Goal: Information Seeking & Learning: Learn about a topic

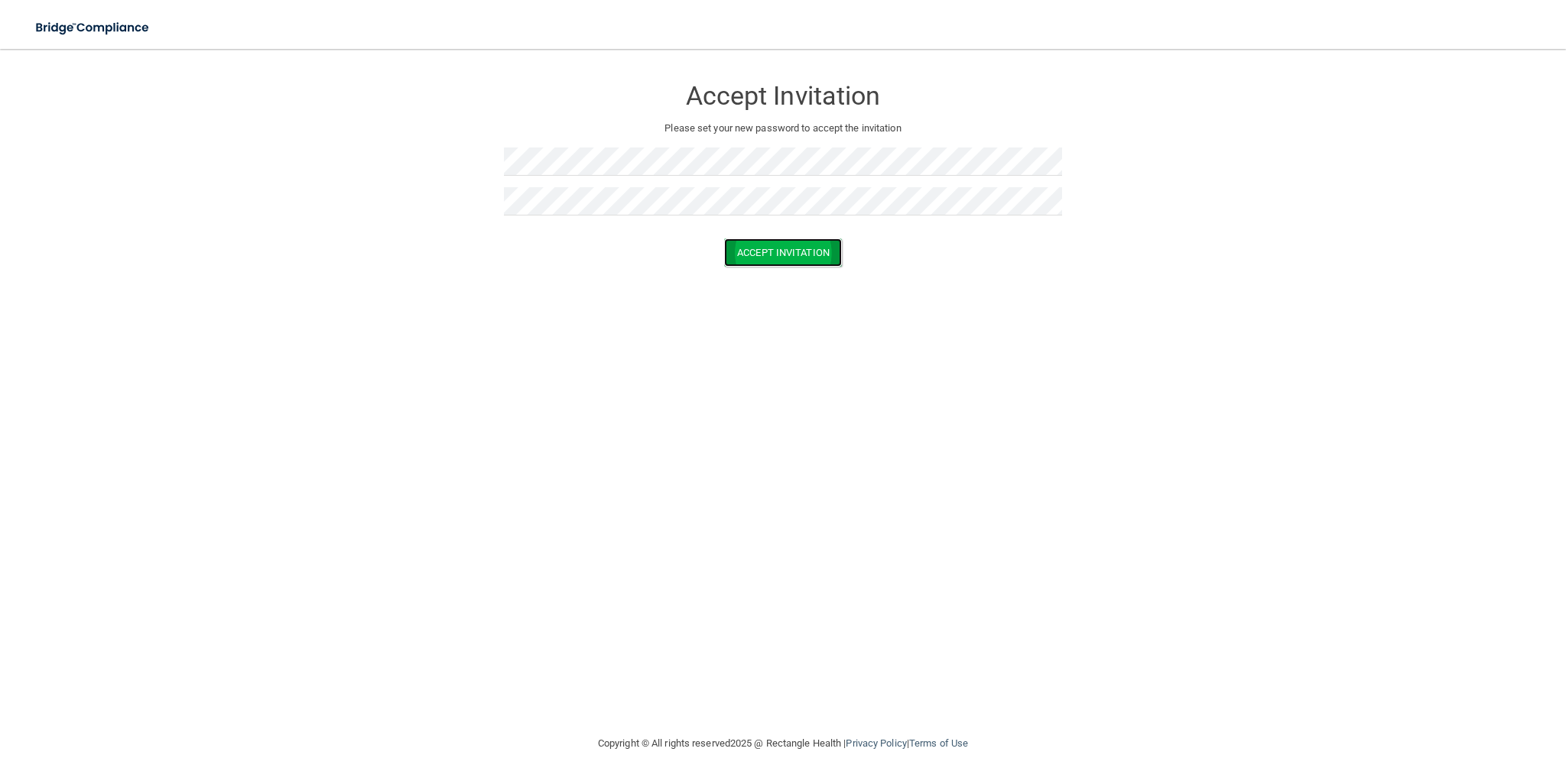
click at [779, 253] on button "Accept Invitation" at bounding box center [783, 252] width 117 height 29
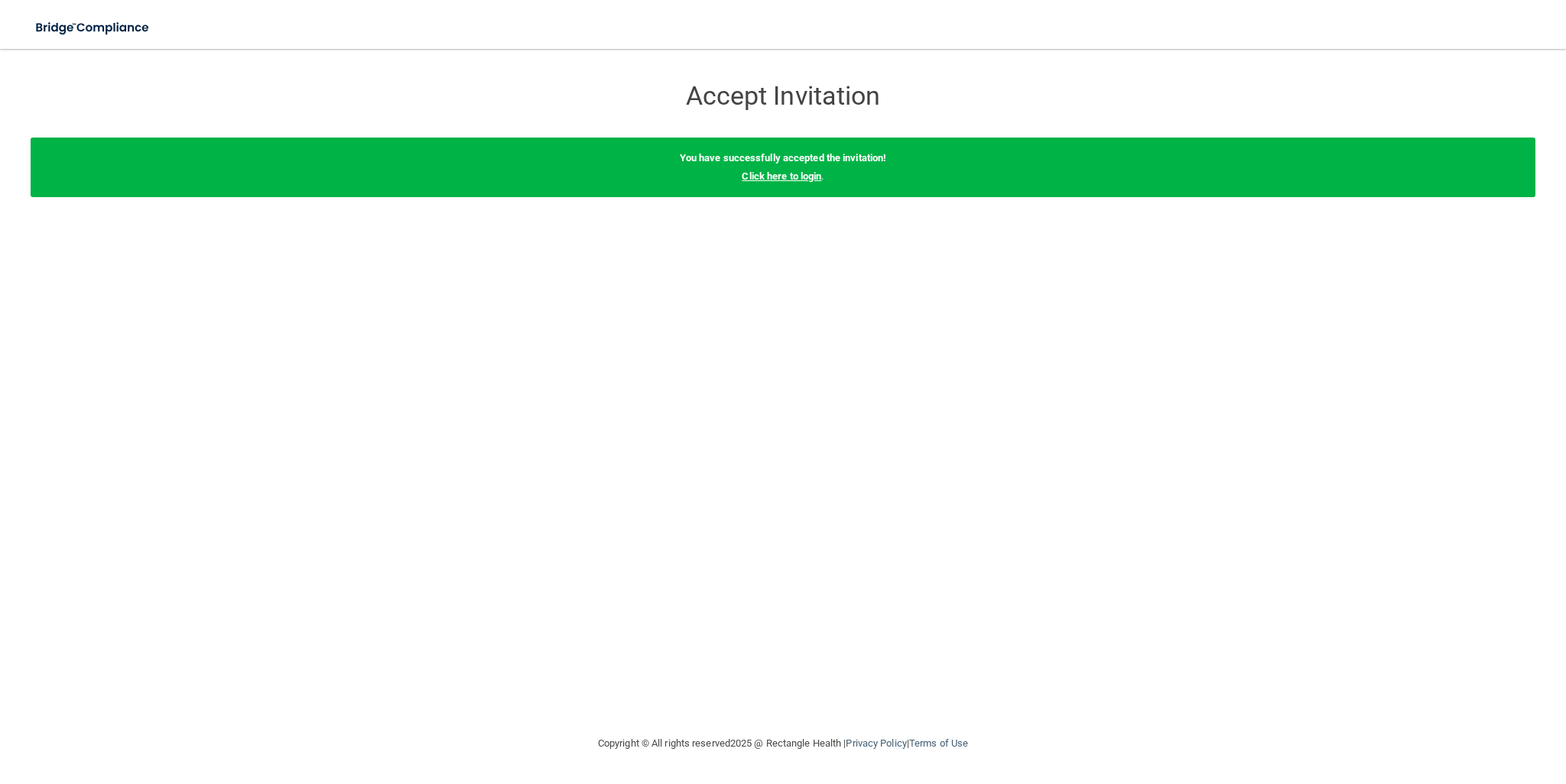
click at [807, 172] on link "Click here to login" at bounding box center [782, 177] width 80 height 12
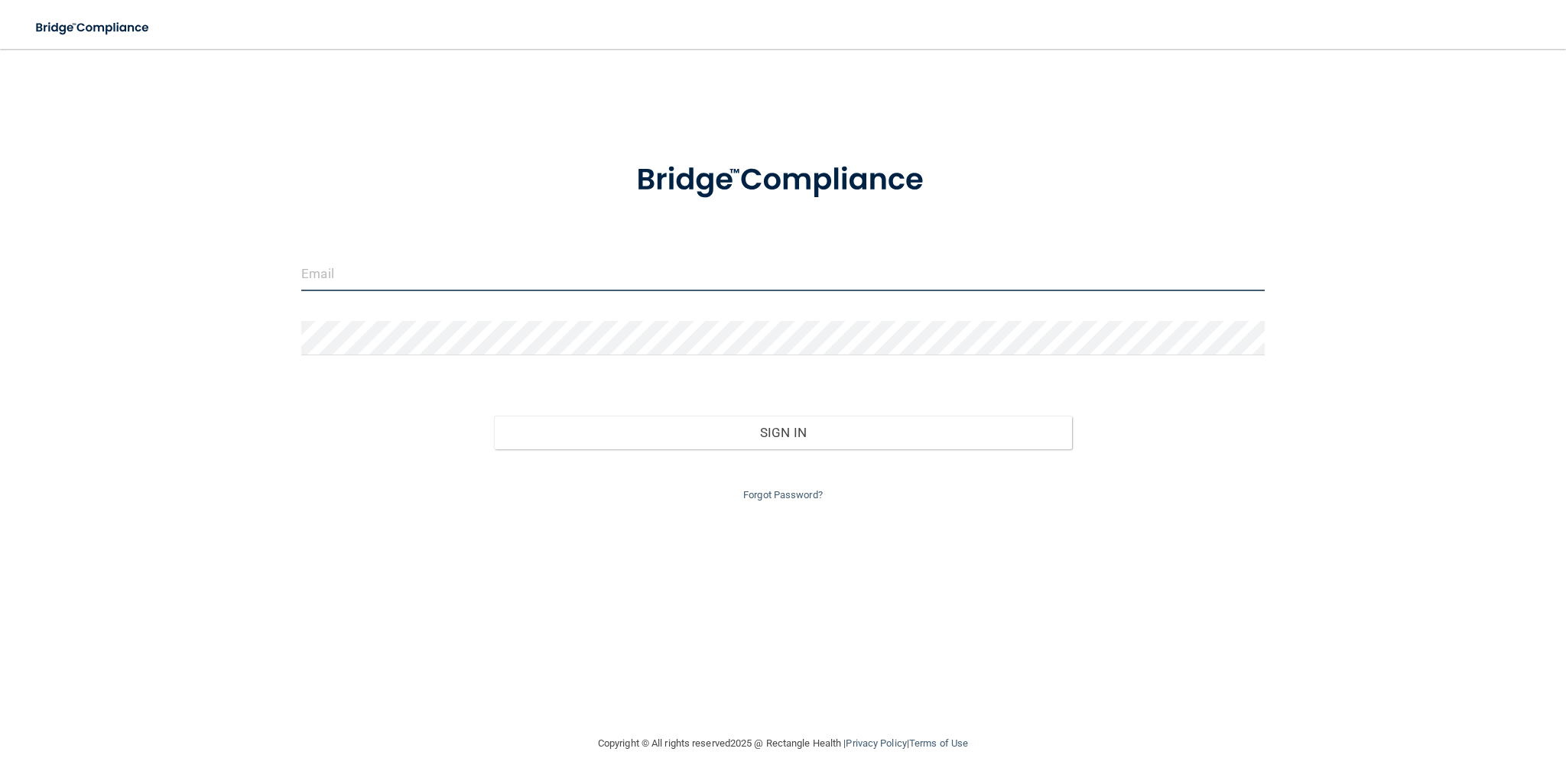
click at [407, 267] on input "email" at bounding box center [783, 273] width 963 height 35
type input "j"
type input "JessicaFrantz@goochdental.com"
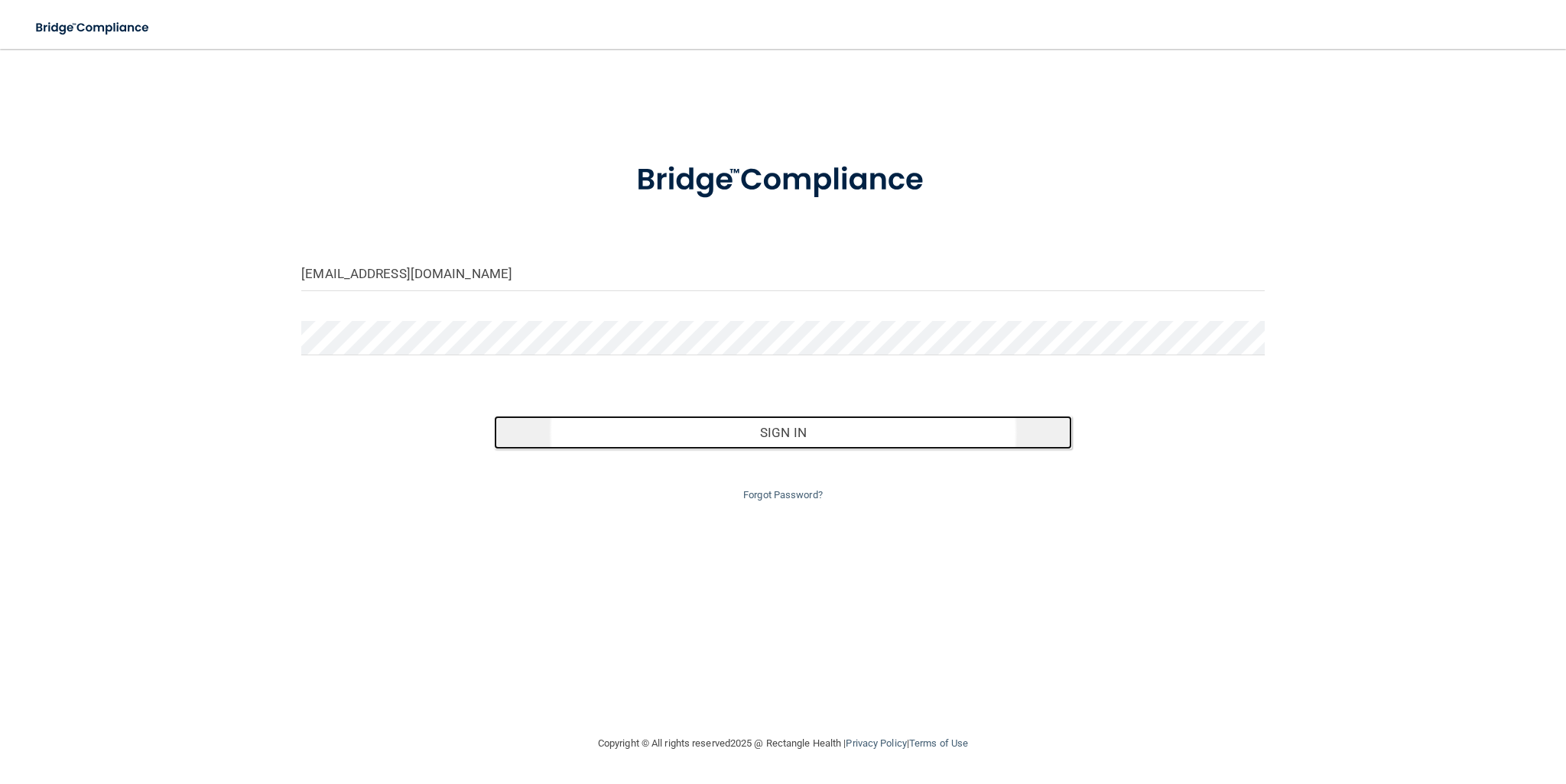
click at [653, 426] on button "Sign In" at bounding box center [783, 433] width 578 height 34
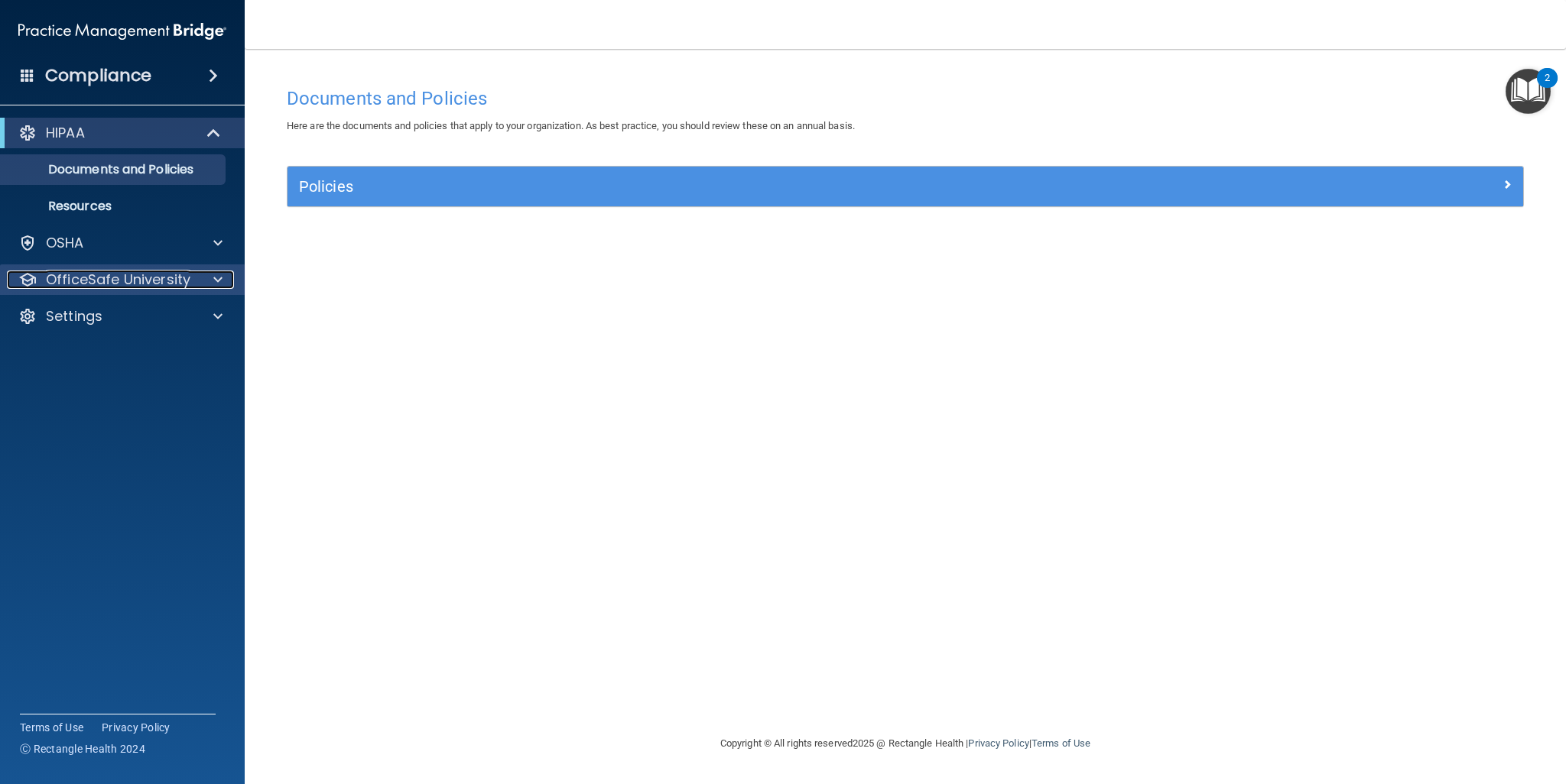
click at [139, 270] on p "OfficeSafe University" at bounding box center [117, 279] width 144 height 19
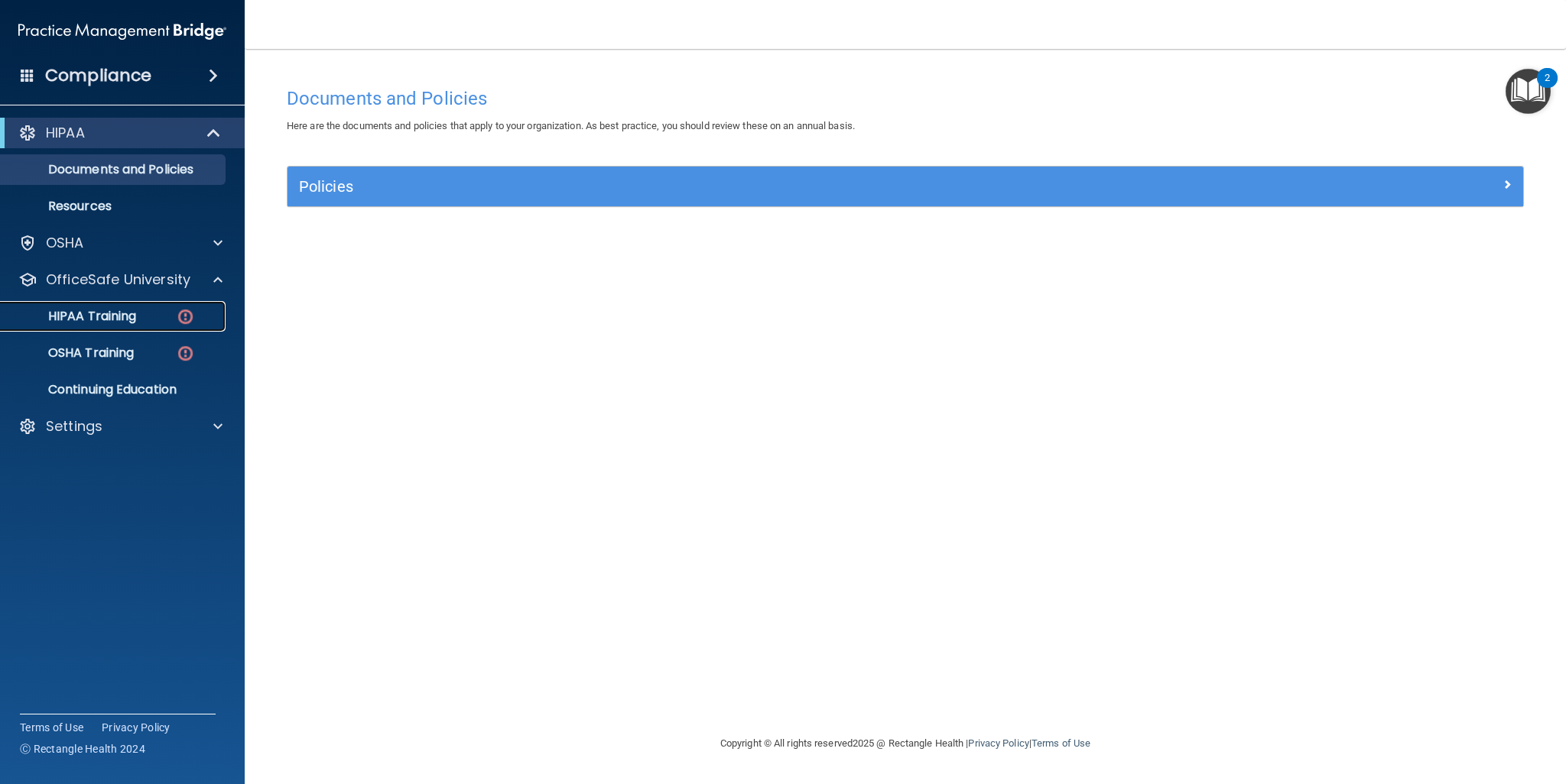
click at [104, 327] on link "HIPAA Training" at bounding box center [106, 316] width 241 height 31
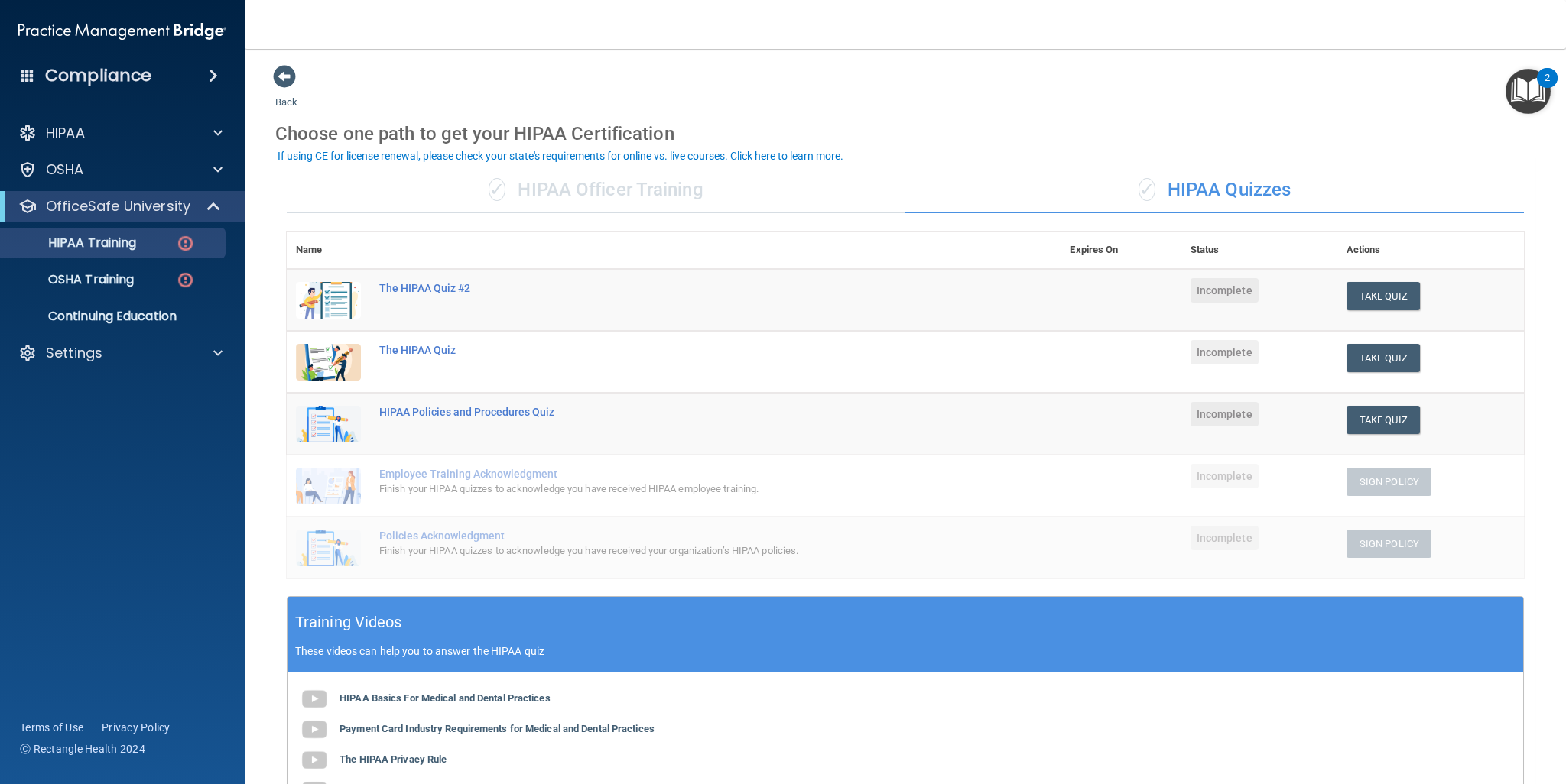
click at [429, 346] on div "The HIPAA Quiz" at bounding box center [681, 350] width 605 height 12
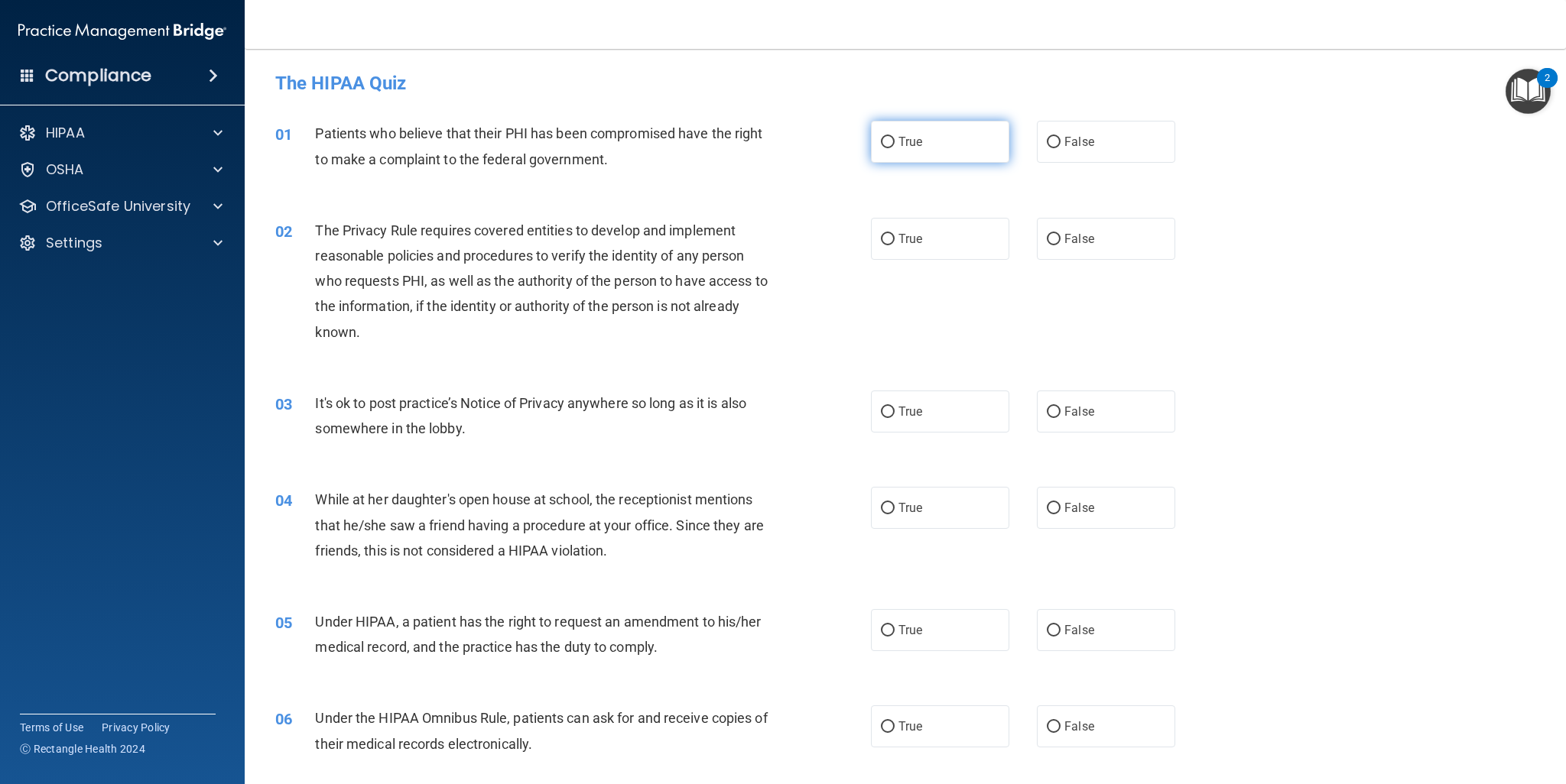
click at [891, 144] on label "True" at bounding box center [940, 141] width 138 height 42
click at [891, 144] on input "True" at bounding box center [888, 143] width 14 height 12
radio input "true"
click at [1049, 512] on input "False" at bounding box center [1054, 509] width 14 height 12
radio input "true"
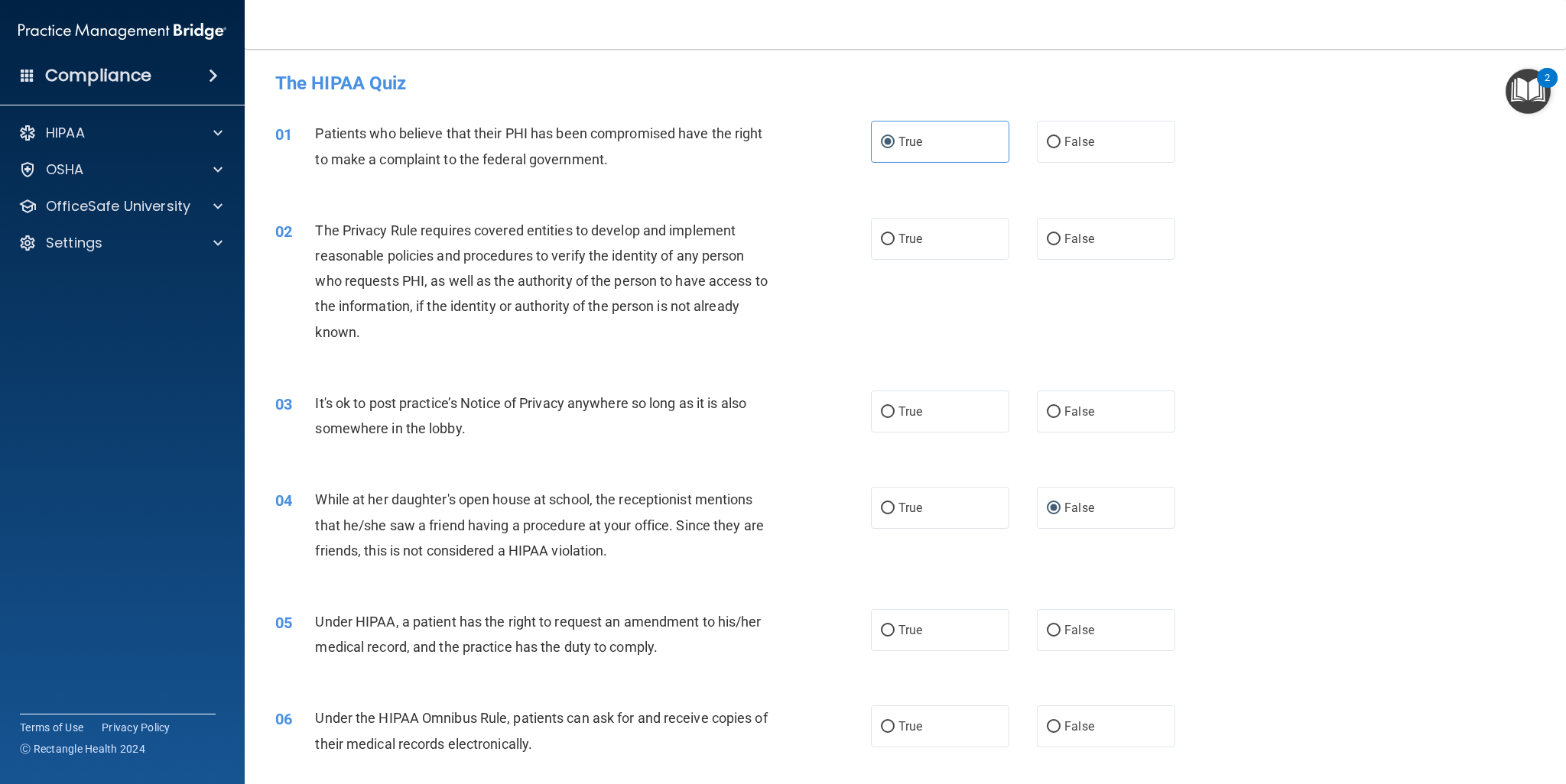
click at [1533, 93] on img "Open Resource Center, 2 new notifications" at bounding box center [1529, 92] width 45 height 45
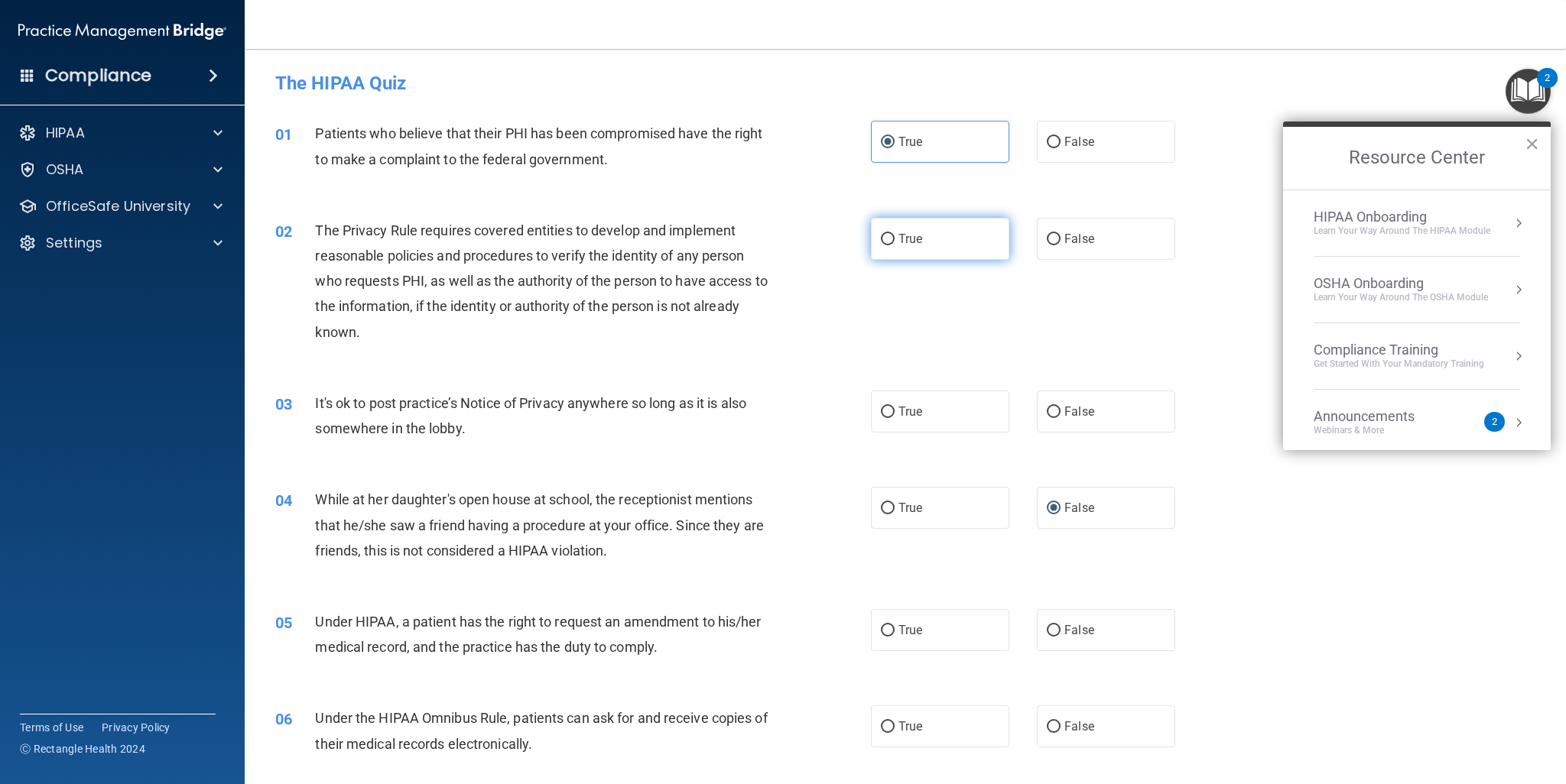
click at [899, 232] on span "True" at bounding box center [911, 239] width 24 height 15
click at [895, 234] on input "True" at bounding box center [888, 240] width 14 height 12
radio input "true"
click at [838, 360] on div "02 The Privacy Rule requires covered entities to develop and implement reasonab…" at bounding box center [905, 284] width 1283 height 173
click at [1530, 144] on button "×" at bounding box center [1531, 143] width 15 height 25
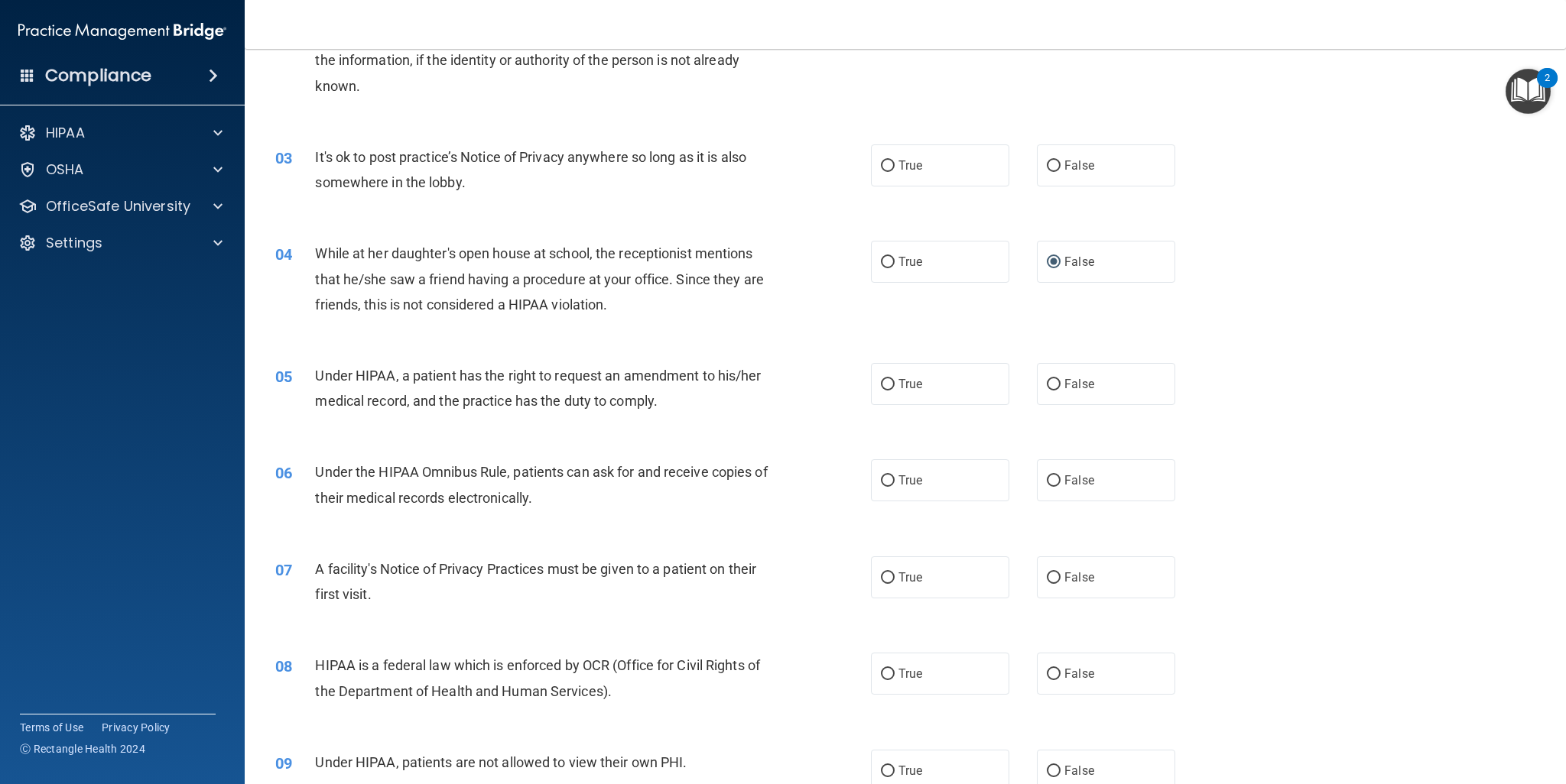
scroll to position [252, 0]
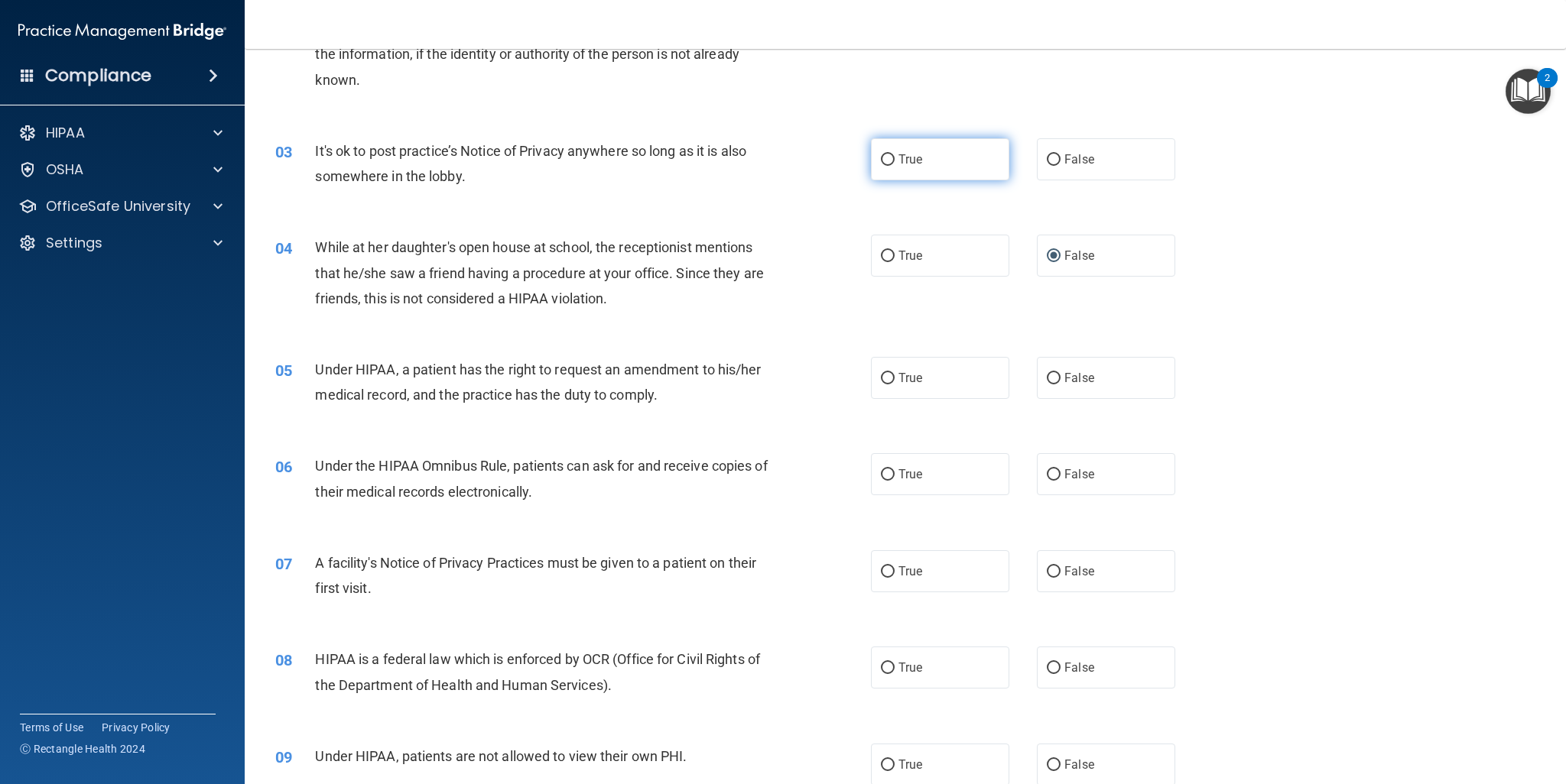
click at [909, 165] on span "True" at bounding box center [911, 159] width 24 height 15
click at [895, 165] on input "True" at bounding box center [888, 161] width 14 height 12
radio input "true"
click at [904, 572] on span "True" at bounding box center [911, 571] width 24 height 15
click at [895, 572] on input "True" at bounding box center [888, 572] width 14 height 12
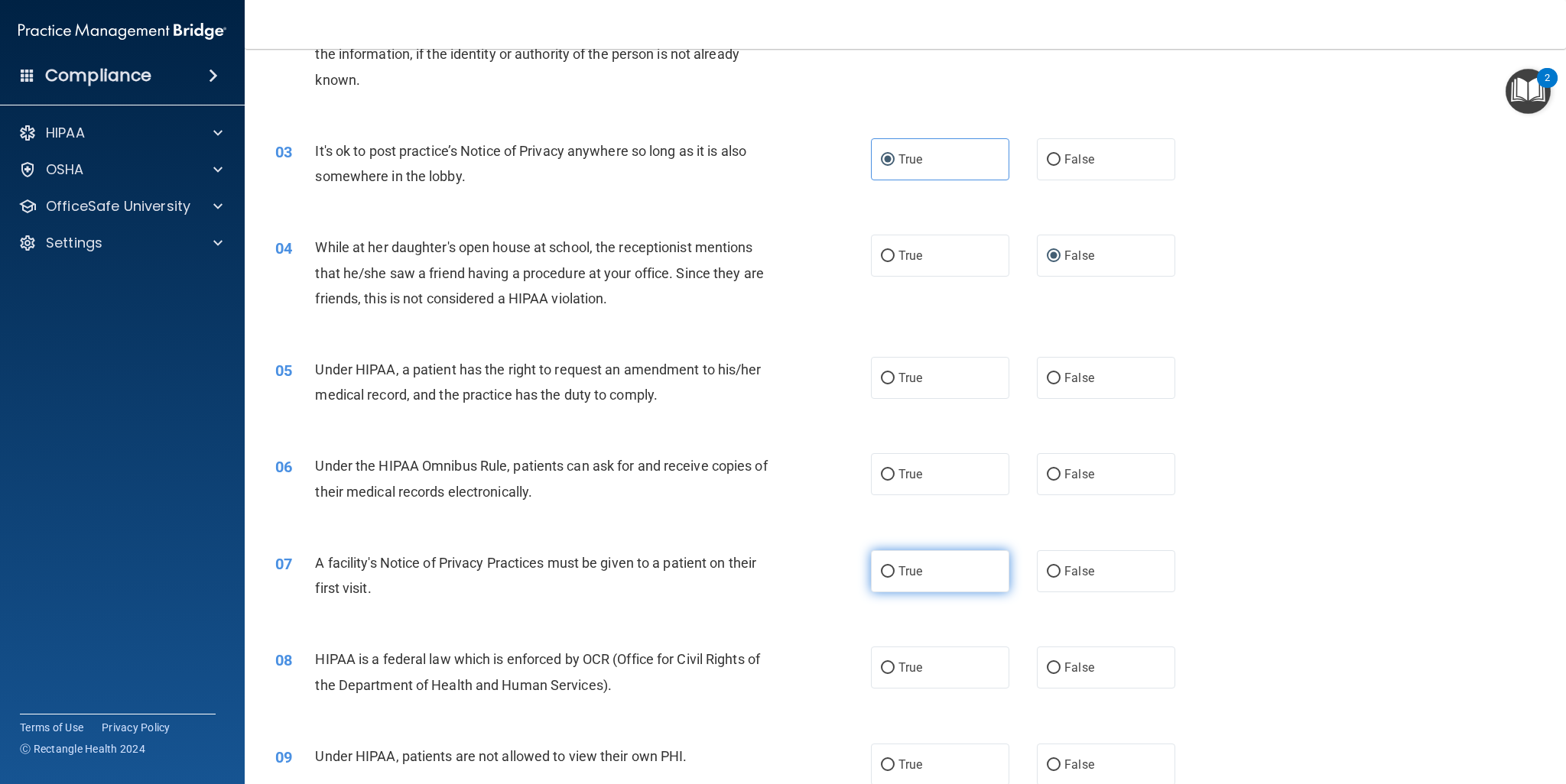
radio input "true"
click at [1055, 757] on label "False" at bounding box center [1106, 764] width 138 height 42
click at [1055, 759] on input "False" at bounding box center [1054, 765] width 14 height 12
radio input "true"
click at [945, 392] on label "True" at bounding box center [940, 378] width 138 height 42
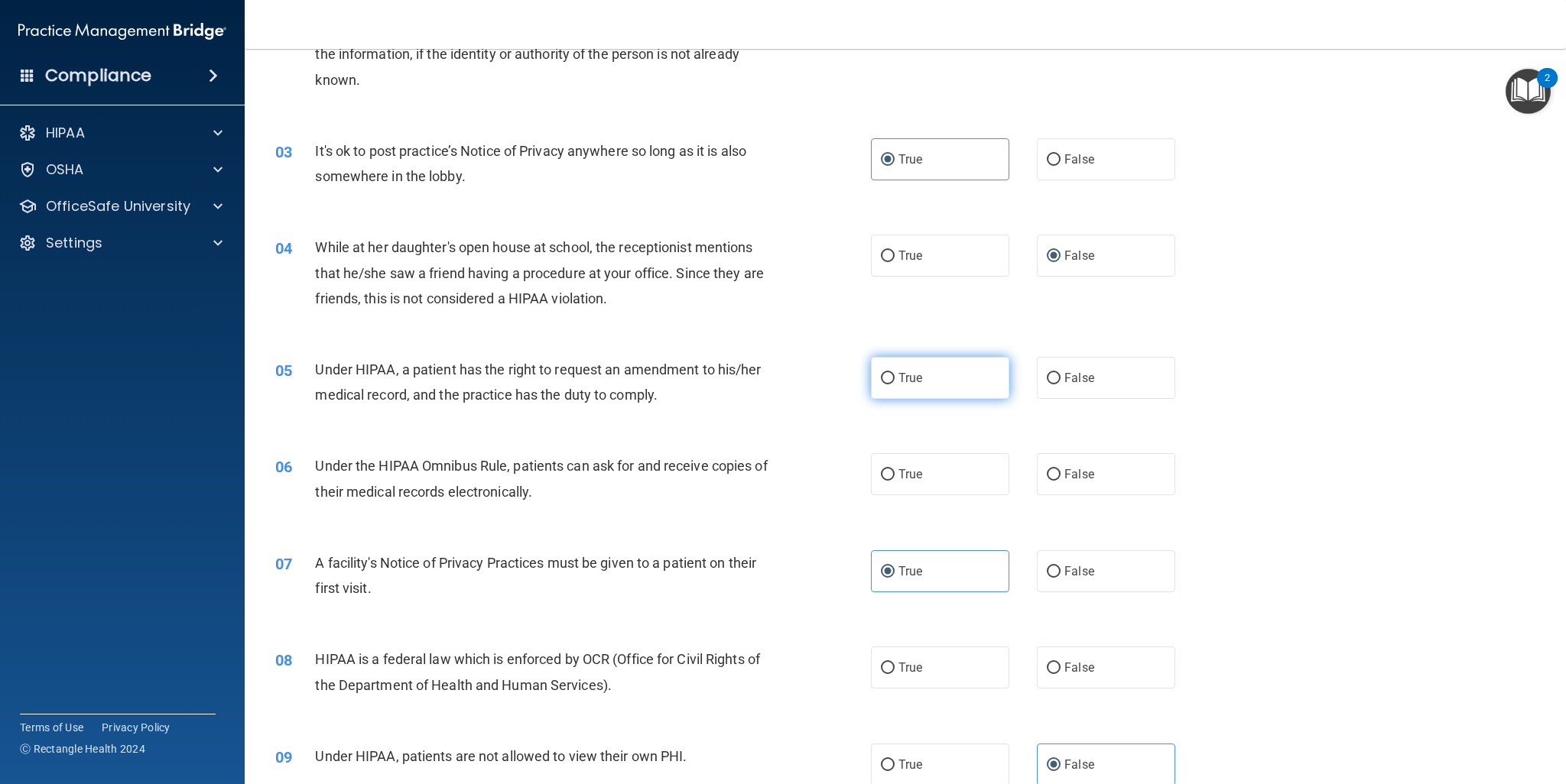
click at [895, 385] on input "True" at bounding box center [888, 379] width 14 height 12
radio input "true"
click at [1052, 475] on input "False" at bounding box center [1054, 475] width 14 height 12
radio input "true"
click at [1317, 432] on div "05 Under HIPAA, a patient has the right to request an amendment to his/her medi…" at bounding box center [905, 387] width 1283 height 97
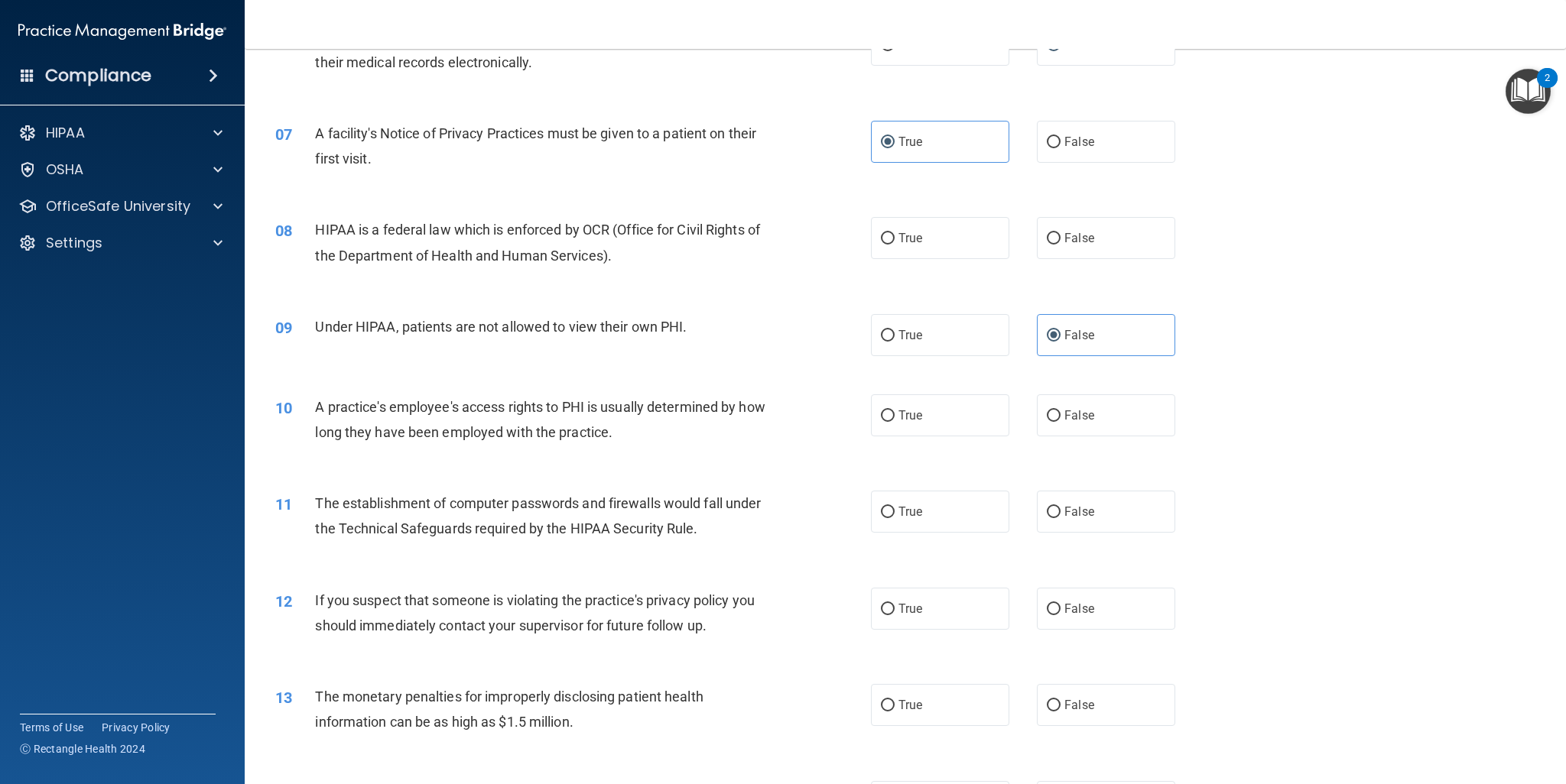
scroll to position [691, 0]
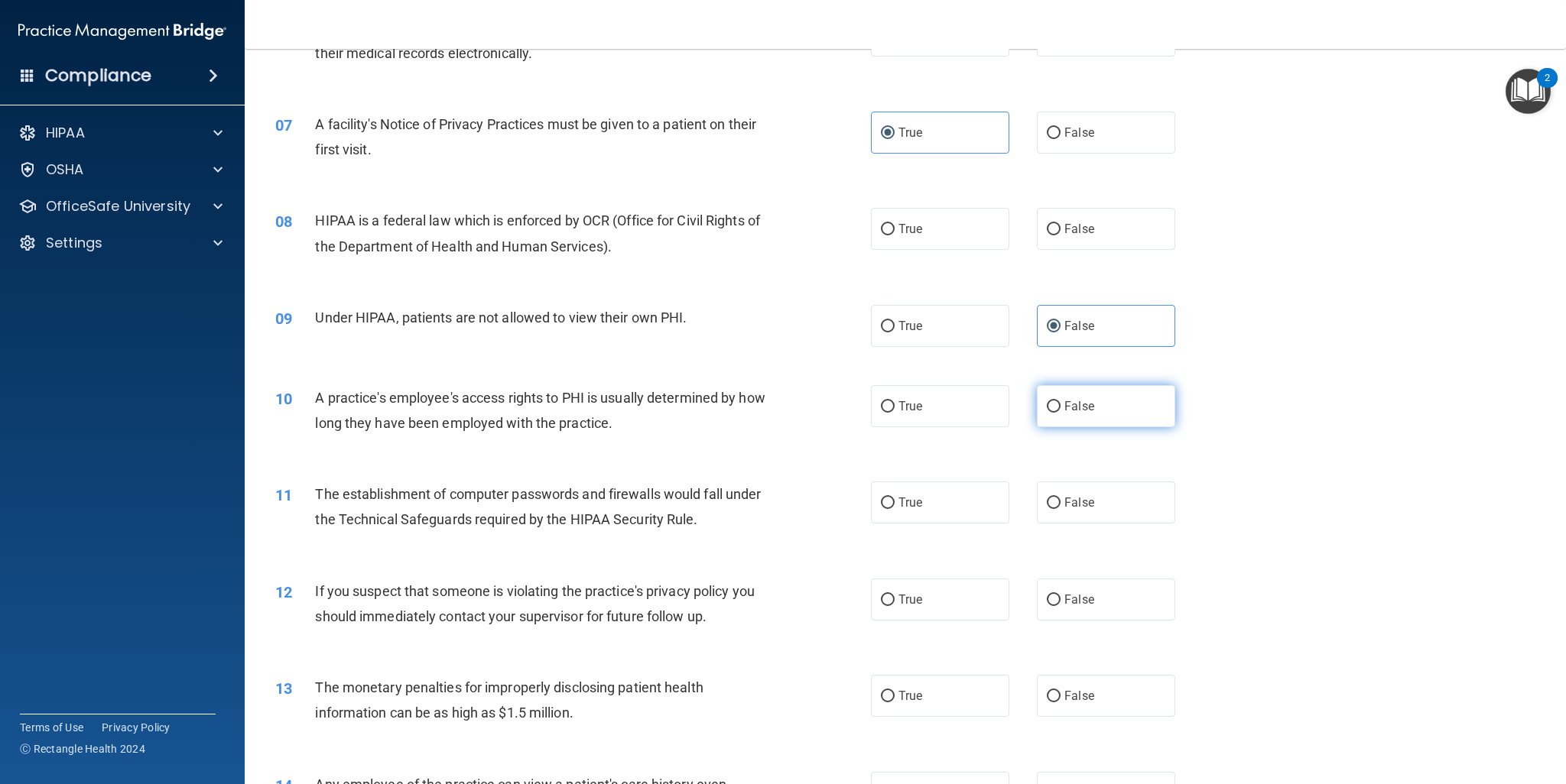
click at [1056, 417] on label "False" at bounding box center [1106, 406] width 138 height 42
click at [1056, 412] on input "False" at bounding box center [1054, 407] width 14 height 12
radio input "true"
click at [908, 232] on span "True" at bounding box center [911, 229] width 24 height 15
click at [895, 232] on input "True" at bounding box center [888, 230] width 14 height 12
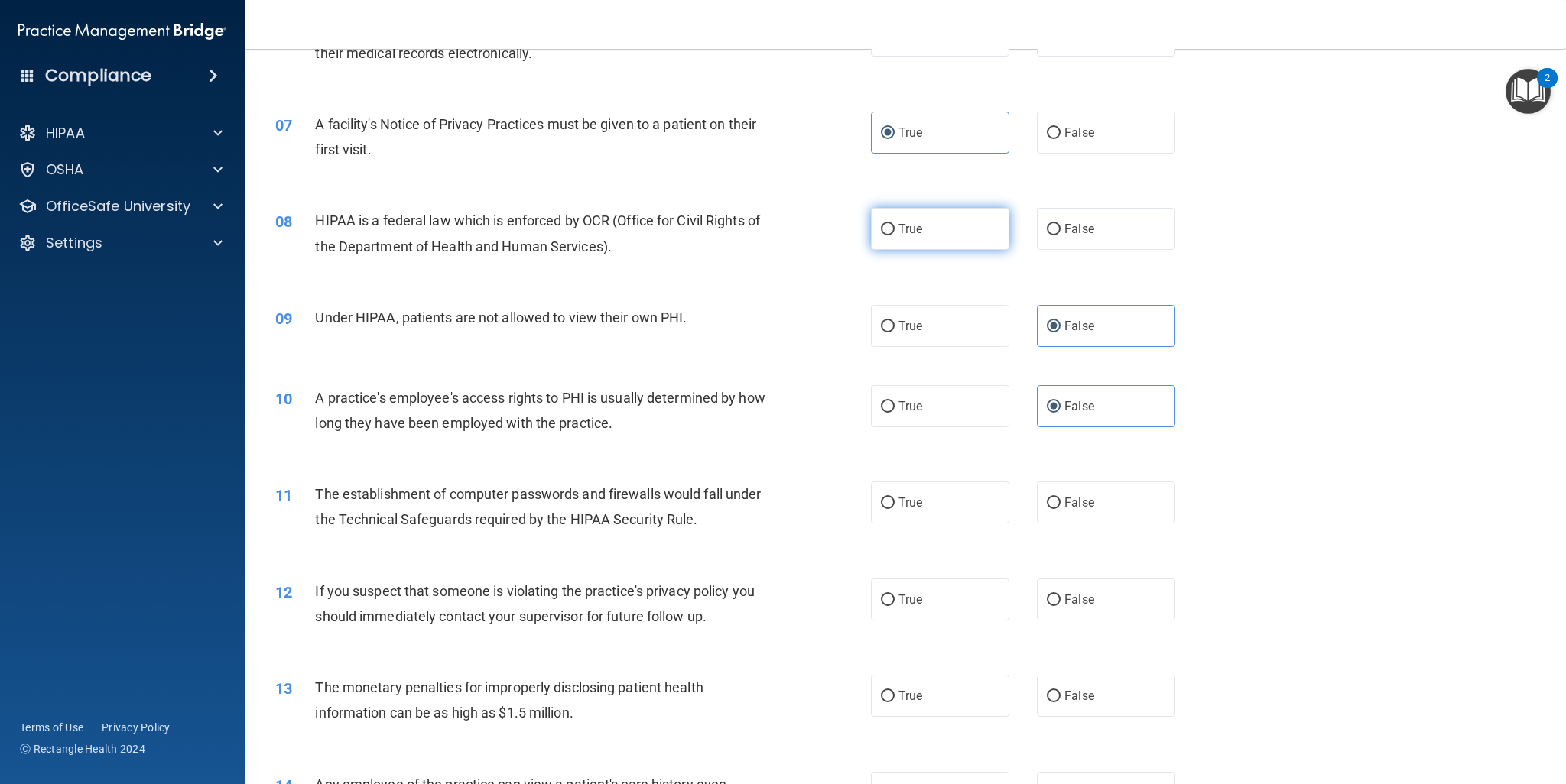
radio input "true"
click at [906, 498] on span "True" at bounding box center [911, 502] width 24 height 15
click at [895, 498] on input "True" at bounding box center [888, 504] width 14 height 12
radio input "true"
click at [892, 606] on label "True" at bounding box center [940, 600] width 138 height 42
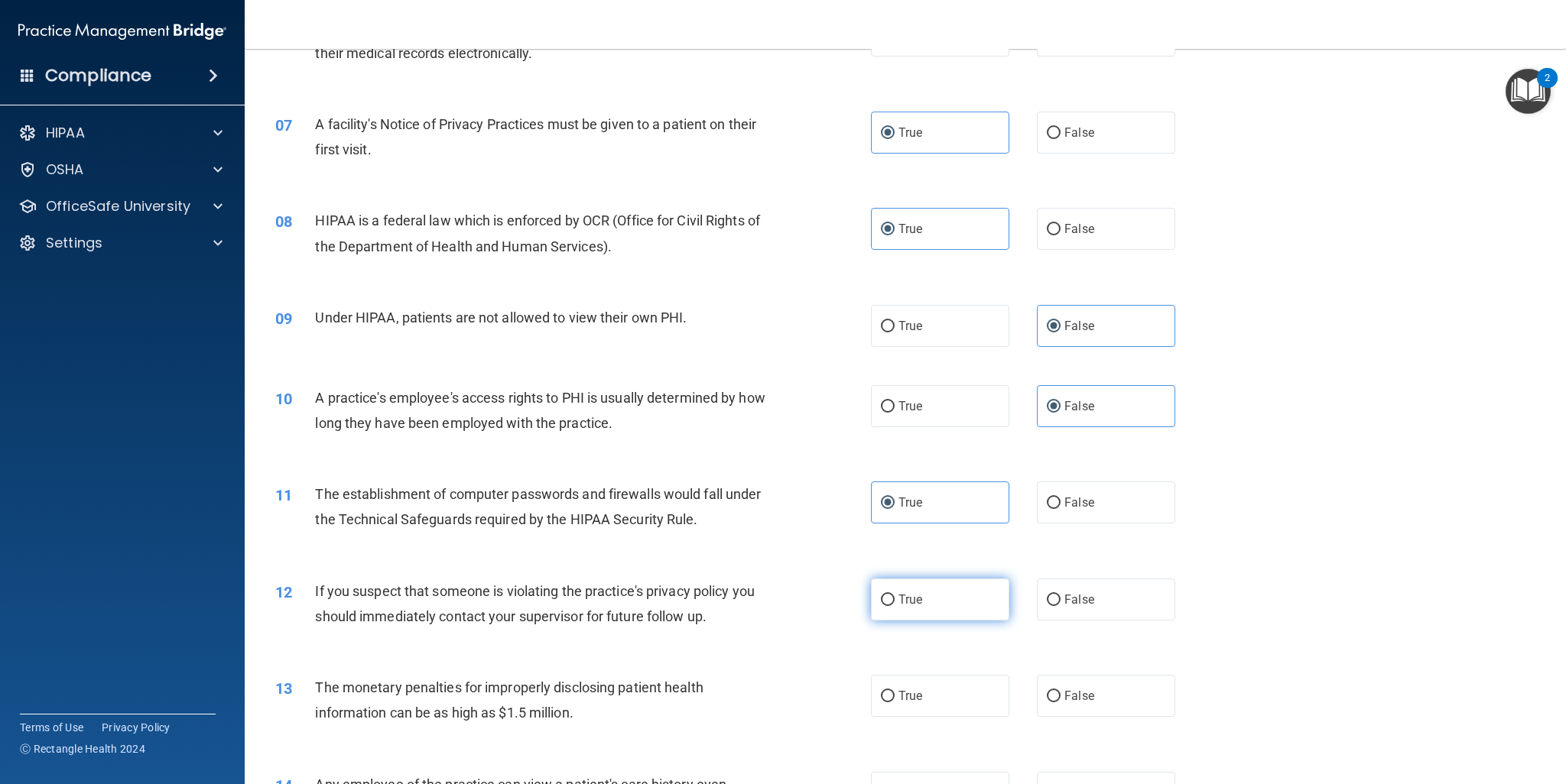
click at [892, 606] on input "True" at bounding box center [888, 601] width 14 height 12
radio input "true"
click at [824, 621] on div "12 If you suspect that someone is violating the practice's privacy policy you s…" at bounding box center [573, 607] width 641 height 58
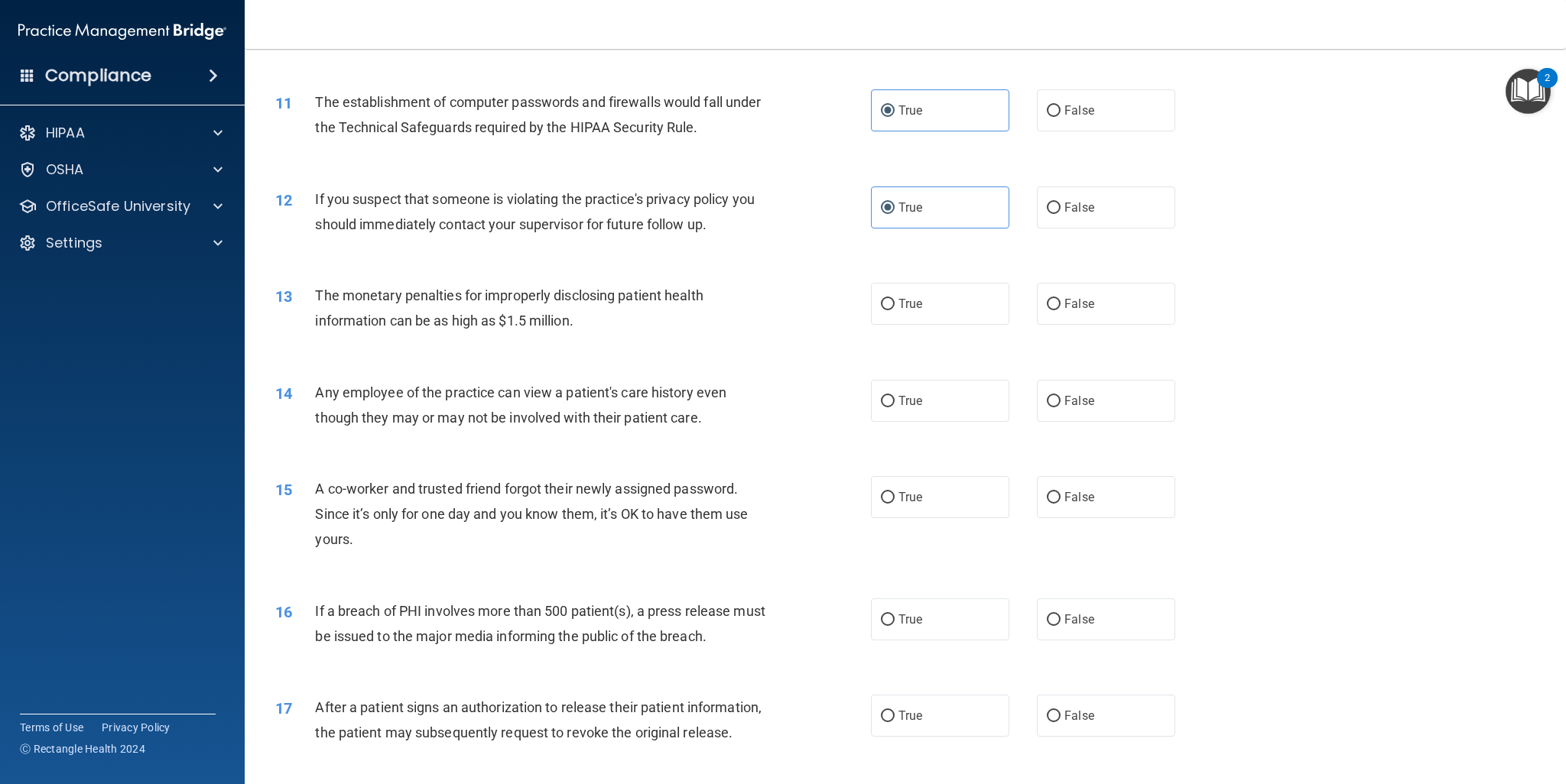
scroll to position [1101, 0]
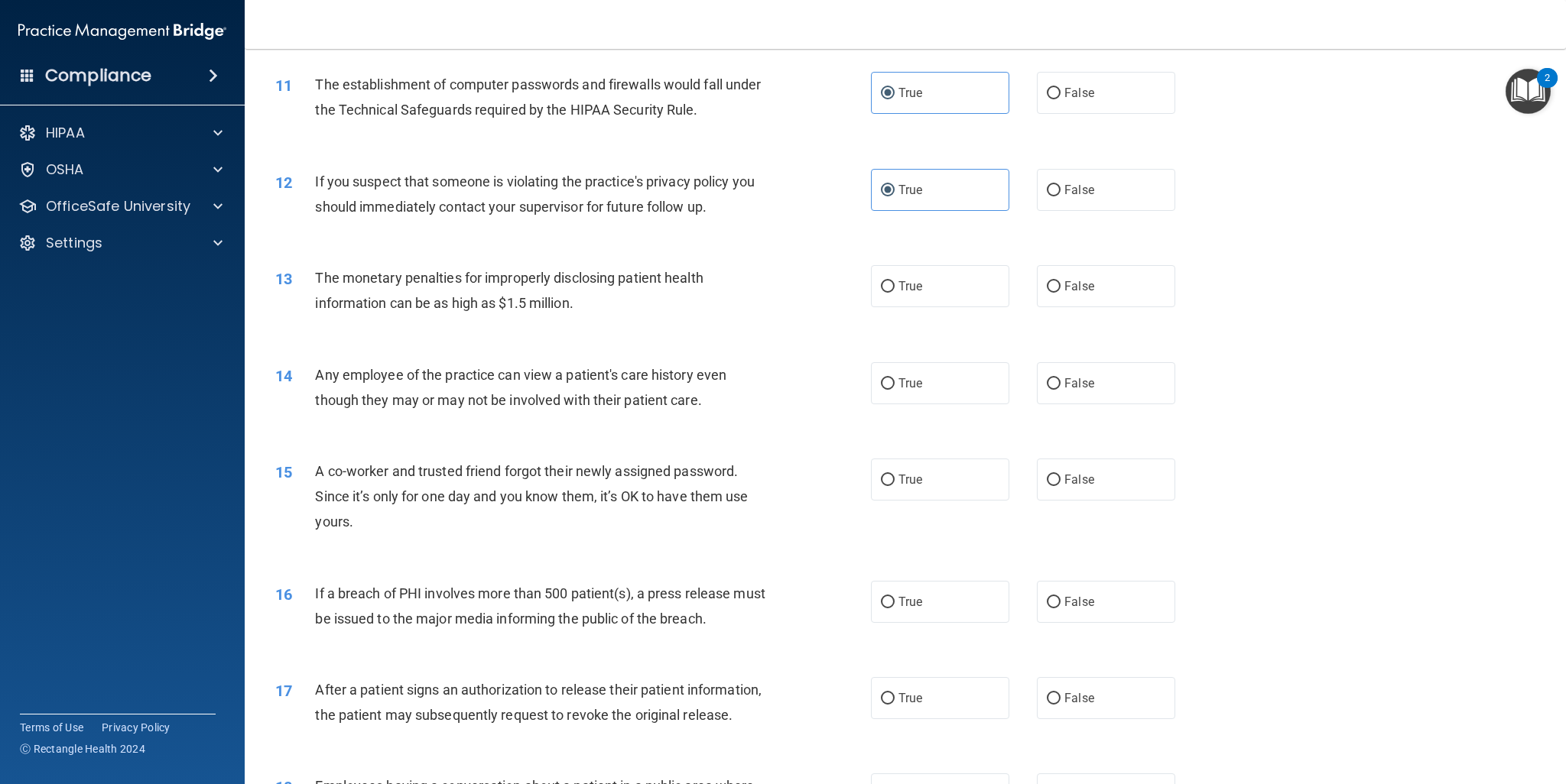
click at [1518, 93] on img "Open Resource Center, 2 new notifications" at bounding box center [1529, 92] width 45 height 45
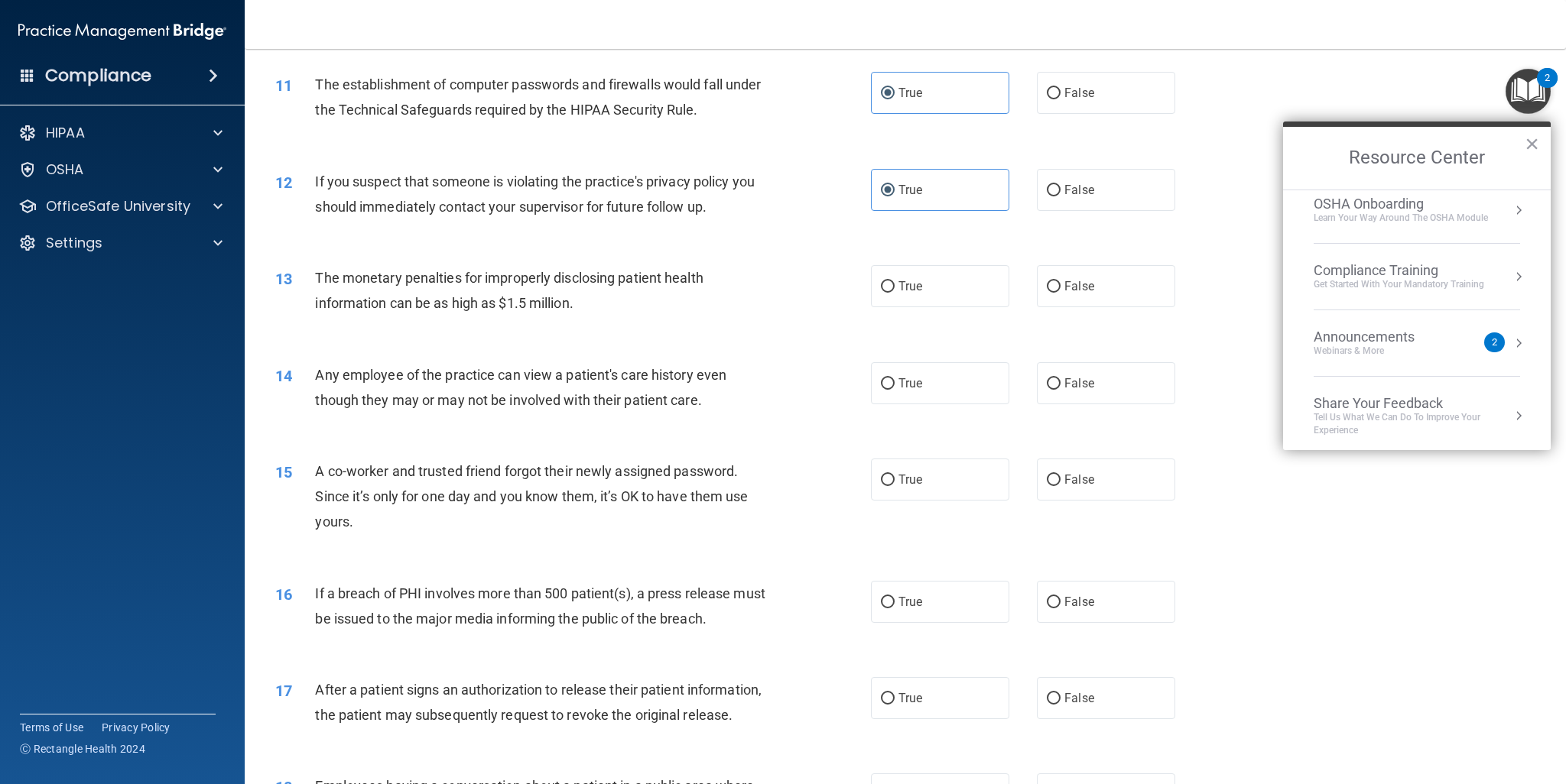
scroll to position [83, 0]
click at [1537, 137] on button "×" at bounding box center [1531, 143] width 15 height 25
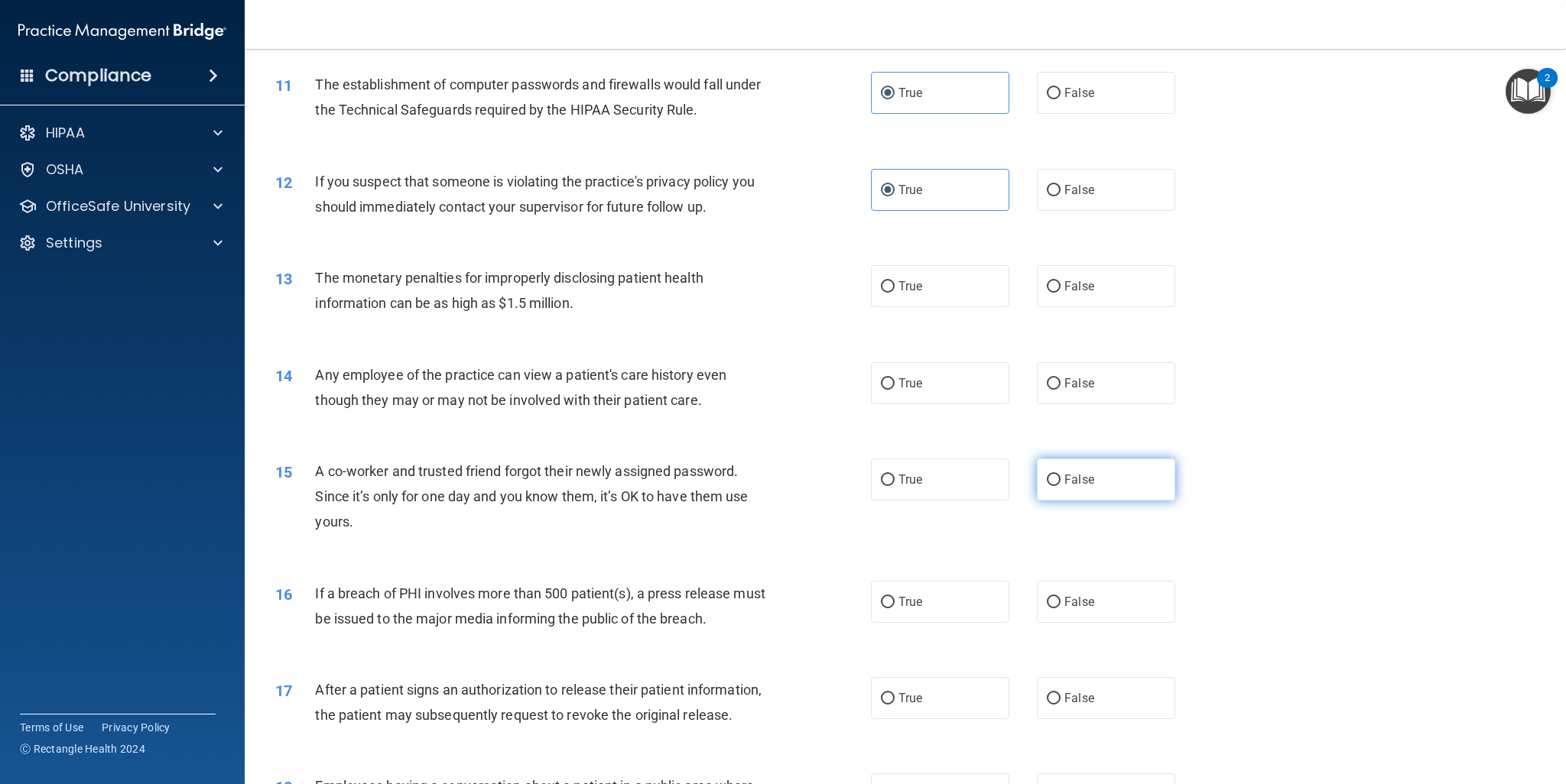
click at [1046, 491] on label "False" at bounding box center [1106, 479] width 138 height 42
click at [1047, 486] on input "False" at bounding box center [1054, 480] width 14 height 12
radio input "true"
click at [873, 292] on label "True" at bounding box center [940, 286] width 138 height 42
click at [881, 292] on input "True" at bounding box center [888, 287] width 14 height 12
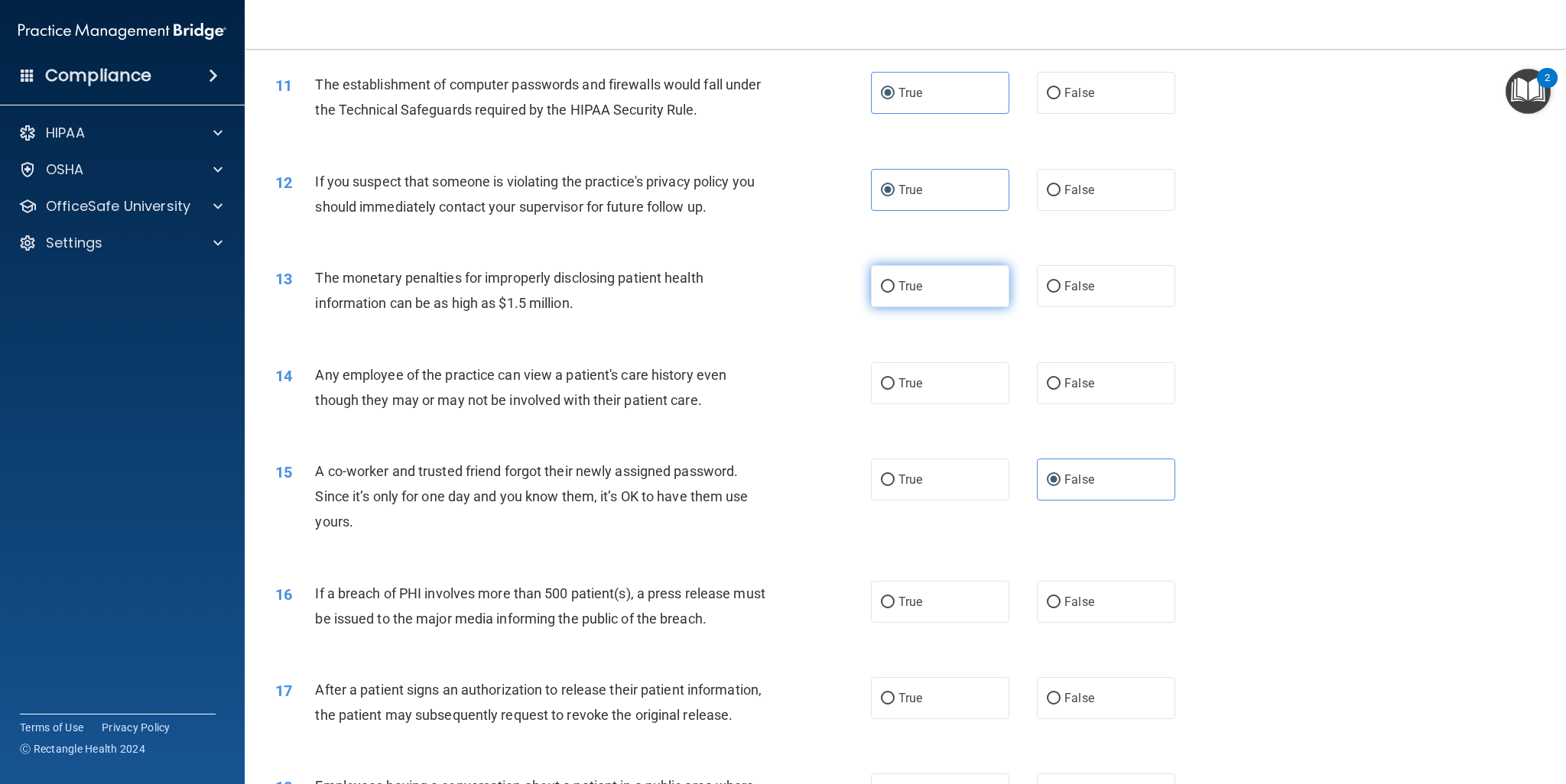
radio input "true"
click at [1065, 377] on span "False" at bounding box center [1080, 383] width 30 height 15
click at [1061, 379] on input "False" at bounding box center [1054, 385] width 14 height 12
radio input "true"
click at [1279, 391] on div "14 Any employee of the practice can view a patient's care history even though t…" at bounding box center [905, 392] width 1283 height 97
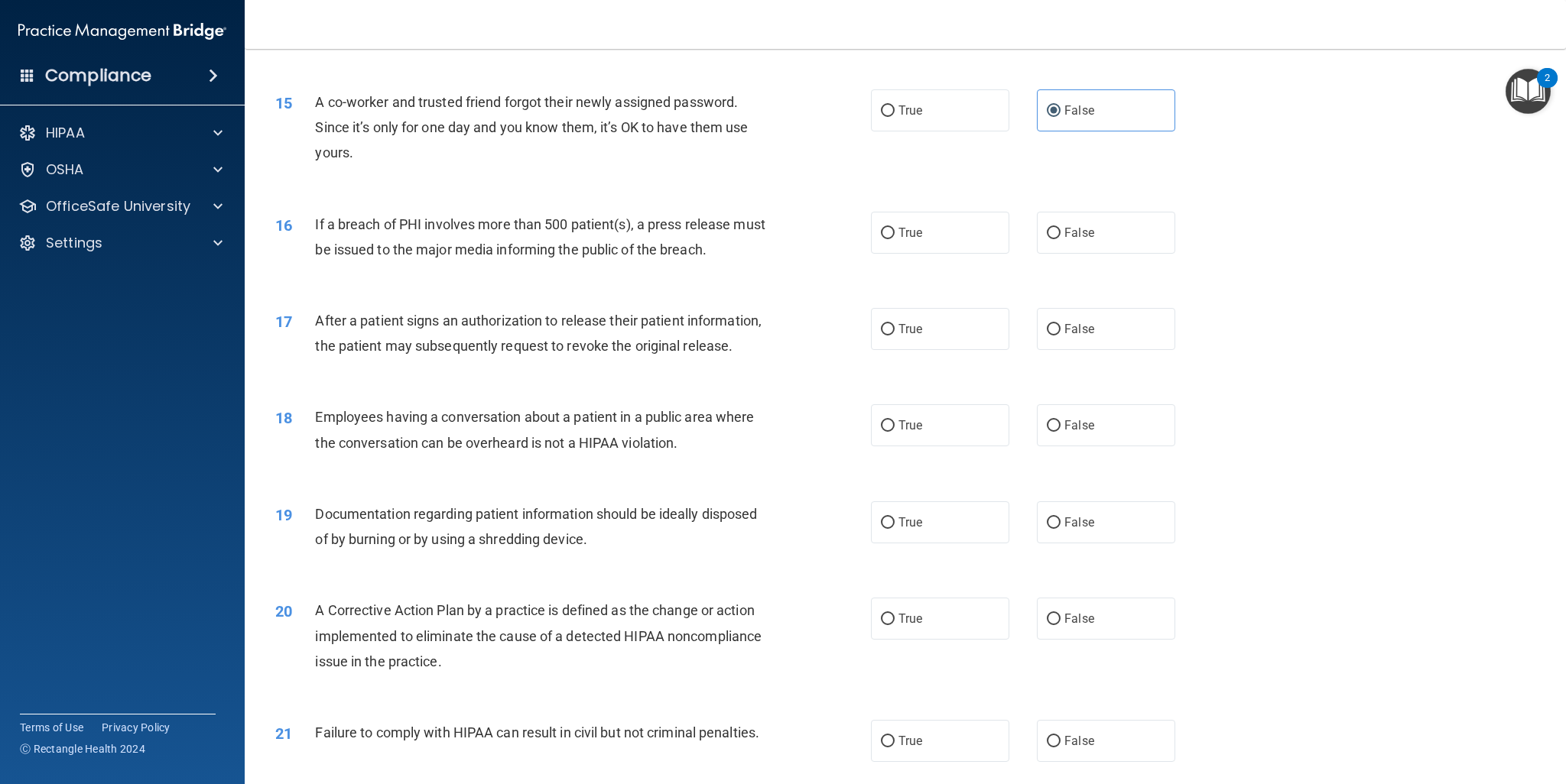
scroll to position [1478, 0]
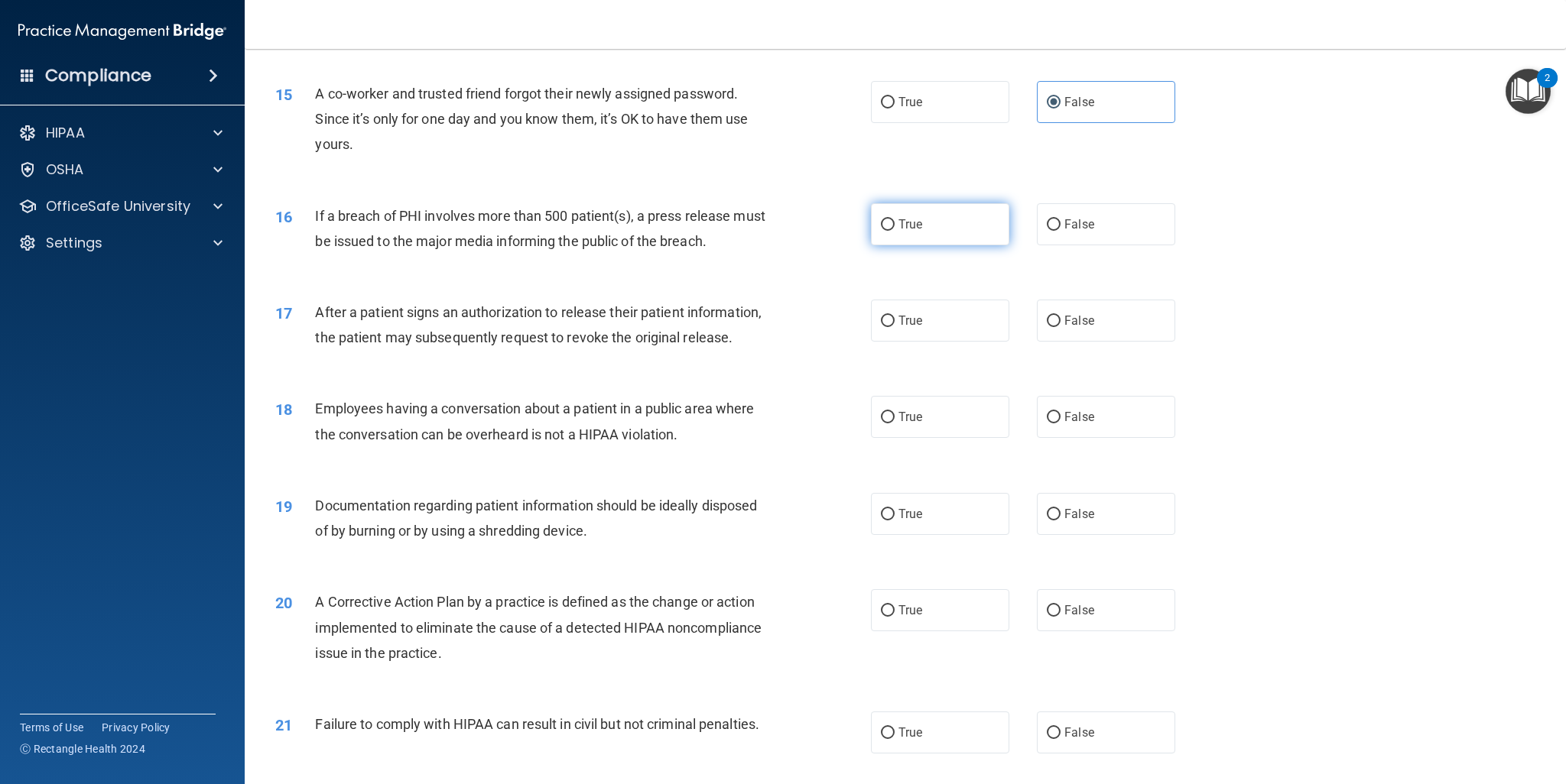
click at [916, 235] on label "True" at bounding box center [940, 224] width 138 height 42
click at [895, 231] on input "True" at bounding box center [888, 225] width 14 height 12
radio input "true"
click at [901, 304] on label "True" at bounding box center [940, 321] width 138 height 42
click at [895, 316] on input "True" at bounding box center [888, 321] width 14 height 12
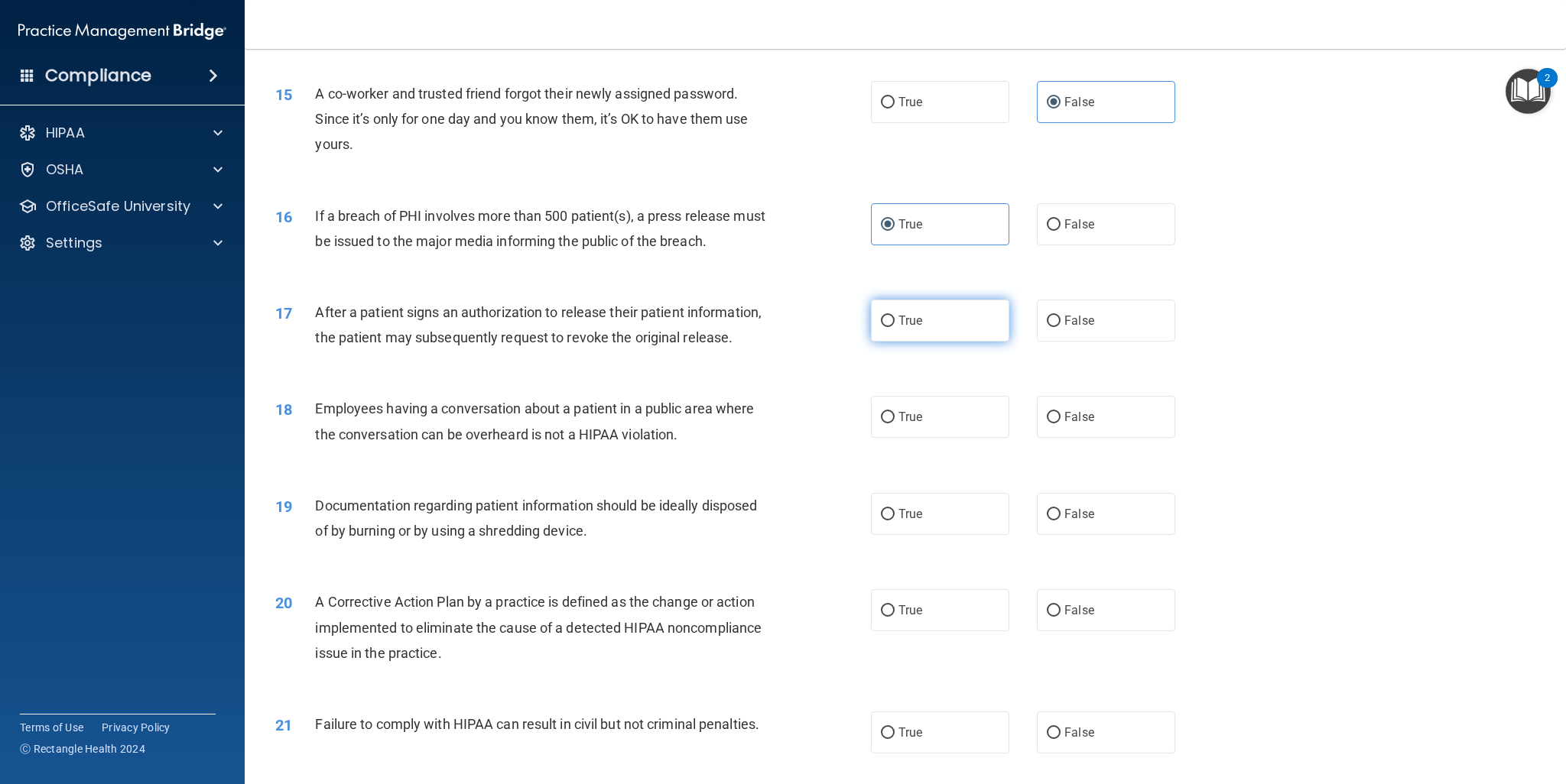
radio input "true"
click at [906, 310] on label "True" at bounding box center [940, 321] width 138 height 42
click at [895, 316] on input "True" at bounding box center [888, 321] width 14 height 12
click at [1076, 424] on span "False" at bounding box center [1080, 416] width 30 height 15
click at [1061, 423] on input "False" at bounding box center [1054, 418] width 14 height 12
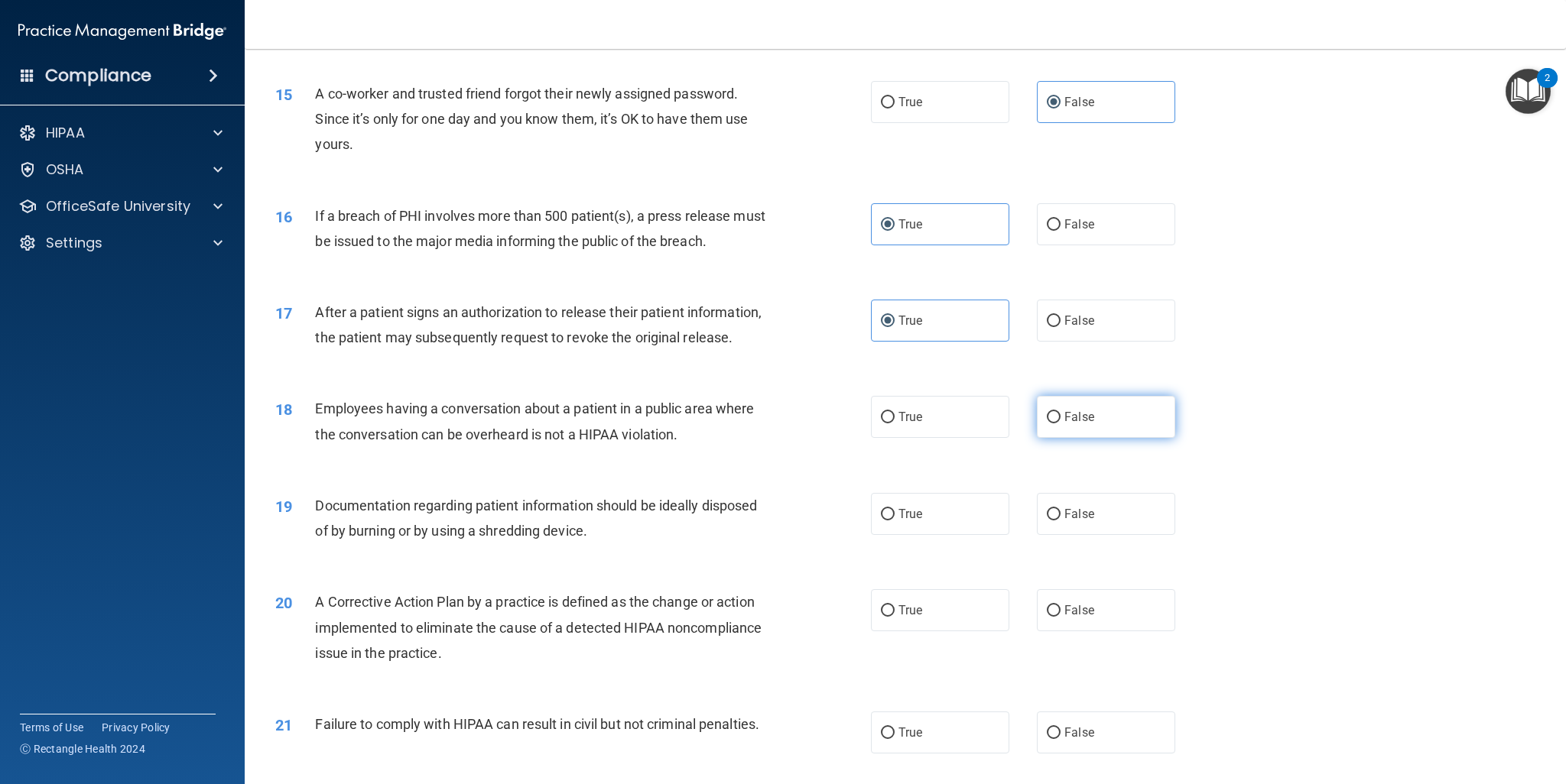
radio input "true"
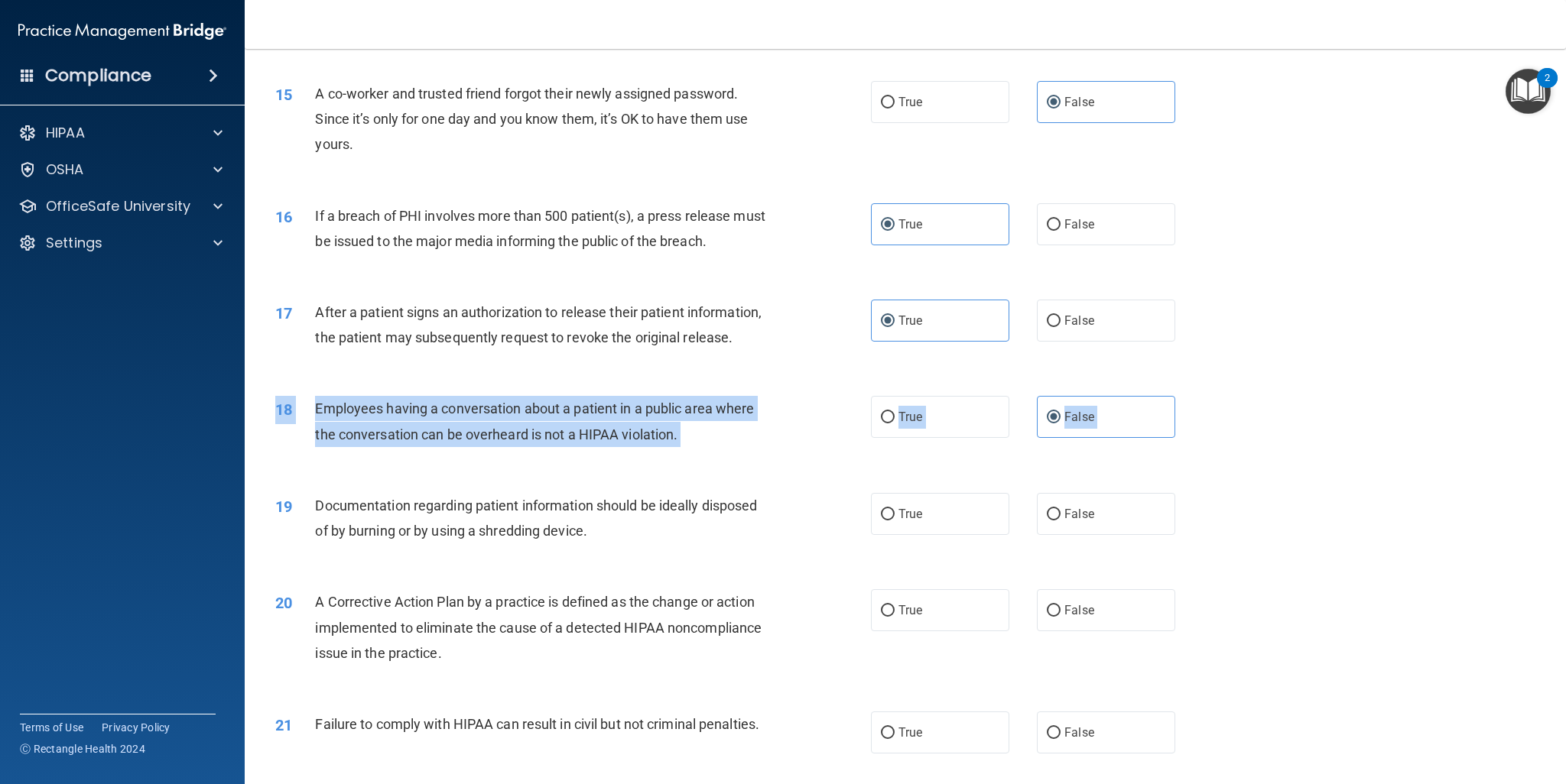
drag, startPoint x: 1339, startPoint y: 484, endPoint x: 1341, endPoint y: 579, distance: 95.0
click at [1341, 579] on div "01 Patients who believe that their PHI has been compromised have the right to m…" at bounding box center [905, 208] width 1283 height 3171
click at [1380, 510] on div "19 Documentation regarding patient information should be ideally disposed of by…" at bounding box center [905, 522] width 1283 height 97
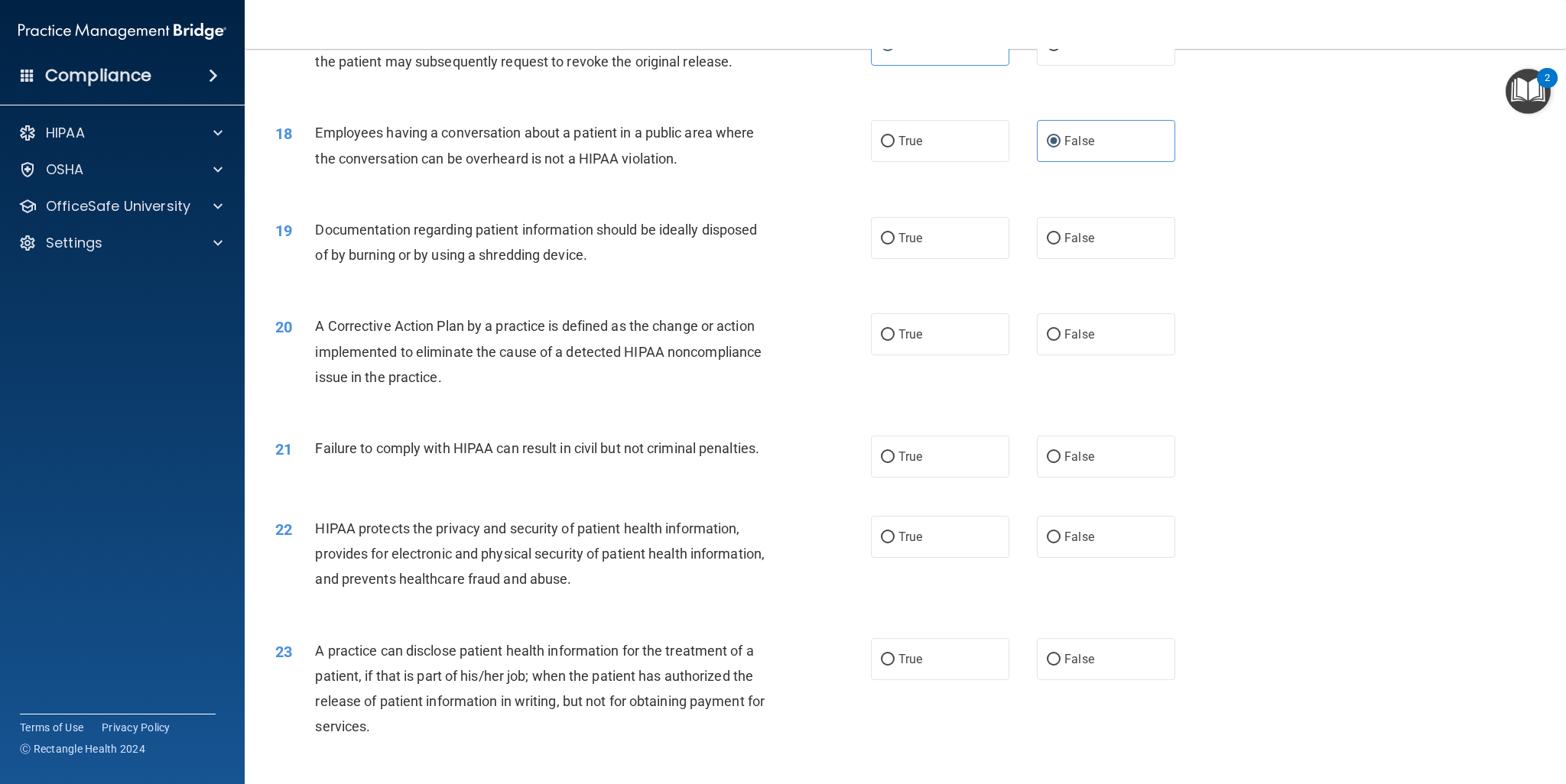
scroll to position [1783, 0]
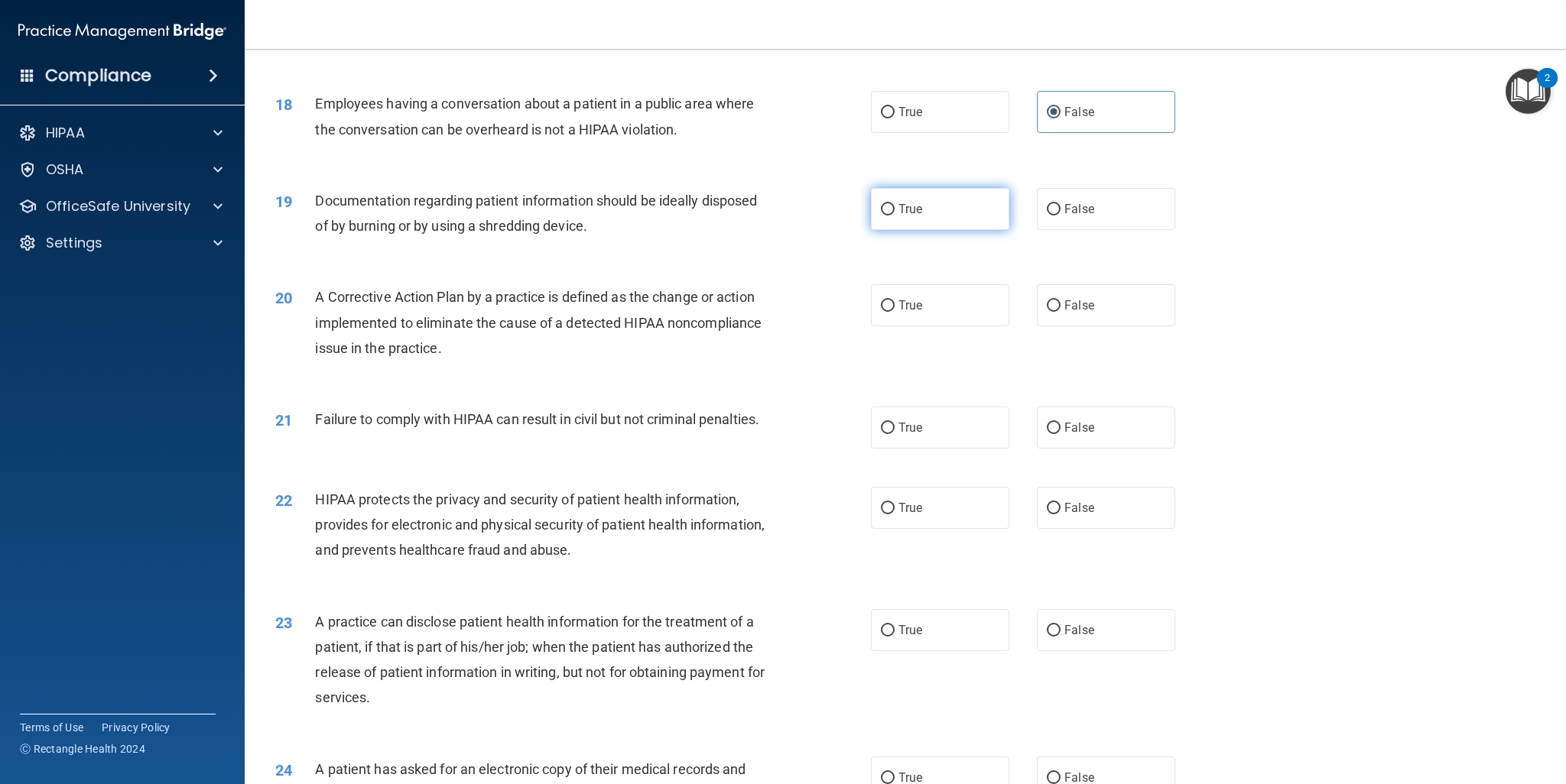
click at [892, 230] on label "True" at bounding box center [940, 209] width 138 height 42
click at [892, 216] on input "True" at bounding box center [888, 210] width 14 height 12
radio input "true"
click at [896, 326] on label "True" at bounding box center [940, 305] width 138 height 42
click at [895, 312] on input "True" at bounding box center [888, 307] width 14 height 12
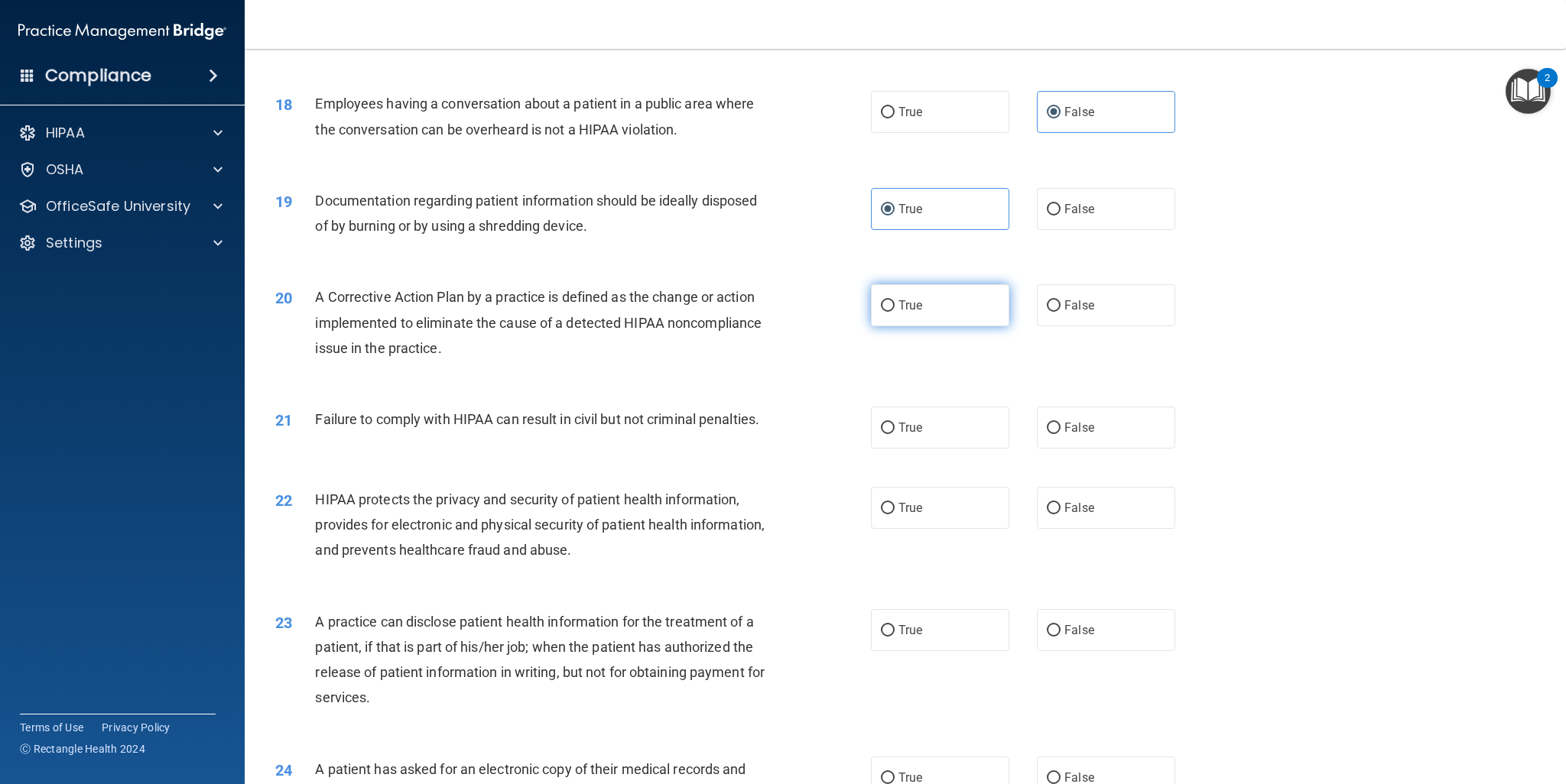
radio input "true"
click at [960, 449] on label "True" at bounding box center [940, 427] width 138 height 42
click at [895, 434] on input "True" at bounding box center [888, 429] width 14 height 12
radio input "true"
click at [834, 440] on div "21 Failure to comply with HIPAA can result in civil but not criminal penalties." at bounding box center [573, 422] width 641 height 33
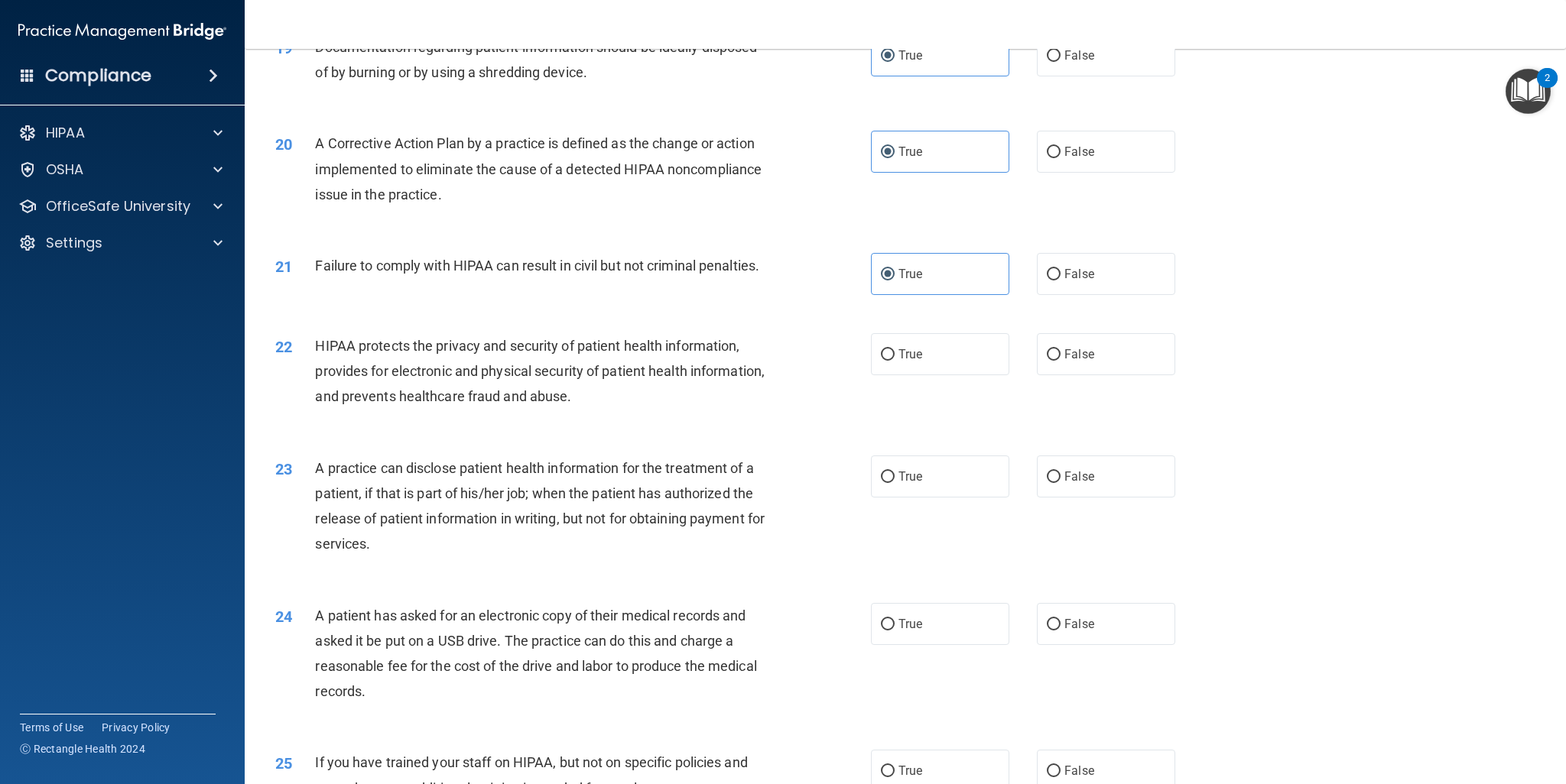
scroll to position [2061, 0]
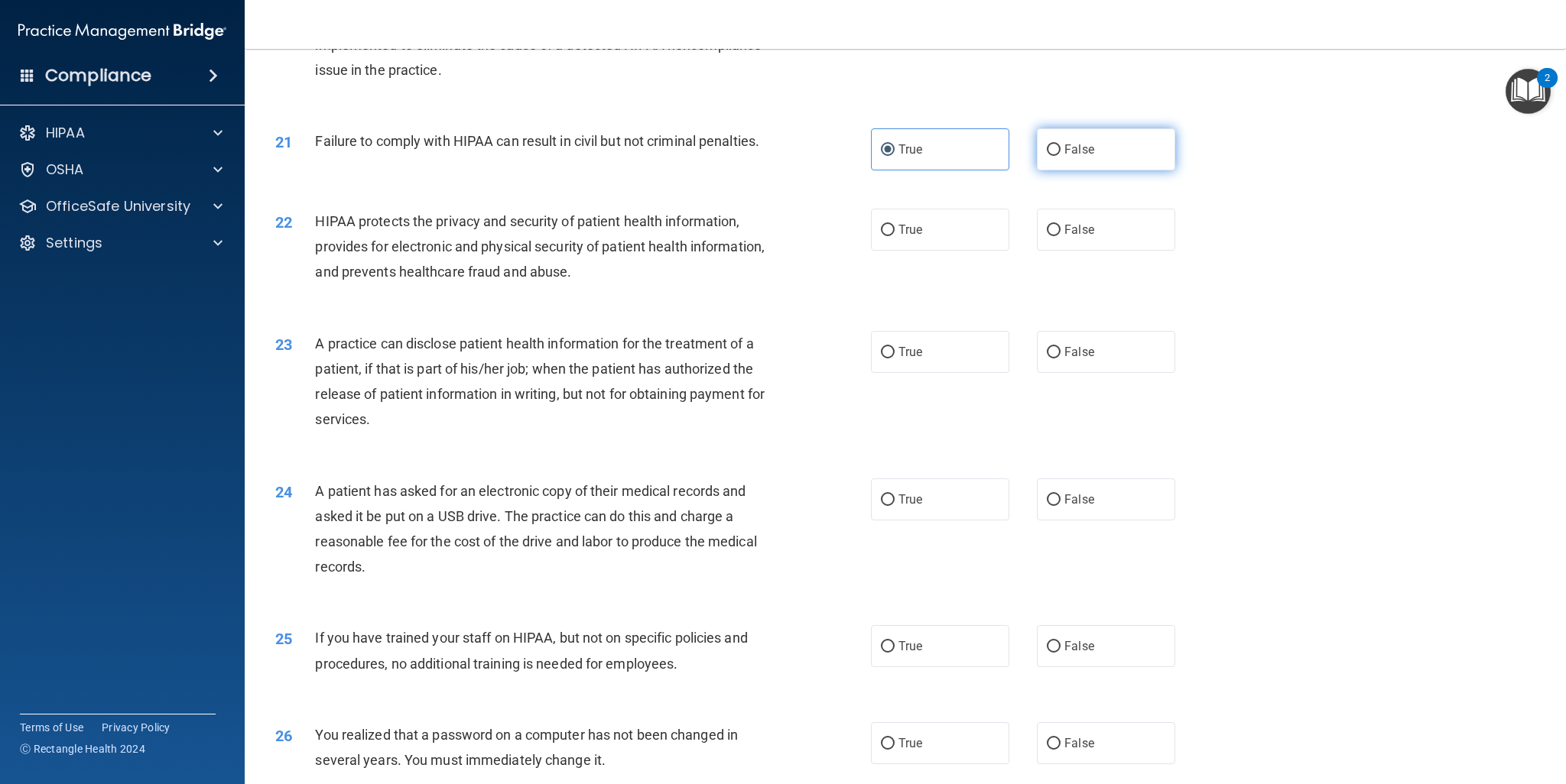
click at [1052, 171] on label "False" at bounding box center [1106, 149] width 138 height 42
click at [1052, 156] on input "False" at bounding box center [1054, 150] width 14 height 12
radio input "true"
radio input "false"
click at [891, 250] on label "True" at bounding box center [940, 230] width 138 height 42
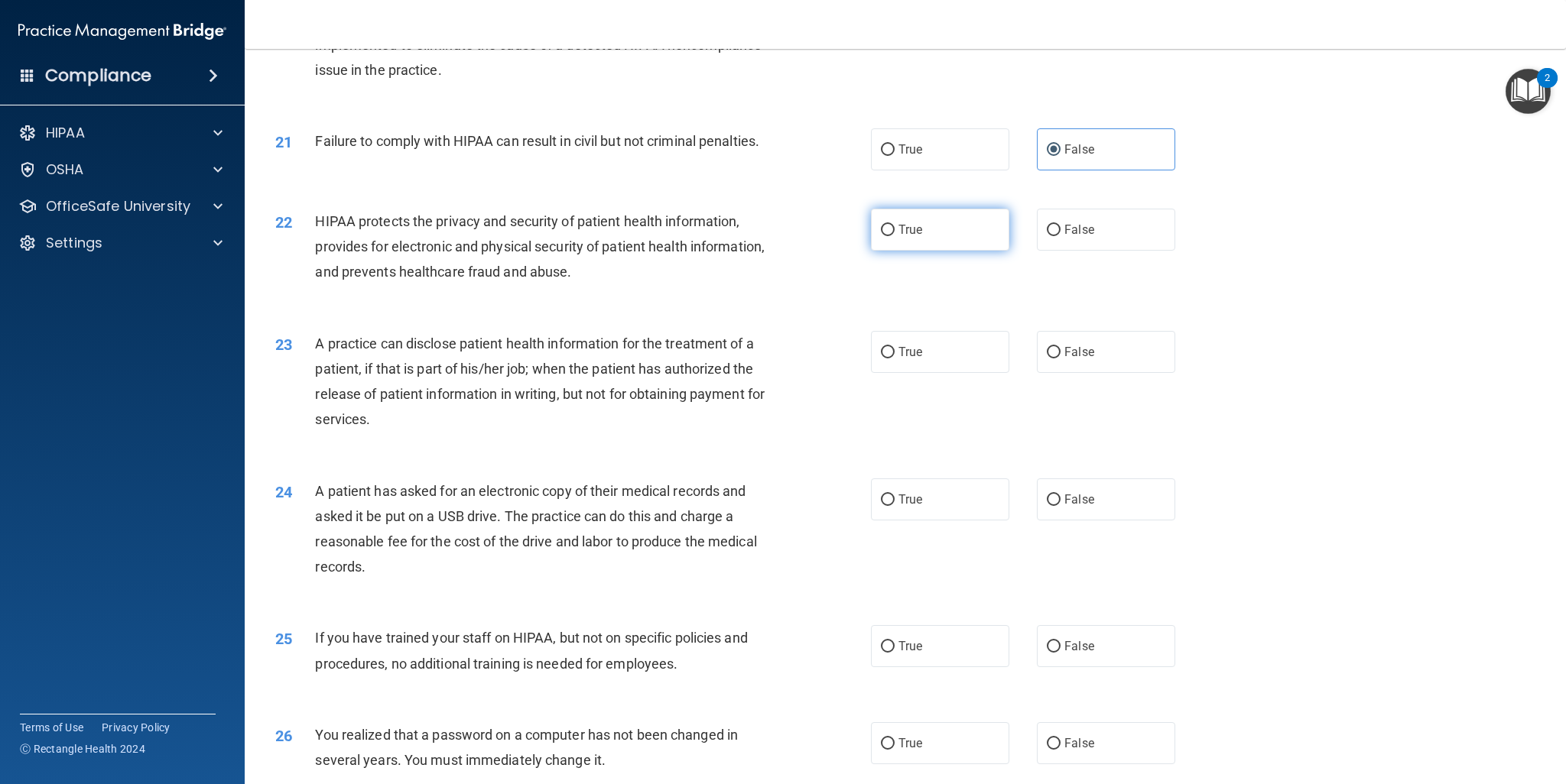
click at [891, 236] on input "True" at bounding box center [888, 231] width 14 height 12
radio input "true"
click at [918, 373] on label "True" at bounding box center [940, 352] width 138 height 42
click at [895, 358] on input "True" at bounding box center [888, 353] width 14 height 12
radio input "true"
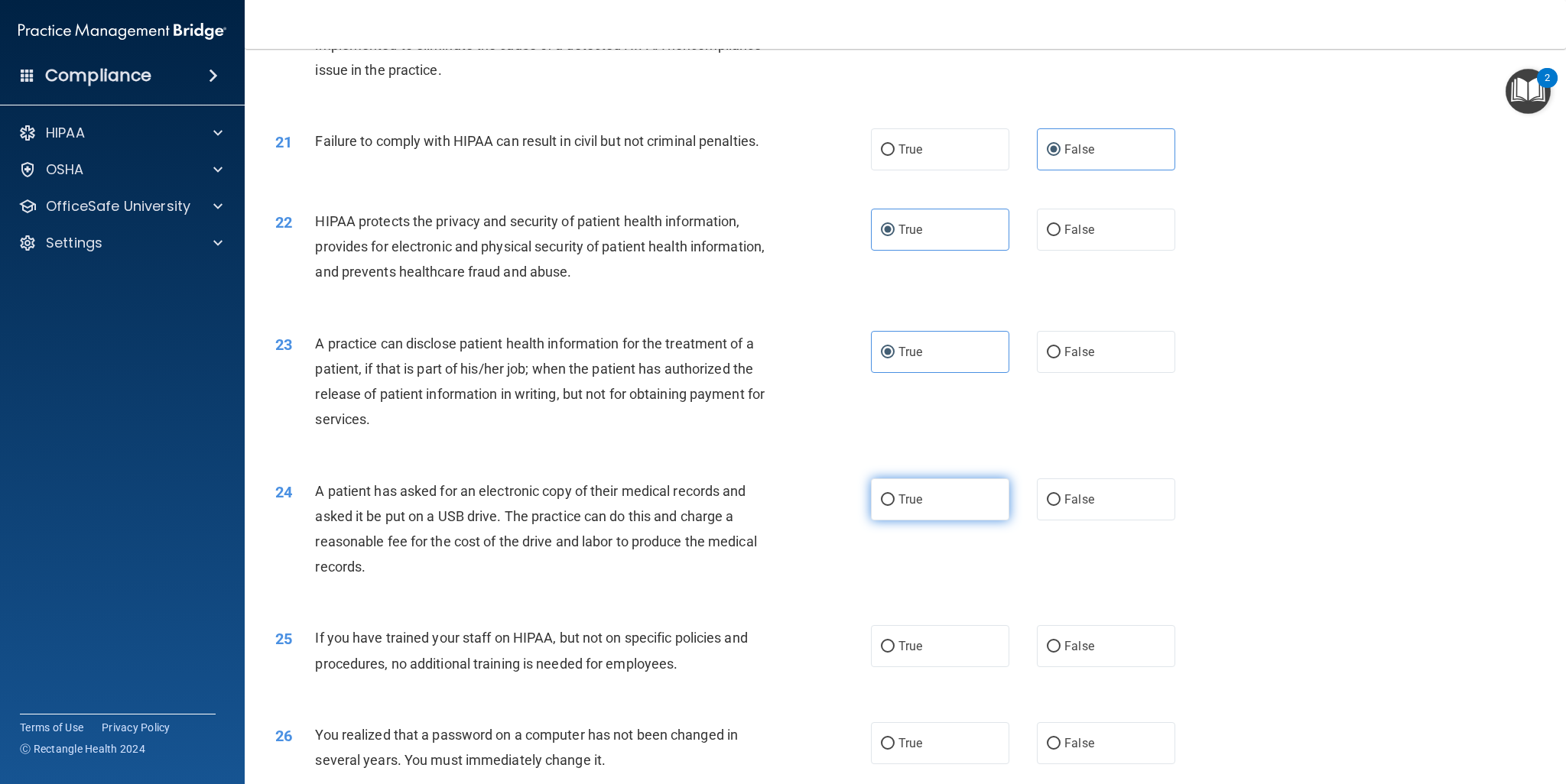
click at [902, 507] on span "True" at bounding box center [911, 499] width 24 height 15
click at [895, 506] on input "True" at bounding box center [888, 500] width 14 height 12
radio input "true"
click at [817, 588] on div "24 A patient has asked for an electronic copy of their medical records and aske…" at bounding box center [573, 533] width 641 height 109
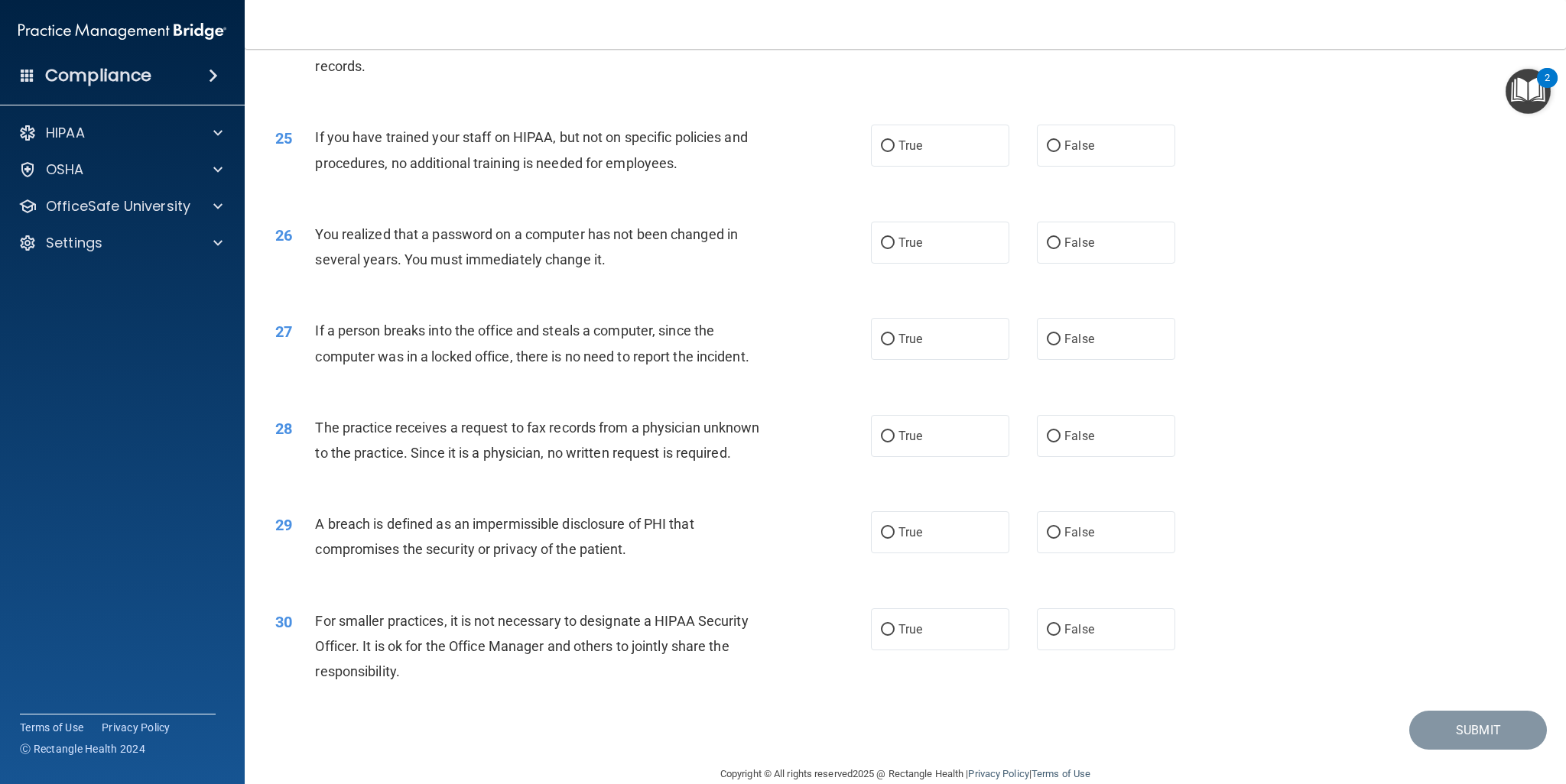
scroll to position [2580, 0]
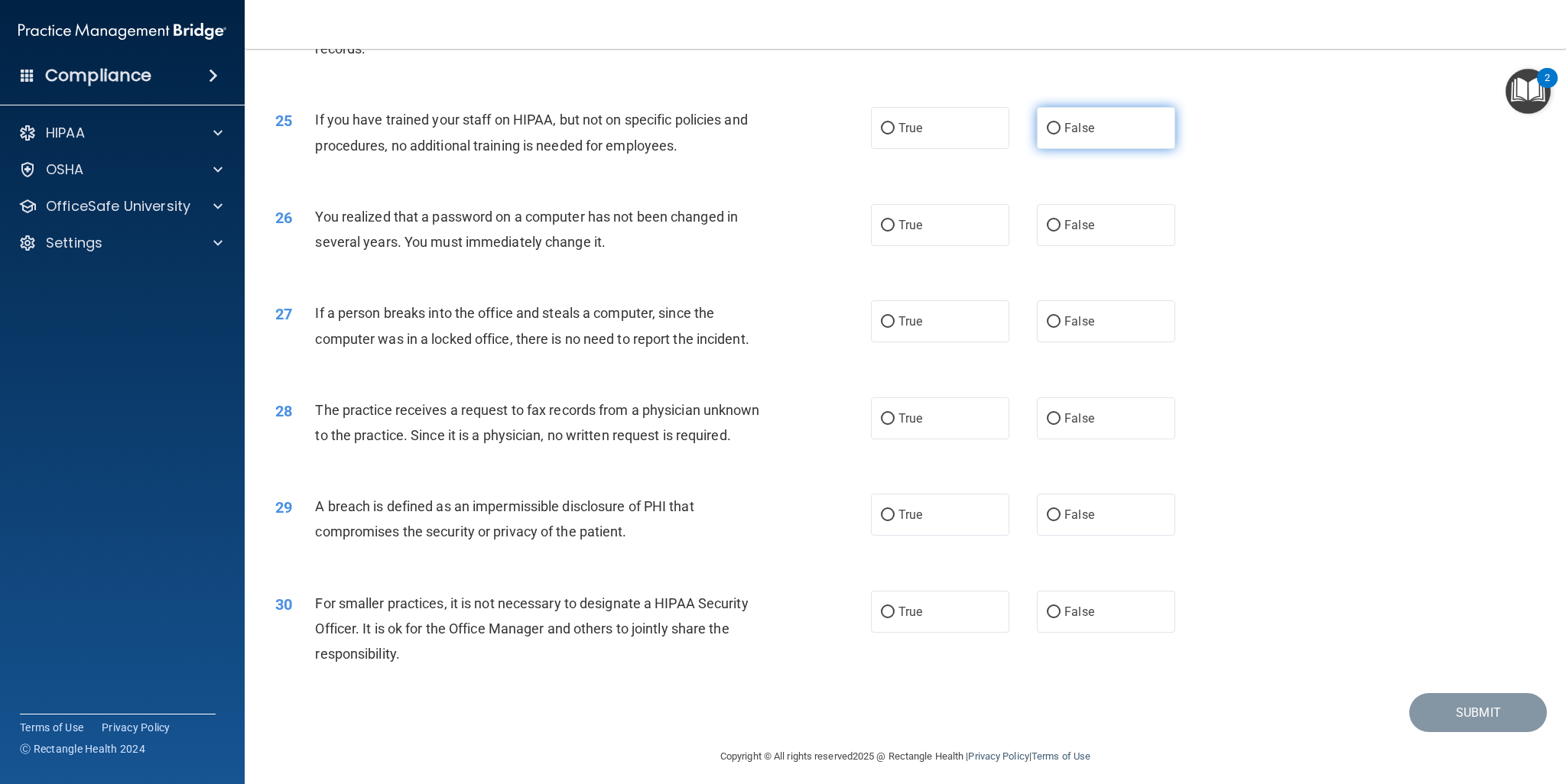
click at [1049, 134] on input "False" at bounding box center [1054, 129] width 14 height 12
radio input "true"
click at [899, 233] on span "True" at bounding box center [911, 225] width 24 height 15
click at [895, 232] on input "True" at bounding box center [888, 226] width 14 height 12
radio input "true"
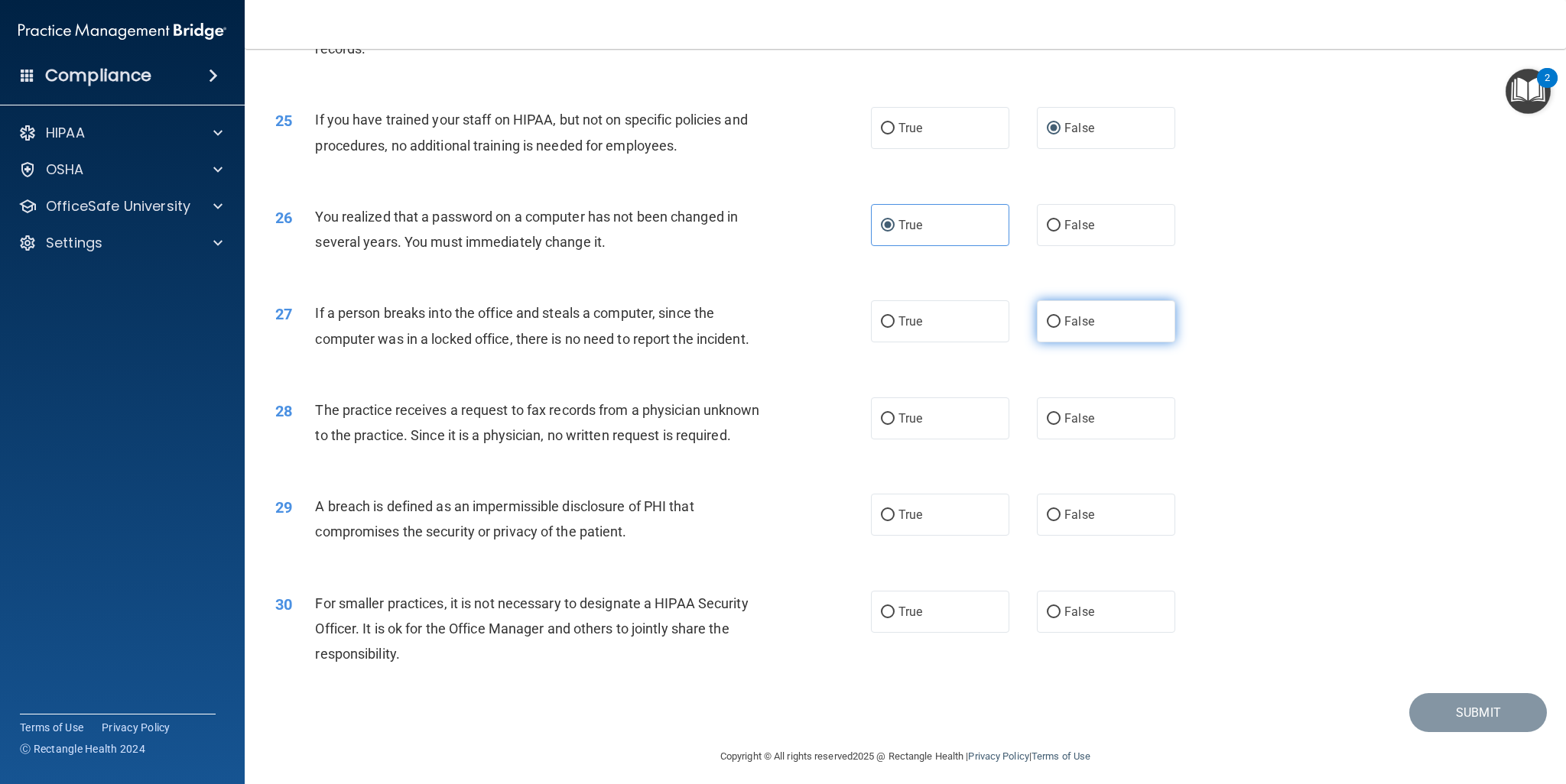
click at [1065, 328] on span "False" at bounding box center [1080, 321] width 30 height 15
click at [1061, 327] on input "False" at bounding box center [1054, 322] width 14 height 12
radio input "true"
click at [1054, 440] on label "False" at bounding box center [1106, 418] width 138 height 42
click at [1054, 425] on input "False" at bounding box center [1054, 419] width 14 height 12
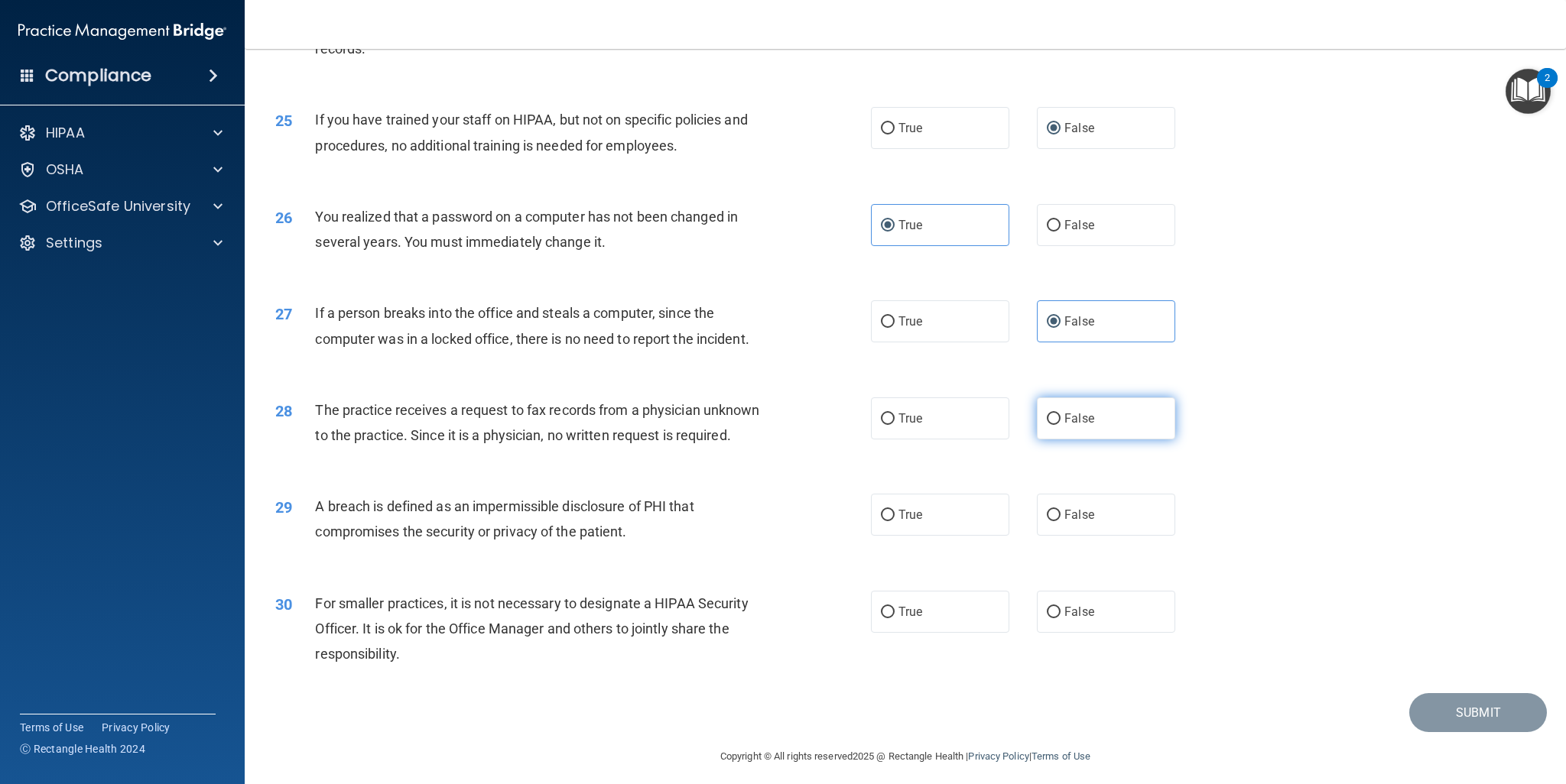
radio input "true"
click at [899, 522] on span "True" at bounding box center [911, 515] width 24 height 15
click at [895, 522] on input "True" at bounding box center [888, 516] width 14 height 12
radio input "true"
click at [1065, 619] on span "False" at bounding box center [1080, 611] width 30 height 15
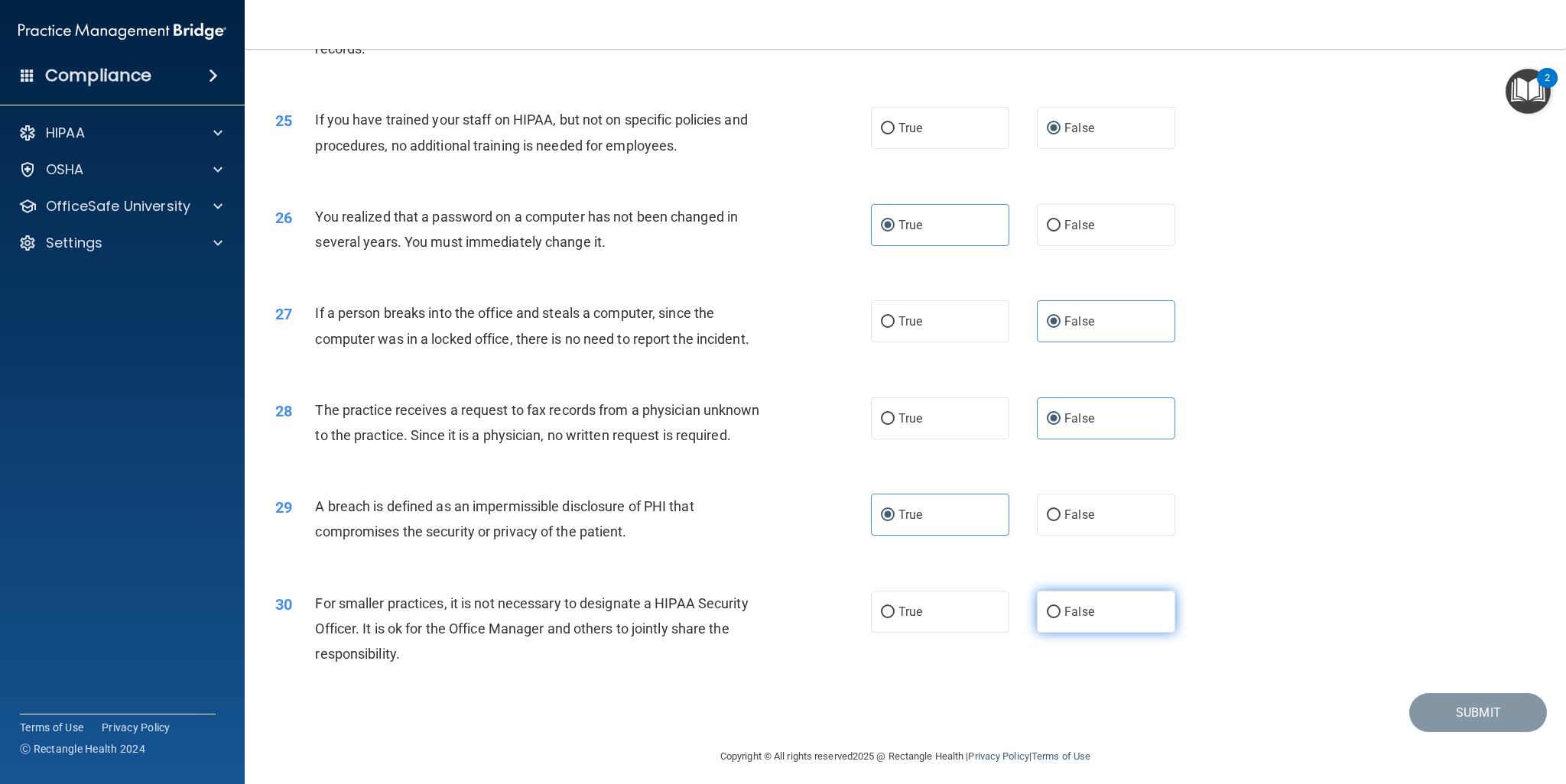
click at [1059, 618] on input "False" at bounding box center [1054, 612] width 14 height 12
radio input "true"
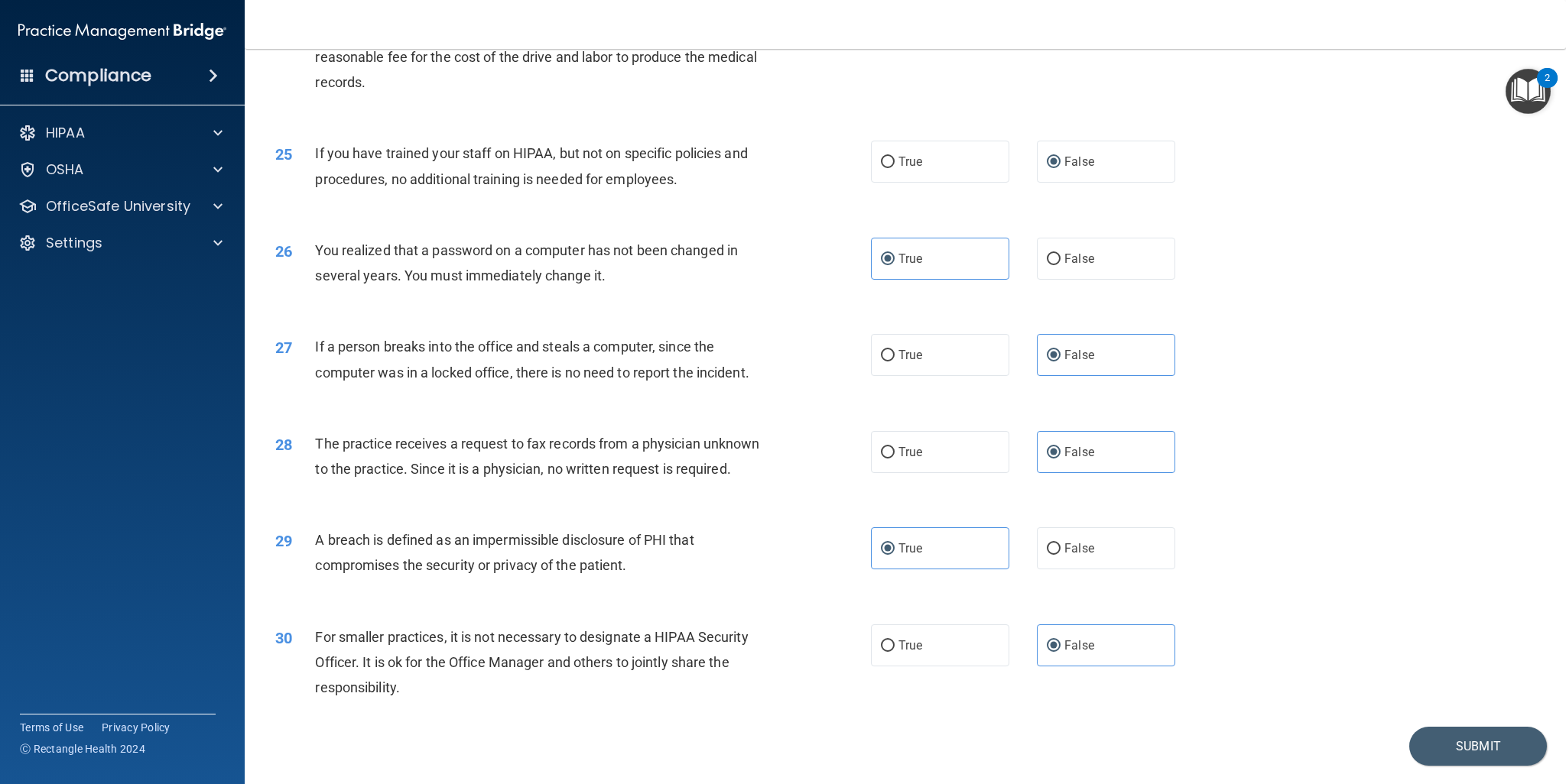
scroll to position [2551, 0]
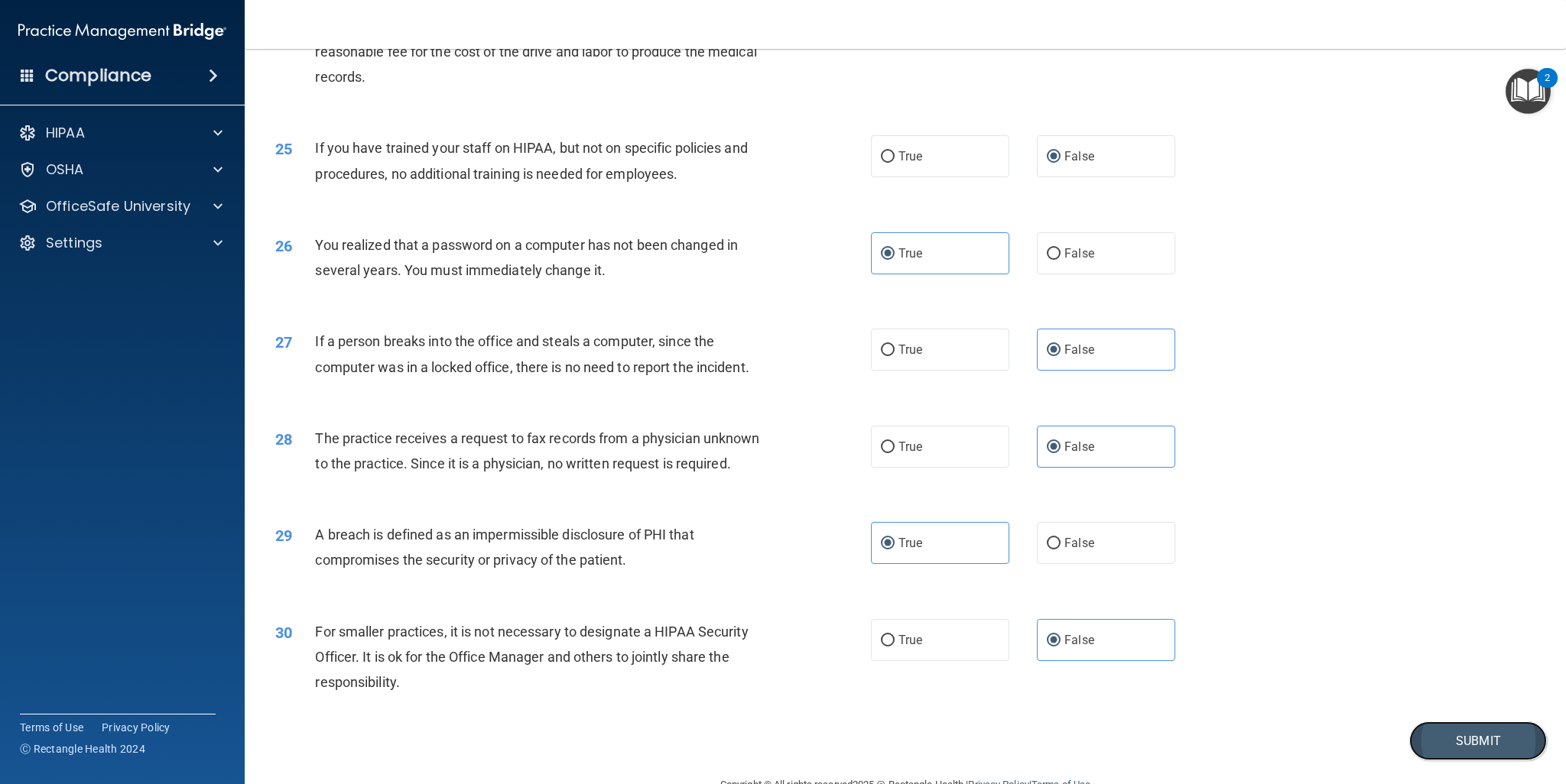
click at [1454, 760] on button "Submit" at bounding box center [1477, 742] width 137 height 39
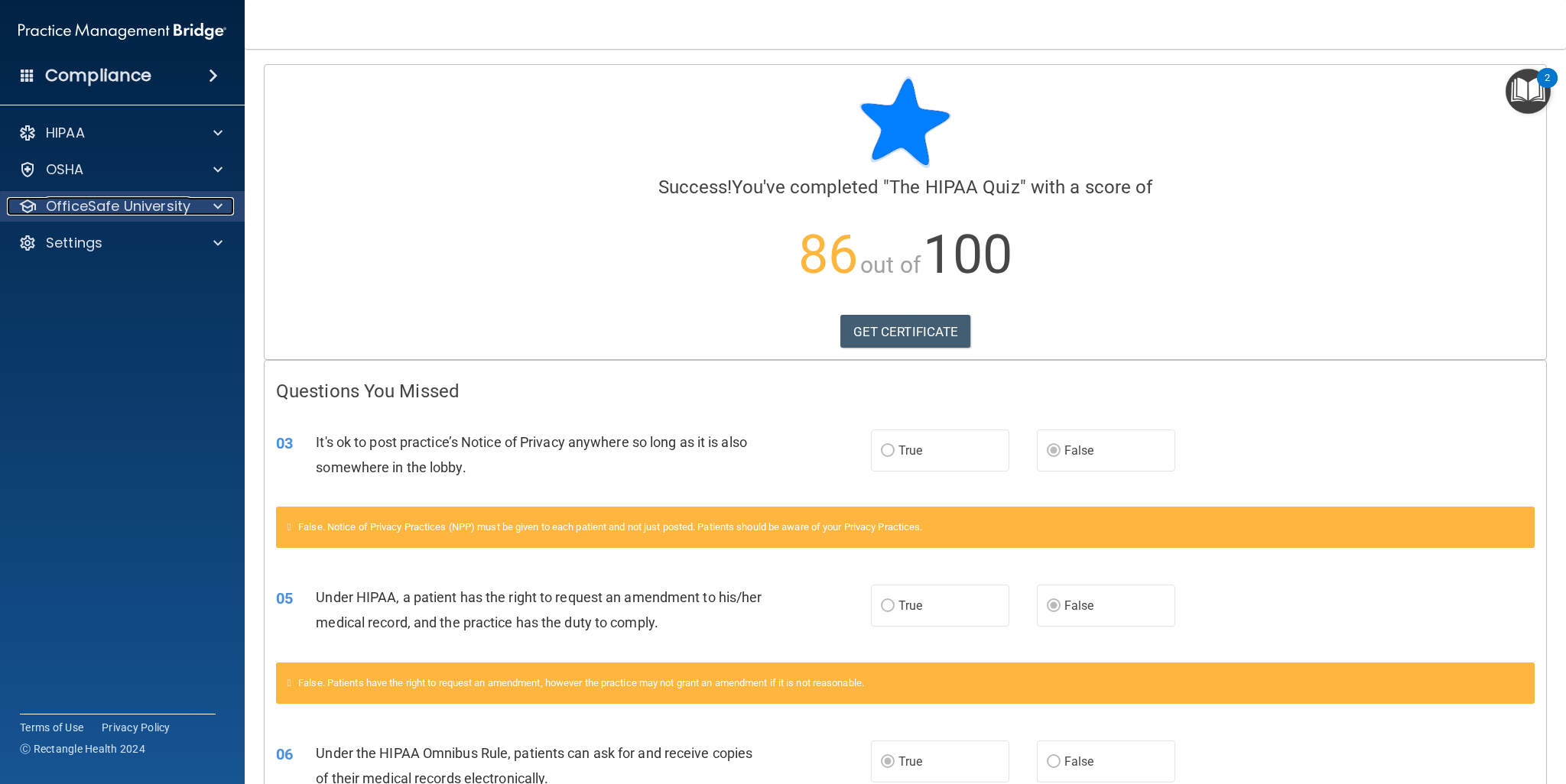
click at [87, 204] on p "OfficeSafe University" at bounding box center [117, 206] width 144 height 19
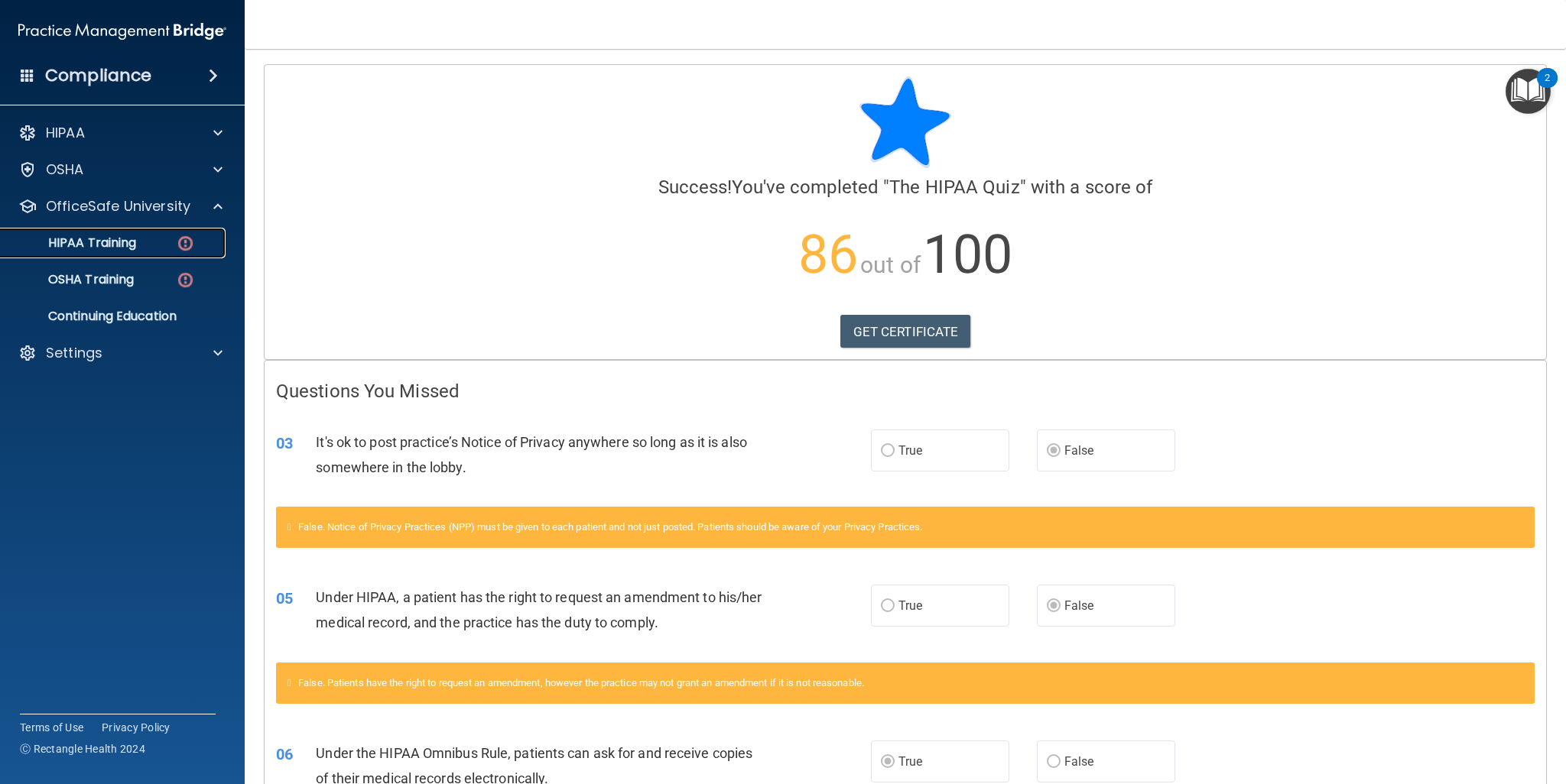
click at [104, 252] on link "HIPAA Training" at bounding box center [106, 243] width 241 height 31
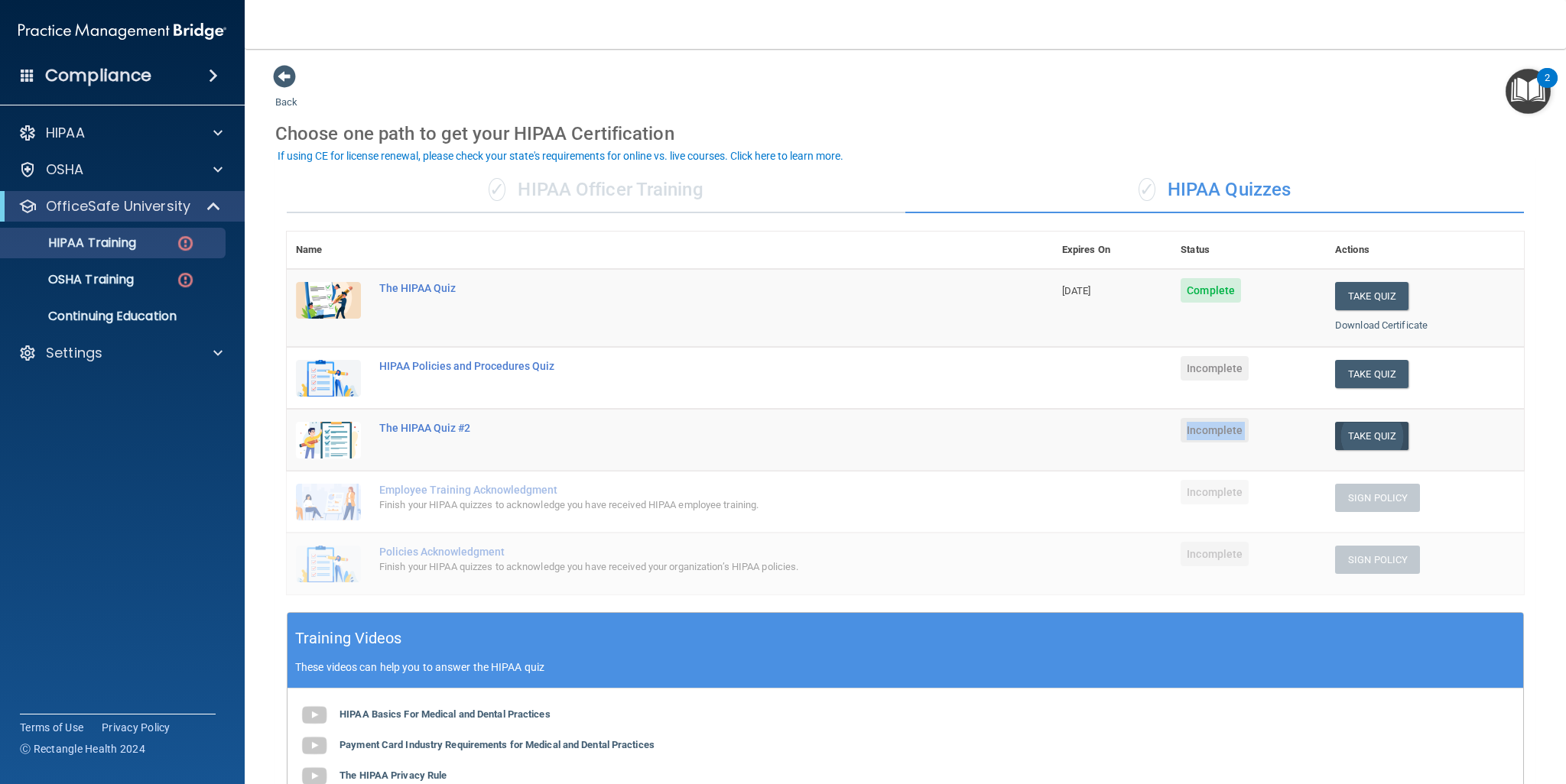
drag, startPoint x: 1174, startPoint y: 464, endPoint x: 1397, endPoint y: 433, distance: 225.1
click at [1397, 433] on tr "The HIPAA Quiz #2 Incomplete Take Quiz Download Certificate" at bounding box center [906, 440] width 1237 height 62
click at [1378, 430] on button "Take Quiz" at bounding box center [1372, 436] width 73 height 29
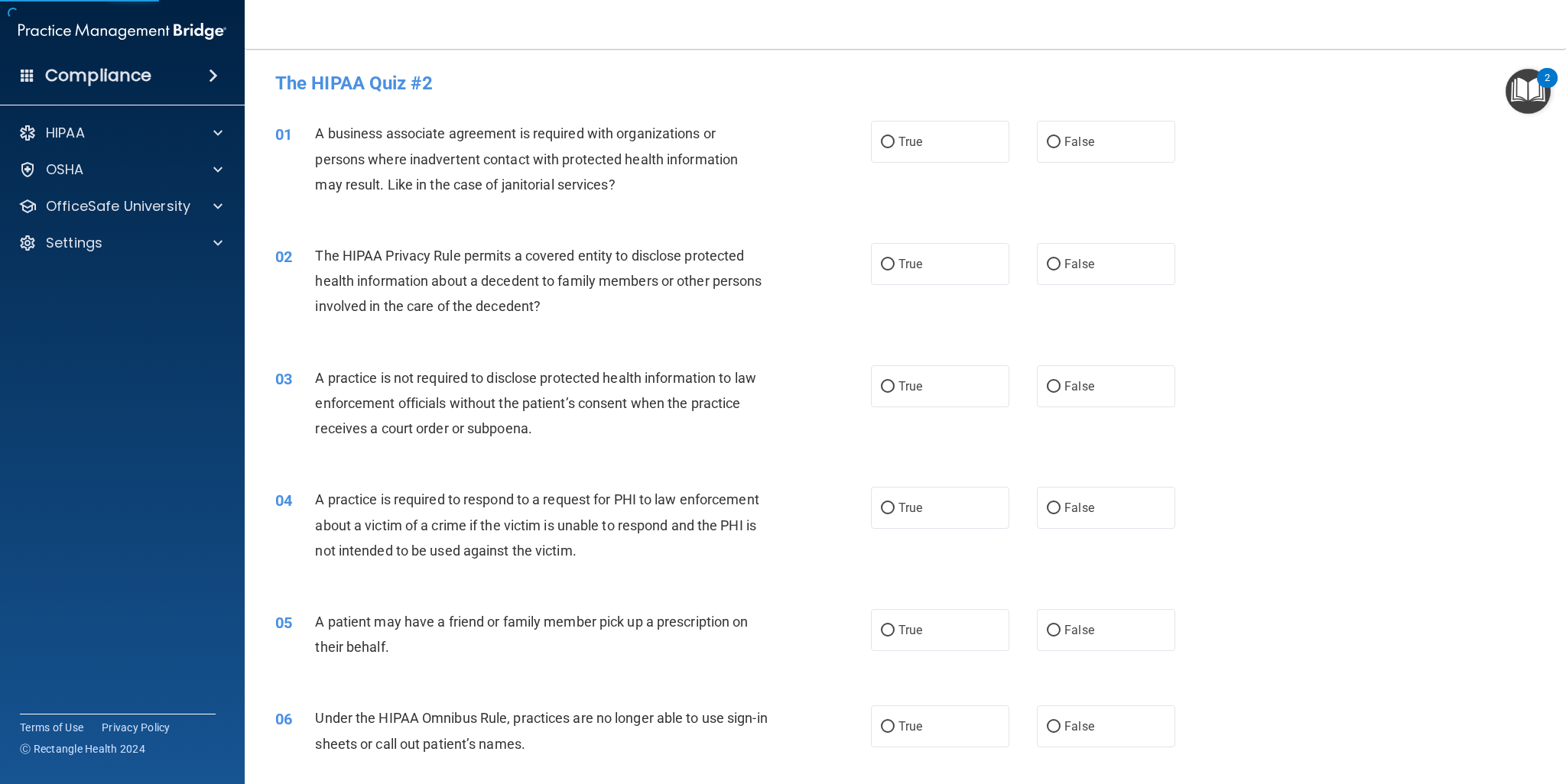
drag, startPoint x: 1378, startPoint y: 430, endPoint x: 1444, endPoint y: 308, distance: 138.7
drag, startPoint x: 1317, startPoint y: 185, endPoint x: 1321, endPoint y: 178, distance: 8.1
click at [1321, 178] on div "01 A business associate agreement is required with organizations or persons whe…" at bounding box center [905, 163] width 1283 height 122
click at [928, 148] on label "True" at bounding box center [940, 141] width 138 height 42
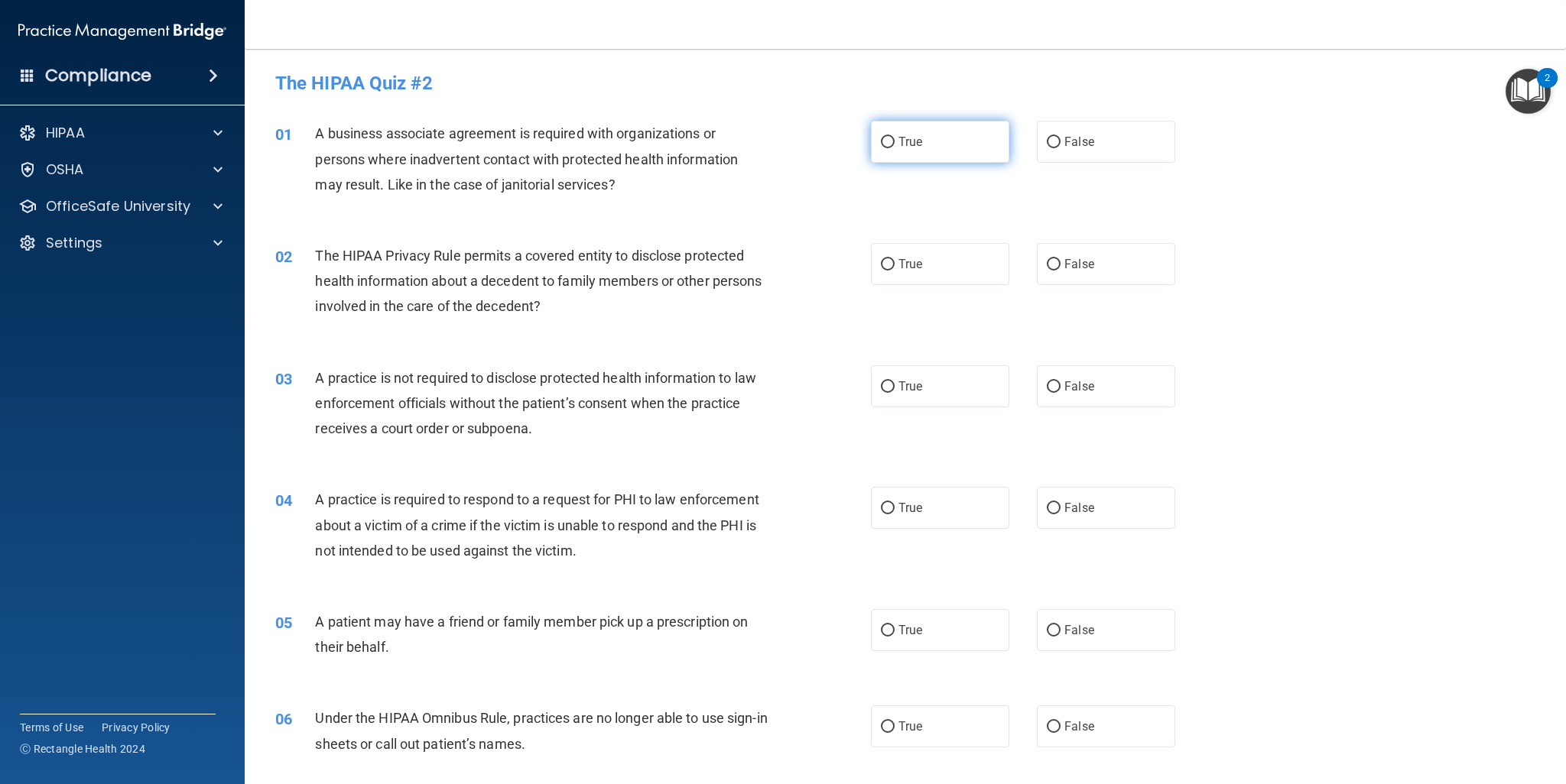
click at [895, 148] on input "True" at bounding box center [888, 143] width 14 height 12
radio input "true"
click at [913, 381] on span "True" at bounding box center [911, 386] width 24 height 15
click at [895, 382] on input "True" at bounding box center [888, 388] width 14 height 12
radio input "true"
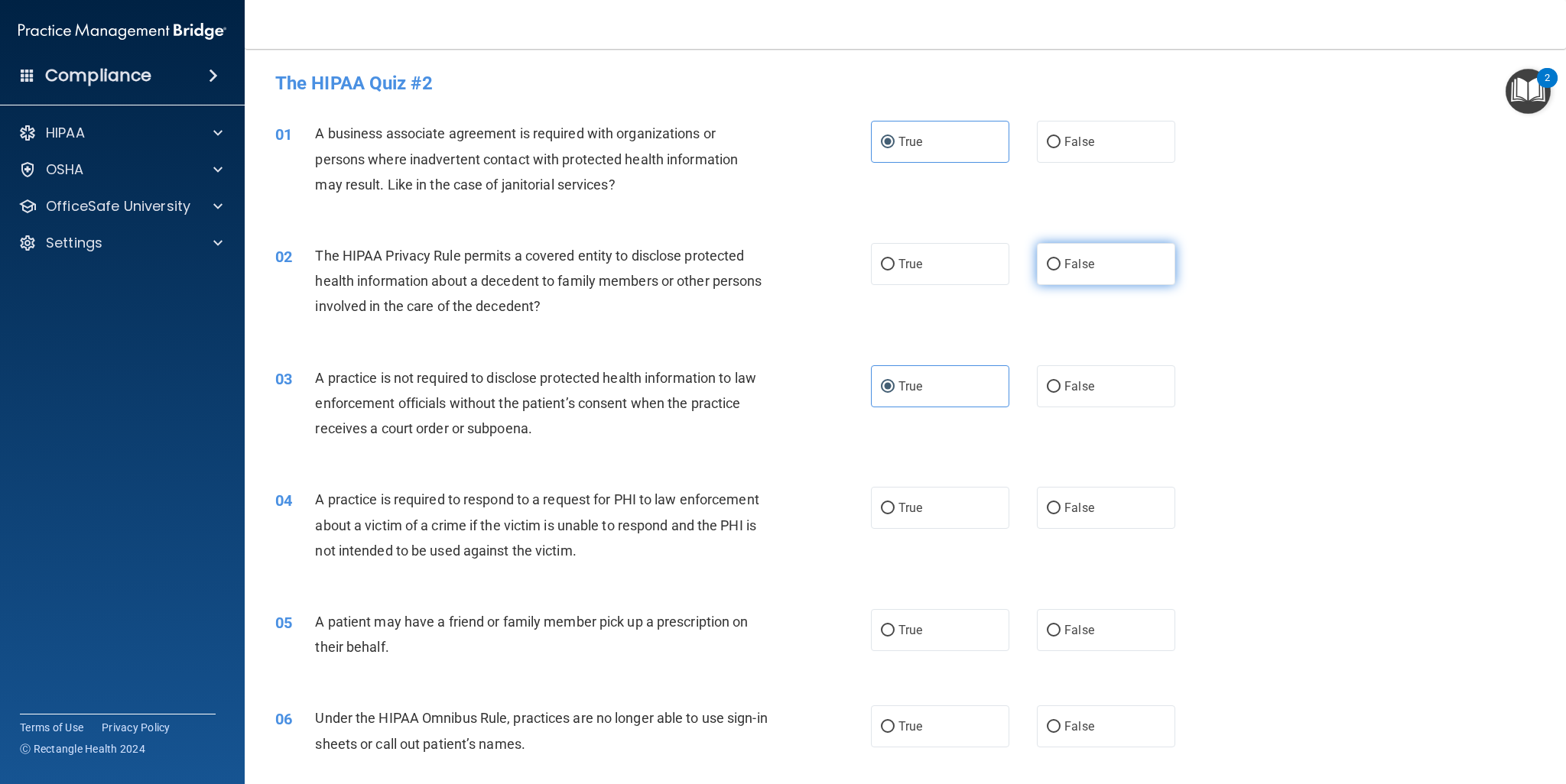
click at [1105, 263] on label "False" at bounding box center [1106, 263] width 138 height 42
click at [1061, 263] on input "False" at bounding box center [1054, 265] width 14 height 12
radio input "true"
click at [872, 499] on label "True" at bounding box center [940, 508] width 138 height 42
click at [881, 503] on input "True" at bounding box center [888, 509] width 14 height 12
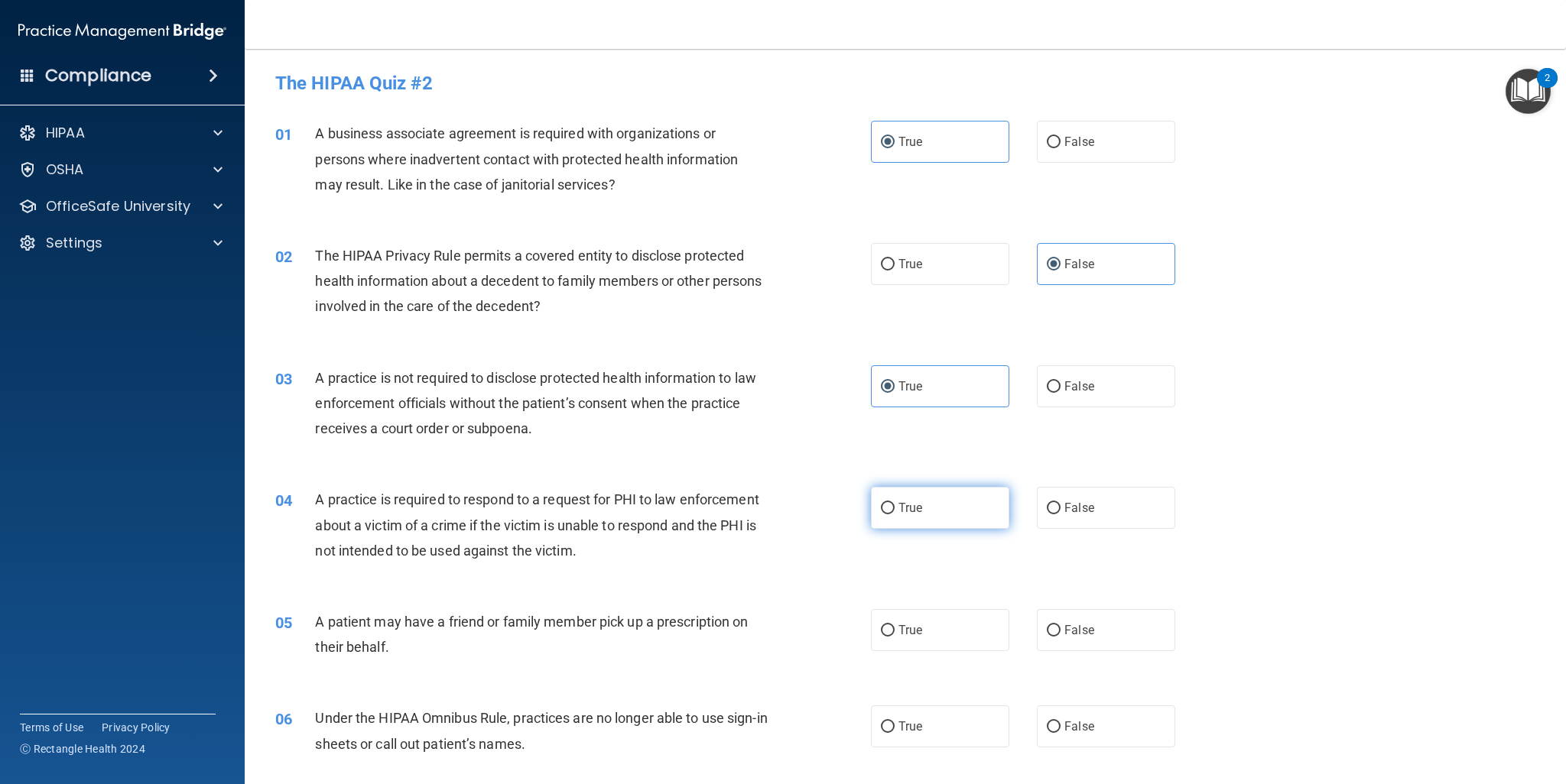
radio input "true"
click at [903, 637] on label "True" at bounding box center [940, 630] width 138 height 42
click at [895, 637] on input "True" at bounding box center [888, 631] width 14 height 12
radio input "true"
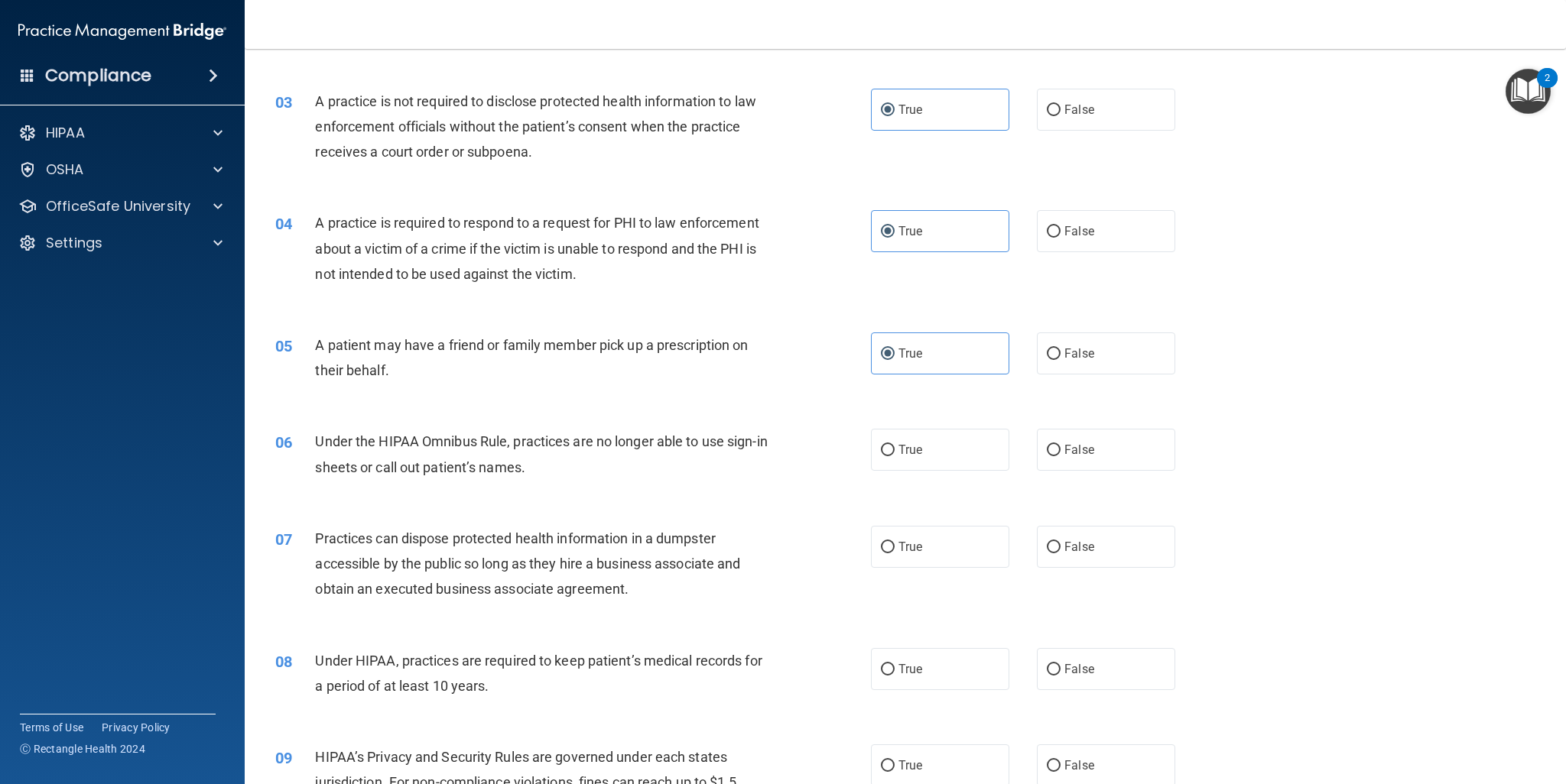
scroll to position [292, 0]
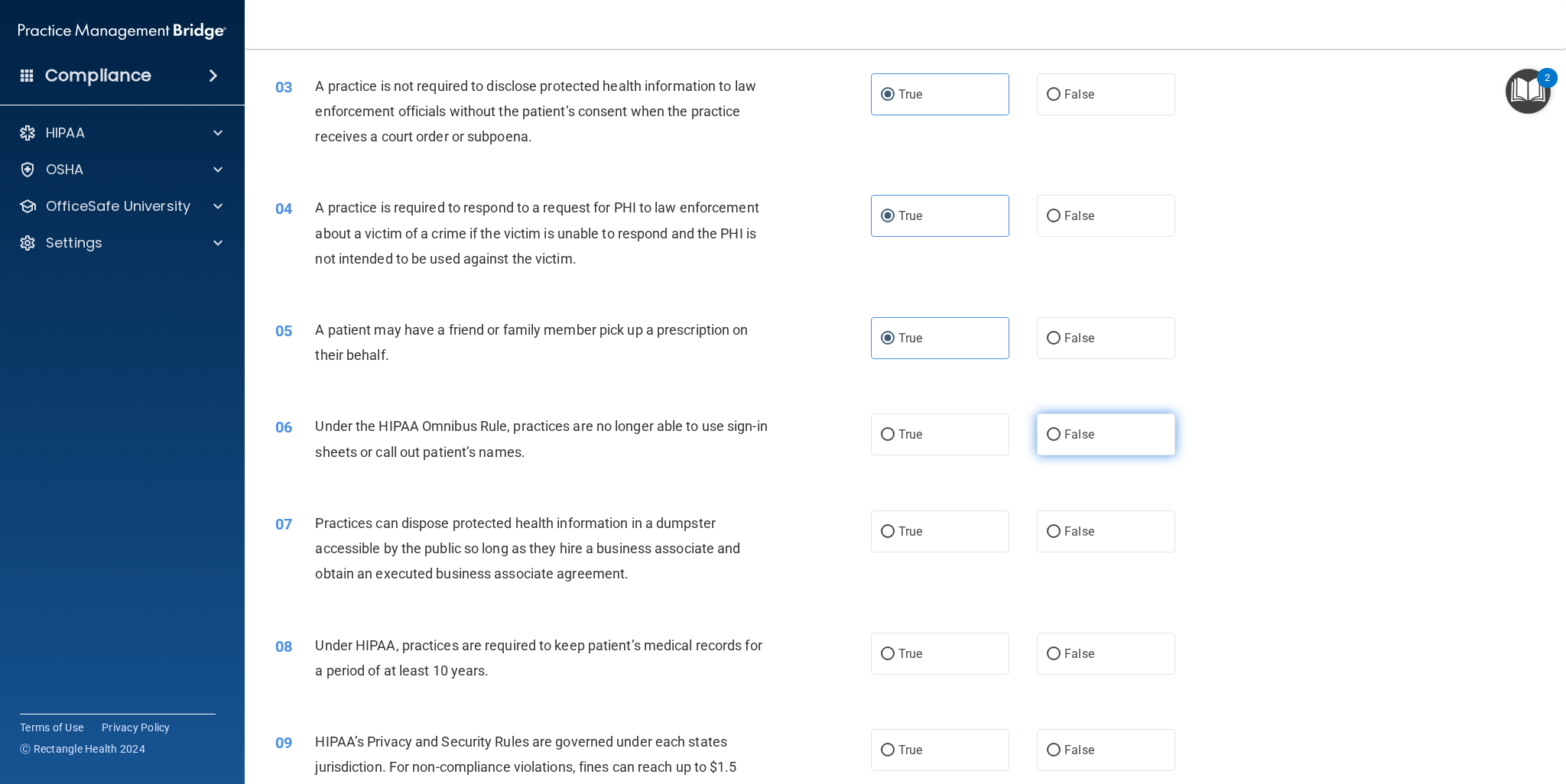
click at [1073, 439] on span "False" at bounding box center [1080, 434] width 30 height 15
click at [1061, 439] on input "False" at bounding box center [1054, 436] width 14 height 12
radio input "true"
click at [1047, 535] on input "False" at bounding box center [1054, 533] width 14 height 12
radio input "true"
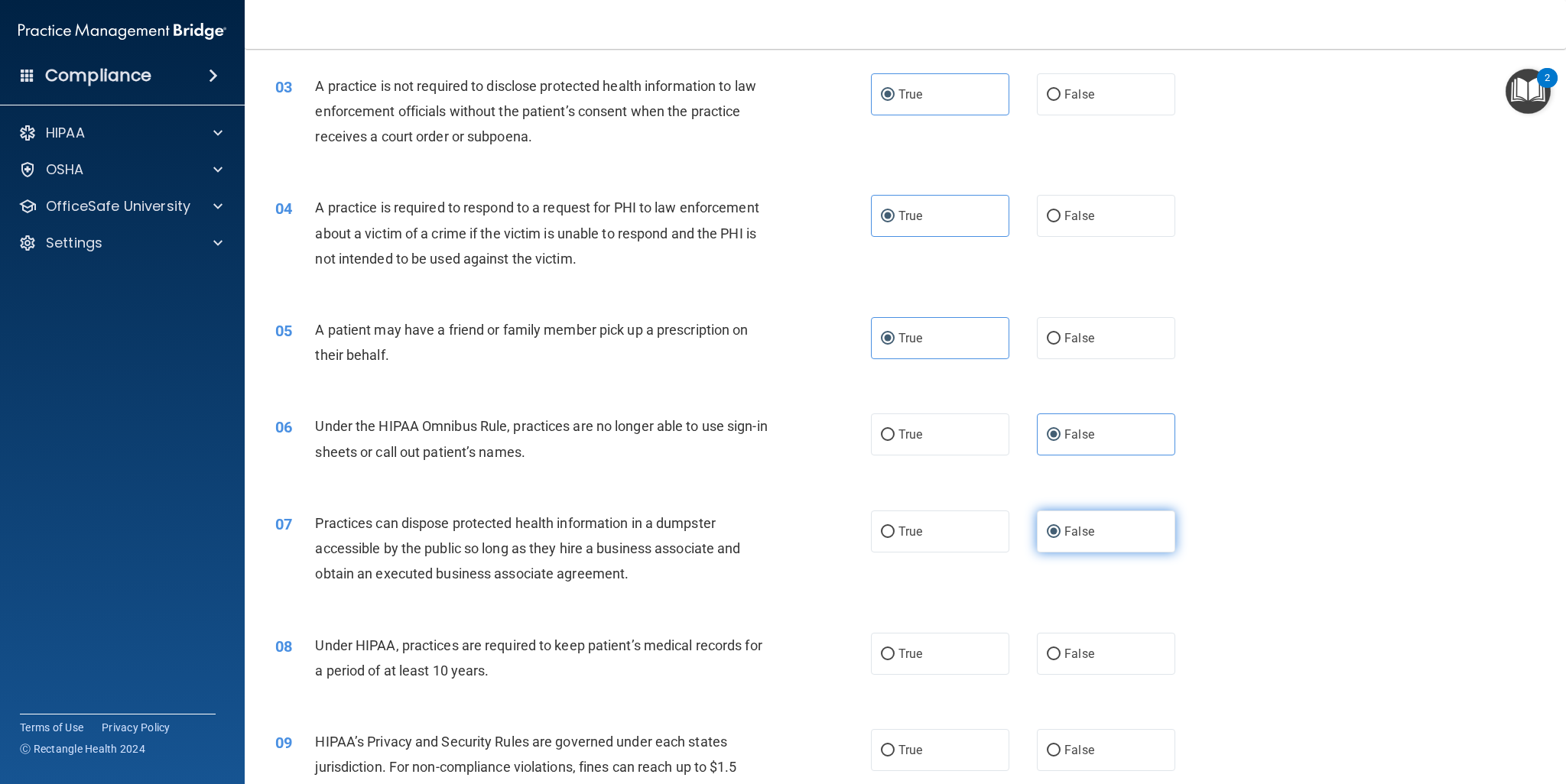
click at [1047, 535] on input "False" at bounding box center [1054, 533] width 14 height 12
click at [904, 657] on span "True" at bounding box center [911, 654] width 24 height 15
click at [895, 657] on input "True" at bounding box center [888, 655] width 14 height 12
radio input "true"
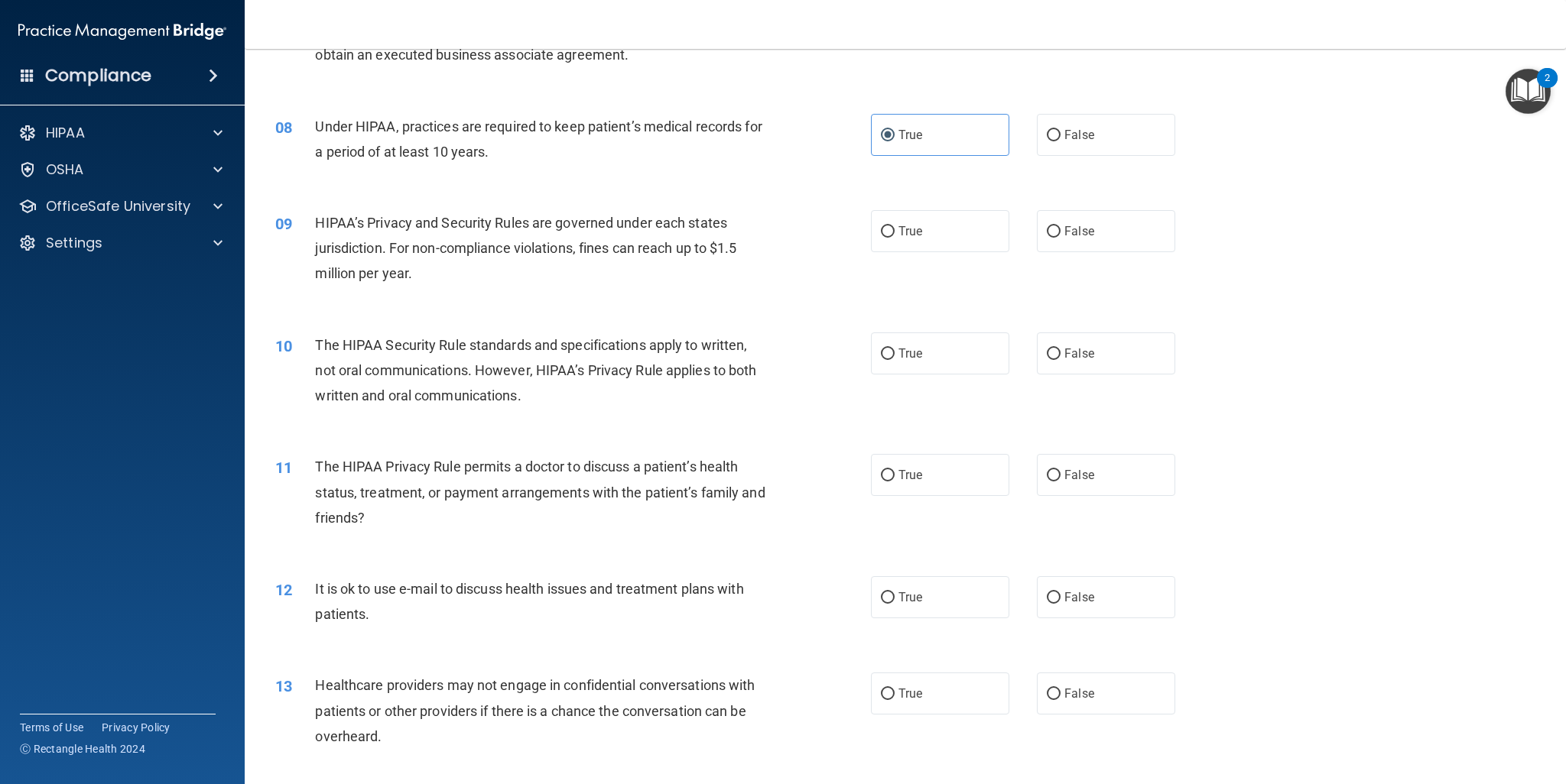
scroll to position [812, 0]
click at [888, 233] on input "True" at bounding box center [888, 232] width 14 height 12
radio input "true"
click at [905, 348] on span "True" at bounding box center [911, 352] width 24 height 15
click at [895, 348] on input "True" at bounding box center [888, 354] width 14 height 12
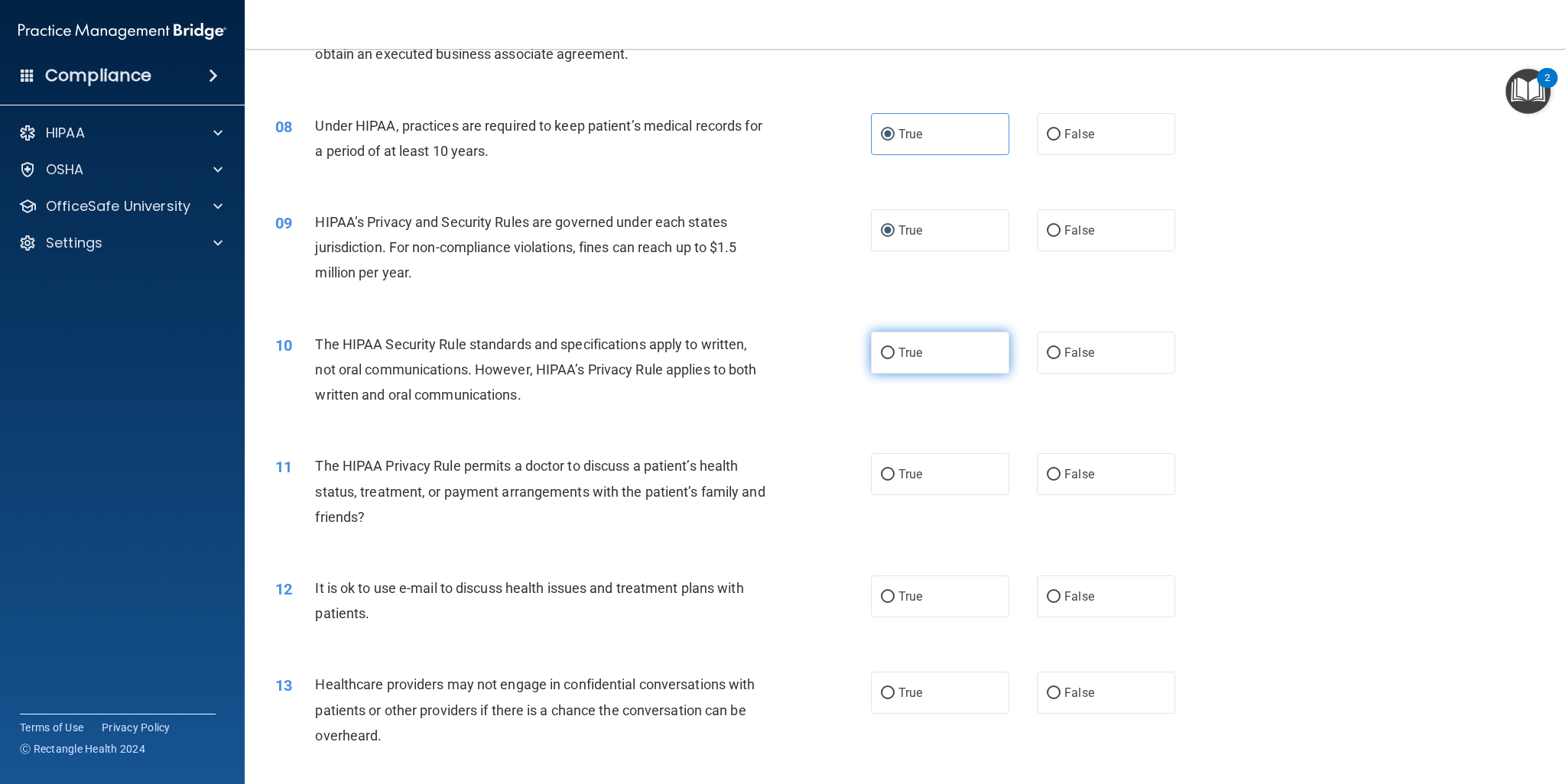
radio input "true"
click at [1075, 474] on span "False" at bounding box center [1080, 474] width 30 height 15
click at [1061, 474] on input "False" at bounding box center [1054, 475] width 14 height 12
radio input "true"
click at [1056, 594] on label "False" at bounding box center [1106, 597] width 138 height 42
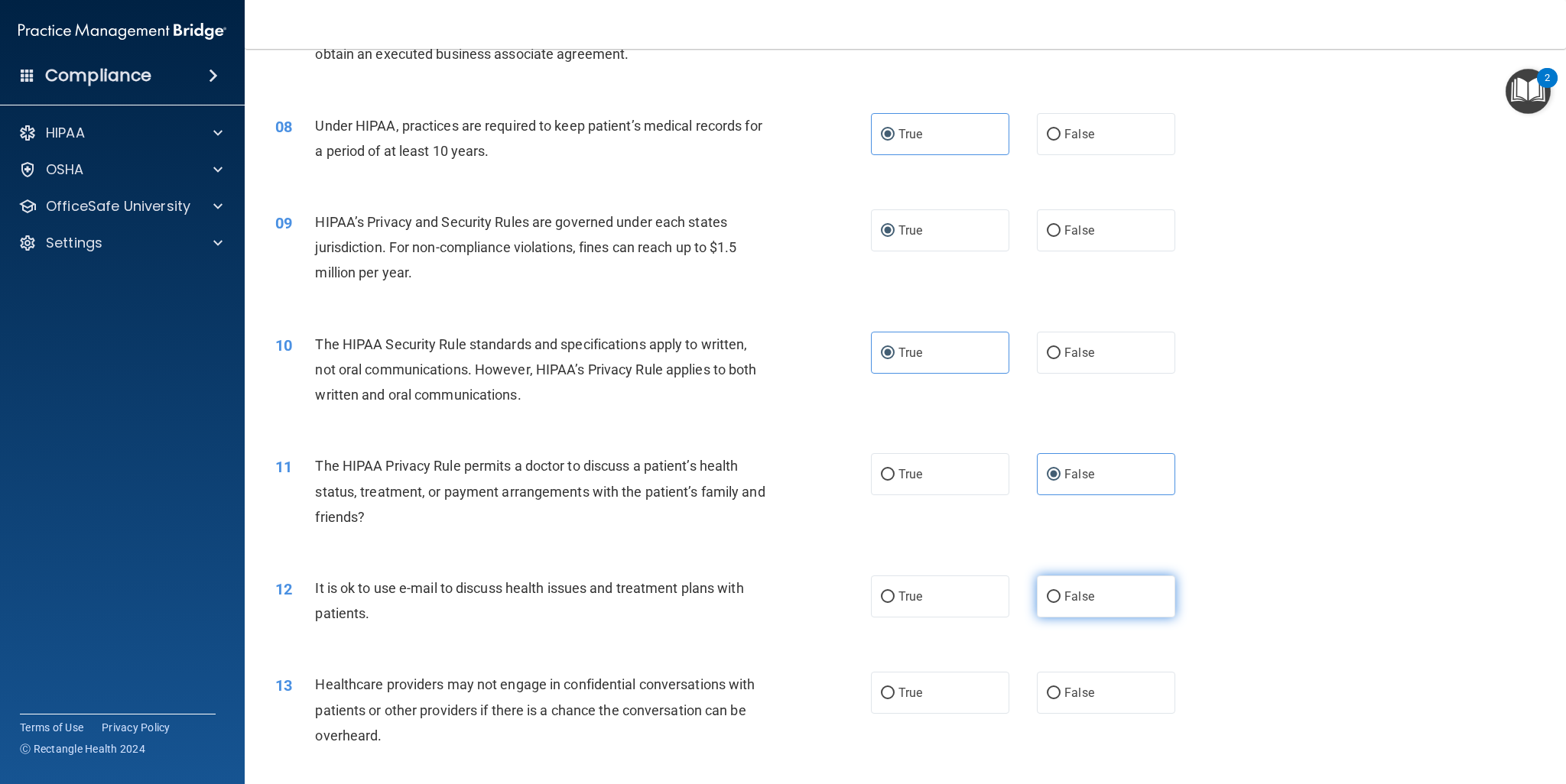
click at [1056, 594] on input "False" at bounding box center [1054, 598] width 14 height 12
radio input "true"
click at [1056, 596] on label "False" at bounding box center [1106, 597] width 138 height 42
click at [1056, 596] on input "False" at bounding box center [1054, 598] width 14 height 12
click at [955, 698] on label "True" at bounding box center [940, 692] width 138 height 42
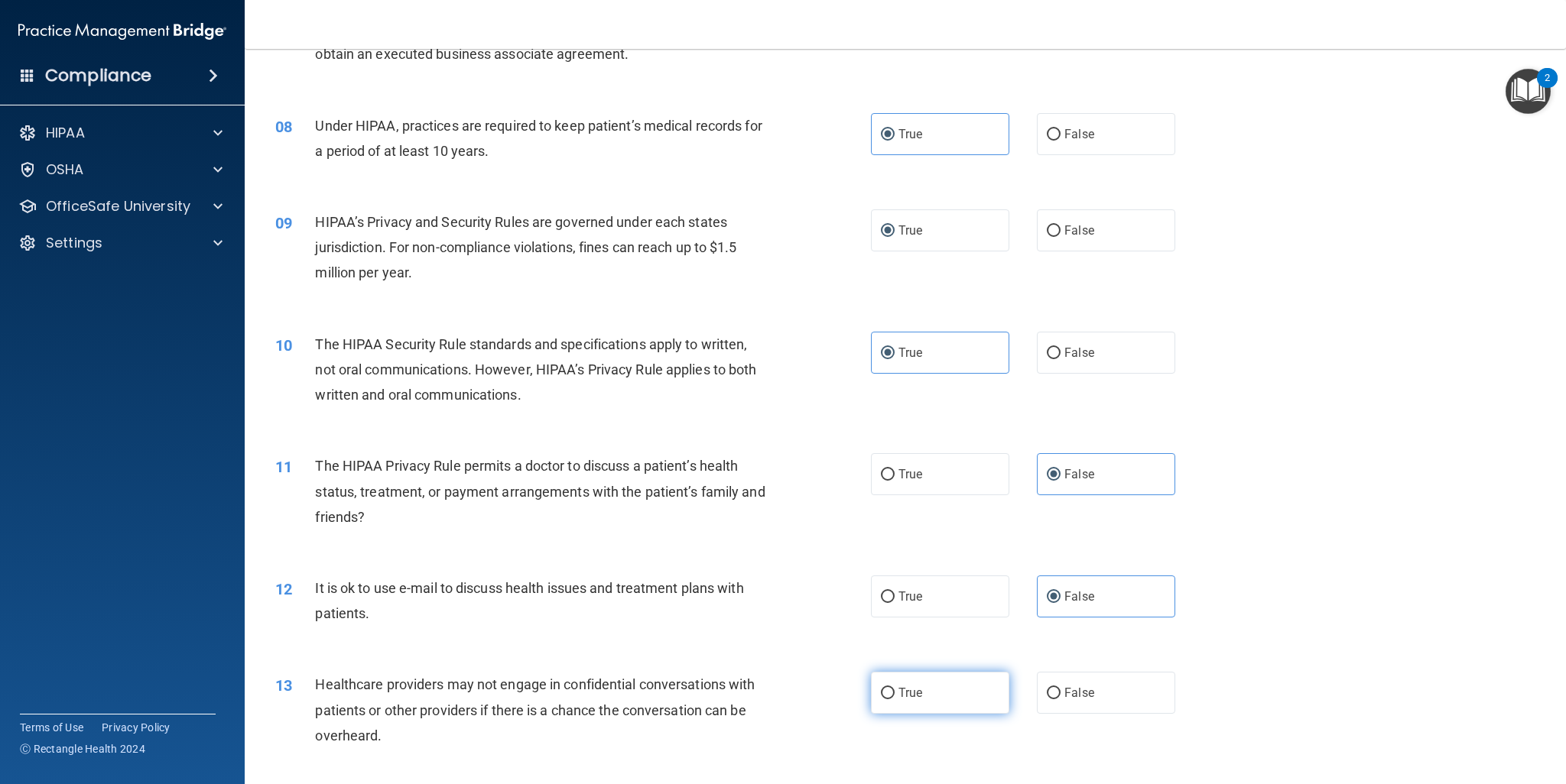
click at [895, 698] on input "True" at bounding box center [888, 693] width 14 height 12
radio input "true"
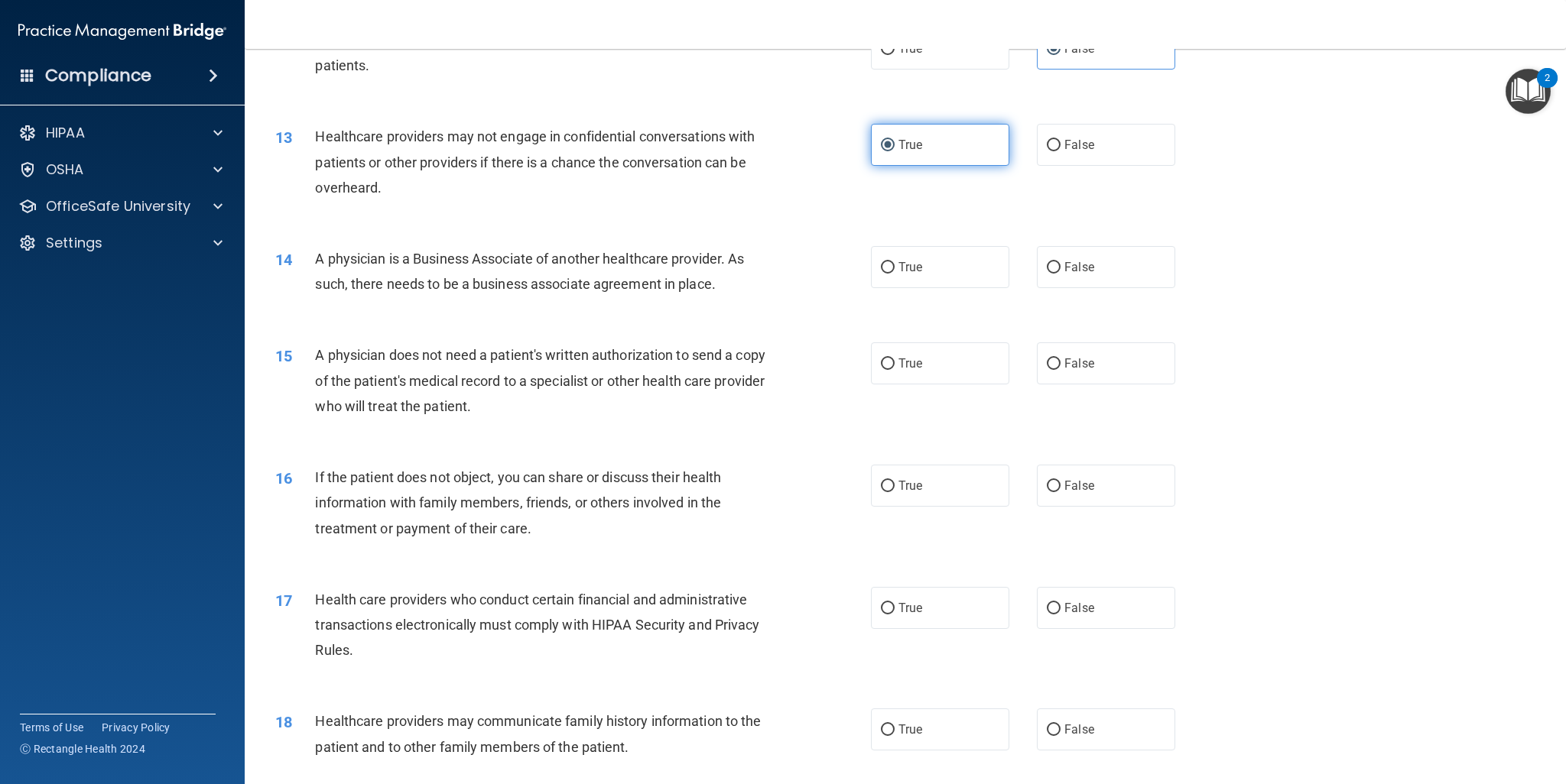
scroll to position [1362, 0]
click at [920, 277] on label "True" at bounding box center [940, 264] width 138 height 42
click at [895, 271] on input "True" at bounding box center [888, 265] width 14 height 12
radio input "true"
click at [1065, 360] on span "False" at bounding box center [1080, 361] width 30 height 15
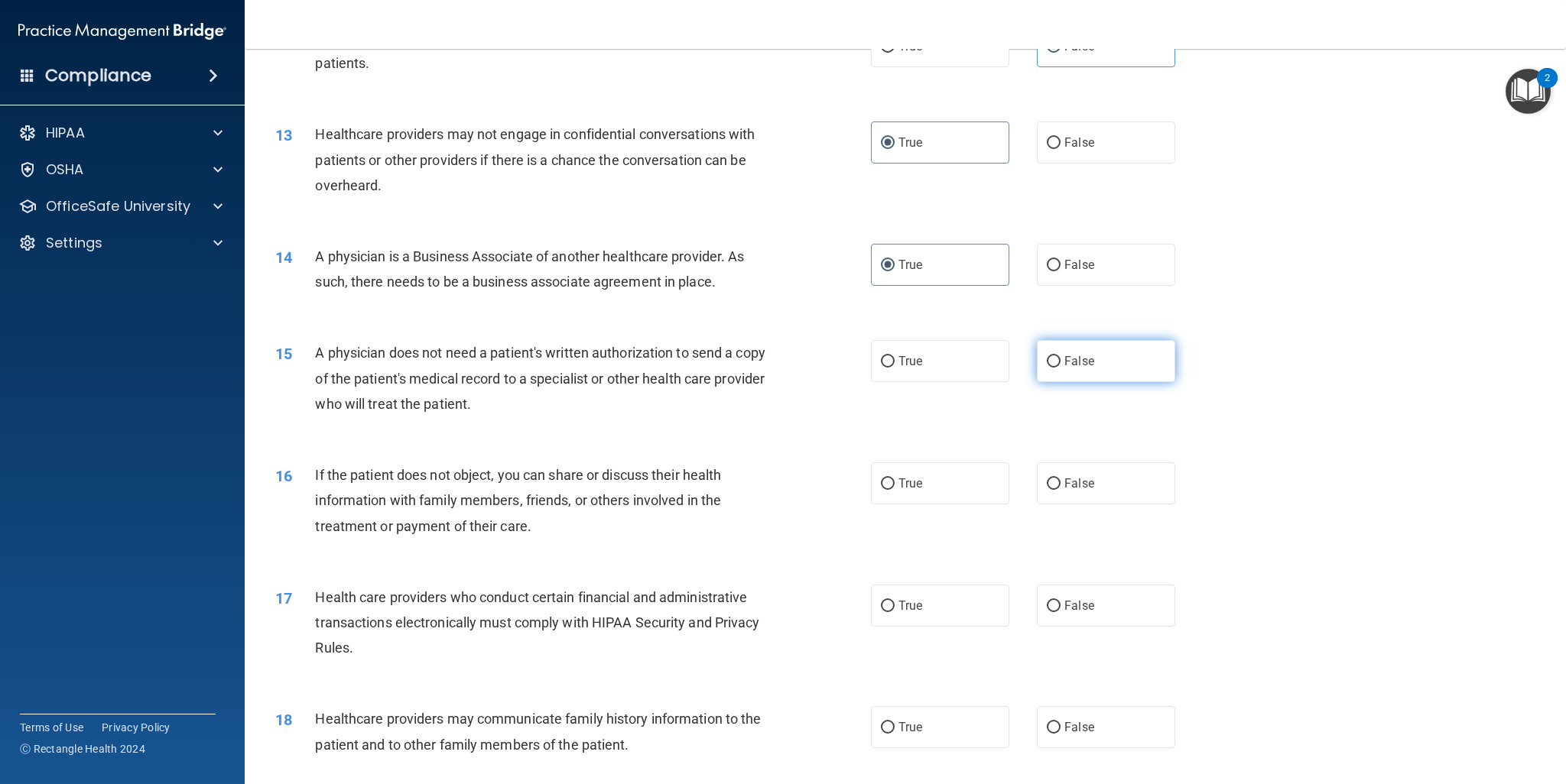
click at [1061, 360] on input "False" at bounding box center [1054, 362] width 14 height 12
radio input "true"
click at [913, 493] on label "True" at bounding box center [940, 483] width 138 height 42
click at [895, 490] on input "True" at bounding box center [888, 484] width 14 height 12
radio input "true"
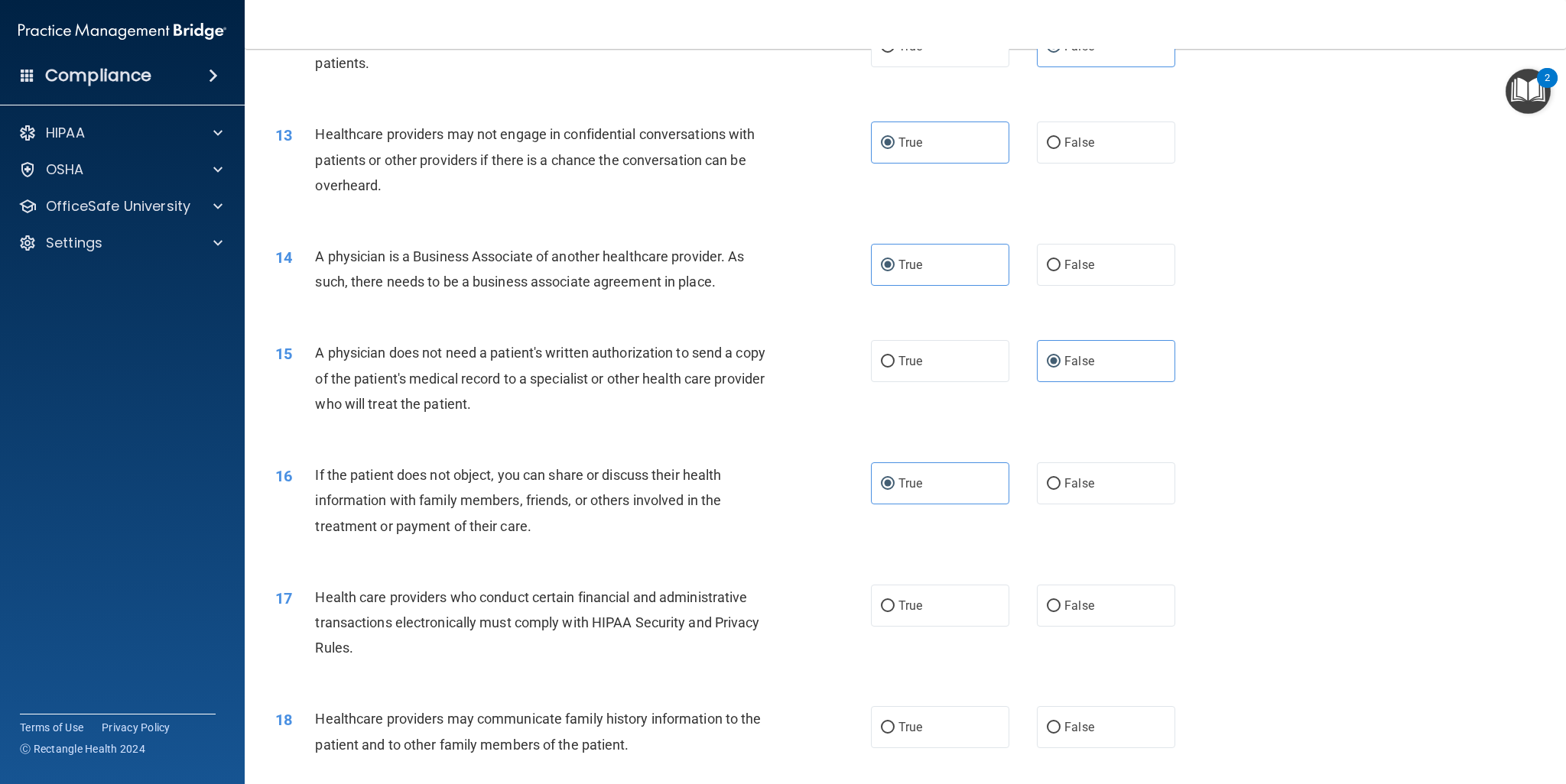
click at [804, 591] on div "17 Health care providers who conduct certain financial and administrative trans…" at bounding box center [573, 626] width 641 height 84
click at [904, 604] on span "True" at bounding box center [911, 606] width 24 height 15
click at [895, 604] on input "True" at bounding box center [888, 606] width 14 height 12
radio input "true"
click at [890, 733] on label "True" at bounding box center [940, 727] width 138 height 42
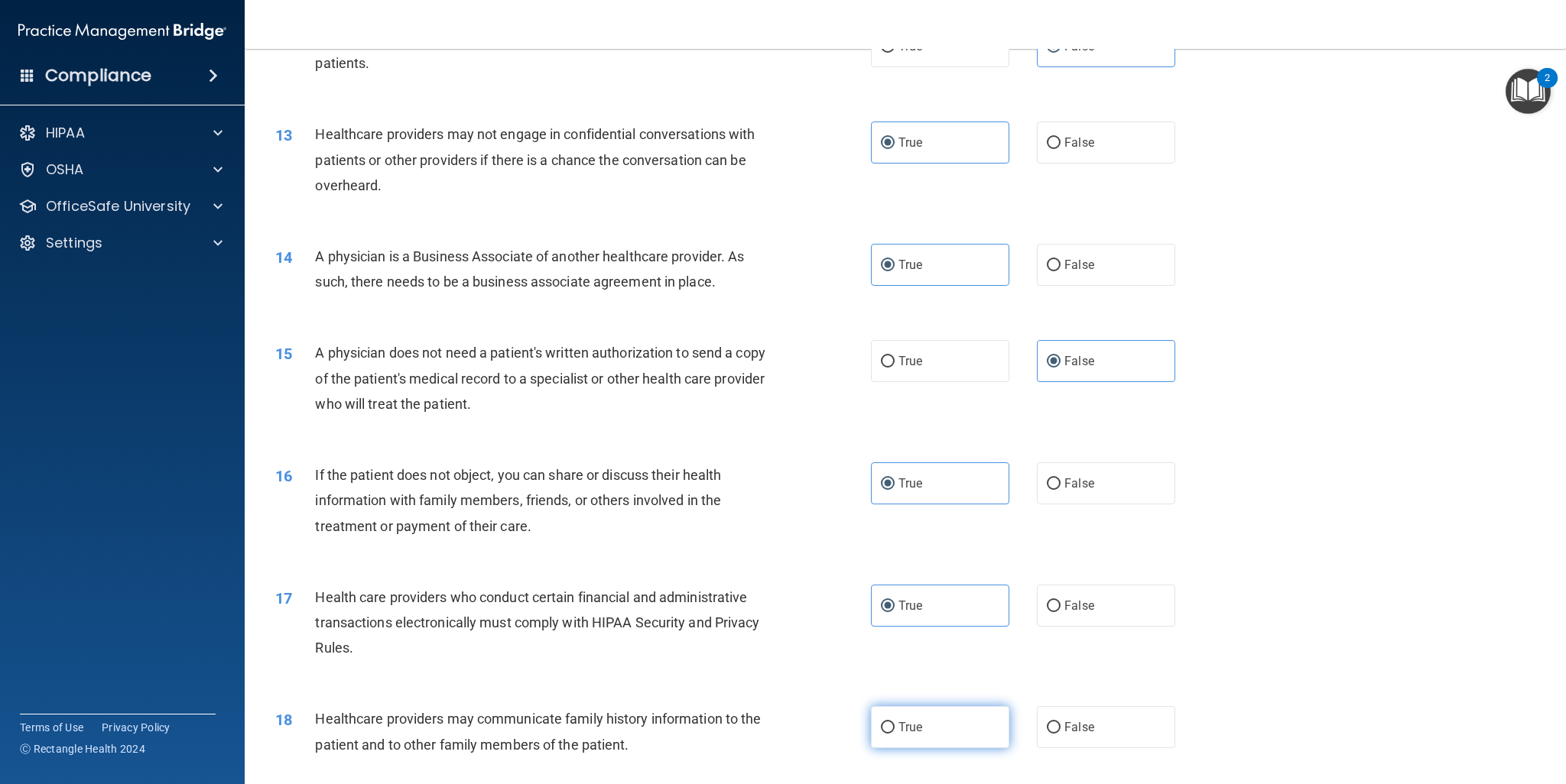
click at [890, 733] on input "True" at bounding box center [888, 728] width 14 height 12
radio input "true"
click at [1304, 593] on div "17 Health care providers who conduct certain financial and administrative trans…" at bounding box center [905, 626] width 1283 height 122
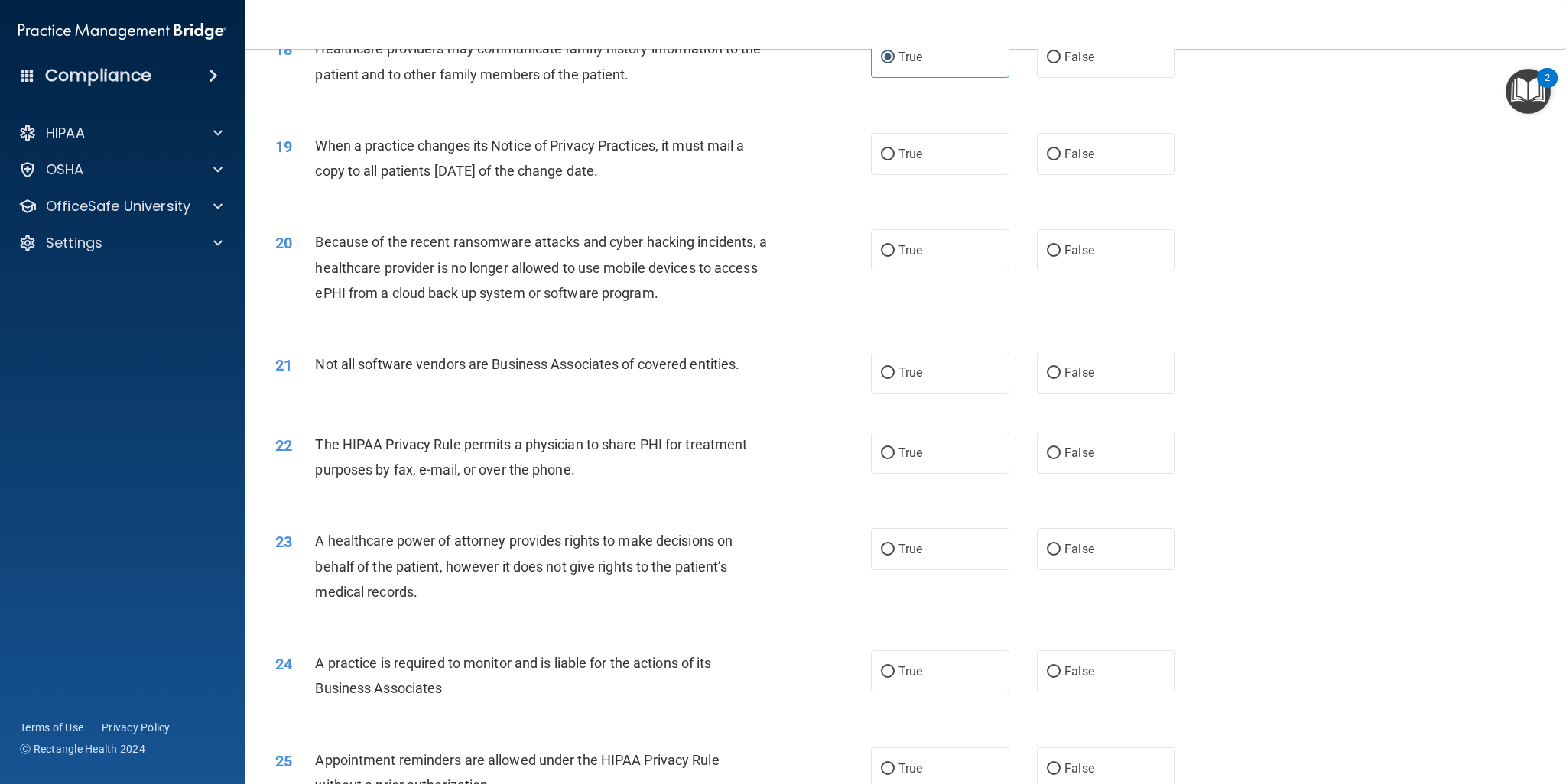
scroll to position [2043, 0]
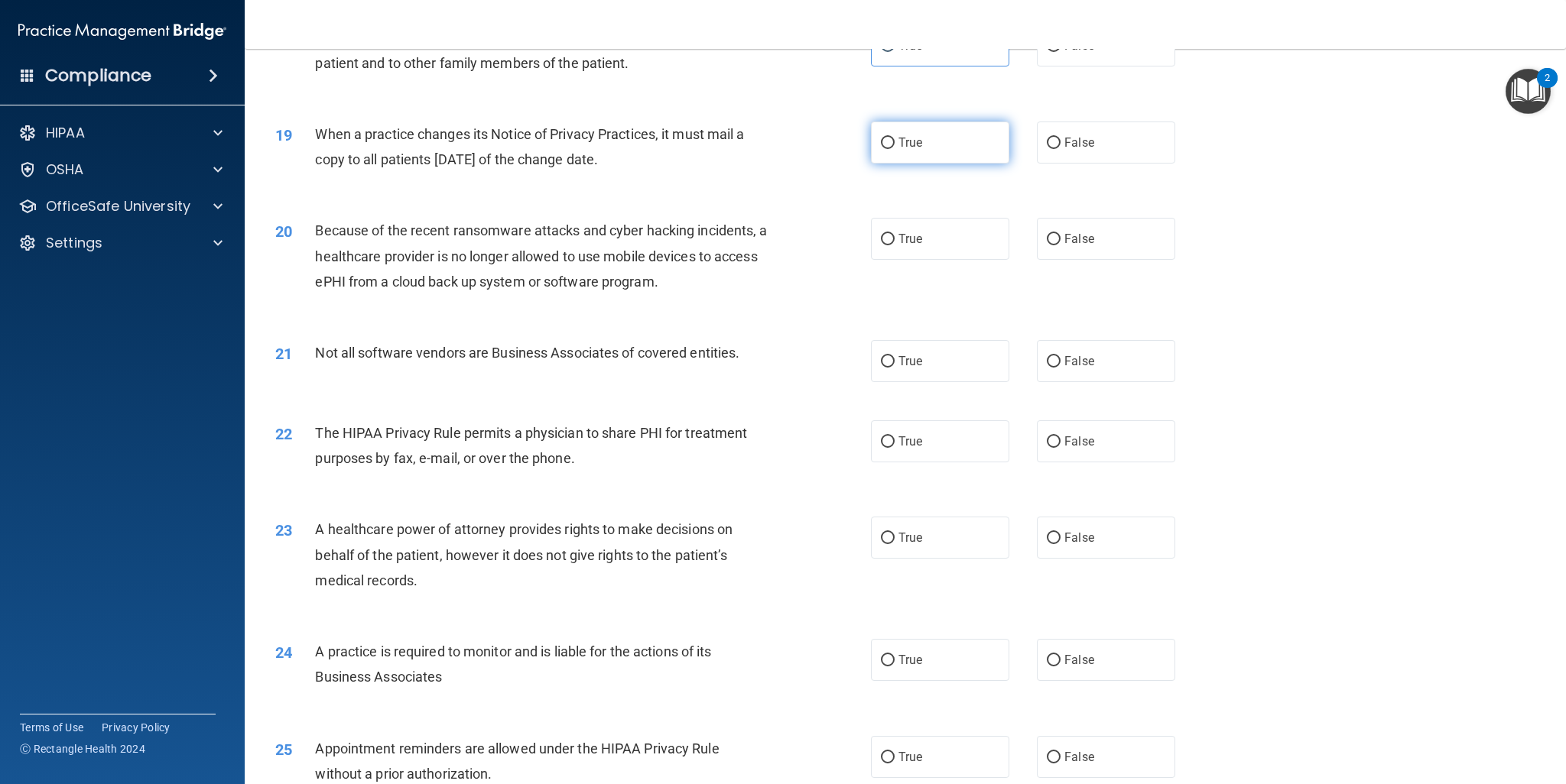
click at [916, 160] on label "True" at bounding box center [940, 142] width 138 height 42
click at [895, 149] on input "True" at bounding box center [888, 143] width 14 height 12
radio input "true"
click at [931, 257] on label "True" at bounding box center [940, 239] width 138 height 42
click at [895, 246] on input "True" at bounding box center [888, 240] width 14 height 12
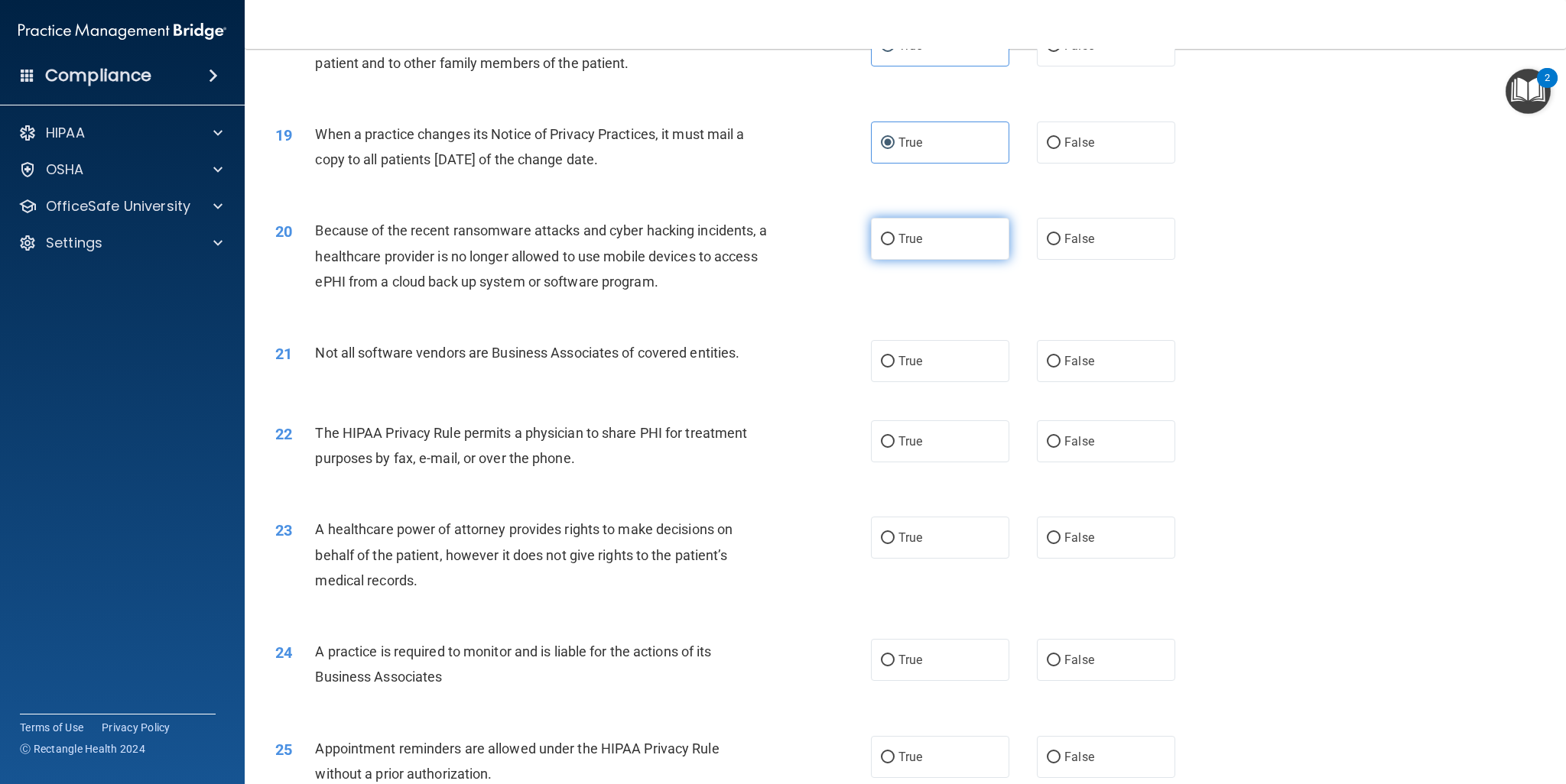
radio input "true"
click at [1037, 351] on label "False" at bounding box center [1106, 361] width 138 height 42
click at [1047, 356] on input "False" at bounding box center [1054, 362] width 14 height 12
radio input "true"
click at [932, 436] on label "True" at bounding box center [940, 441] width 138 height 42
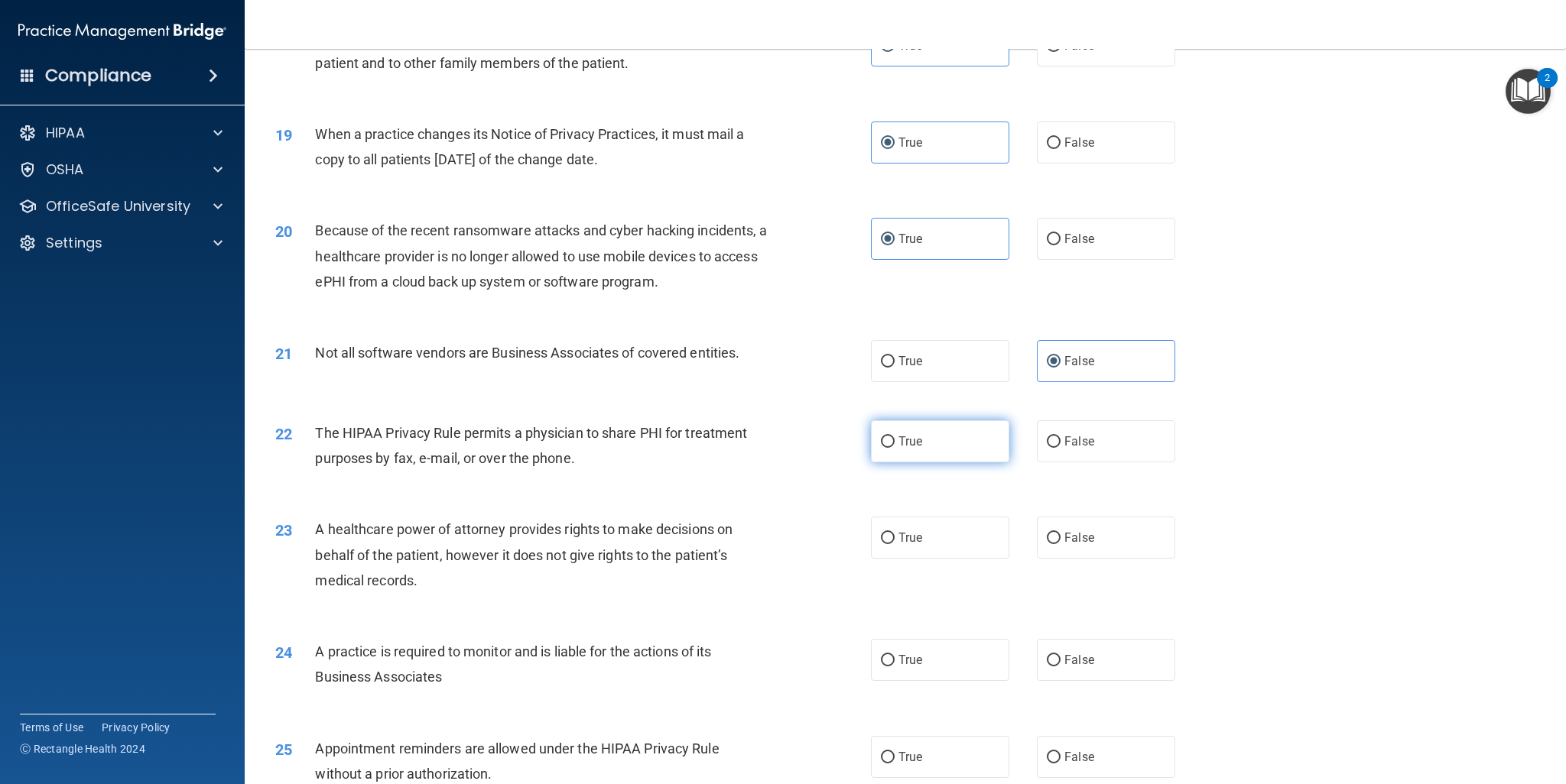
click at [895, 437] on input "True" at bounding box center [888, 443] width 14 height 12
radio input "true"
click at [1048, 541] on input "False" at bounding box center [1054, 538] width 14 height 12
radio input "true"
click at [930, 646] on label "True" at bounding box center [940, 660] width 138 height 42
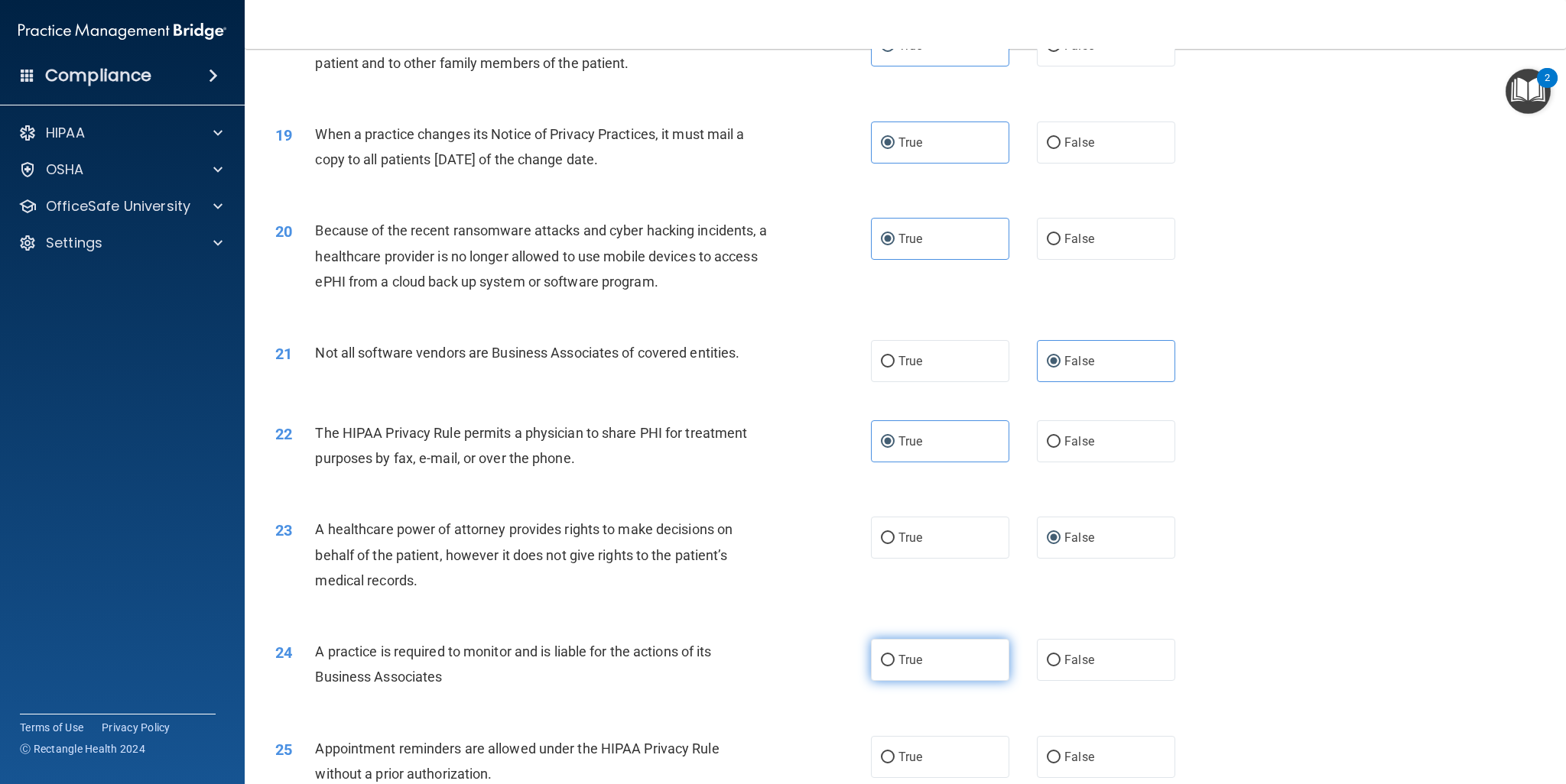
click at [895, 655] on input "True" at bounding box center [888, 661] width 14 height 12
radio input "true"
click at [1260, 602] on div "23 A healthcare power of attorney provides rights to make decisions on behalf o…" at bounding box center [905, 559] width 1283 height 122
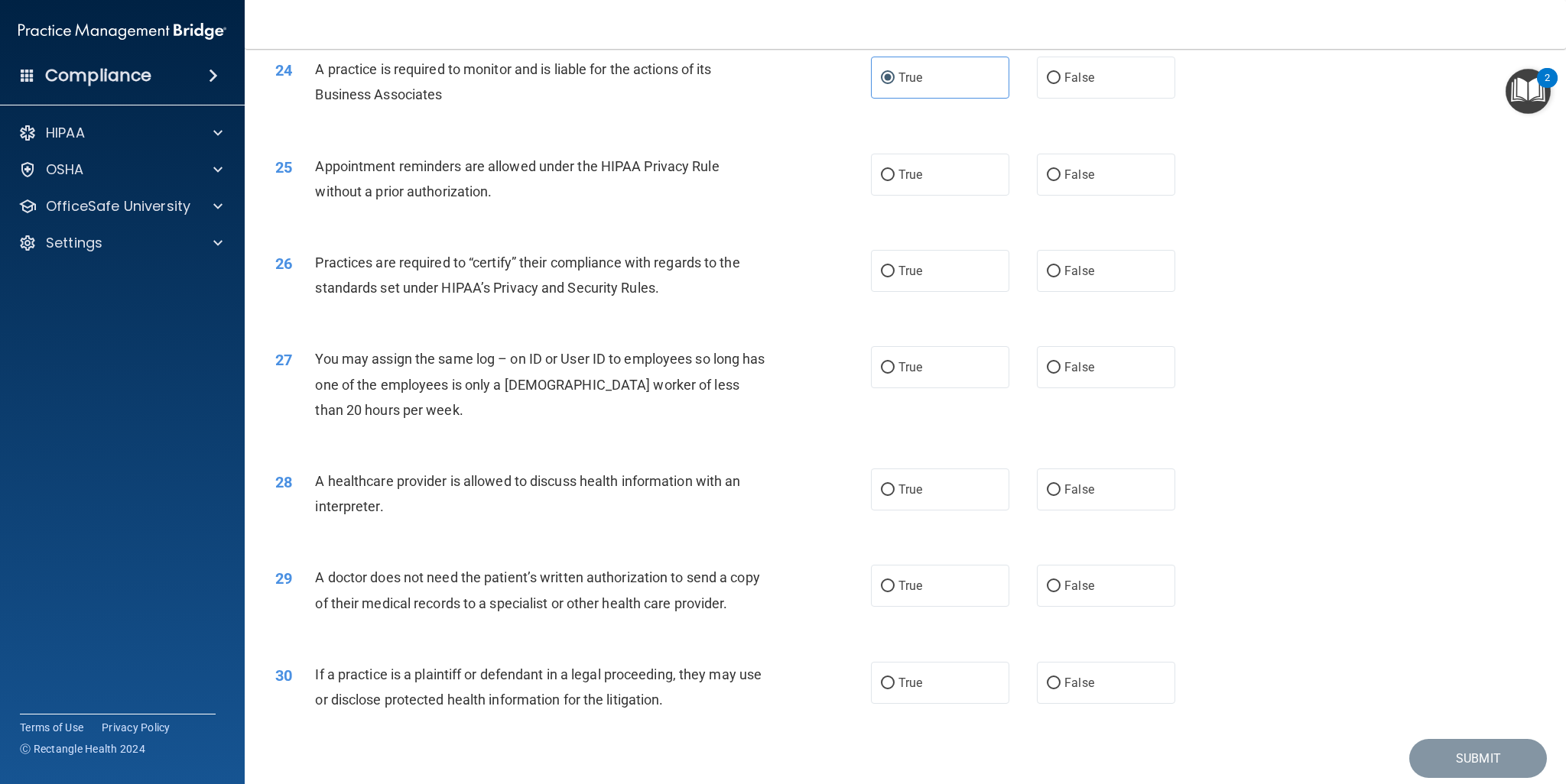
scroll to position [2649, 0]
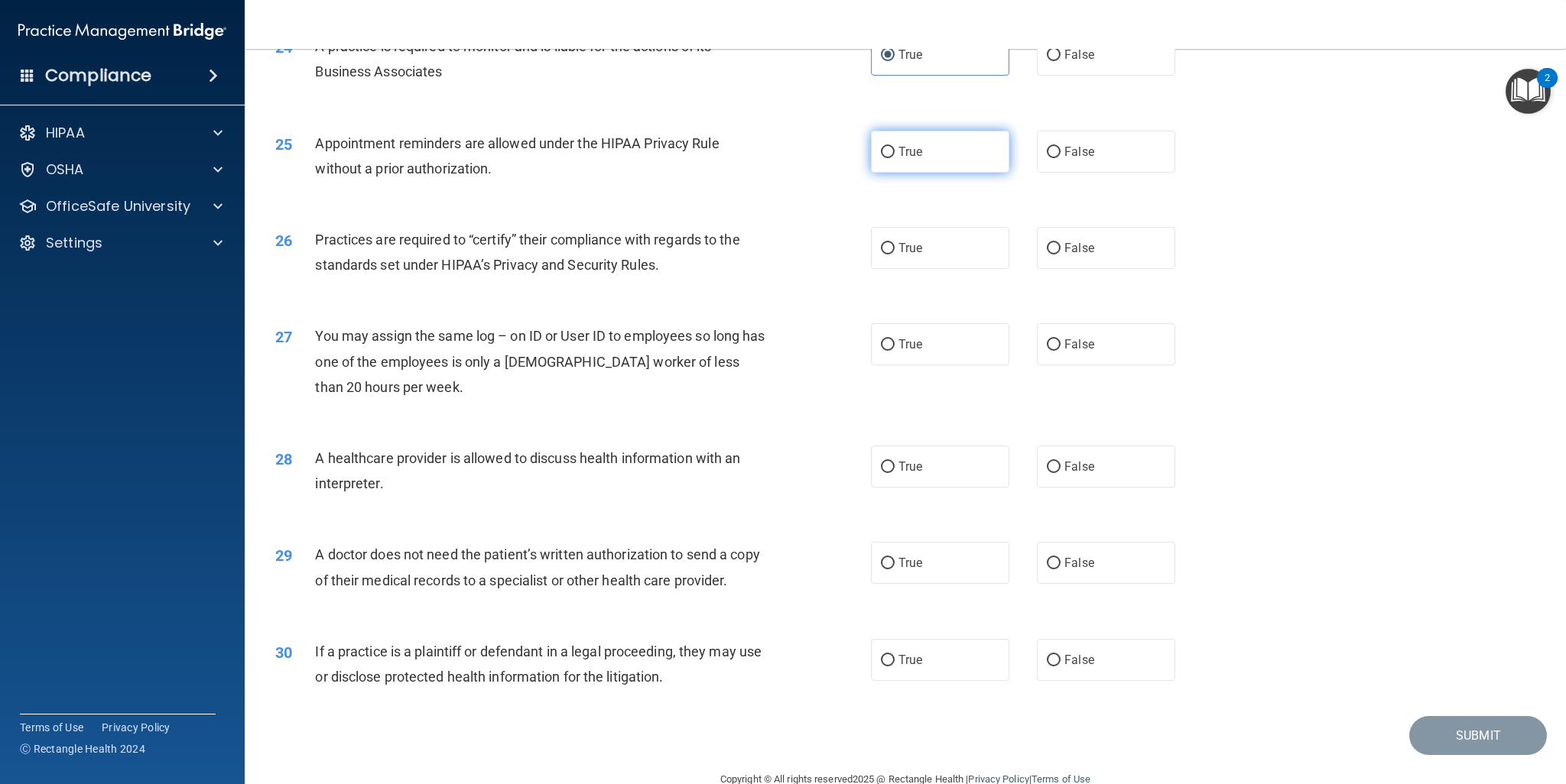
click at [936, 161] on label "True" at bounding box center [940, 152] width 138 height 42
click at [895, 158] on input "True" at bounding box center [888, 153] width 14 height 12
radio input "true"
click at [899, 242] on span "True" at bounding box center [911, 248] width 24 height 15
click at [895, 243] on input "True" at bounding box center [888, 249] width 14 height 12
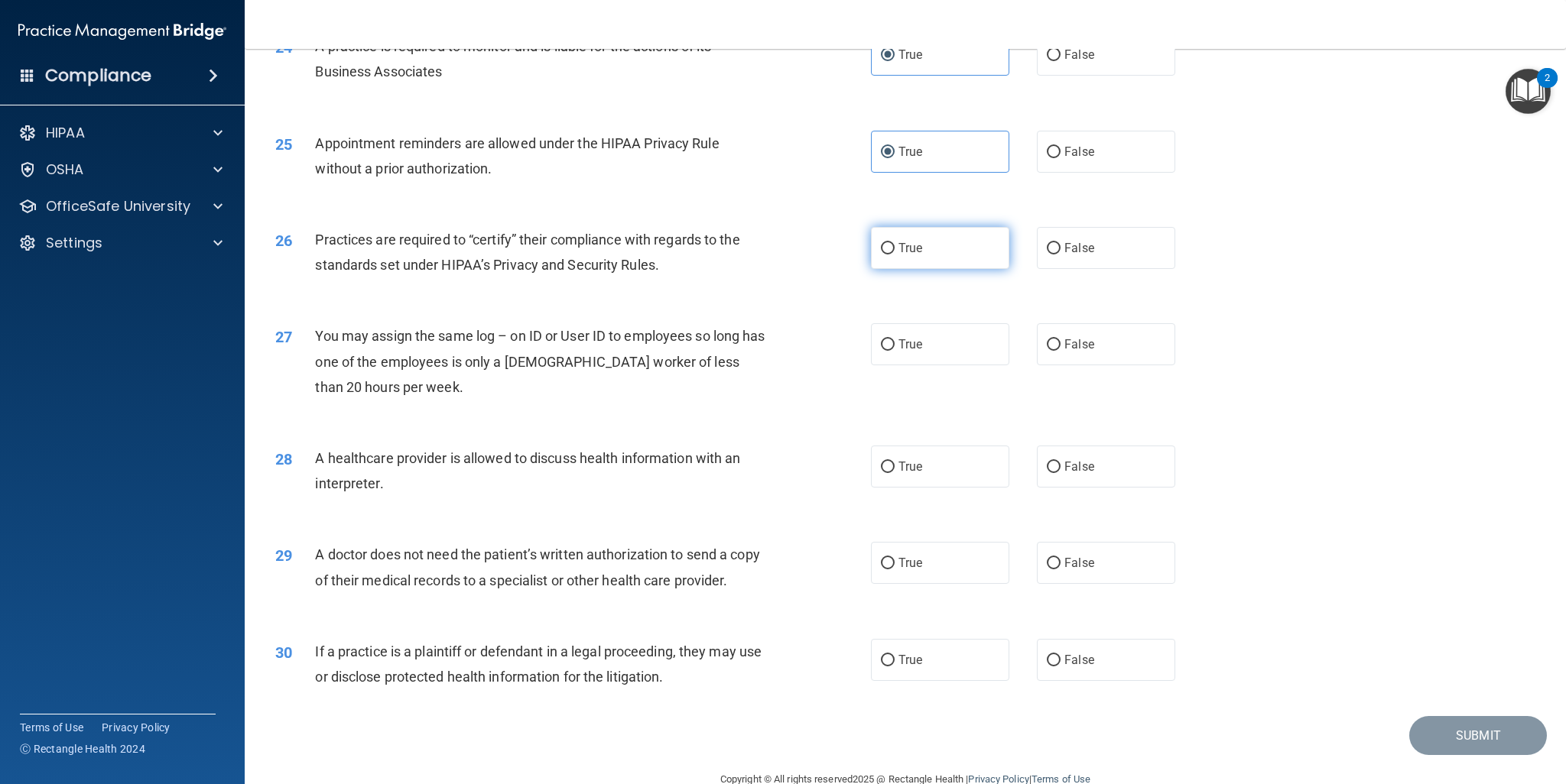
radio input "true"
click at [899, 242] on span "True" at bounding box center [911, 248] width 24 height 15
click at [895, 243] on input "True" at bounding box center [888, 249] width 14 height 12
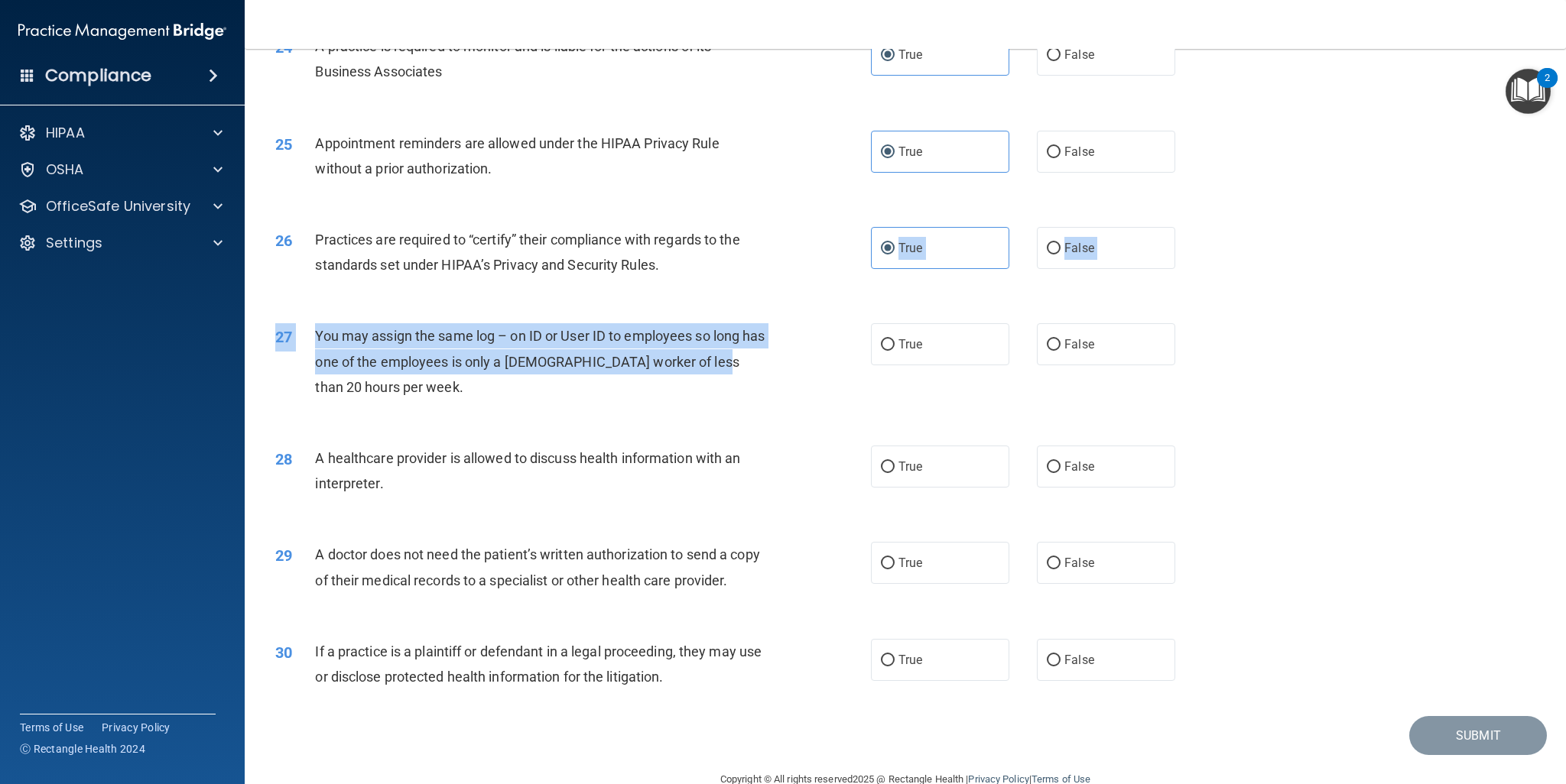
drag, startPoint x: 898, startPoint y: 242, endPoint x: 838, endPoint y: 371, distance: 142.3
click at [829, 322] on div "27 You may assign the same log – on ID or User ID to employees so long has one …" at bounding box center [905, 365] width 1283 height 122
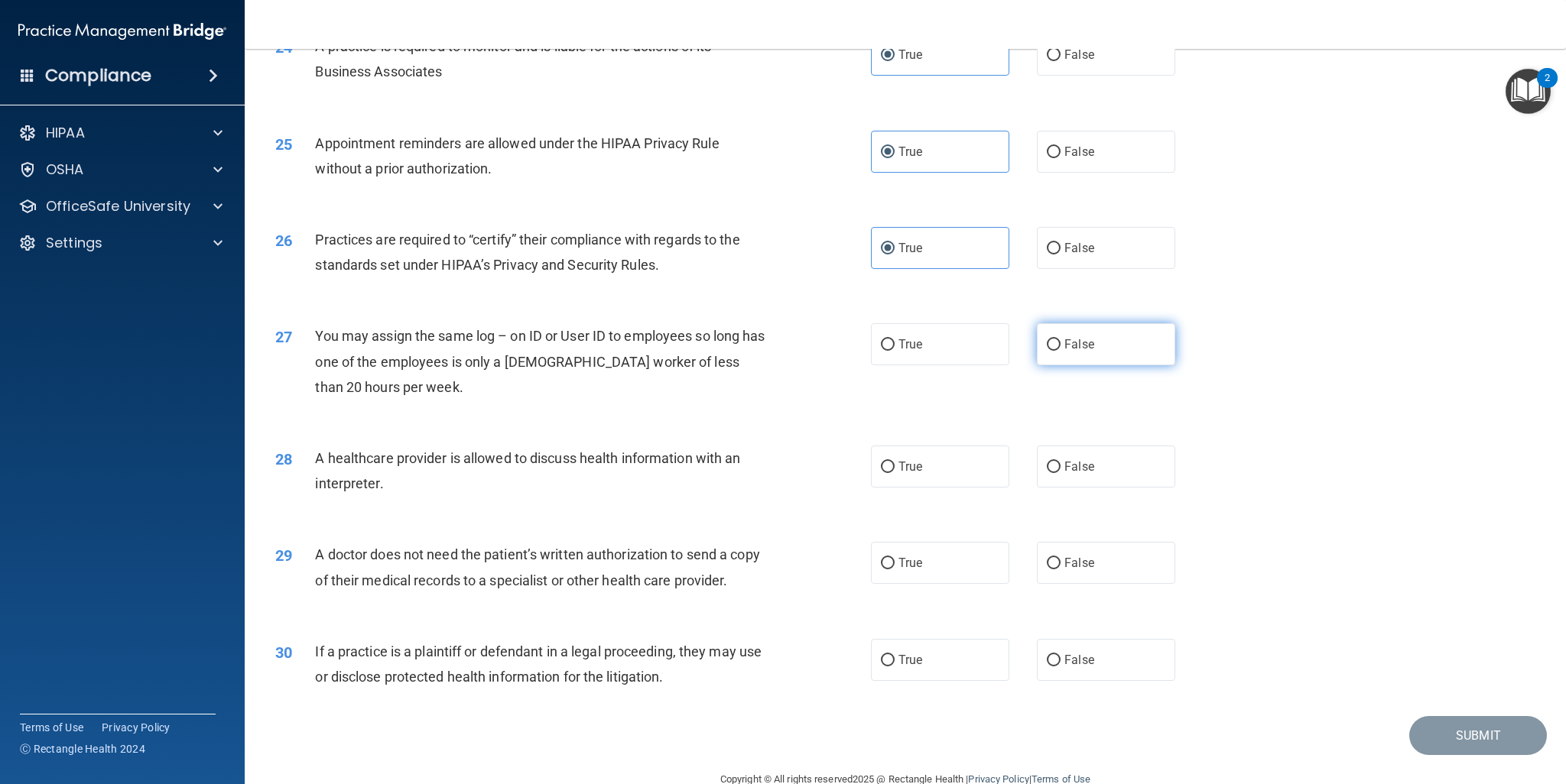
click at [1082, 340] on span "False" at bounding box center [1080, 344] width 30 height 15
click at [1061, 340] on input "False" at bounding box center [1054, 345] width 14 height 12
radio input "true"
click at [932, 452] on label "True" at bounding box center [940, 466] width 138 height 42
click at [895, 462] on input "True" at bounding box center [888, 467] width 14 height 12
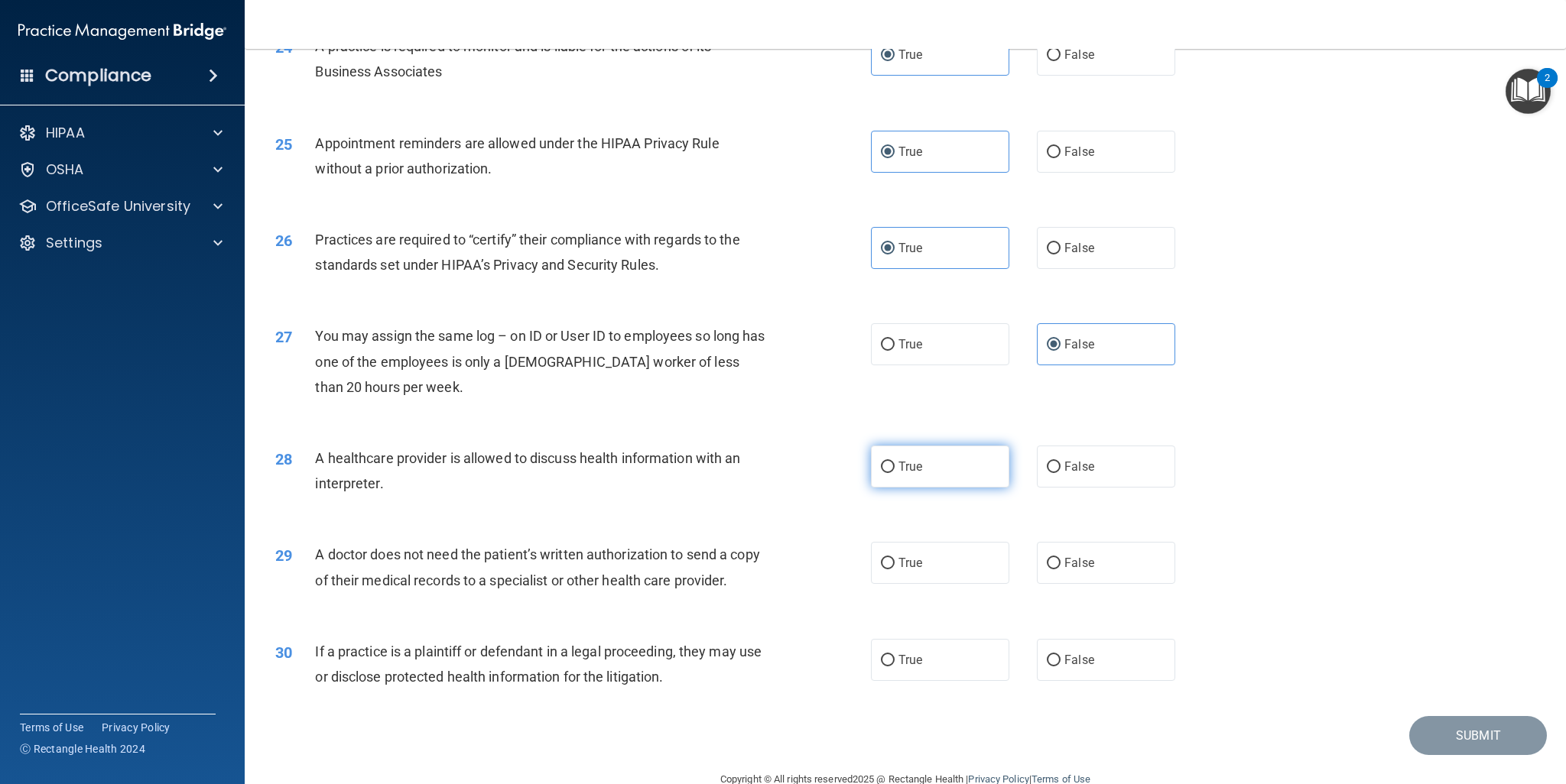
radio input "true"
click at [918, 565] on label "True" at bounding box center [940, 562] width 138 height 42
click at [895, 565] on input "True" at bounding box center [888, 564] width 14 height 12
radio input "true"
click at [925, 658] on label "True" at bounding box center [940, 660] width 138 height 42
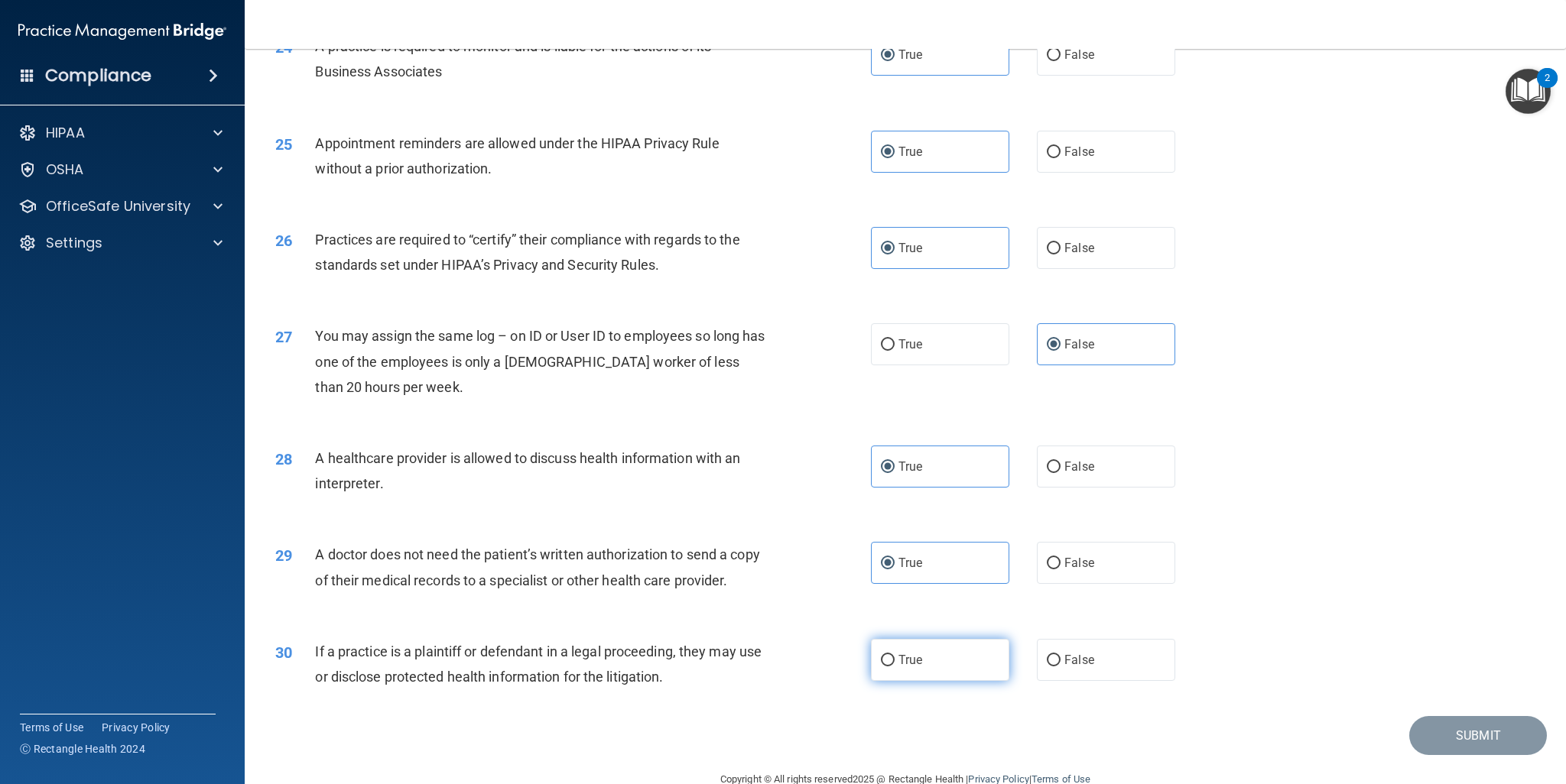
click at [895, 658] on input "True" at bounding box center [888, 661] width 14 height 12
radio input "true"
click at [1460, 746] on button "Submit" at bounding box center [1477, 736] width 137 height 39
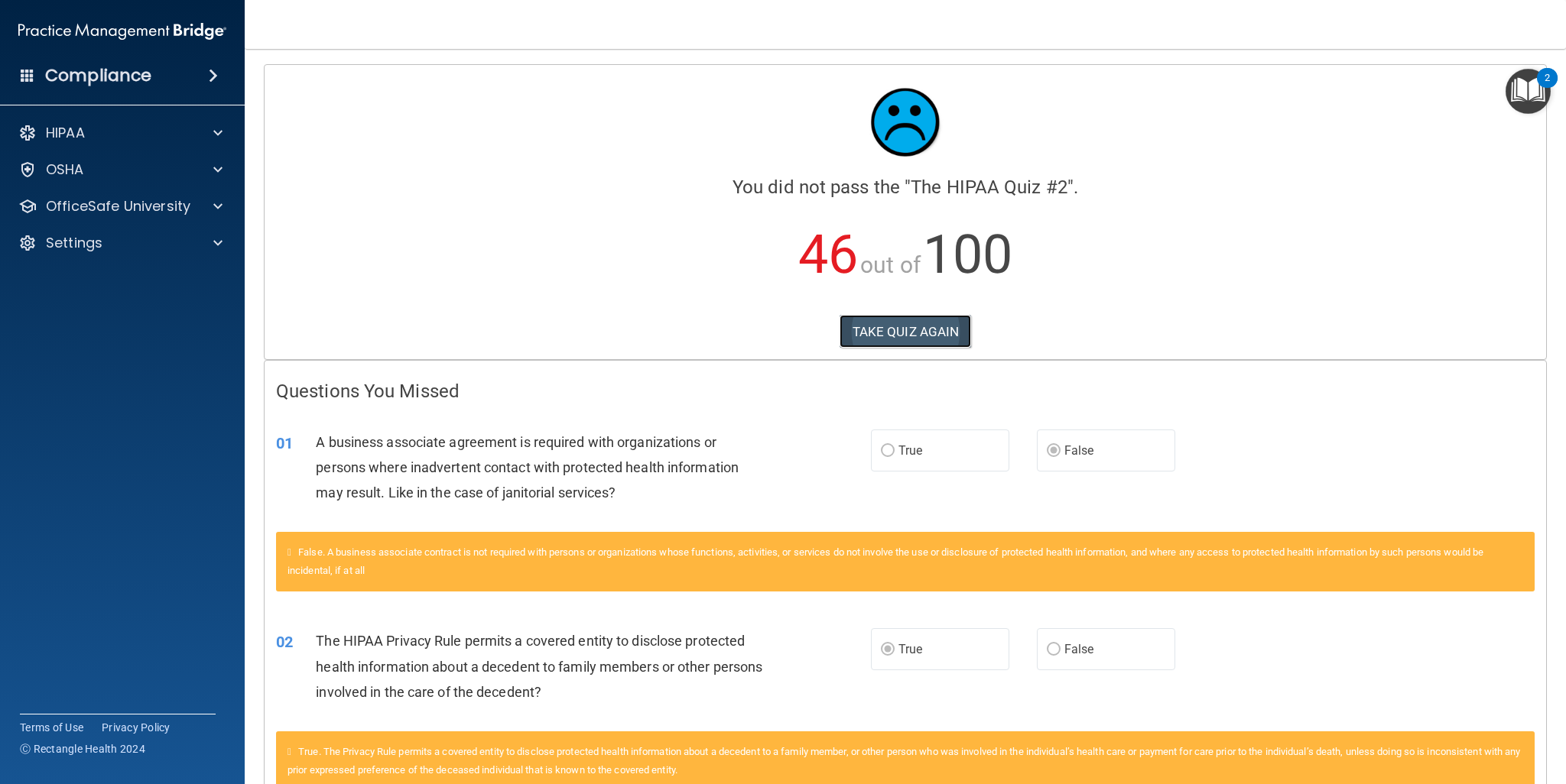
click at [920, 337] on button "TAKE QUIZ AGAIN" at bounding box center [906, 331] width 132 height 34
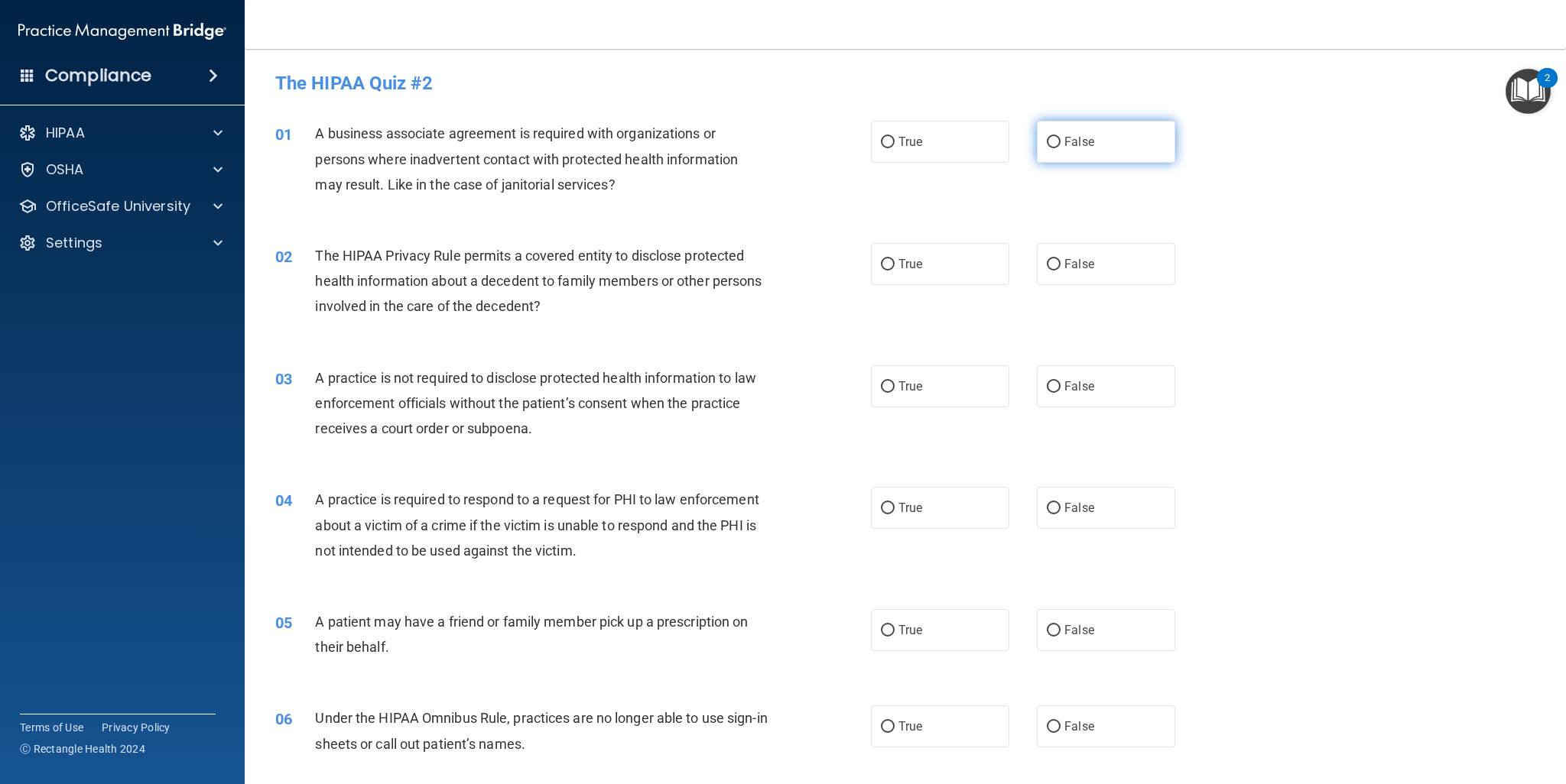
click at [1052, 162] on label "False" at bounding box center [1106, 141] width 138 height 42
click at [1052, 148] on input "False" at bounding box center [1054, 143] width 14 height 12
radio input "true"
click at [923, 247] on label "True" at bounding box center [940, 263] width 138 height 42
click at [895, 259] on input "True" at bounding box center [888, 265] width 14 height 12
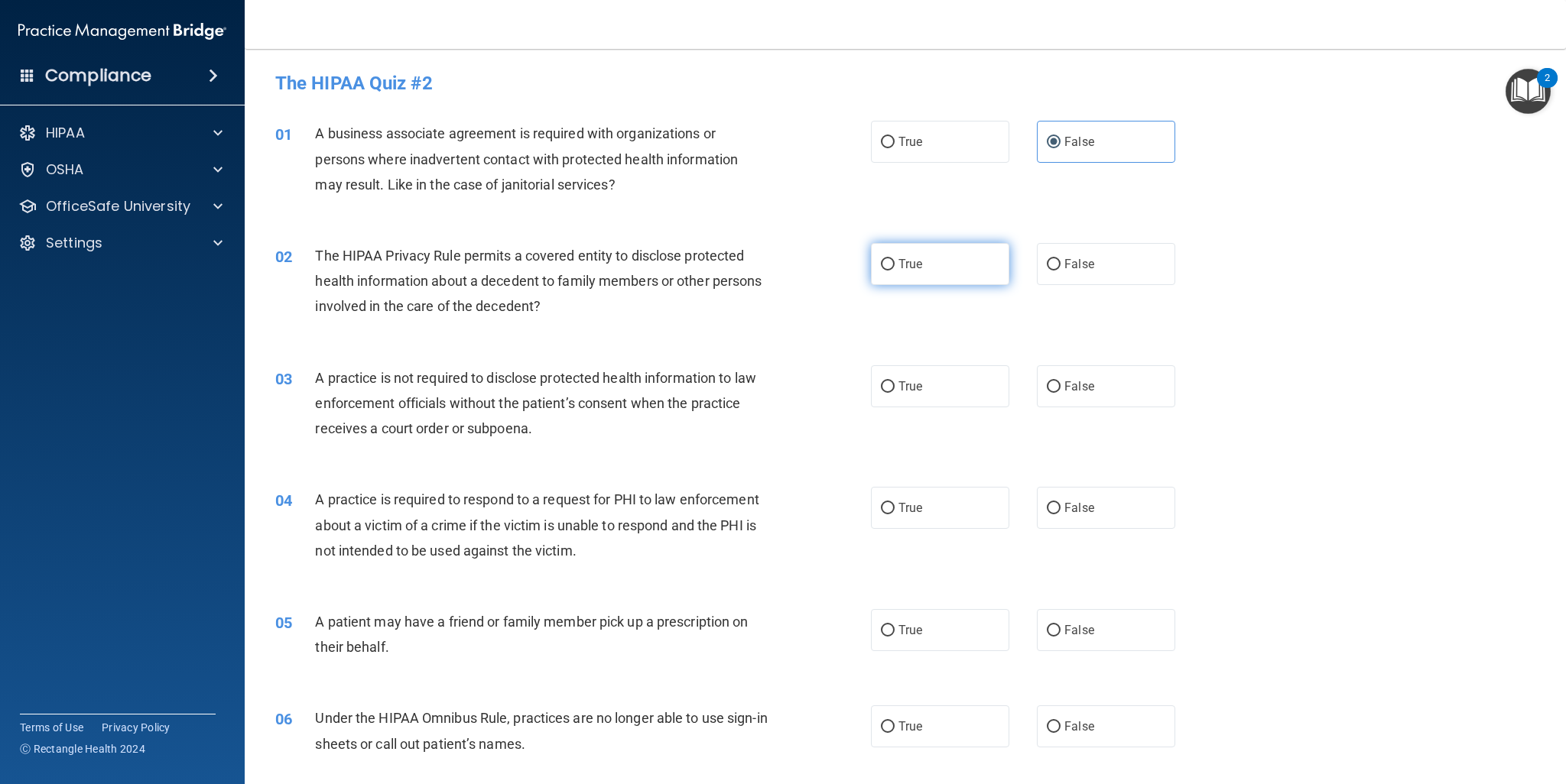
radio input "true"
click at [1077, 381] on span "False" at bounding box center [1080, 386] width 30 height 15
click at [1061, 382] on input "False" at bounding box center [1054, 388] width 14 height 12
radio input "true"
click at [930, 497] on label "True" at bounding box center [940, 508] width 138 height 42
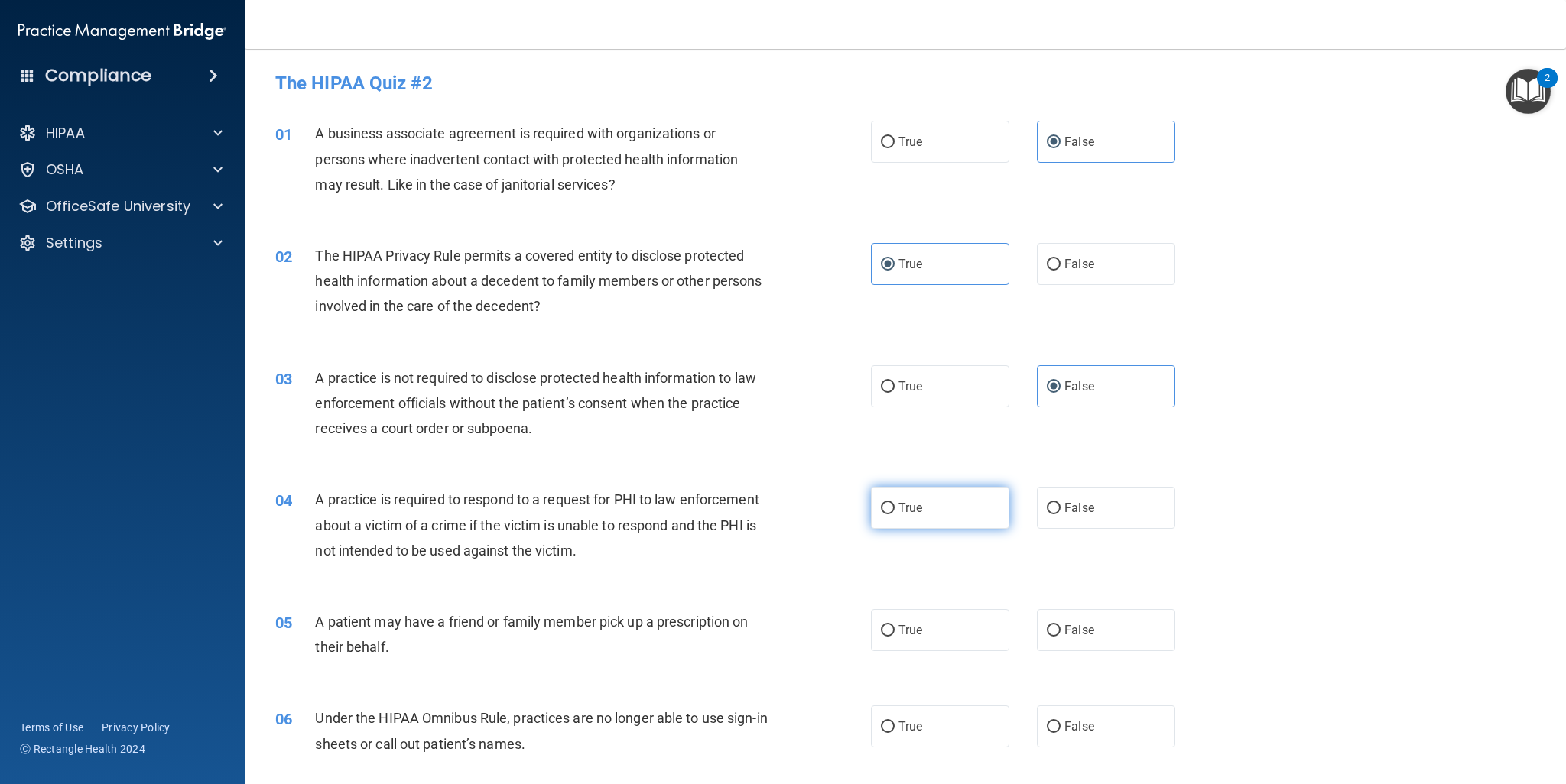
click at [895, 503] on input "True" at bounding box center [888, 509] width 14 height 12
radio input "true"
click at [918, 633] on label "True" at bounding box center [940, 630] width 138 height 42
click at [895, 633] on input "True" at bounding box center [888, 631] width 14 height 12
radio input "true"
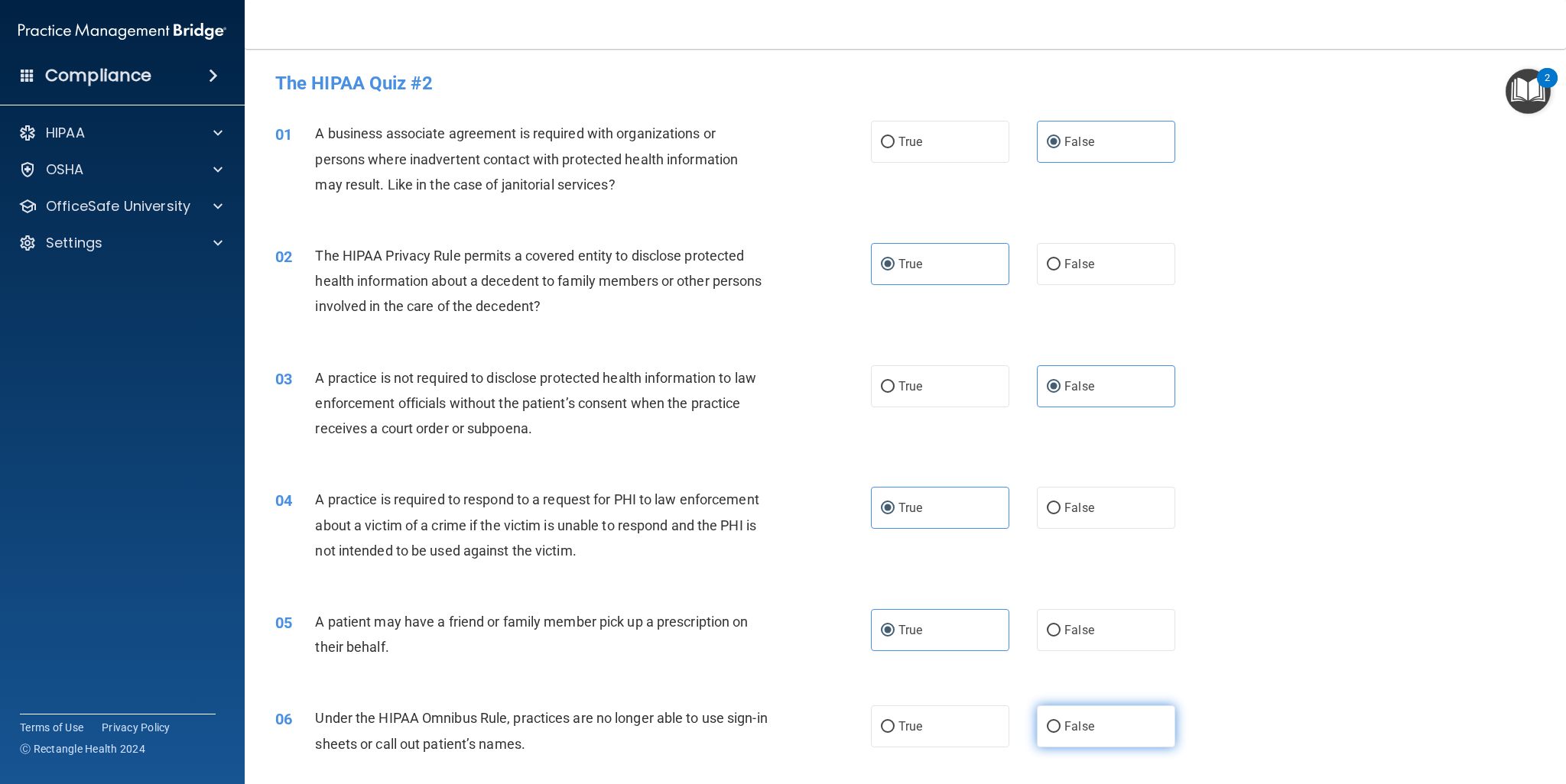
click at [1079, 736] on label "False" at bounding box center [1106, 726] width 138 height 42
click at [1061, 733] on input "False" at bounding box center [1054, 728] width 14 height 12
radio input "true"
click at [1336, 480] on div "04 A practice is required to respond to a request for PHI to law enforcement ab…" at bounding box center [905, 529] width 1283 height 122
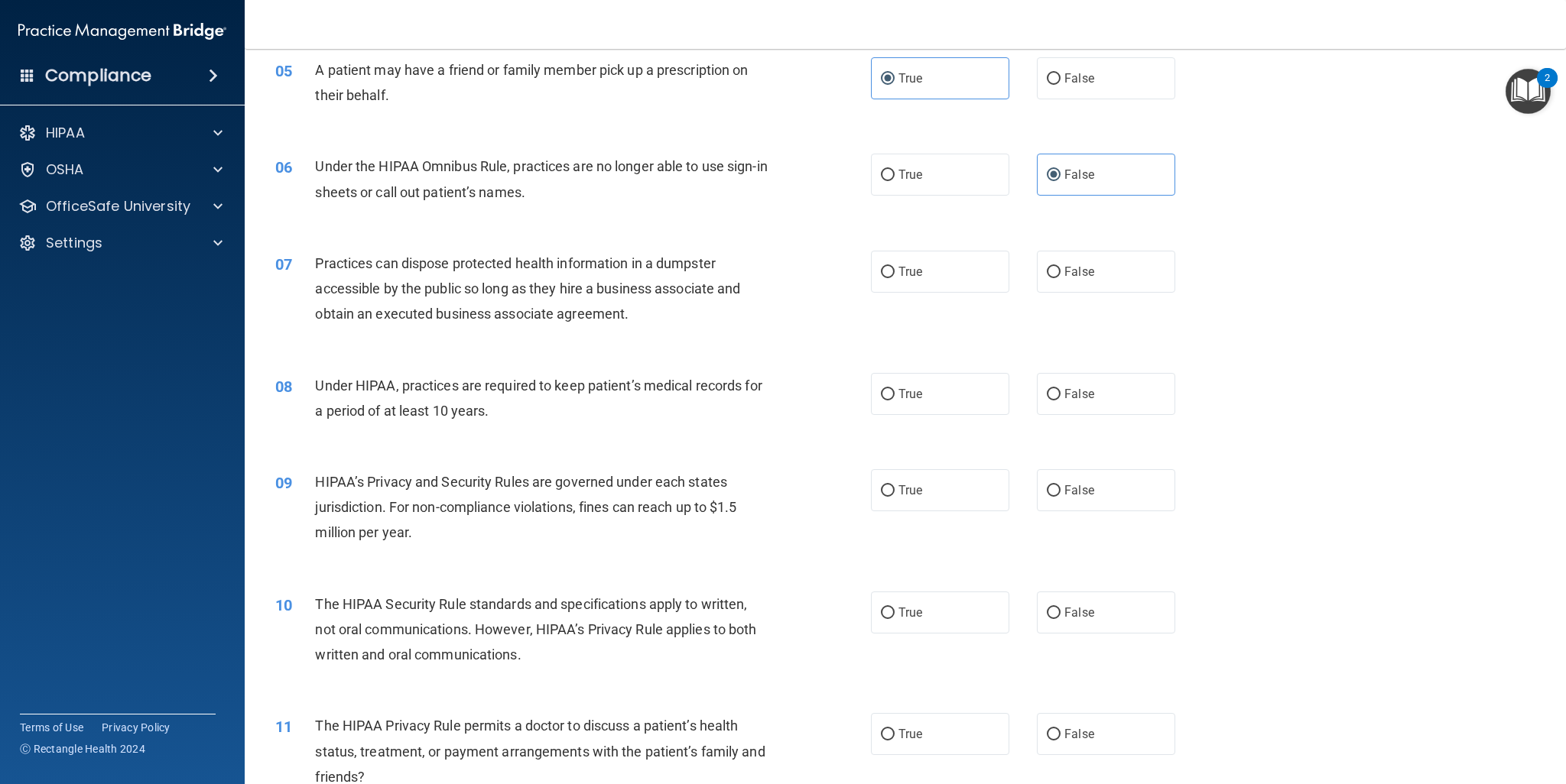
scroll to position [569, 0]
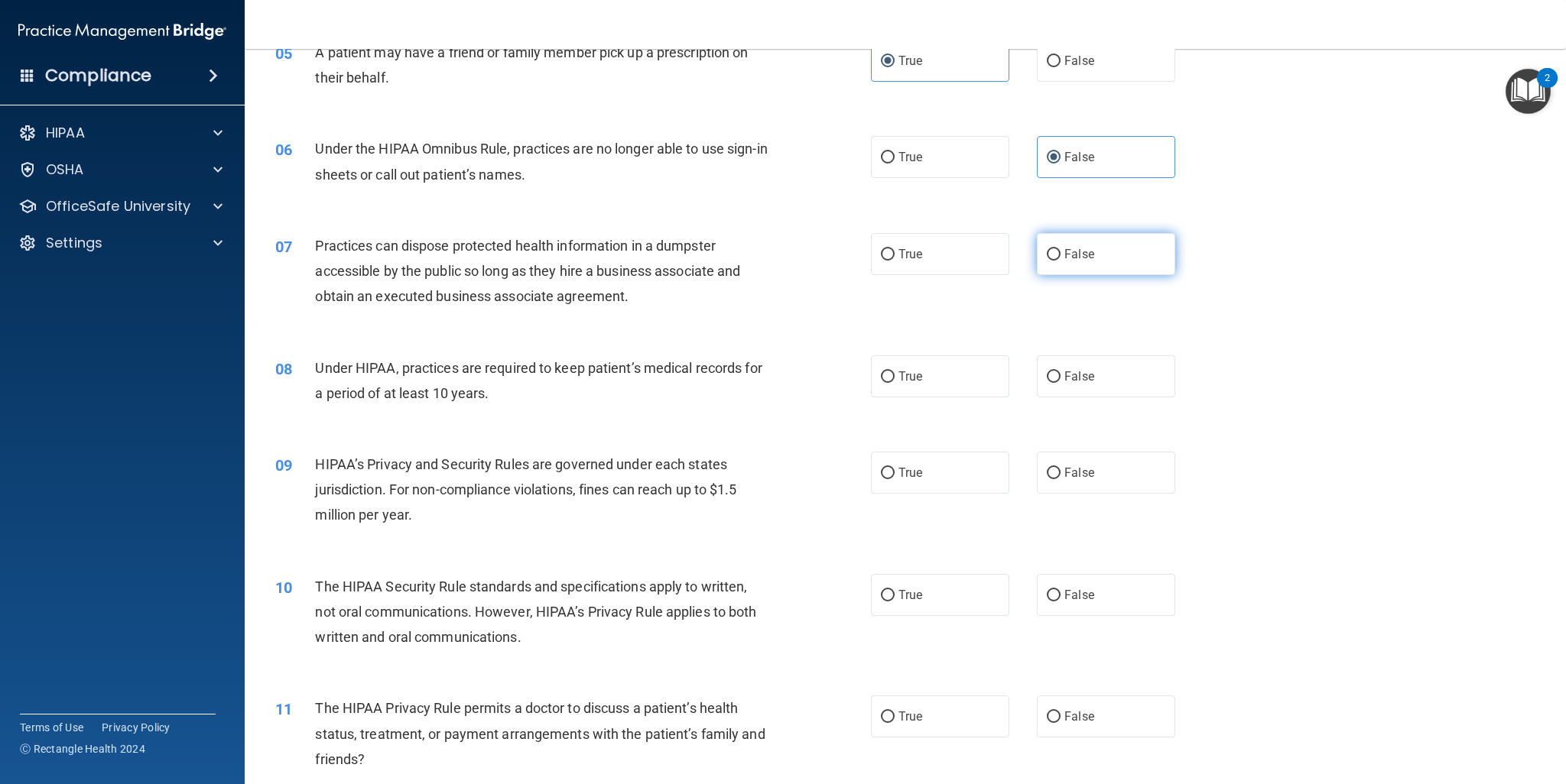
click at [1095, 253] on label "False" at bounding box center [1106, 253] width 138 height 42
click at [1061, 253] on input "False" at bounding box center [1054, 255] width 14 height 12
radio input "true"
click at [1063, 383] on label "False" at bounding box center [1106, 376] width 138 height 42
click at [1061, 383] on input "False" at bounding box center [1054, 378] width 14 height 12
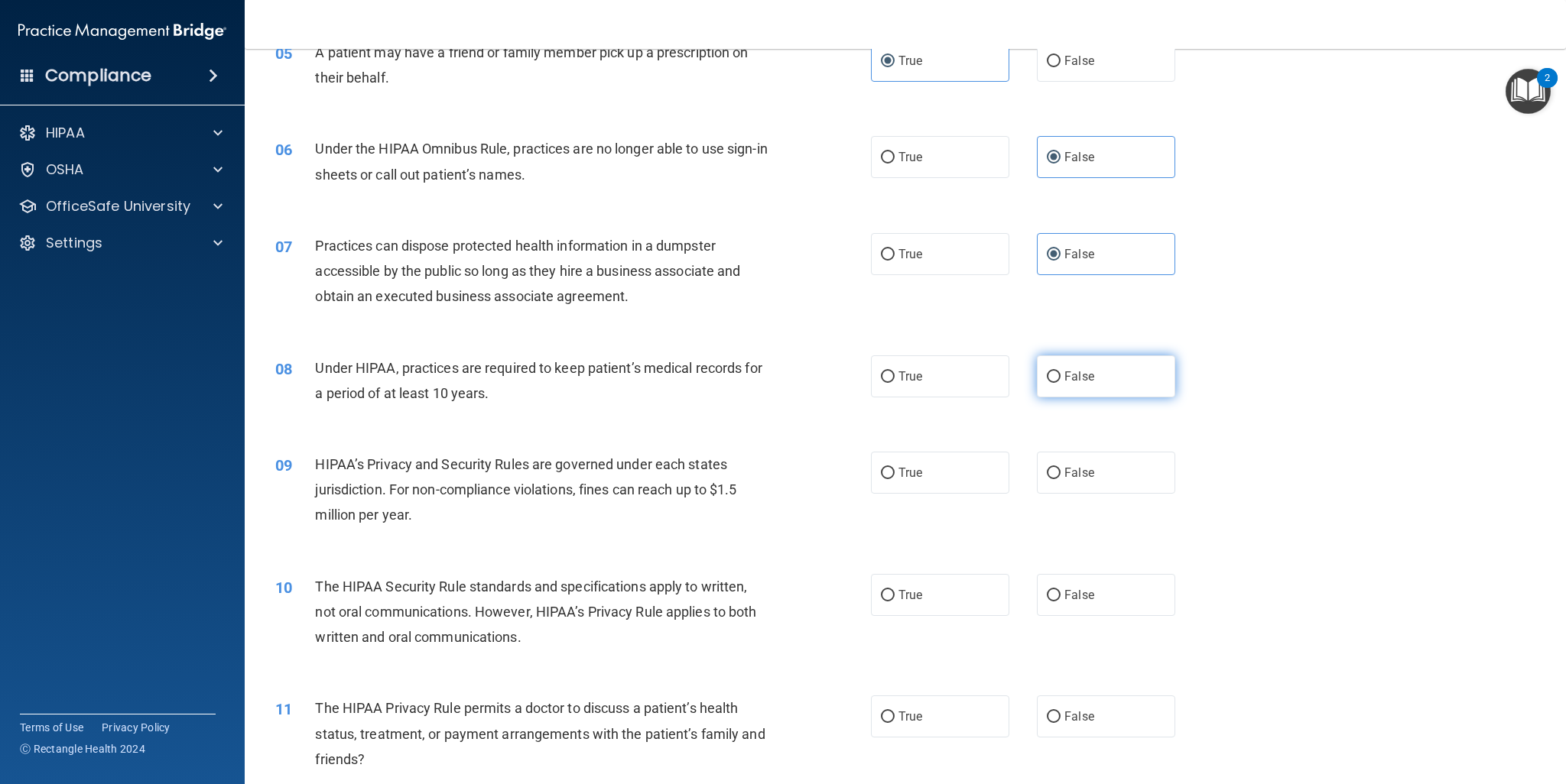
radio input "true"
click at [1068, 467] on span "False" at bounding box center [1080, 472] width 30 height 15
click at [1061, 467] on input "False" at bounding box center [1054, 473] width 14 height 12
radio input "true"
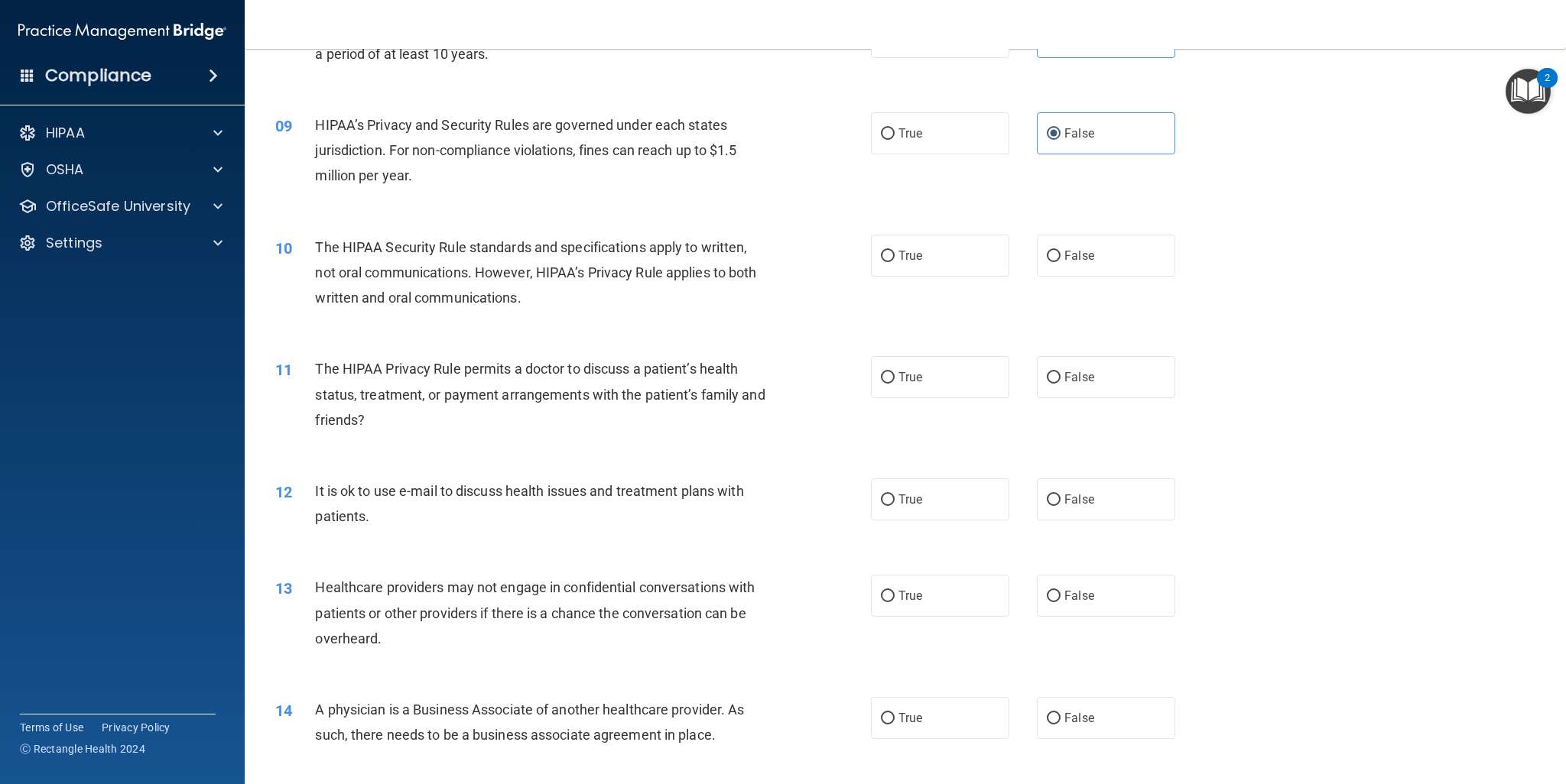
scroll to position [912, 0]
click at [950, 249] on label "True" at bounding box center [940, 252] width 138 height 42
click at [895, 249] on input "True" at bounding box center [888, 253] width 14 height 12
radio input "true"
click at [929, 372] on label "True" at bounding box center [940, 374] width 138 height 42
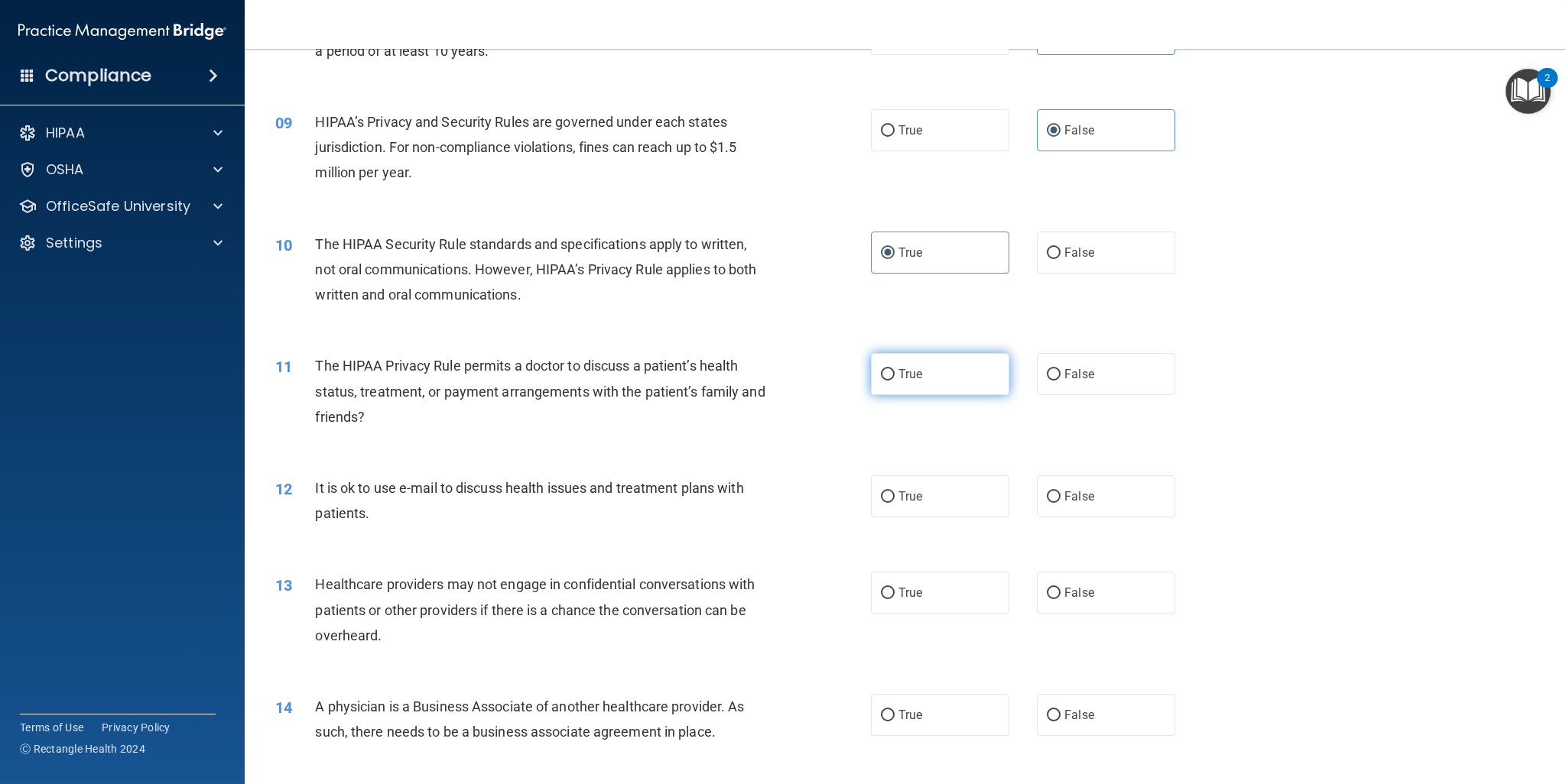
click at [895, 372] on input "True" at bounding box center [888, 375] width 14 height 12
radio input "true"
click at [918, 518] on div "12 It is ok to use e-mail to discuss health issues and treatment plans with pat…" at bounding box center [905, 505] width 1283 height 97
click at [937, 489] on label "True" at bounding box center [940, 496] width 138 height 42
click at [895, 491] on input "True" at bounding box center [888, 497] width 14 height 12
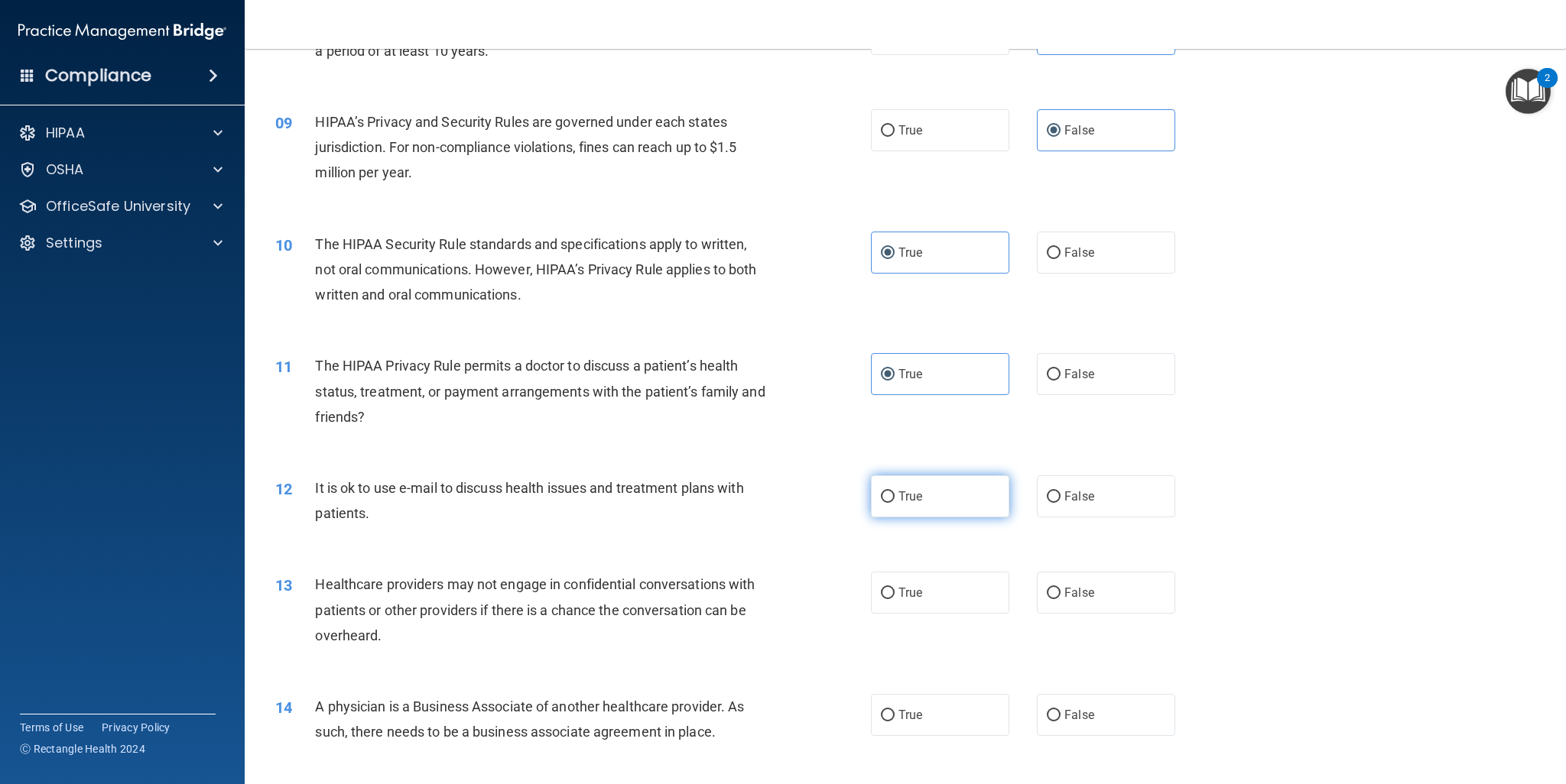
radio input "true"
click at [1052, 583] on label "False" at bounding box center [1106, 593] width 138 height 42
click at [1052, 588] on input "False" at bounding box center [1054, 594] width 14 height 12
radio input "true"
click at [1050, 722] on label "False" at bounding box center [1106, 715] width 138 height 42
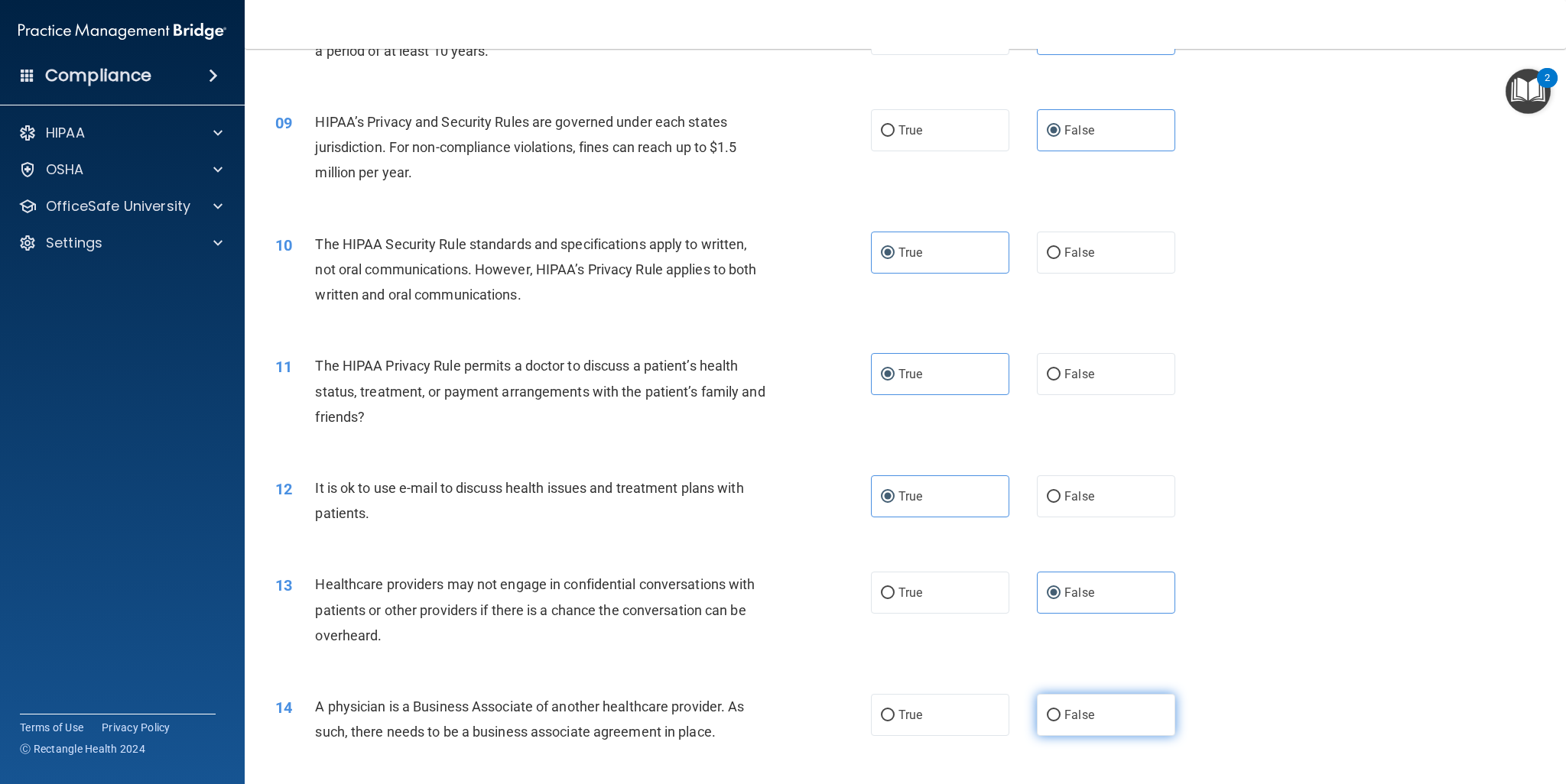
click at [1050, 722] on input "False" at bounding box center [1054, 716] width 14 height 12
radio input "true"
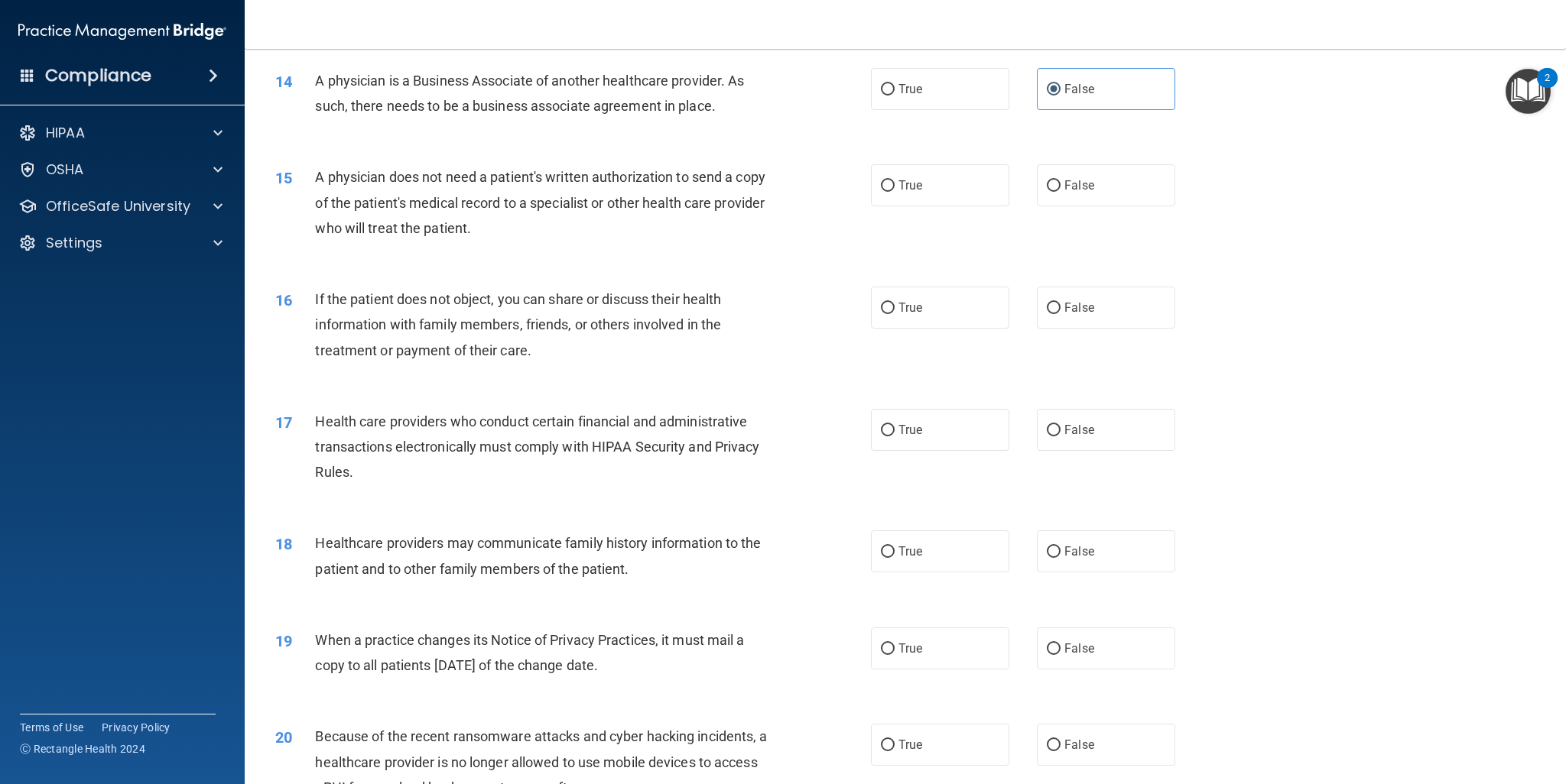
scroll to position [1550, 0]
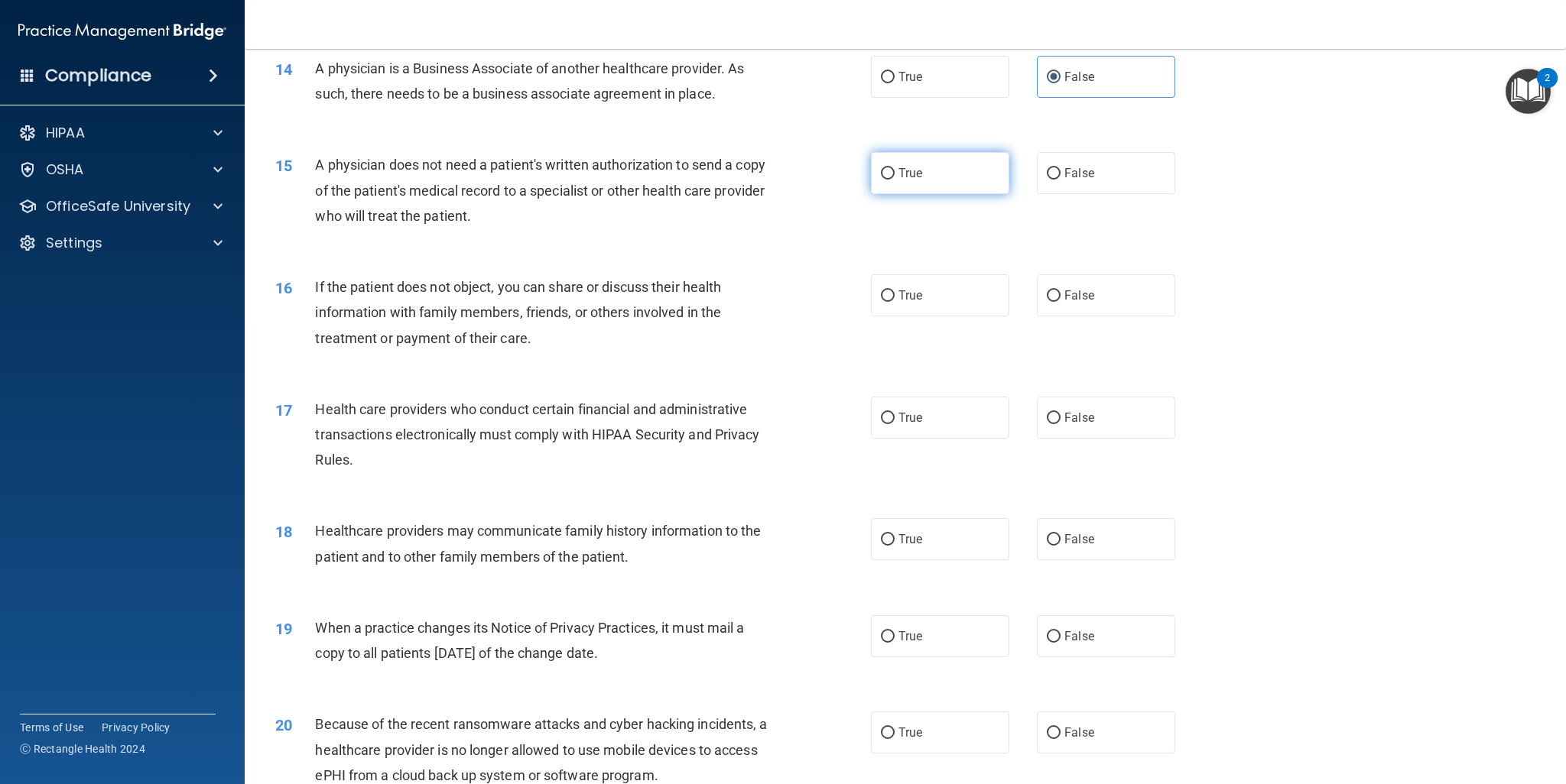
click at [922, 176] on label "True" at bounding box center [940, 173] width 138 height 42
click at [895, 176] on input "True" at bounding box center [888, 174] width 14 height 12
radio input "true"
click at [902, 310] on label "True" at bounding box center [940, 295] width 138 height 42
click at [895, 302] on input "True" at bounding box center [888, 296] width 14 height 12
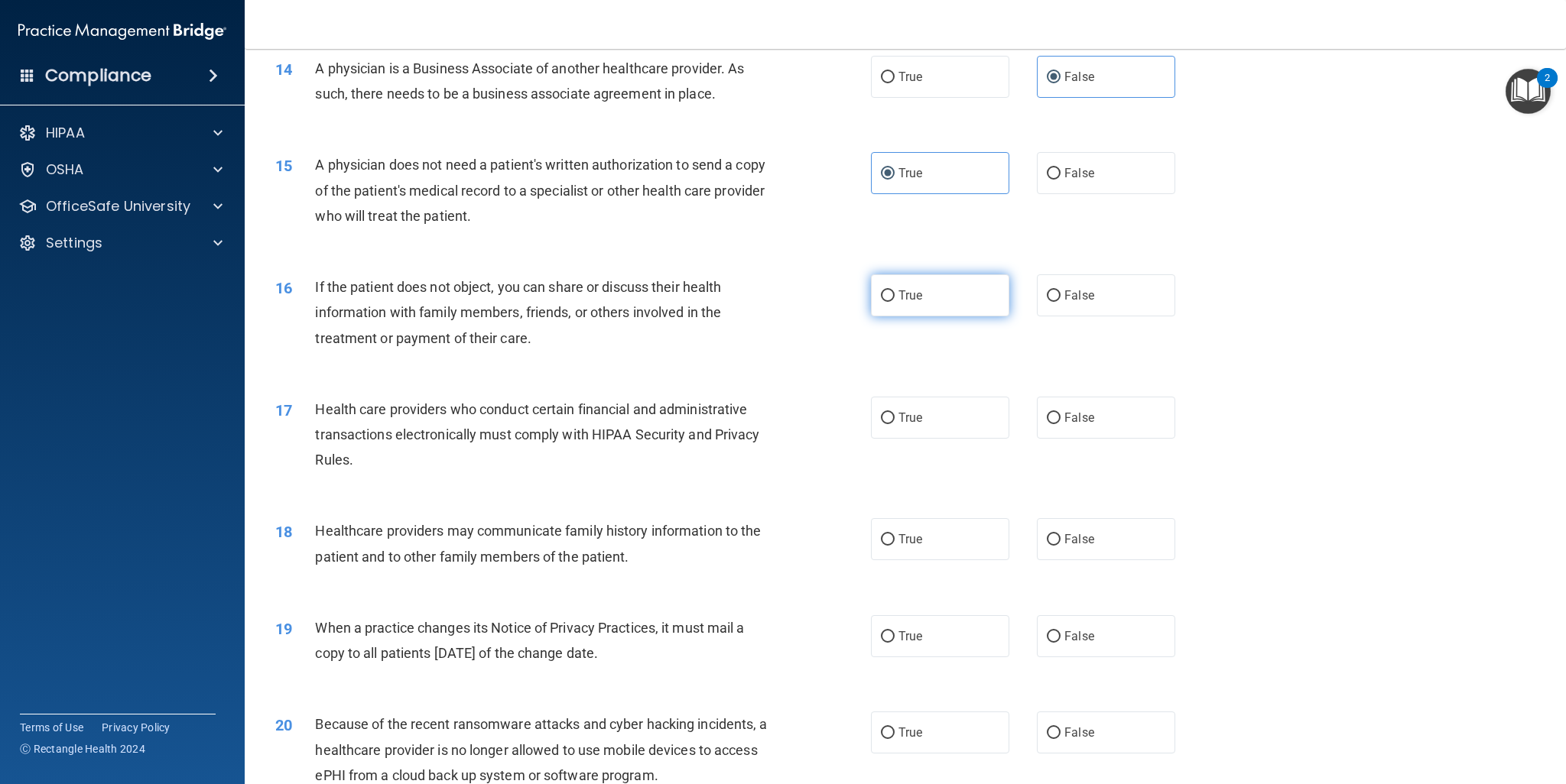
radio input "true"
click at [899, 413] on span "True" at bounding box center [911, 417] width 24 height 15
click at [895, 413] on input "True" at bounding box center [888, 418] width 14 height 12
radio input "true"
drag, startPoint x: 1046, startPoint y: 552, endPoint x: 1066, endPoint y: 600, distance: 52.0
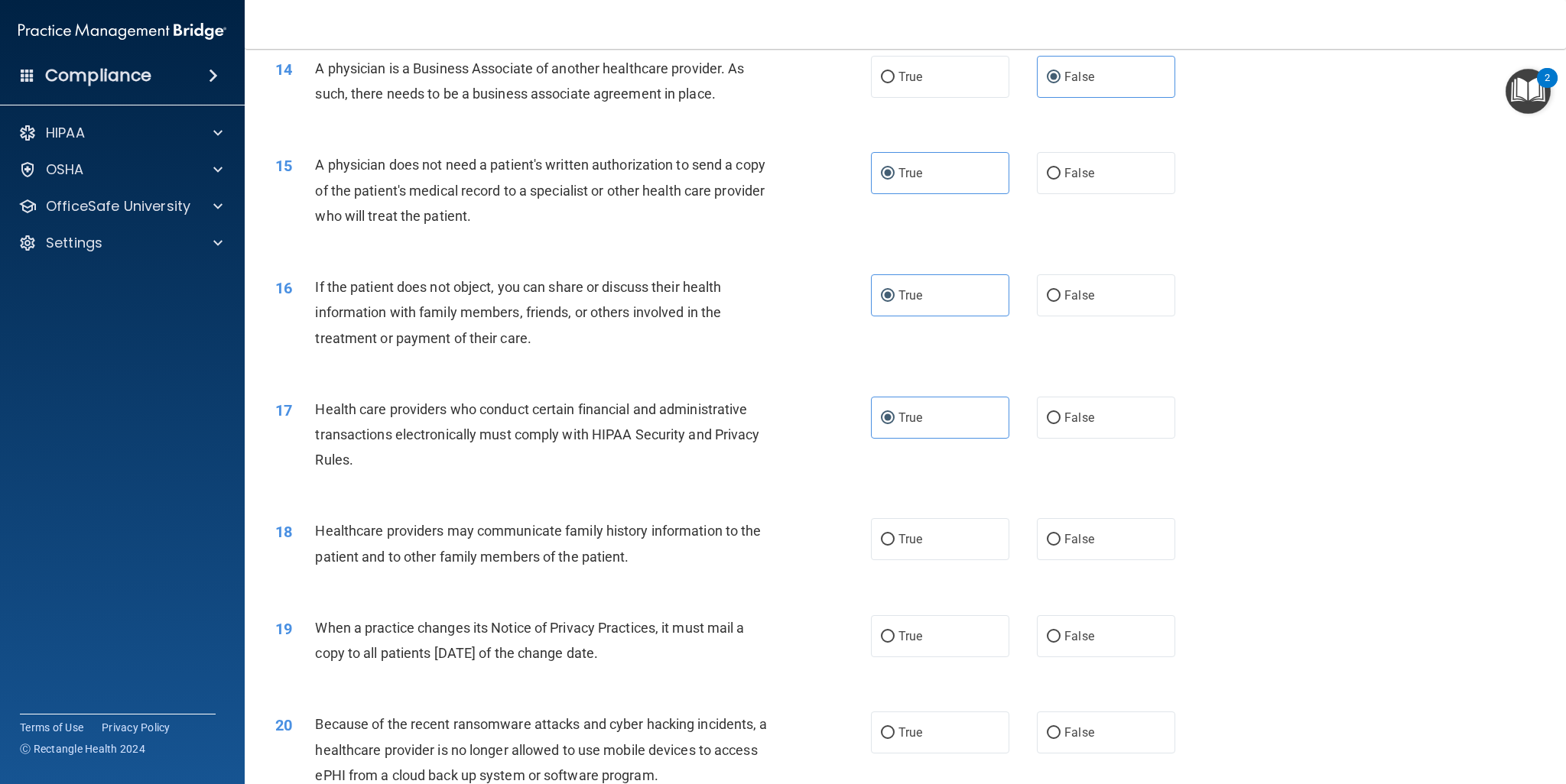
click at [1046, 553] on label "False" at bounding box center [1106, 538] width 138 height 42
click at [1047, 545] on input "False" at bounding box center [1054, 540] width 14 height 12
radio input "true"
click at [1056, 640] on label "False" at bounding box center [1106, 636] width 138 height 42
click at [1056, 640] on input "False" at bounding box center [1054, 637] width 14 height 12
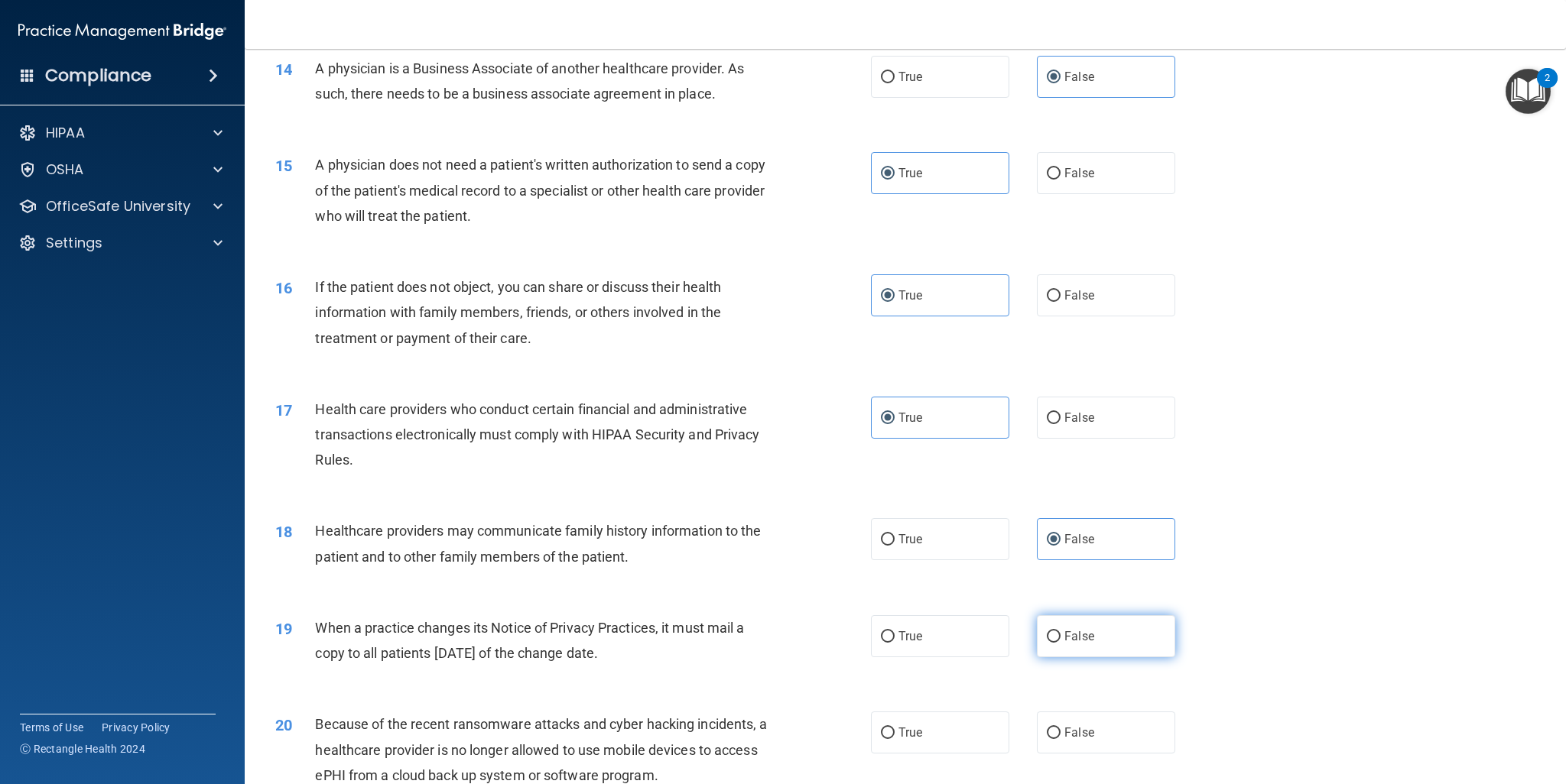
radio input "true"
click at [1047, 728] on input "False" at bounding box center [1054, 734] width 14 height 12
radio input "true"
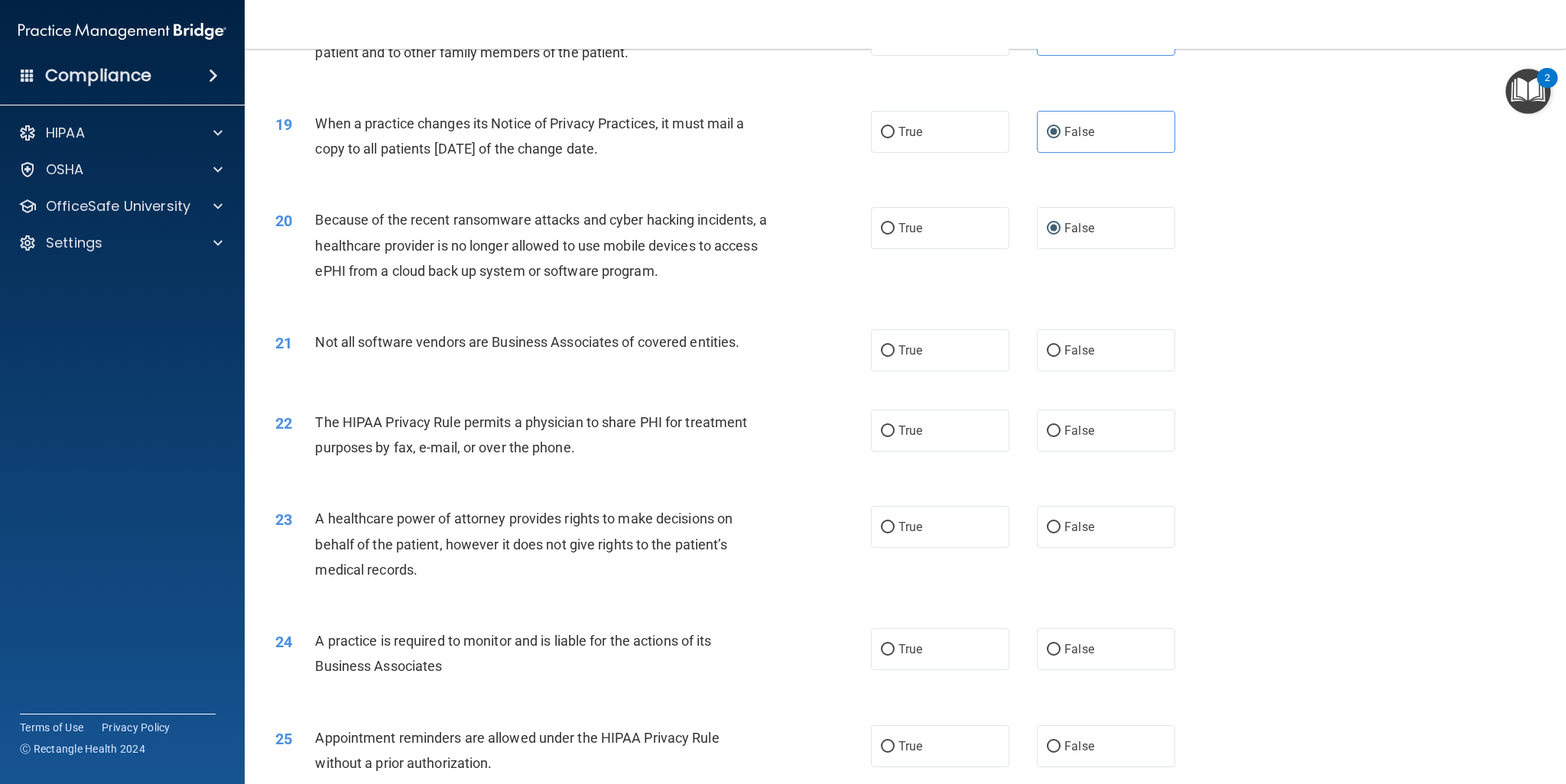
scroll to position [2081, 0]
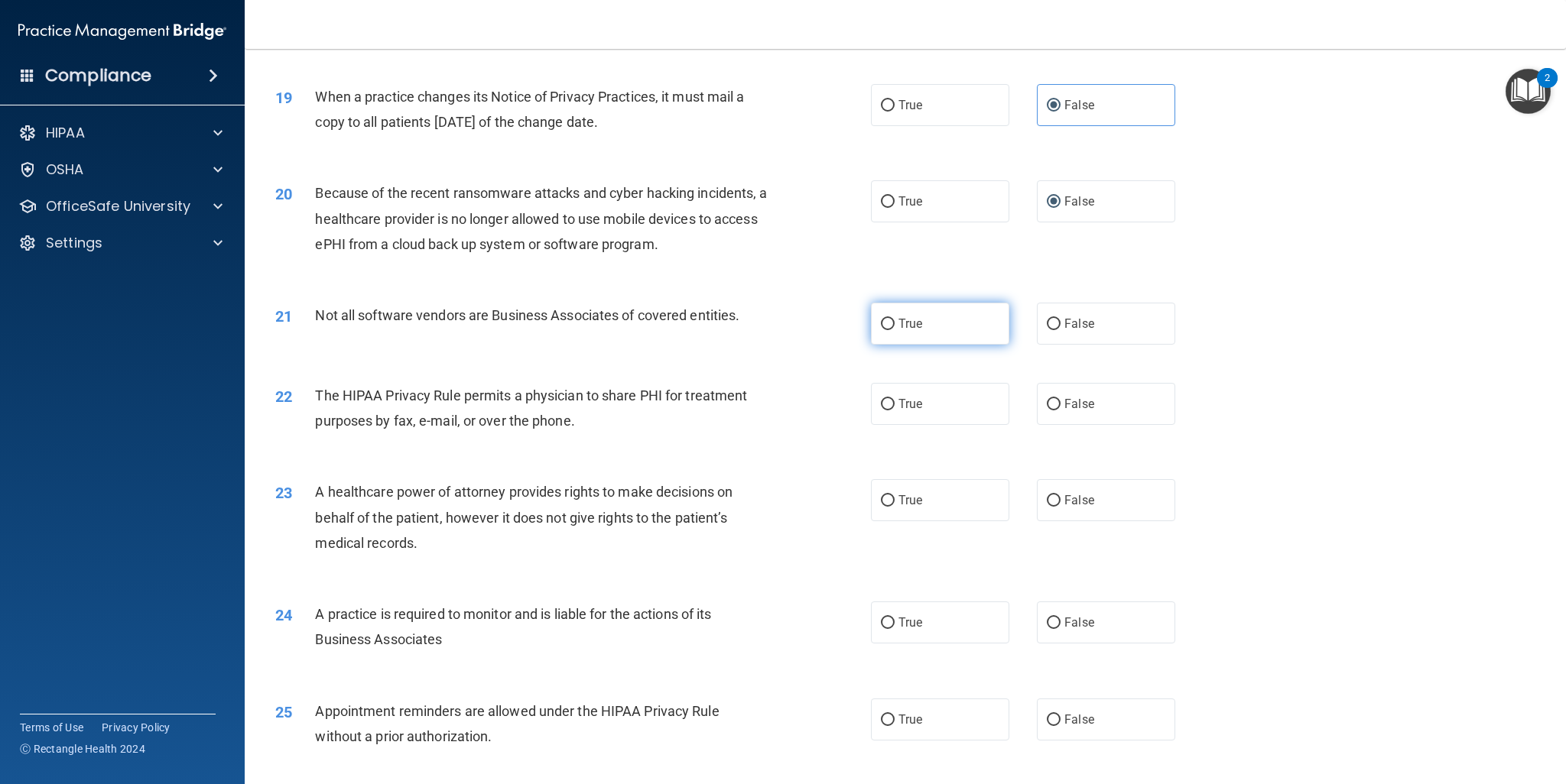
click at [936, 322] on label "True" at bounding box center [940, 323] width 138 height 42
click at [895, 322] on input "True" at bounding box center [888, 324] width 14 height 12
radio input "true"
click at [924, 392] on label "True" at bounding box center [940, 403] width 138 height 42
click at [895, 399] on input "True" at bounding box center [888, 405] width 14 height 12
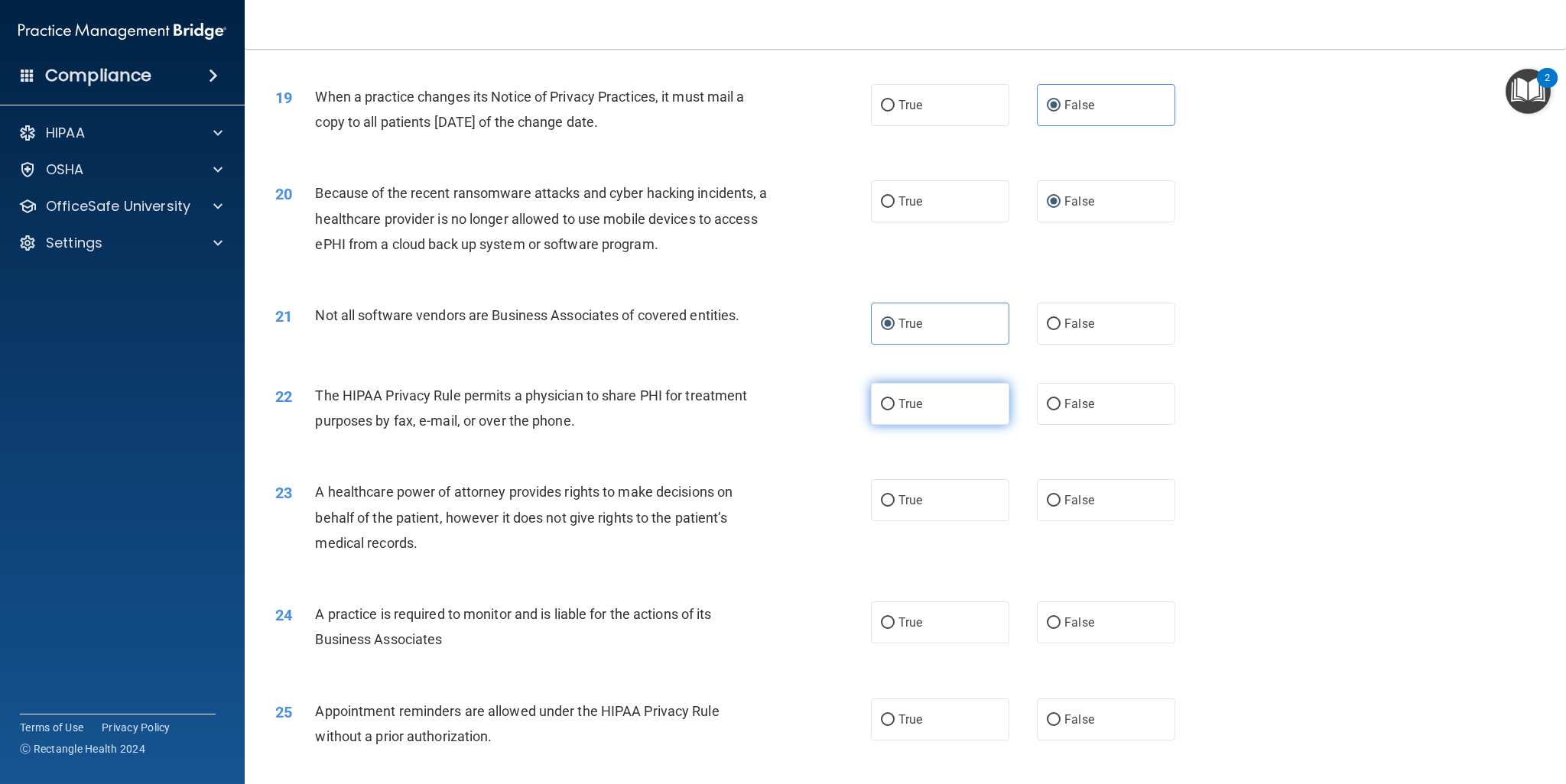
radio input "true"
click at [1089, 508] on label "False" at bounding box center [1106, 500] width 138 height 42
click at [1061, 507] on input "False" at bounding box center [1054, 501] width 14 height 12
radio input "true"
click at [1080, 629] on span "False" at bounding box center [1080, 622] width 30 height 15
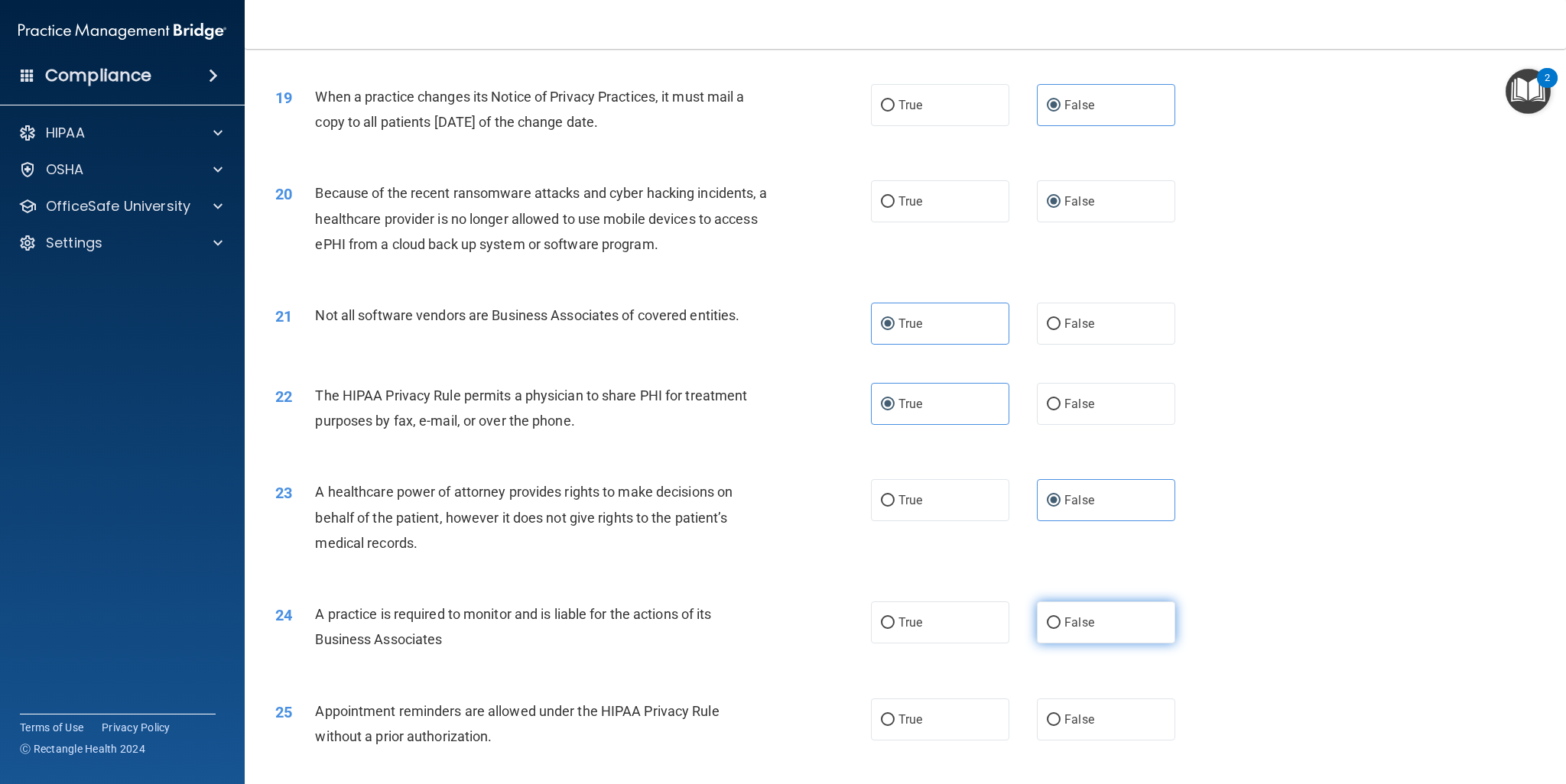
click at [1061, 629] on input "False" at bounding box center [1054, 623] width 14 height 12
radio input "true"
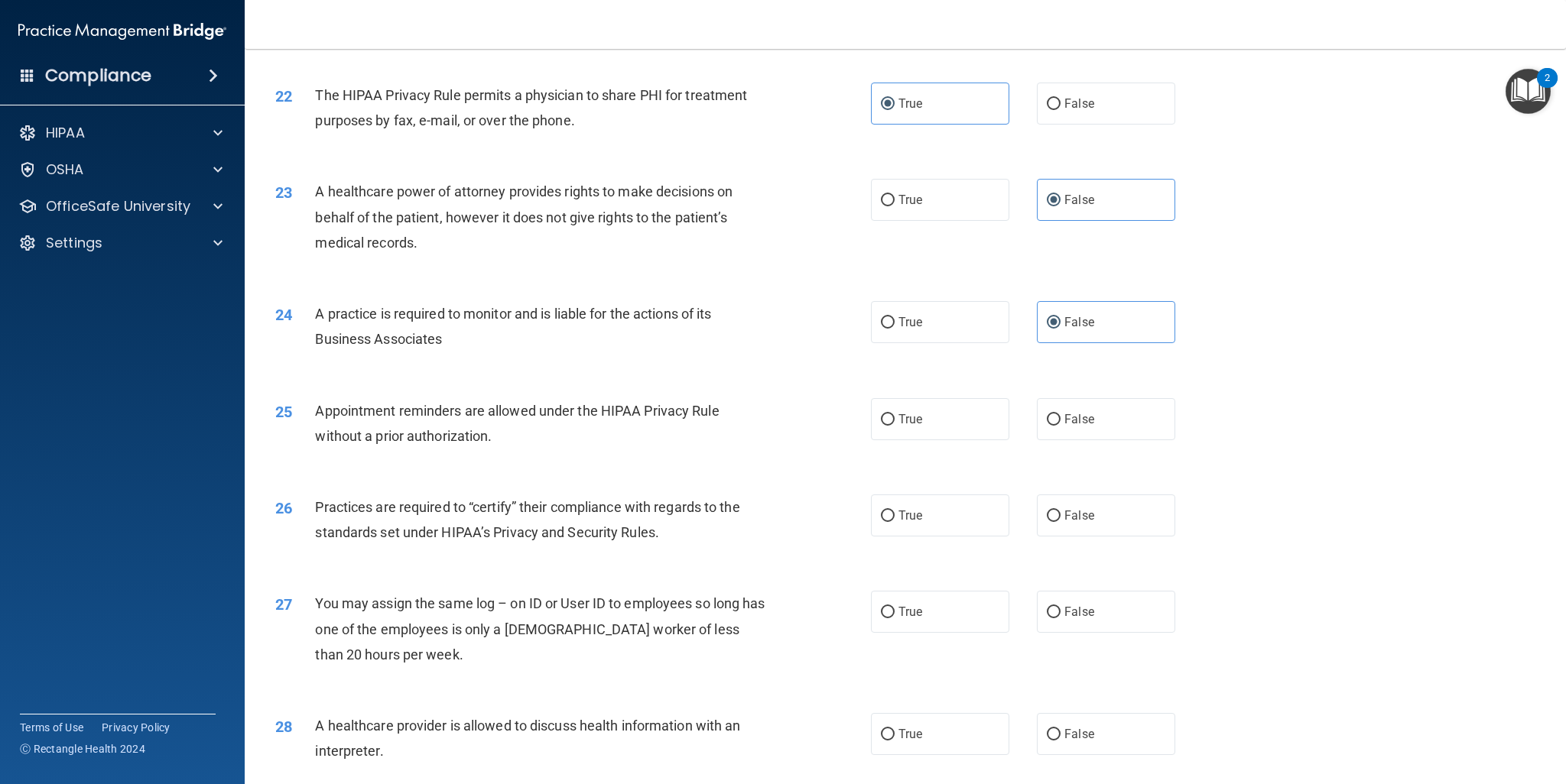
scroll to position [2388, 0]
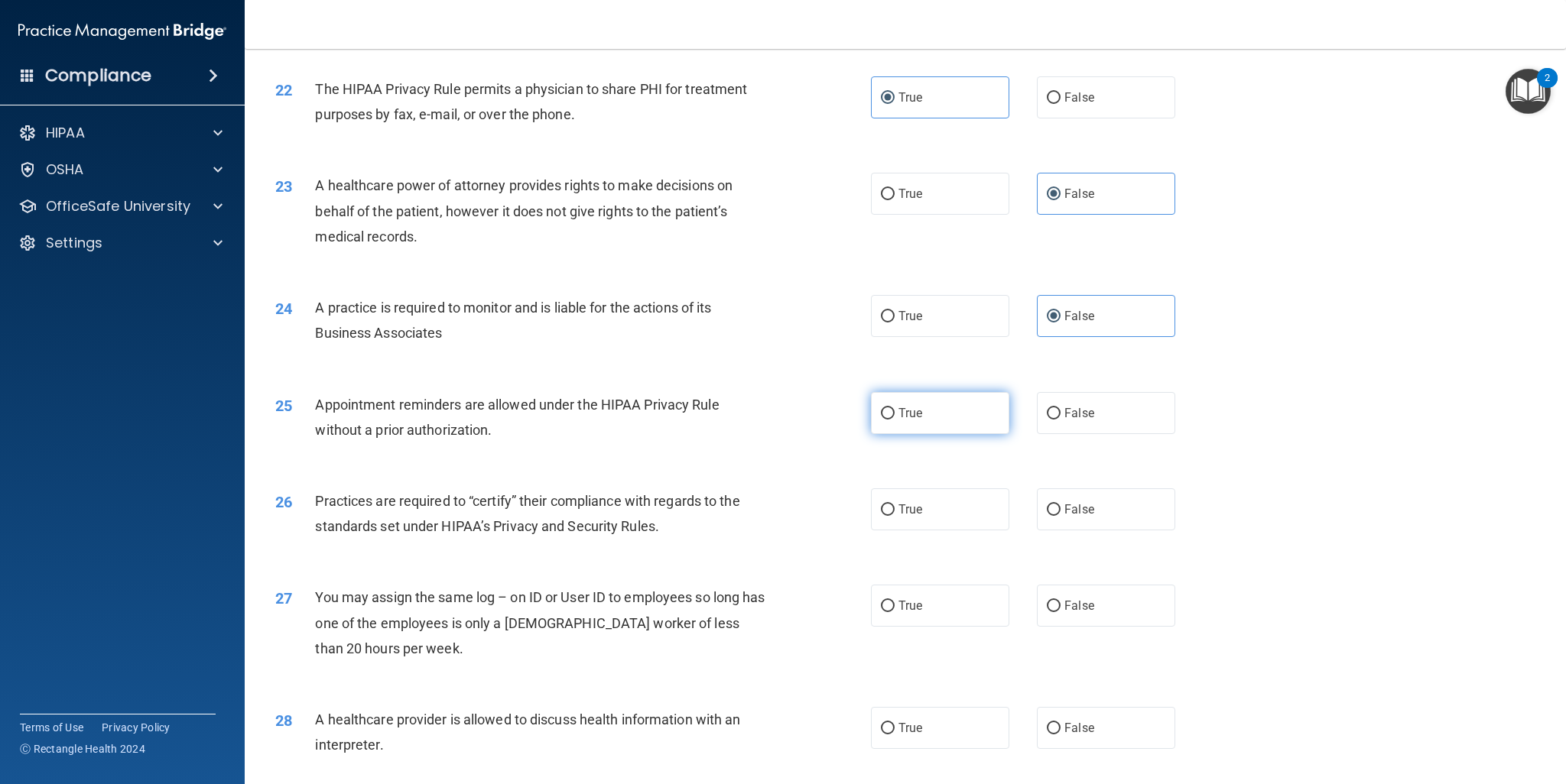
click at [887, 429] on label "True" at bounding box center [940, 413] width 138 height 42
click at [887, 419] on input "True" at bounding box center [888, 414] width 14 height 12
radio input "true"
click at [1071, 515] on span "False" at bounding box center [1080, 509] width 30 height 15
click at [1061, 515] on input "False" at bounding box center [1054, 510] width 14 height 12
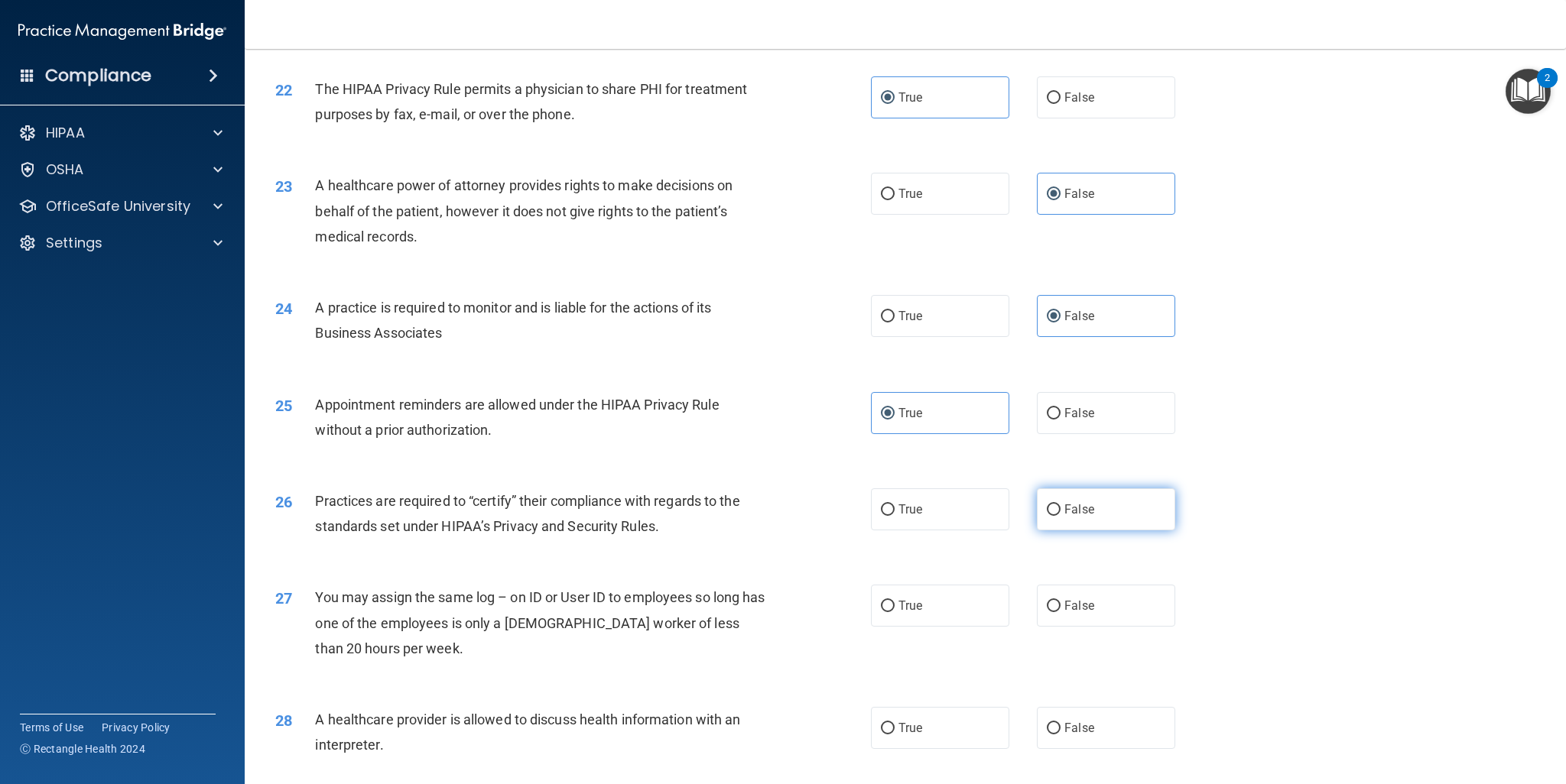
radio input "true"
click at [1068, 620] on label "False" at bounding box center [1106, 606] width 138 height 42
click at [1061, 612] on input "False" at bounding box center [1054, 606] width 14 height 12
radio input "true"
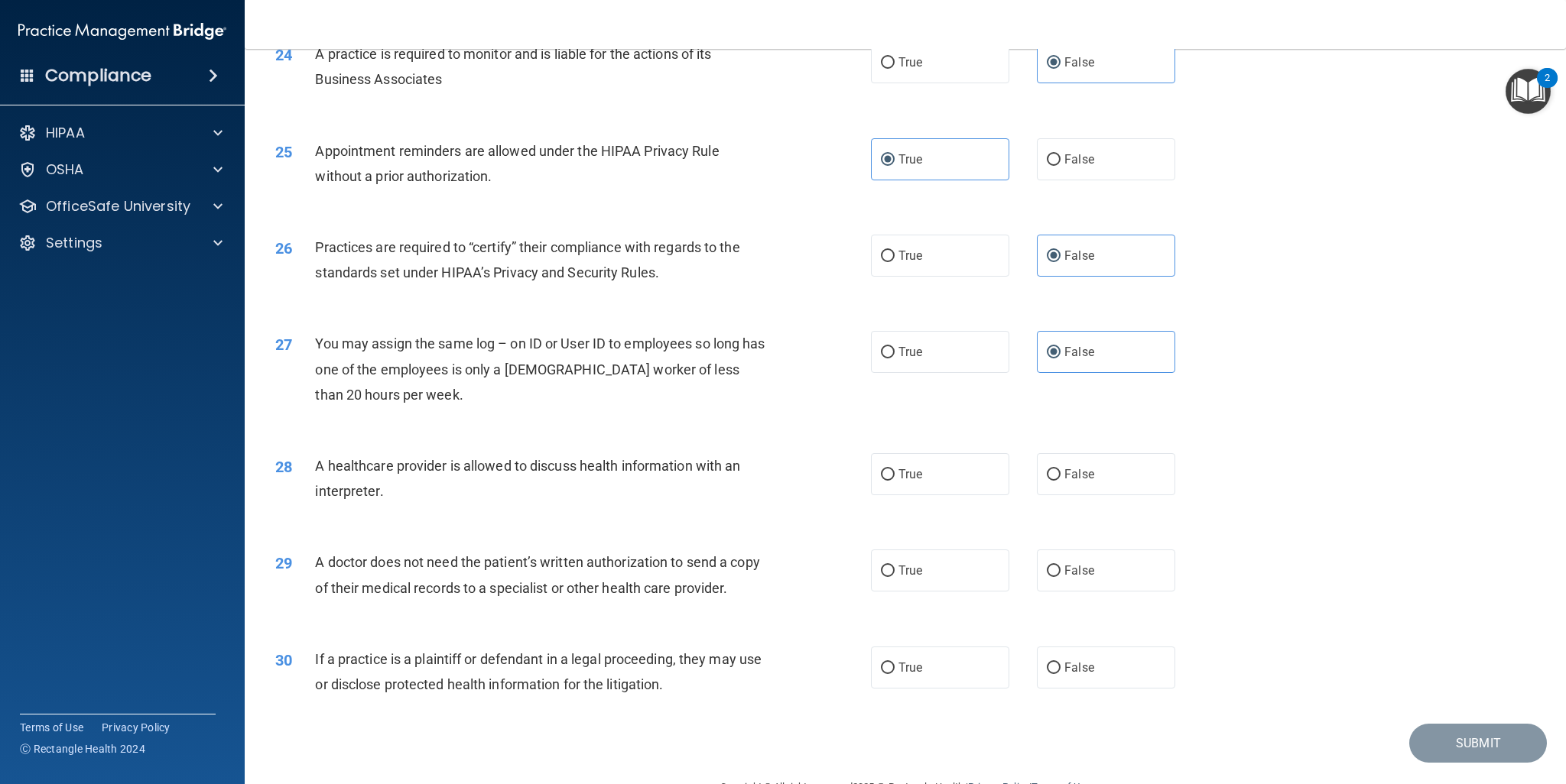
scroll to position [2681, 0]
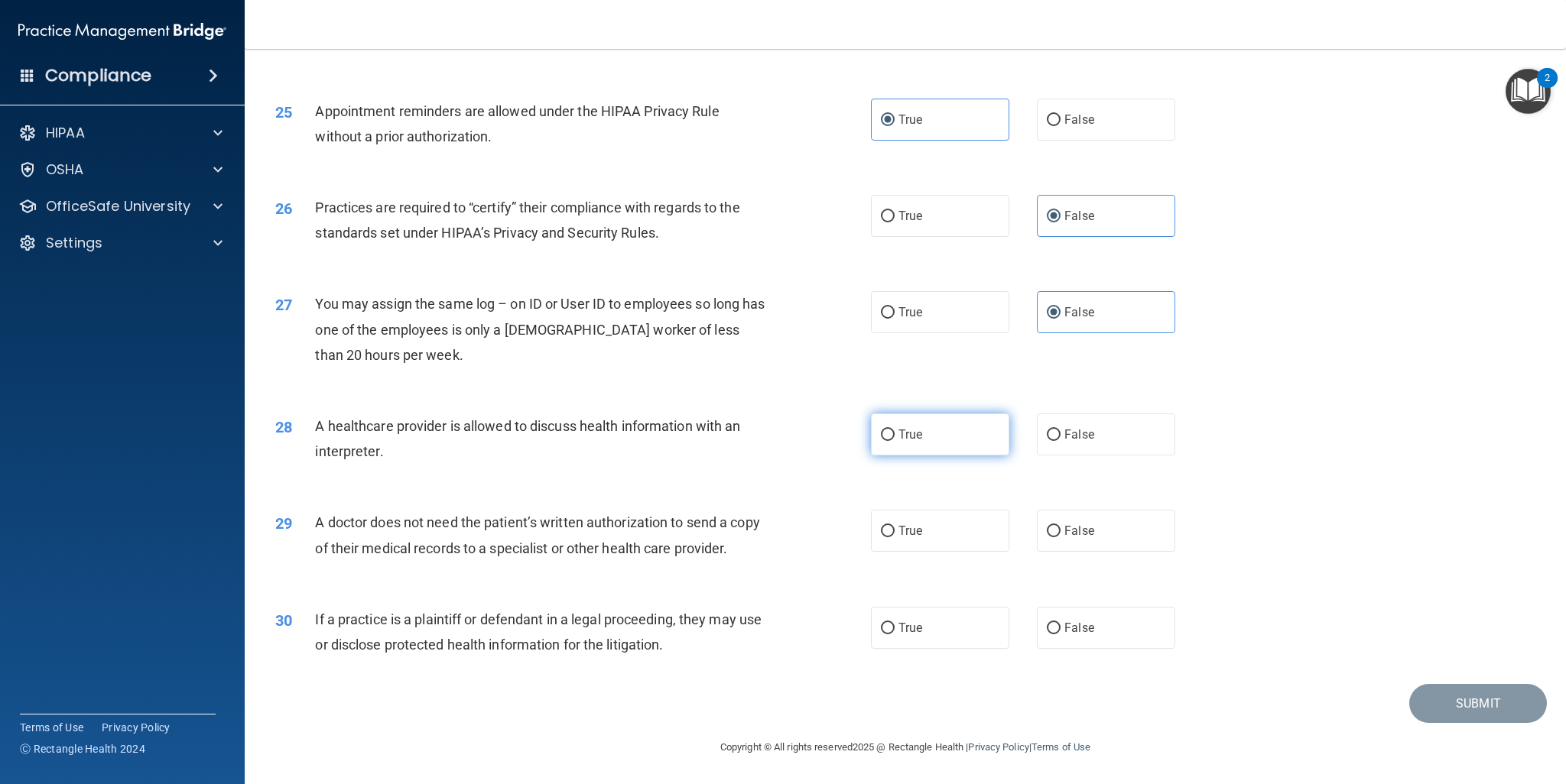
click at [907, 442] on label "True" at bounding box center [940, 434] width 138 height 42
click at [895, 441] on input "True" at bounding box center [888, 436] width 14 height 12
radio input "true"
click at [899, 535] on span "True" at bounding box center [911, 531] width 24 height 15
click at [895, 535] on input "True" at bounding box center [888, 532] width 14 height 12
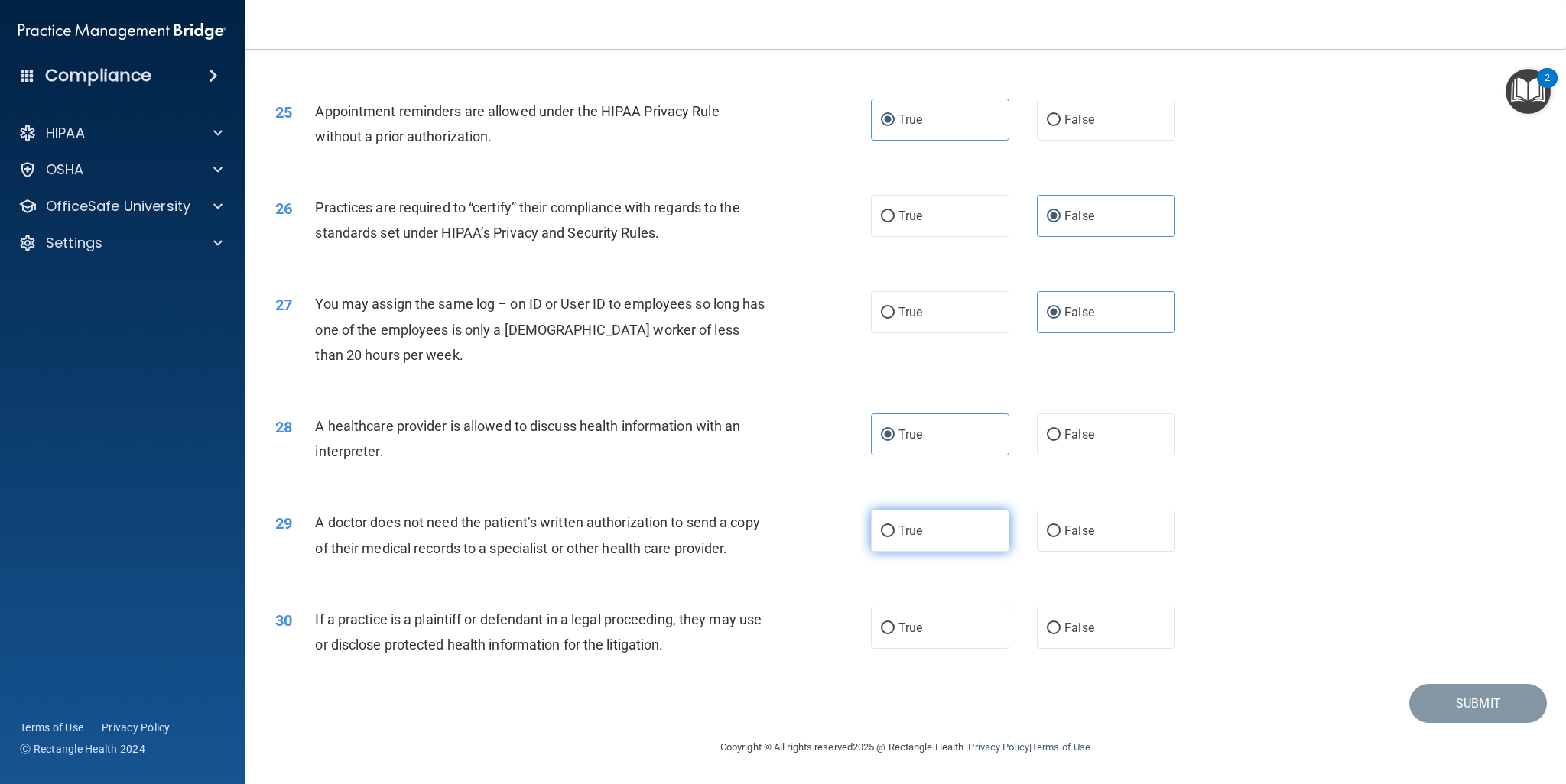
radio input "true"
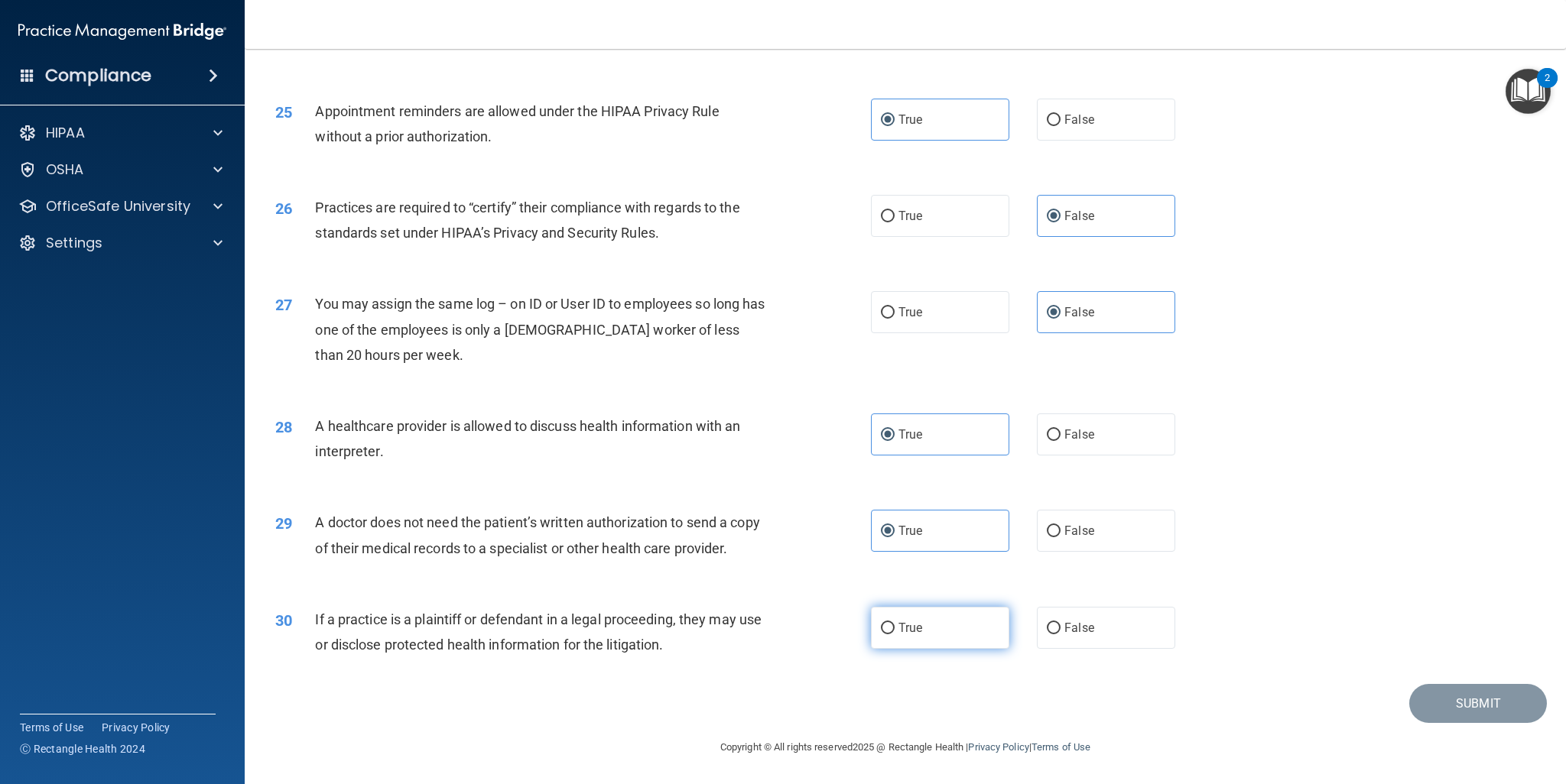
click at [906, 620] on span "True" at bounding box center [911, 627] width 24 height 15
click at [895, 623] on input "True" at bounding box center [888, 629] width 14 height 12
radio input "true"
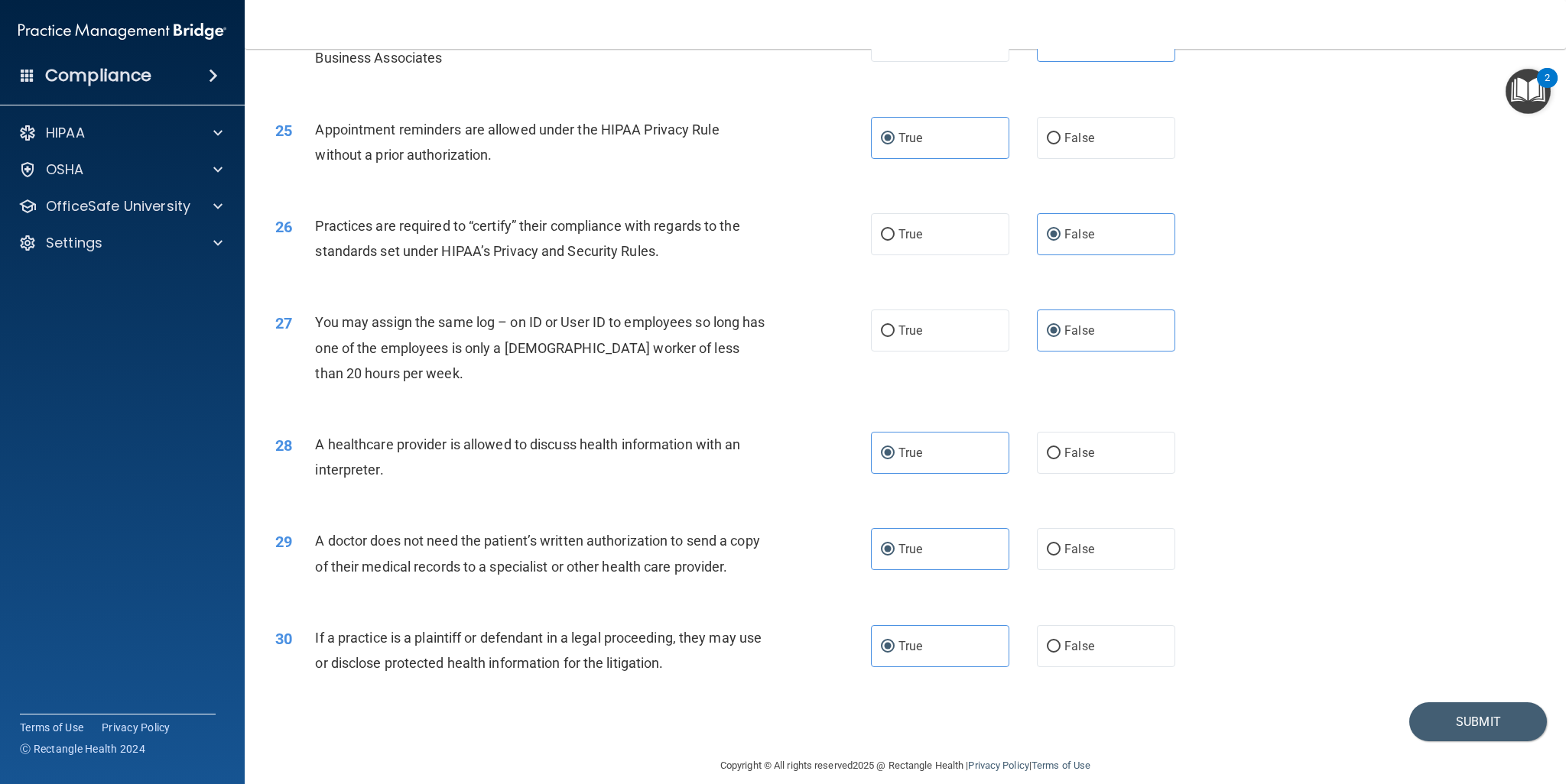
scroll to position [2638, 0]
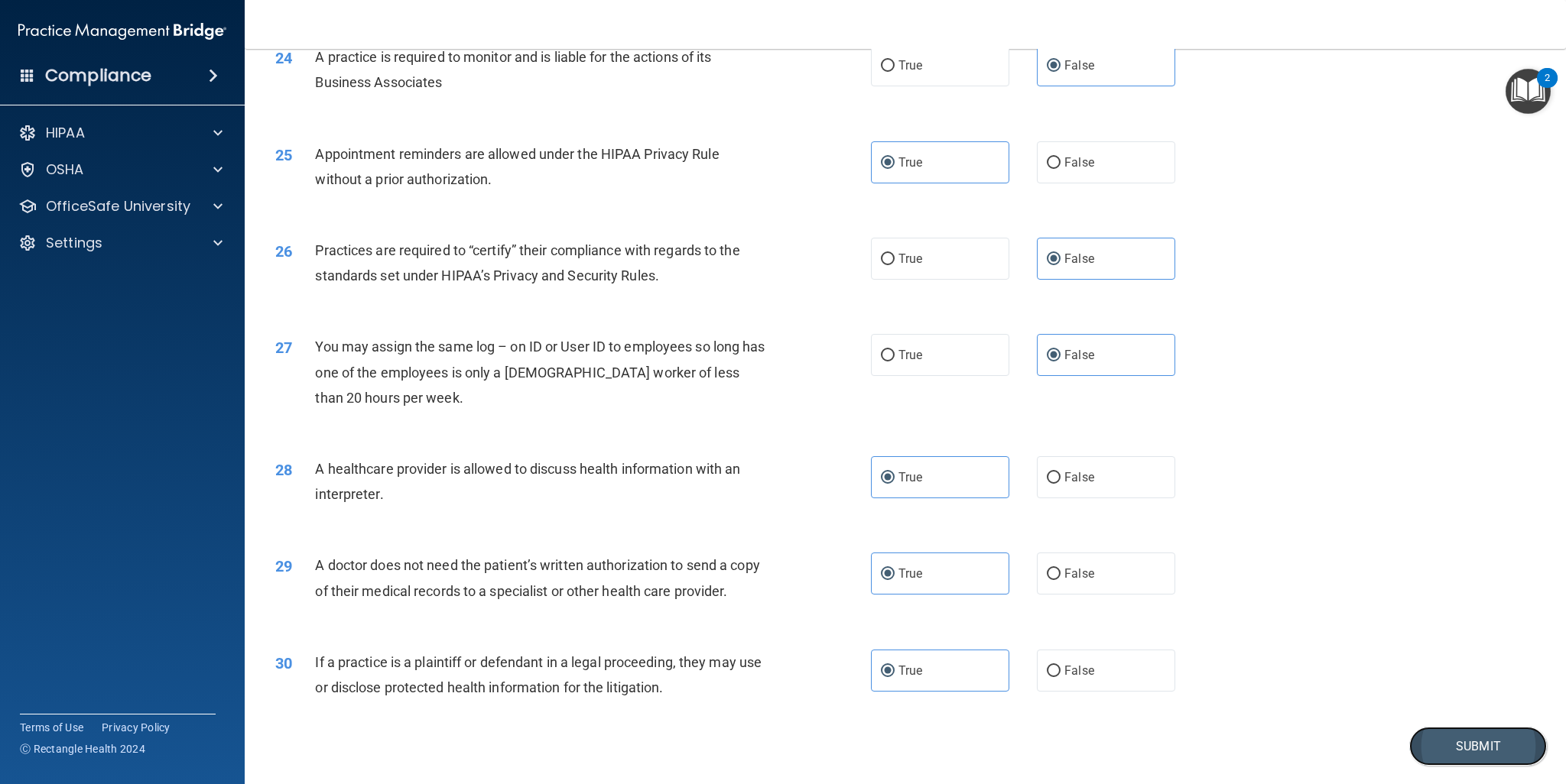
click at [1444, 747] on button "Submit" at bounding box center [1477, 747] width 137 height 39
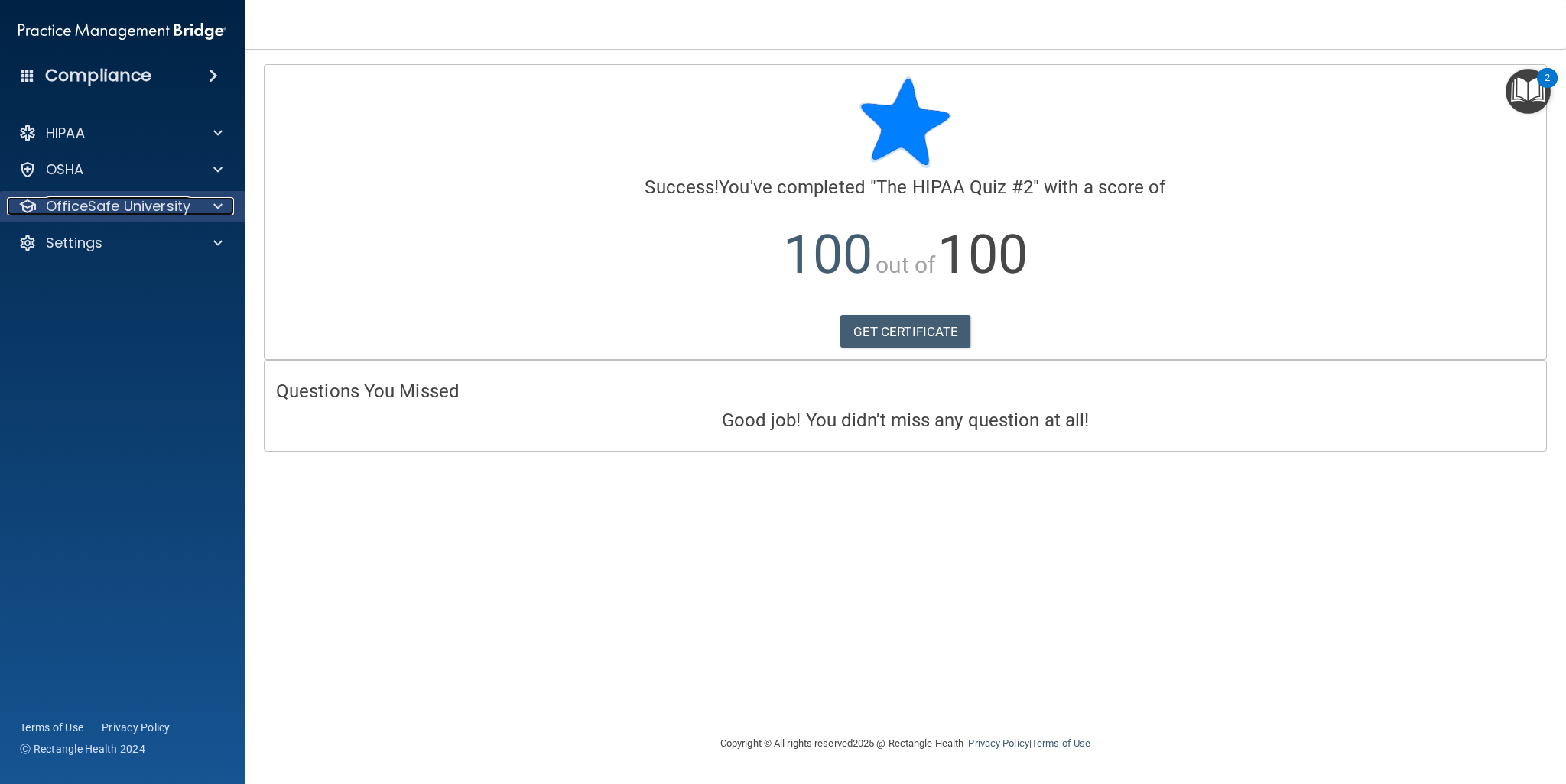
click at [196, 212] on div at bounding box center [215, 206] width 38 height 19
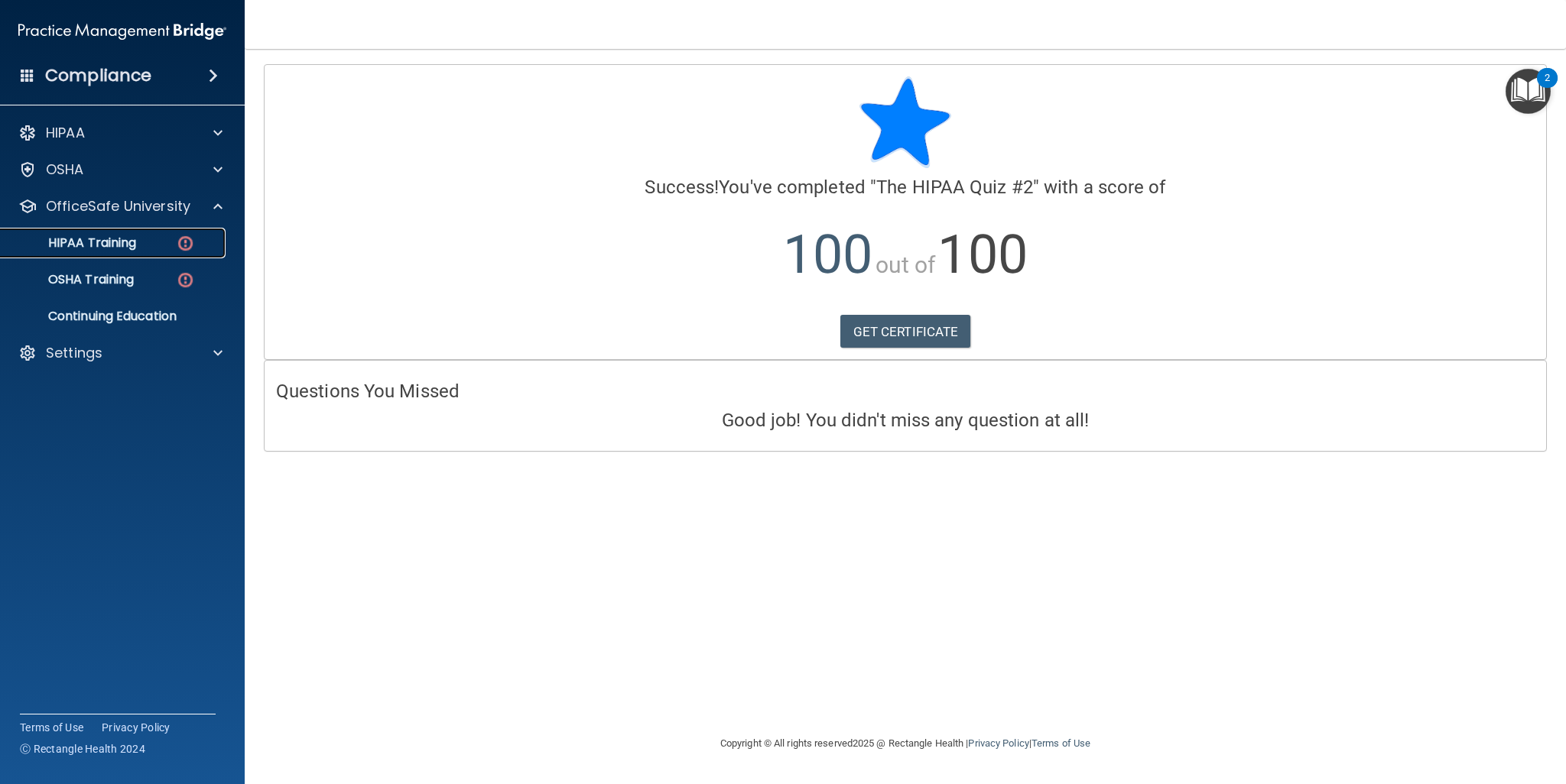
click at [144, 249] on div "HIPAA Training" at bounding box center [114, 243] width 209 height 15
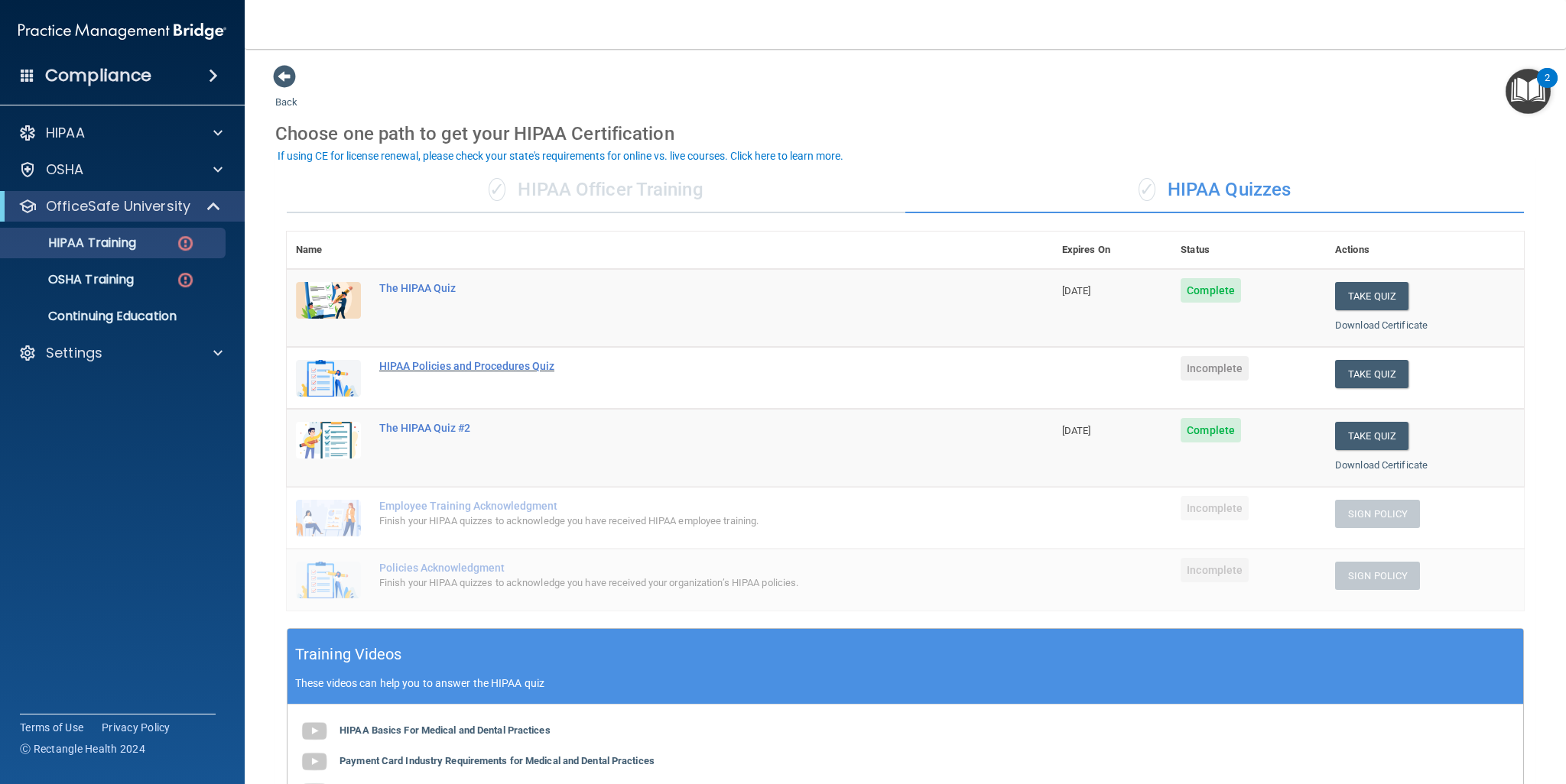
click at [529, 360] on div "HIPAA Policies and Procedures Quiz" at bounding box center [677, 366] width 597 height 12
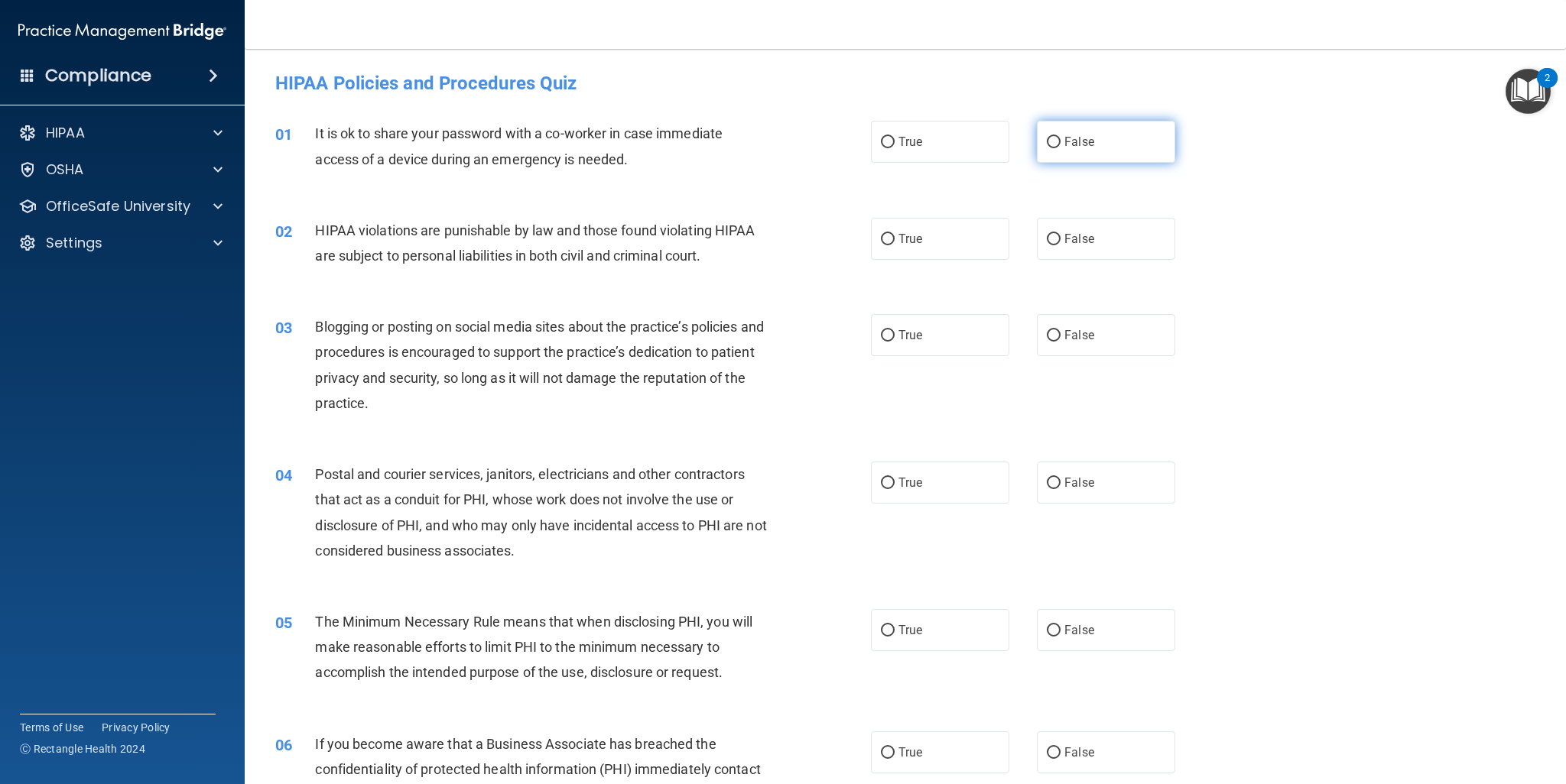
click at [1049, 146] on input "False" at bounding box center [1054, 143] width 14 height 12
radio input "true"
click at [918, 243] on label "True" at bounding box center [940, 239] width 138 height 42
click at [895, 243] on input "True" at bounding box center [888, 240] width 14 height 12
radio input "true"
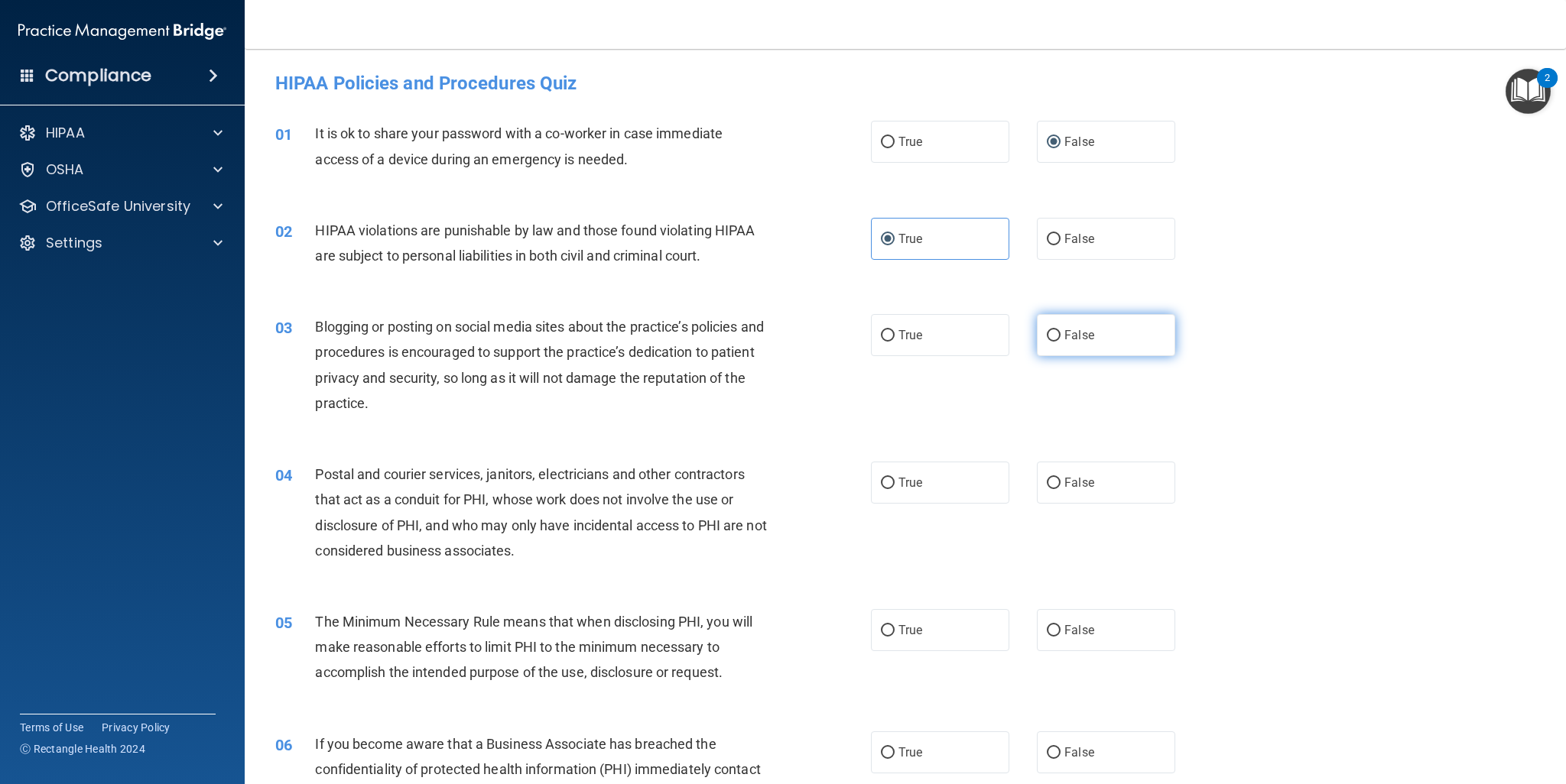
click at [1065, 327] on span "False" at bounding box center [1080, 334] width 30 height 15
click at [1059, 330] on input "False" at bounding box center [1054, 336] width 14 height 12
radio input "true"
click at [950, 484] on label "True" at bounding box center [940, 482] width 138 height 42
click at [895, 484] on input "True" at bounding box center [888, 483] width 14 height 12
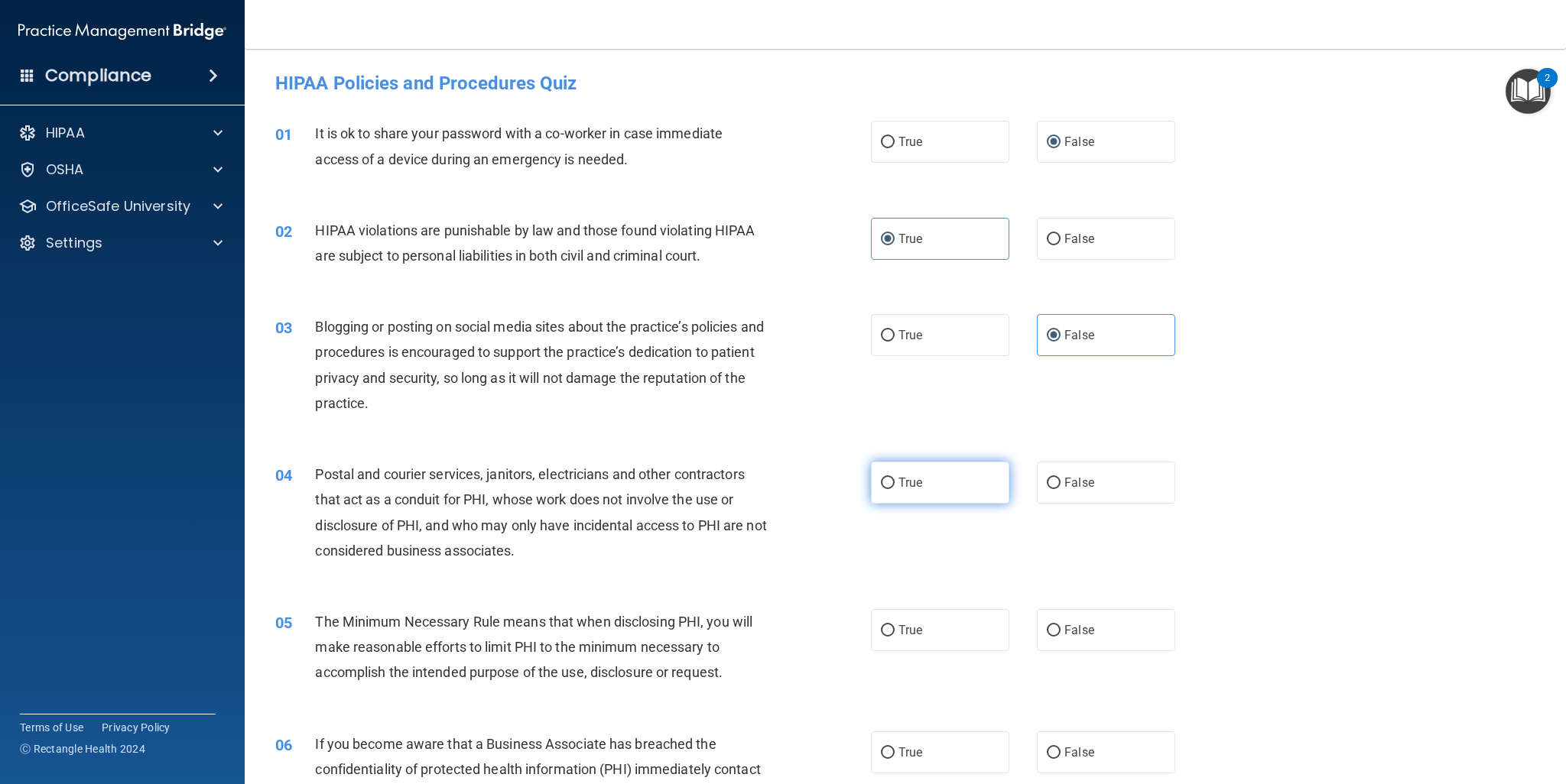
radio input "true"
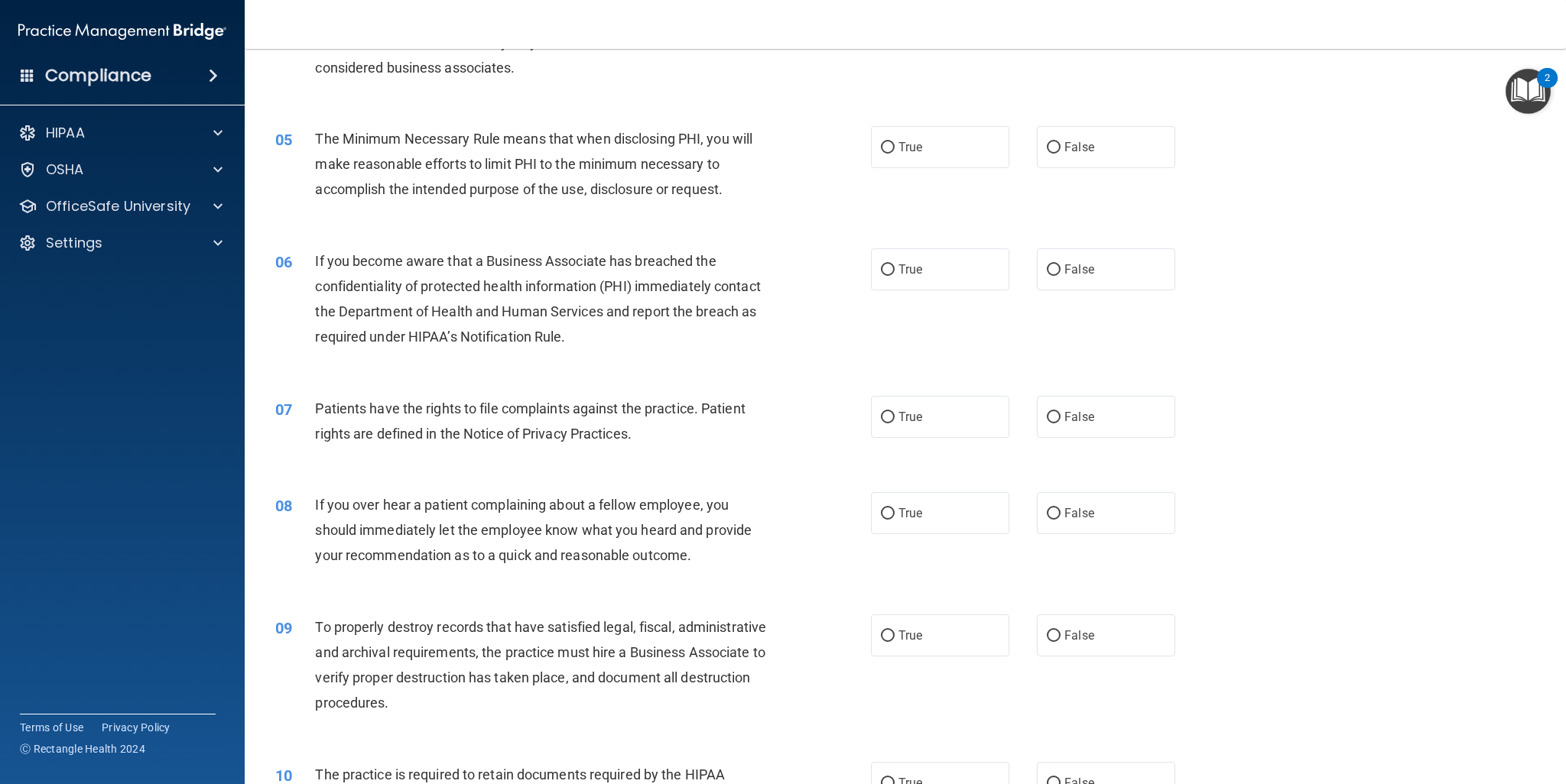
scroll to position [498, 0]
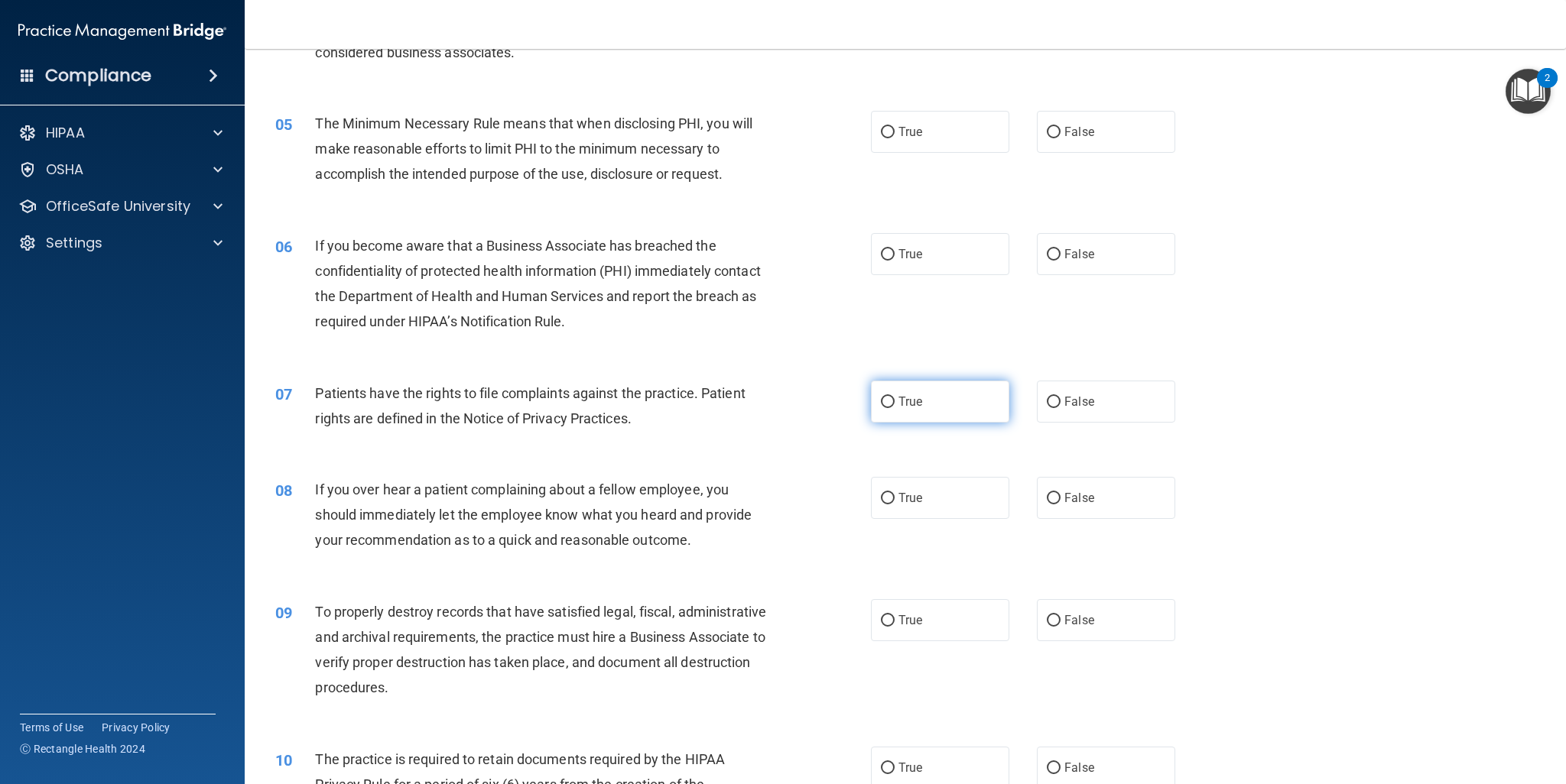
click at [888, 416] on label "True" at bounding box center [940, 401] width 138 height 42
click at [888, 408] on input "True" at bounding box center [888, 402] width 14 height 12
radio input "true"
click at [923, 251] on label "True" at bounding box center [940, 253] width 138 height 42
click at [895, 251] on input "True" at bounding box center [888, 255] width 14 height 12
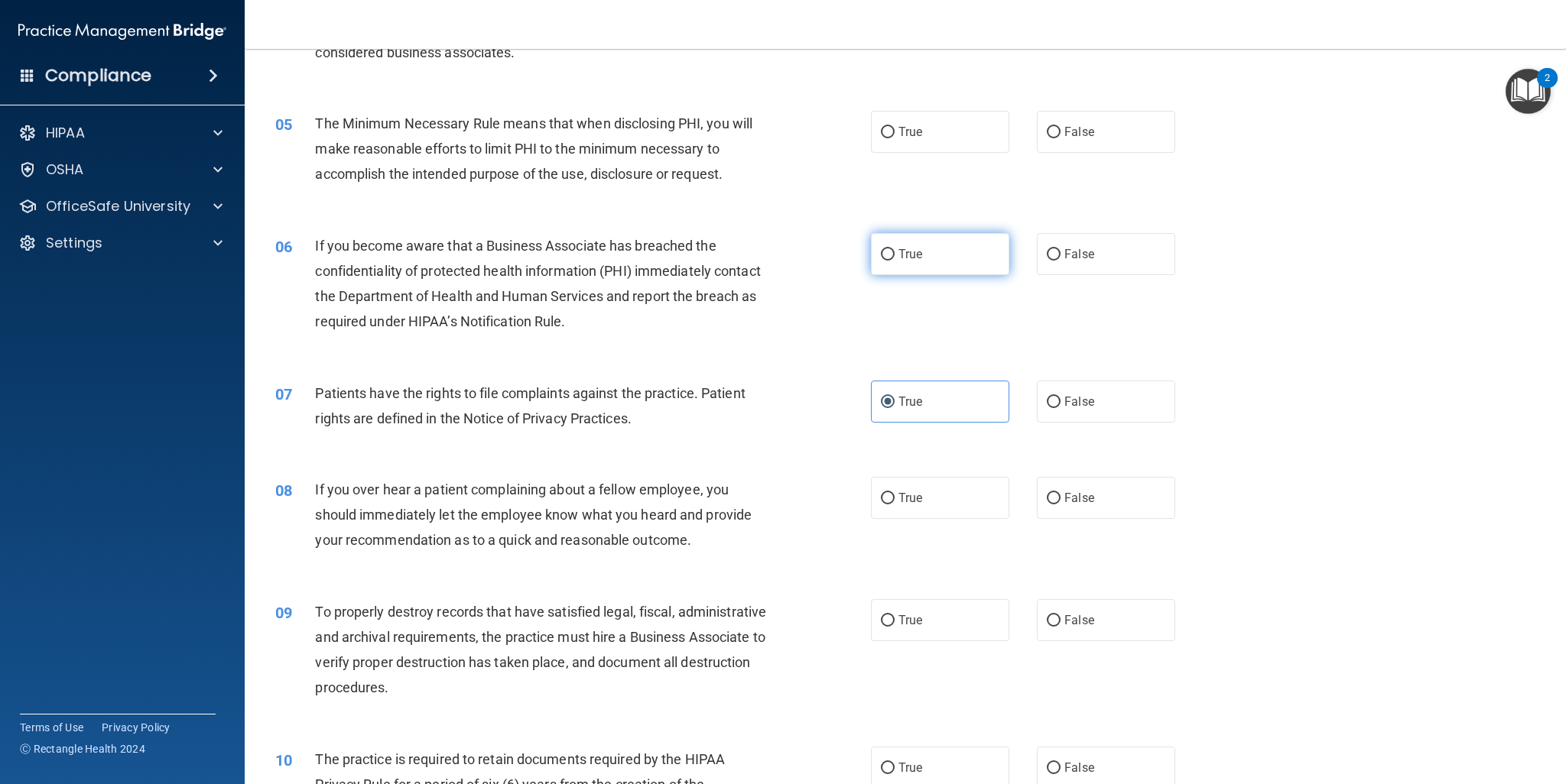
radio input "true"
click at [930, 171] on div "05 The Minimum Necessary Rule means that when disclosing PHI, you will make rea…" at bounding box center [905, 153] width 1283 height 122
click at [932, 128] on label "True" at bounding box center [940, 131] width 138 height 42
click at [895, 128] on input "True" at bounding box center [888, 133] width 14 height 12
radio input "true"
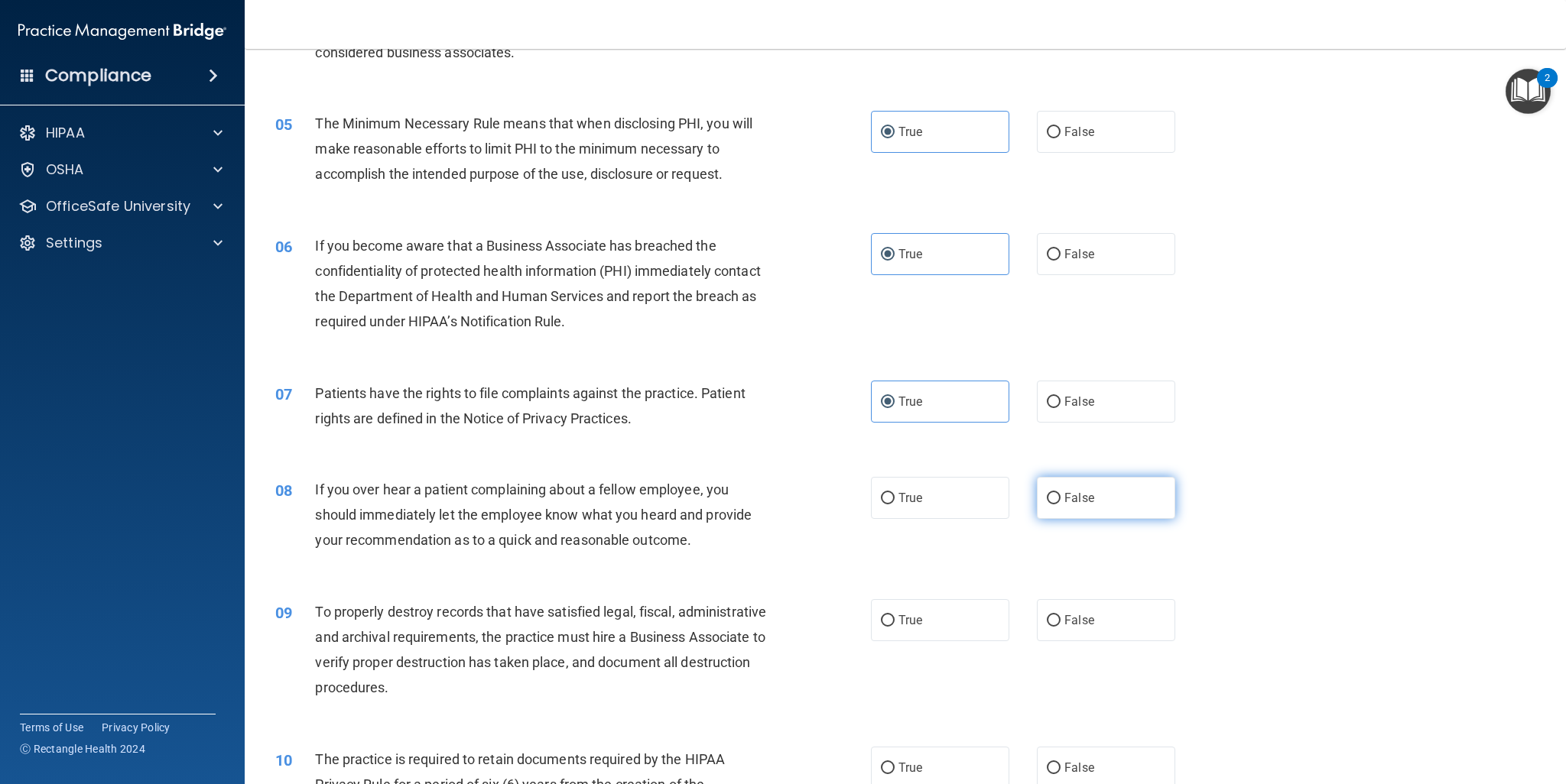
click at [1085, 484] on label "False" at bounding box center [1106, 498] width 138 height 42
click at [1061, 493] on input "False" at bounding box center [1054, 499] width 14 height 12
radio input "true"
click at [887, 612] on label "True" at bounding box center [940, 620] width 138 height 42
click at [887, 615] on input "True" at bounding box center [888, 621] width 14 height 12
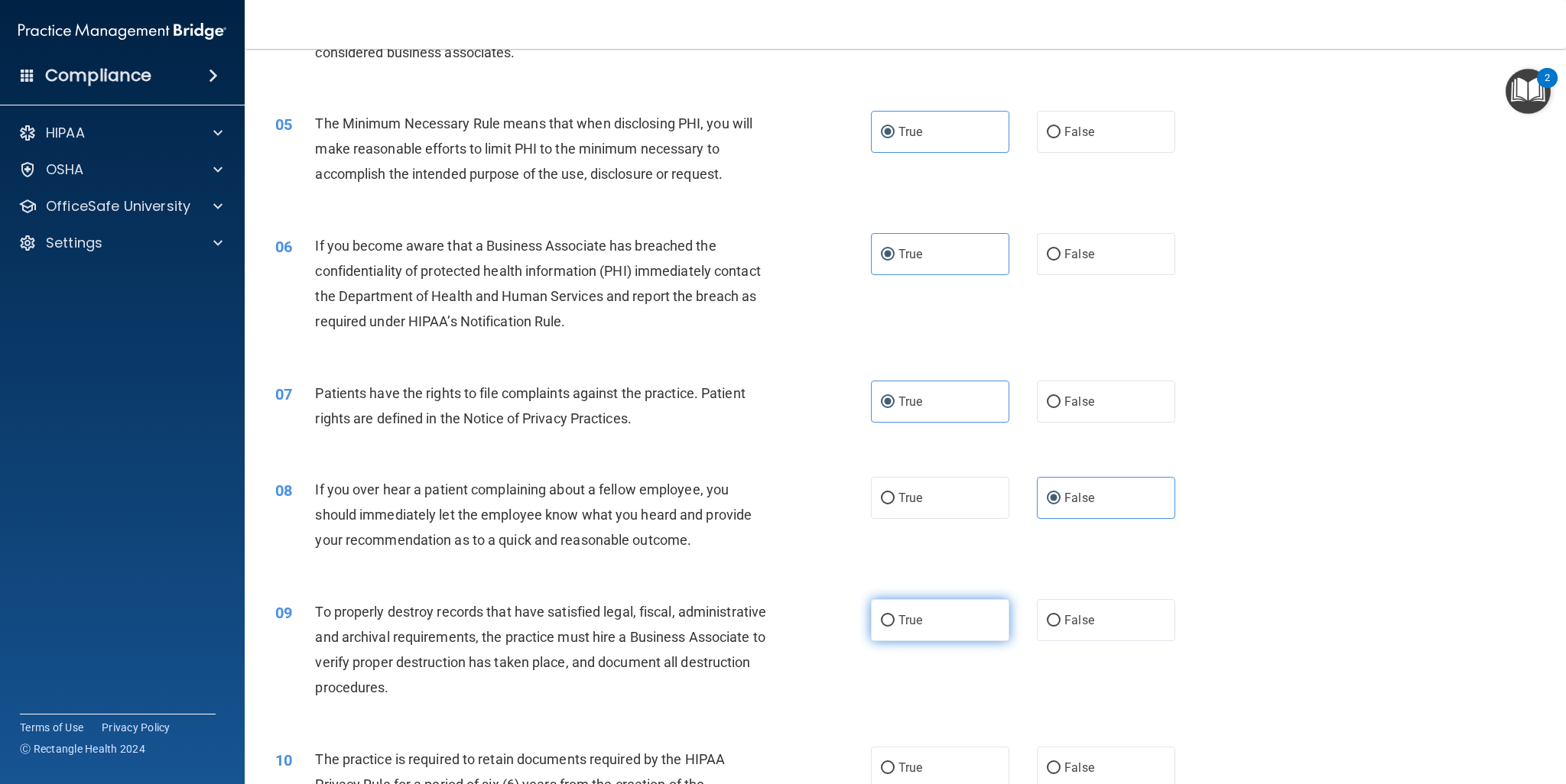
radio input "true"
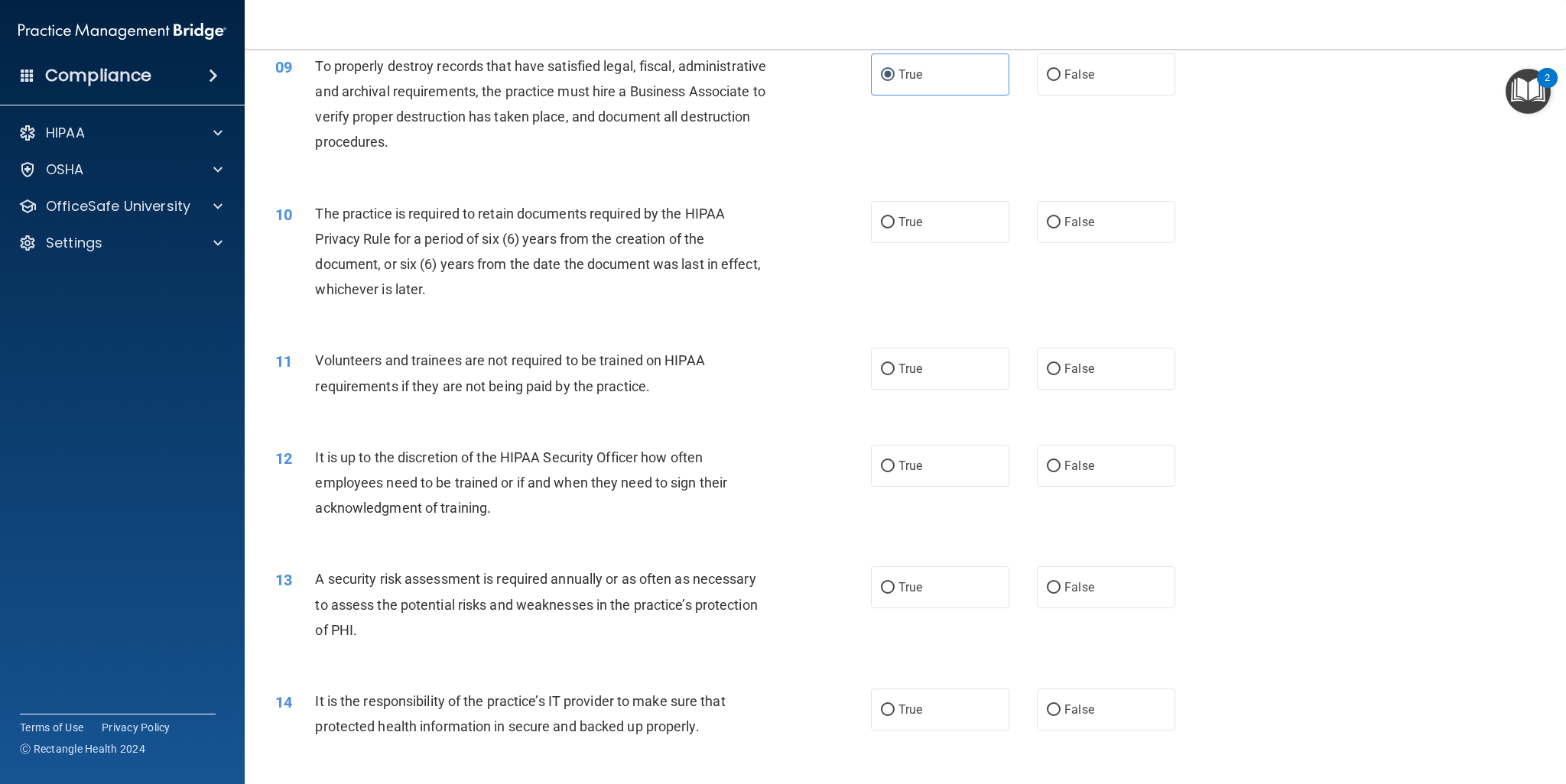
scroll to position [1106, 0]
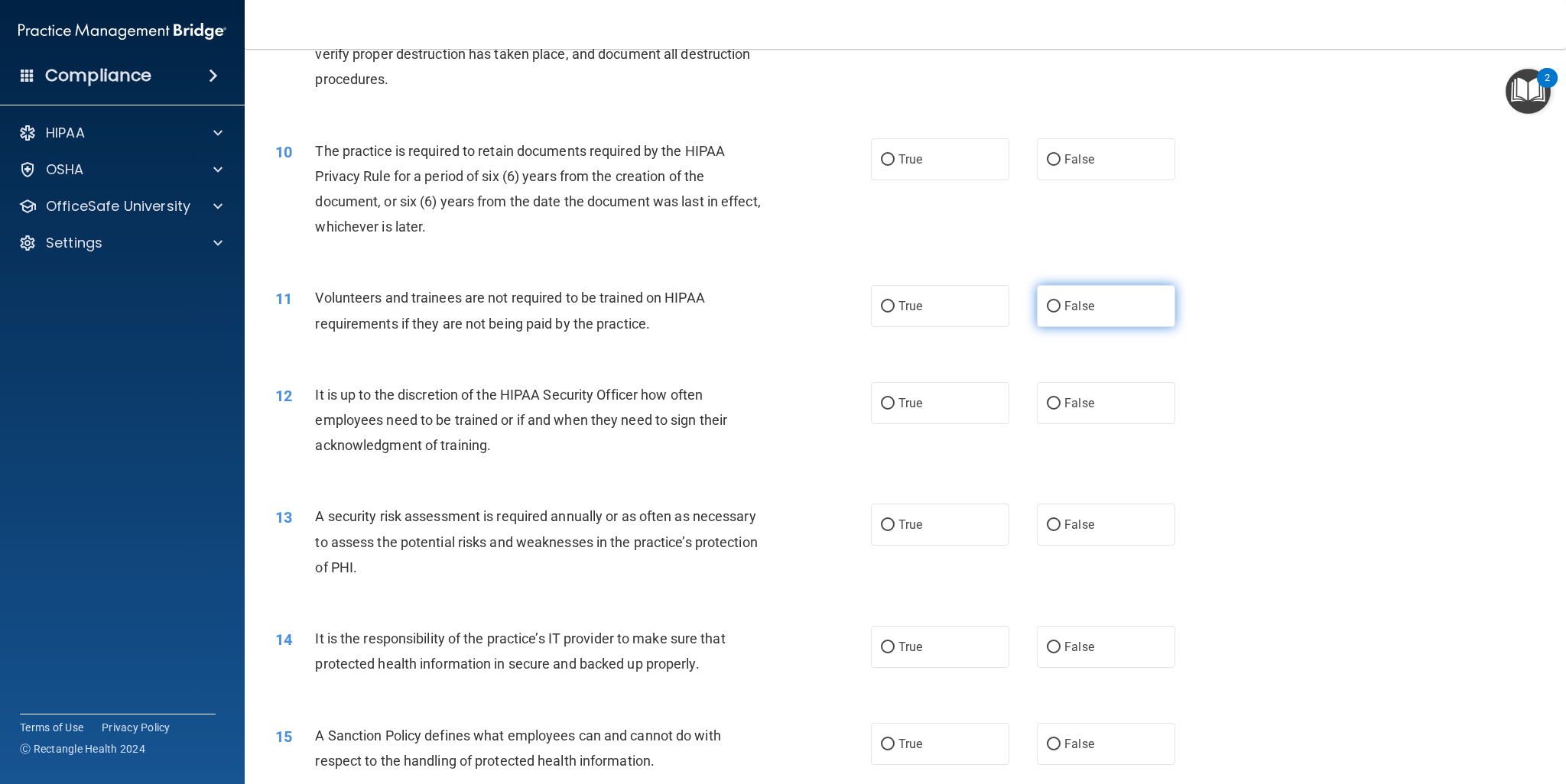
click at [1102, 304] on label "False" at bounding box center [1106, 306] width 138 height 42
click at [1061, 304] on input "False" at bounding box center [1054, 307] width 14 height 12
radio input "true"
click at [1067, 161] on span "False" at bounding box center [1080, 159] width 30 height 15
click at [1061, 161] on input "False" at bounding box center [1054, 161] width 14 height 12
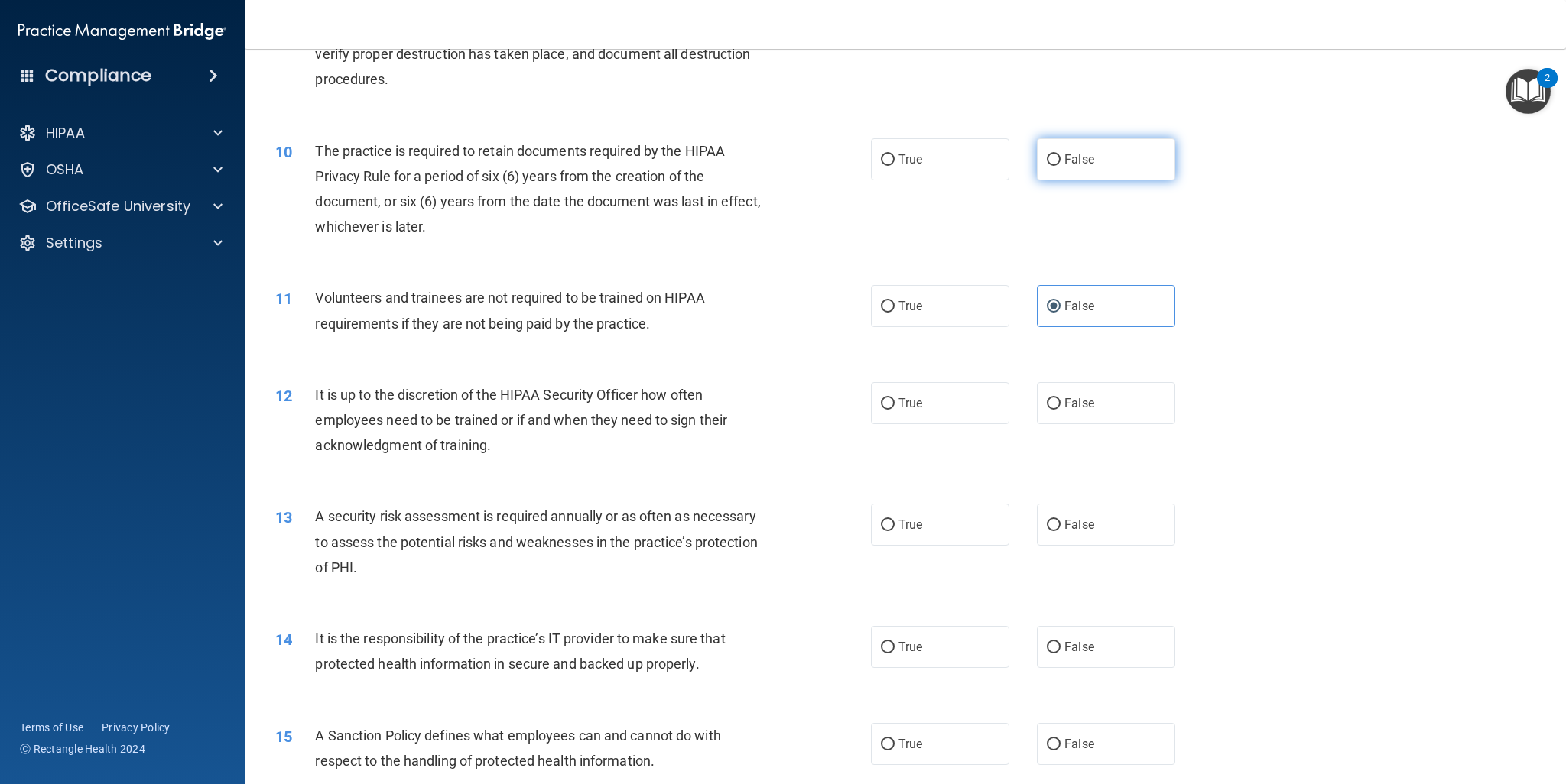
radio input "true"
click at [1094, 389] on label "False" at bounding box center [1106, 402] width 138 height 42
click at [1061, 398] on input "False" at bounding box center [1054, 404] width 14 height 12
radio input "true"
click at [938, 638] on label "True" at bounding box center [940, 647] width 138 height 42
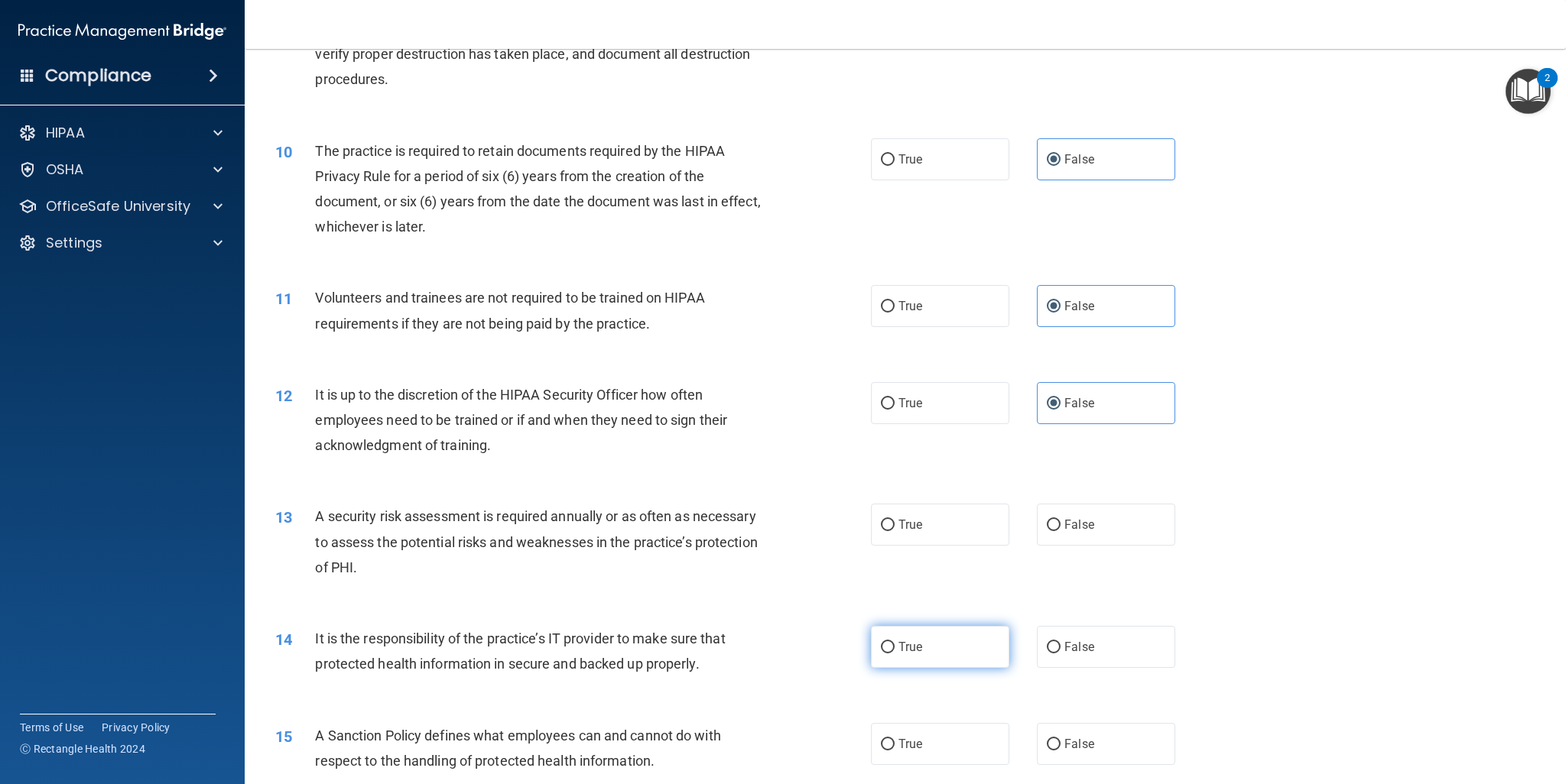
click at [895, 642] on input "True" at bounding box center [888, 648] width 14 height 12
radio input "true"
click at [908, 534] on label "True" at bounding box center [940, 525] width 138 height 42
click at [895, 532] on input "True" at bounding box center [888, 526] width 14 height 12
radio input "true"
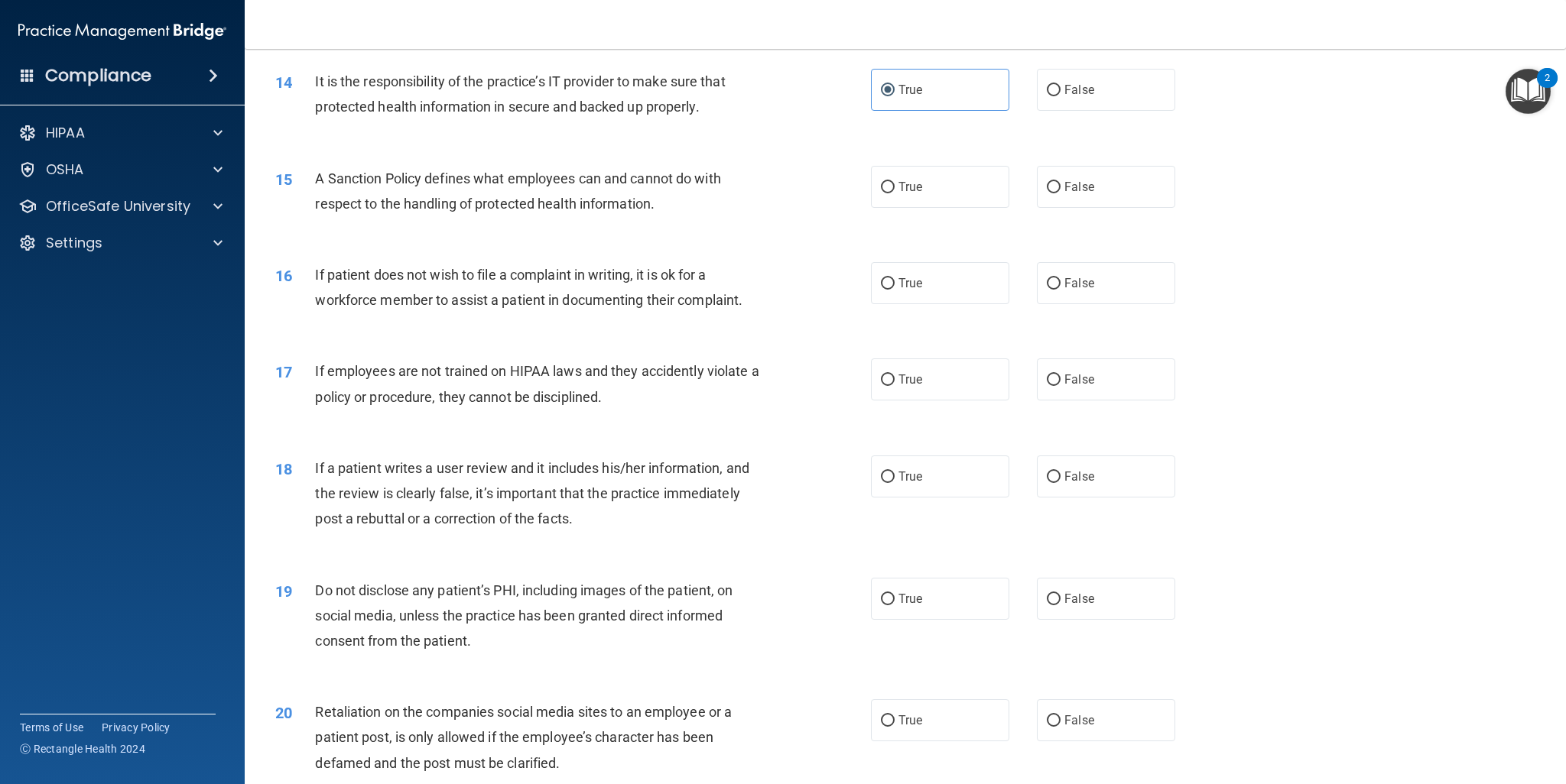
scroll to position [1667, 0]
click at [1077, 201] on label "False" at bounding box center [1106, 183] width 138 height 42
click at [1061, 190] on input "False" at bounding box center [1054, 184] width 14 height 12
radio input "true"
click at [1065, 297] on label "False" at bounding box center [1106, 280] width 138 height 42
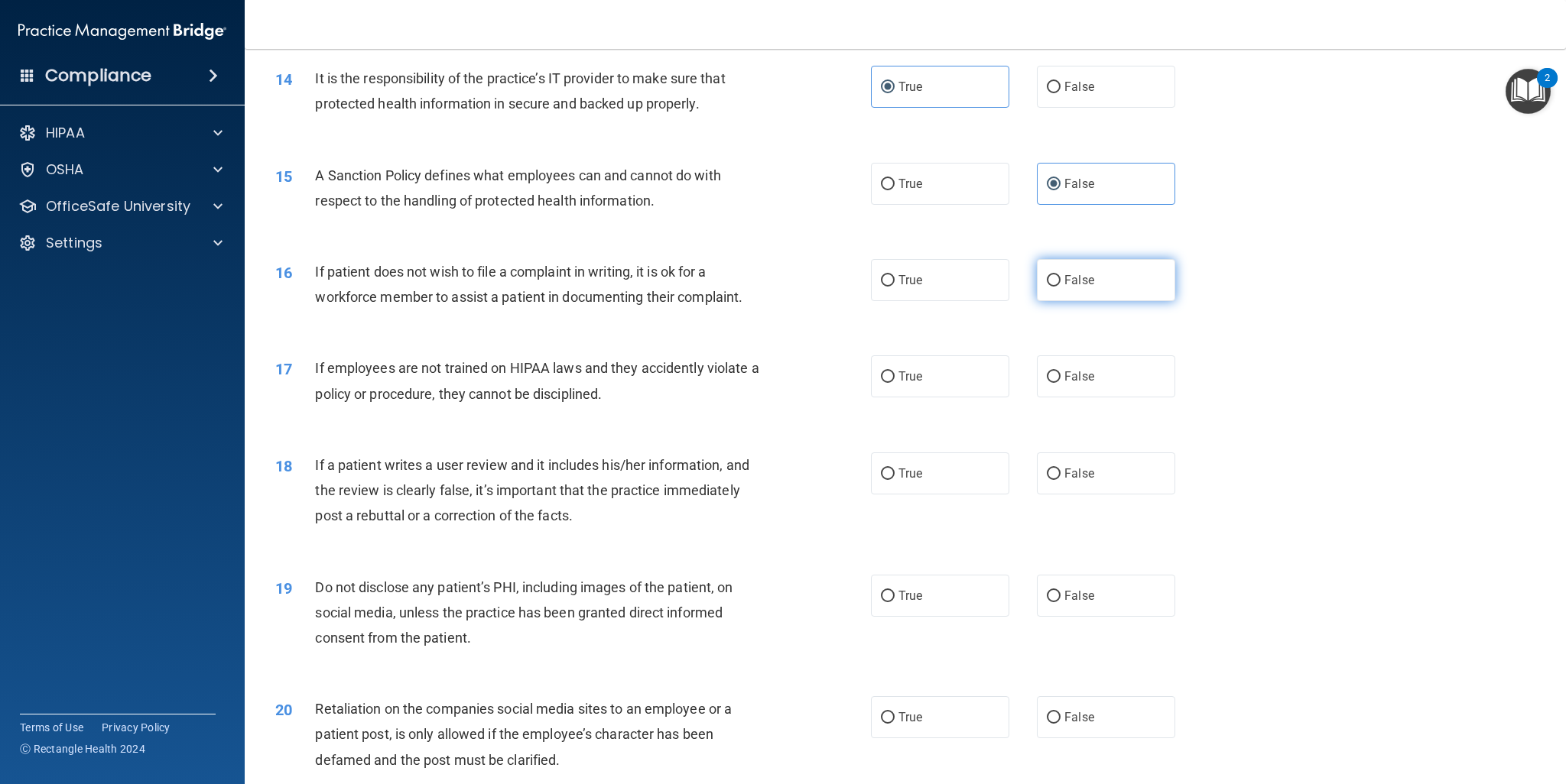
click at [1061, 287] on input "False" at bounding box center [1054, 281] width 14 height 12
radio input "true"
click at [1073, 392] on label "False" at bounding box center [1106, 376] width 138 height 42
click at [1061, 383] on input "False" at bounding box center [1054, 378] width 14 height 12
radio input "true"
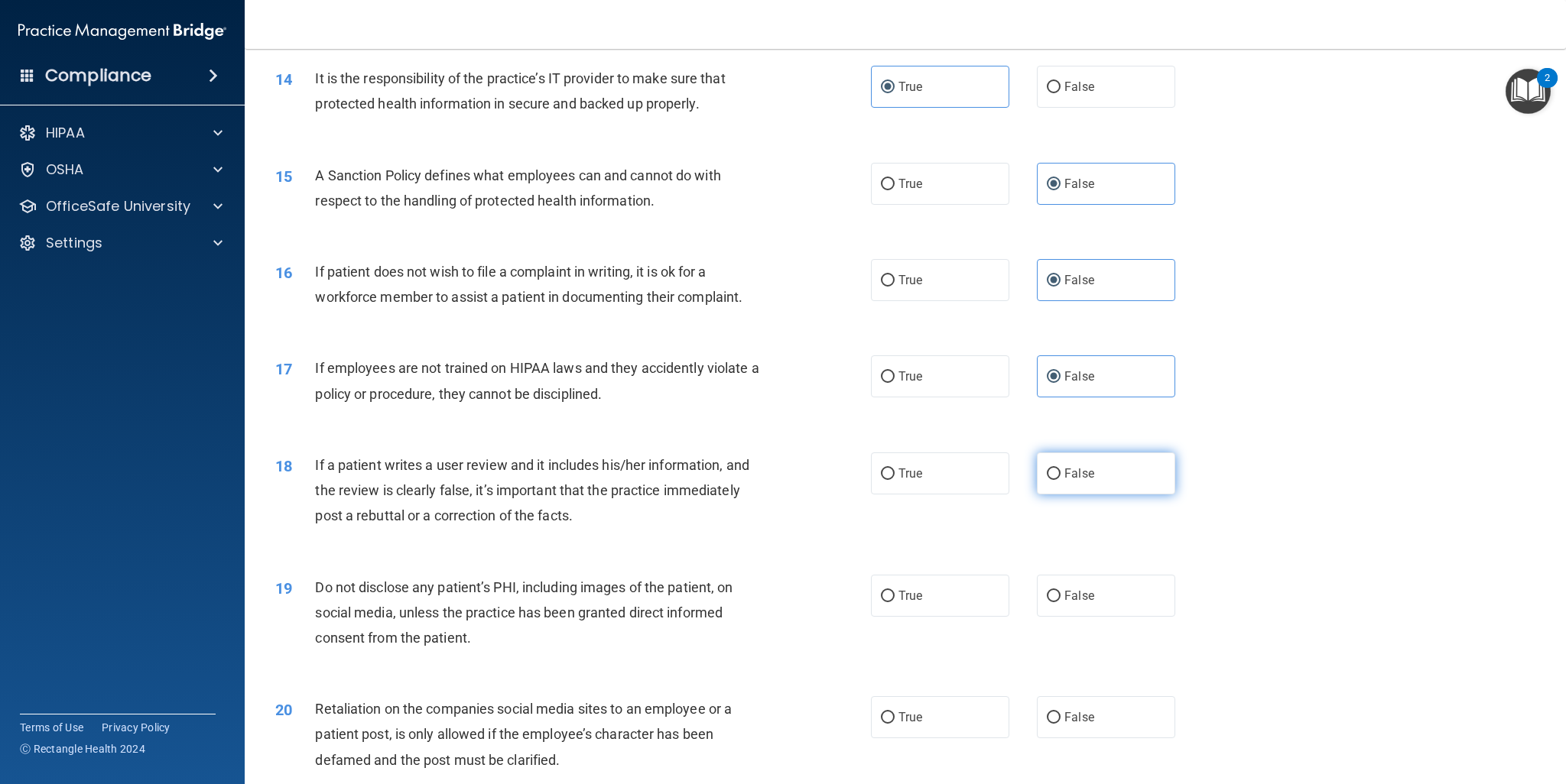
click at [1090, 463] on label "False" at bounding box center [1106, 473] width 138 height 42
click at [1061, 468] on input "False" at bounding box center [1054, 474] width 14 height 12
radio input "true"
click at [1279, 474] on div "18 If a patient writes a user review and it includes his/her information, and t…" at bounding box center [905, 494] width 1283 height 122
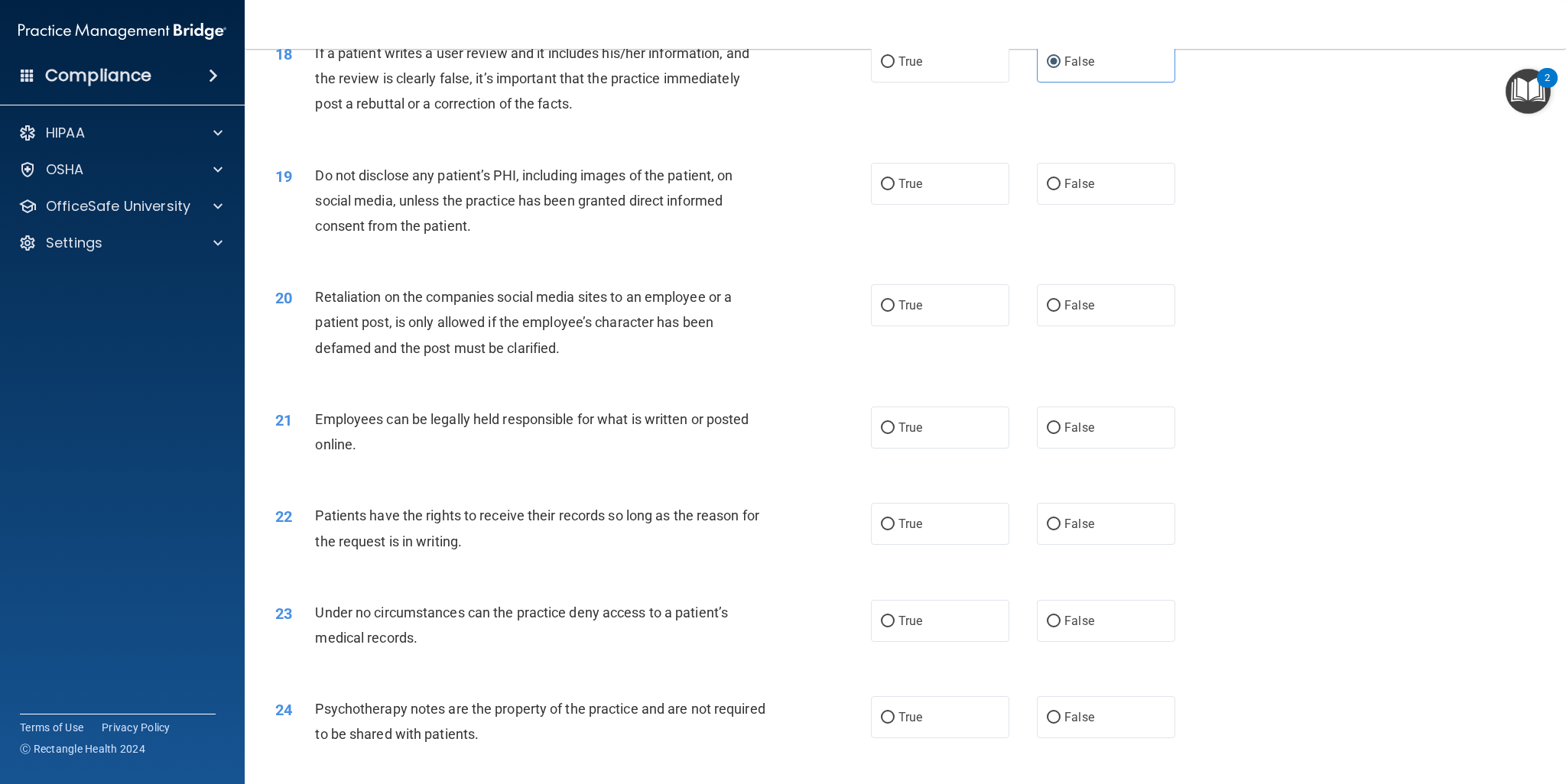
scroll to position [2101, 0]
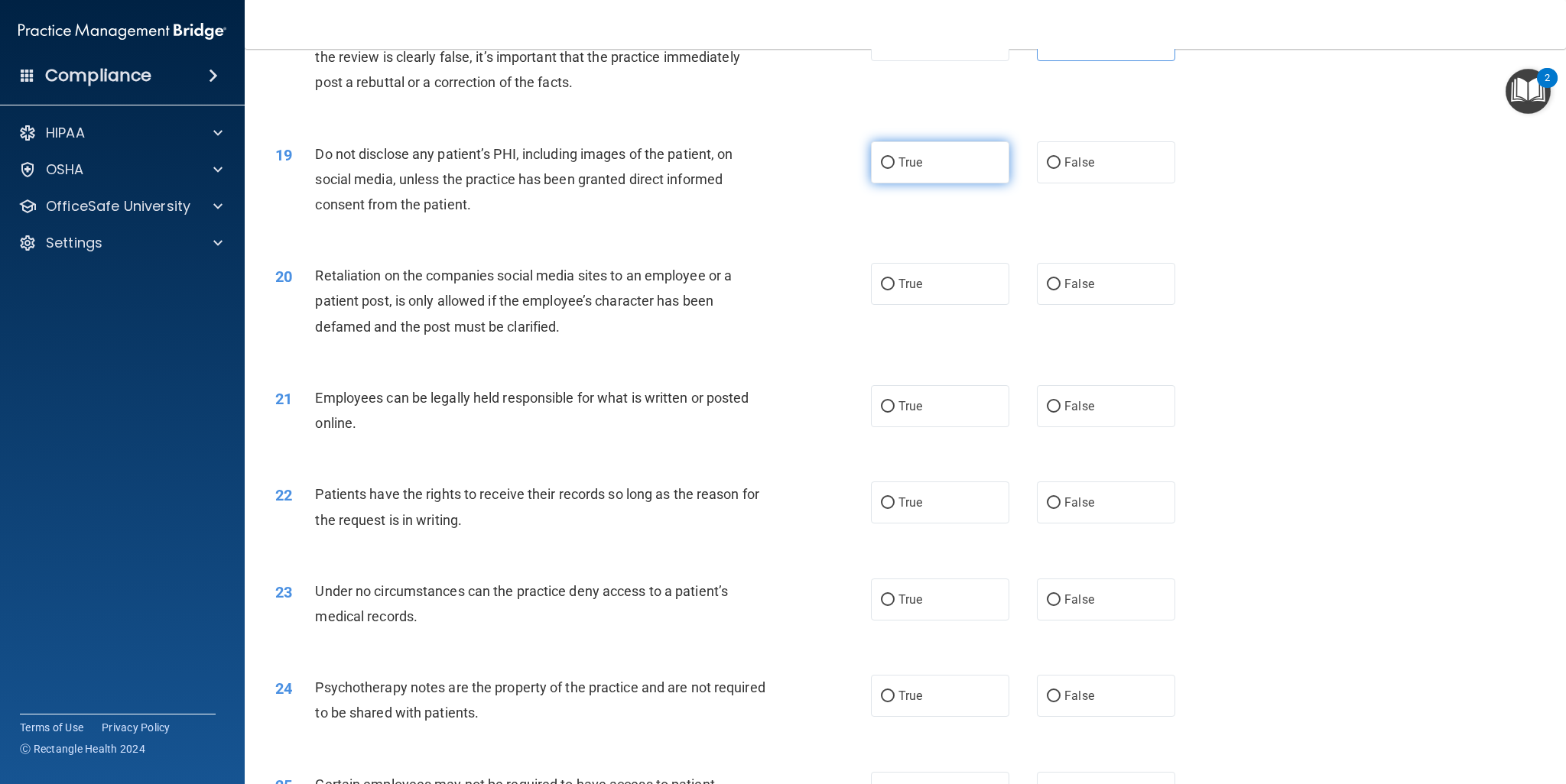
click at [949, 168] on label "True" at bounding box center [940, 162] width 138 height 42
click at [895, 168] on input "True" at bounding box center [888, 164] width 14 height 12
radio input "true"
click at [1088, 270] on label "False" at bounding box center [1106, 284] width 138 height 42
click at [1061, 279] on input "False" at bounding box center [1054, 285] width 14 height 12
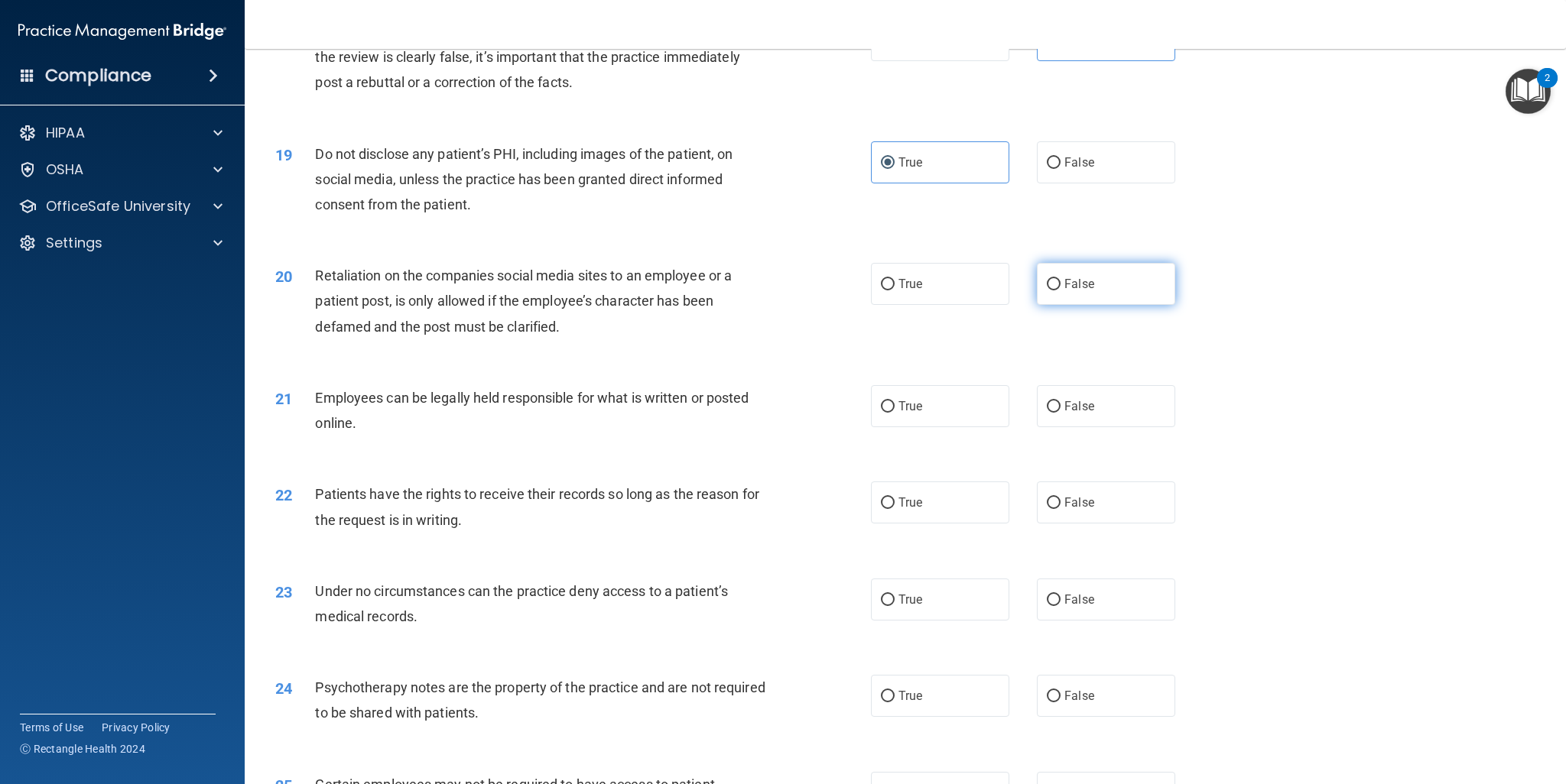
radio input "true"
click at [918, 410] on label "True" at bounding box center [940, 406] width 138 height 42
click at [895, 410] on input "True" at bounding box center [888, 407] width 14 height 12
radio input "true"
click at [1354, 429] on div "21 Employees can be legally held responsible for what is written or posted onli…" at bounding box center [905, 414] width 1283 height 97
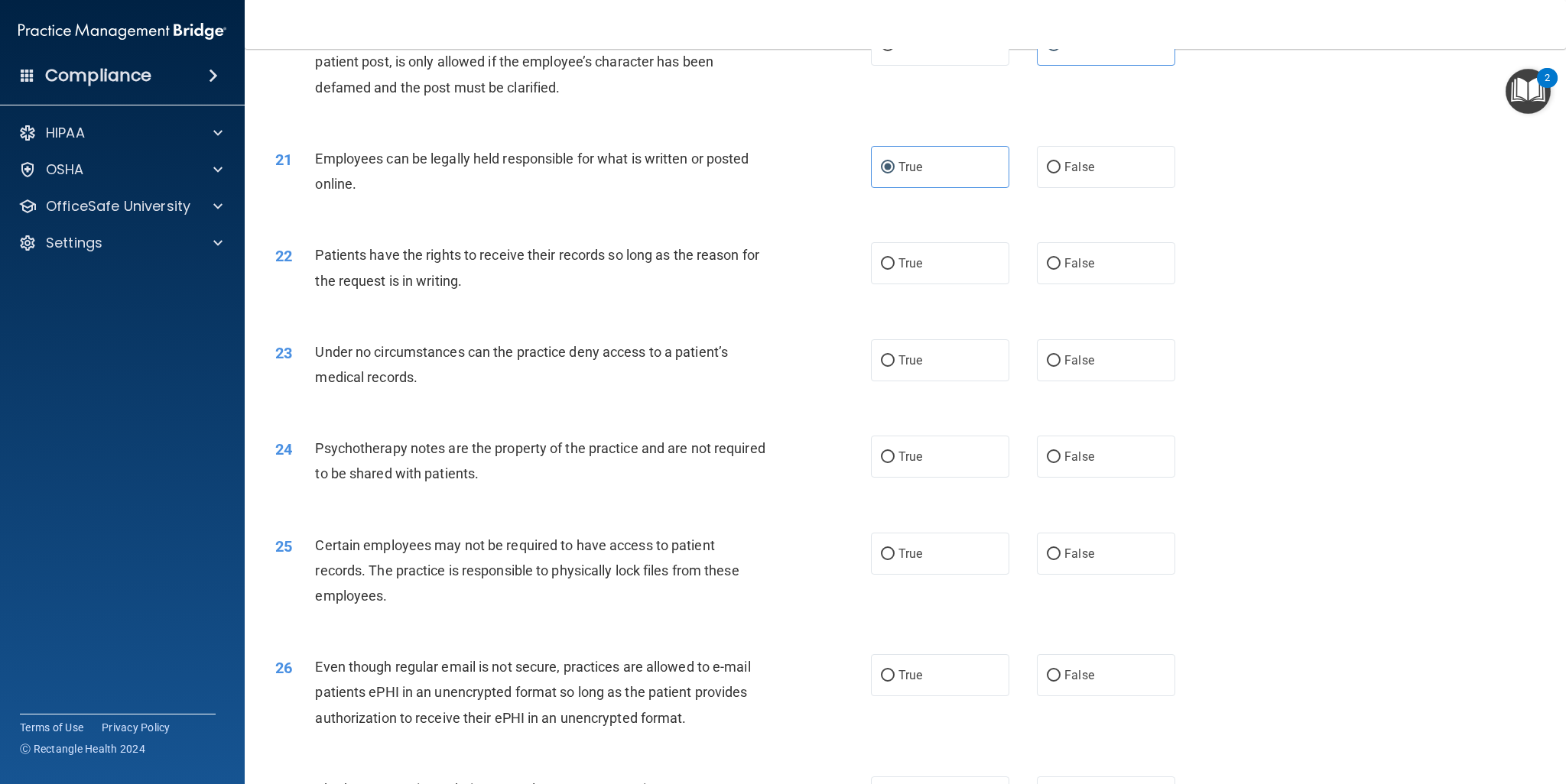
scroll to position [2378, 0]
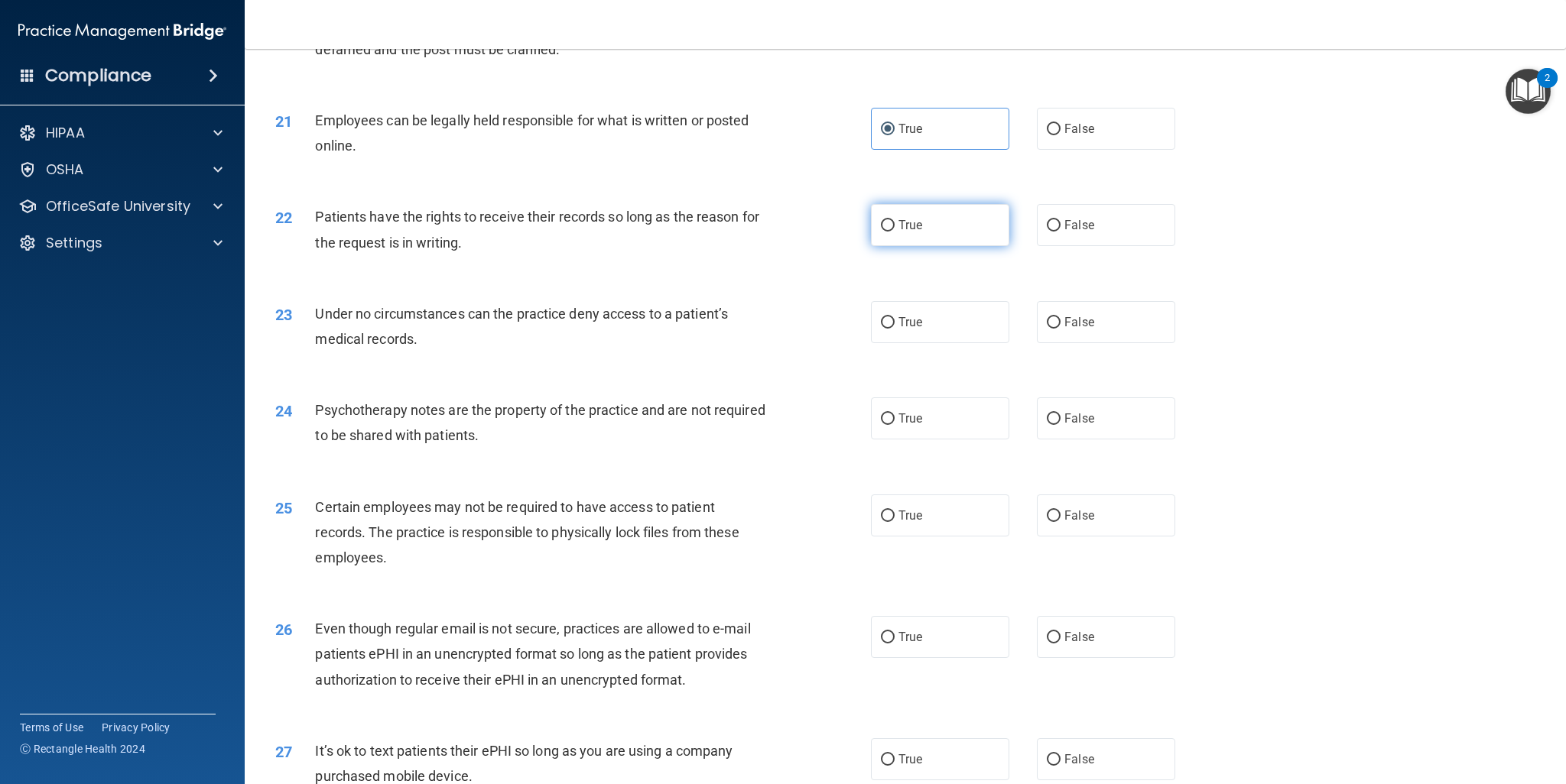
click at [892, 240] on label "True" at bounding box center [940, 225] width 138 height 42
click at [892, 232] on input "True" at bounding box center [888, 226] width 14 height 12
radio input "true"
click at [902, 331] on label "True" at bounding box center [940, 321] width 138 height 42
click at [895, 328] on input "True" at bounding box center [888, 323] width 14 height 12
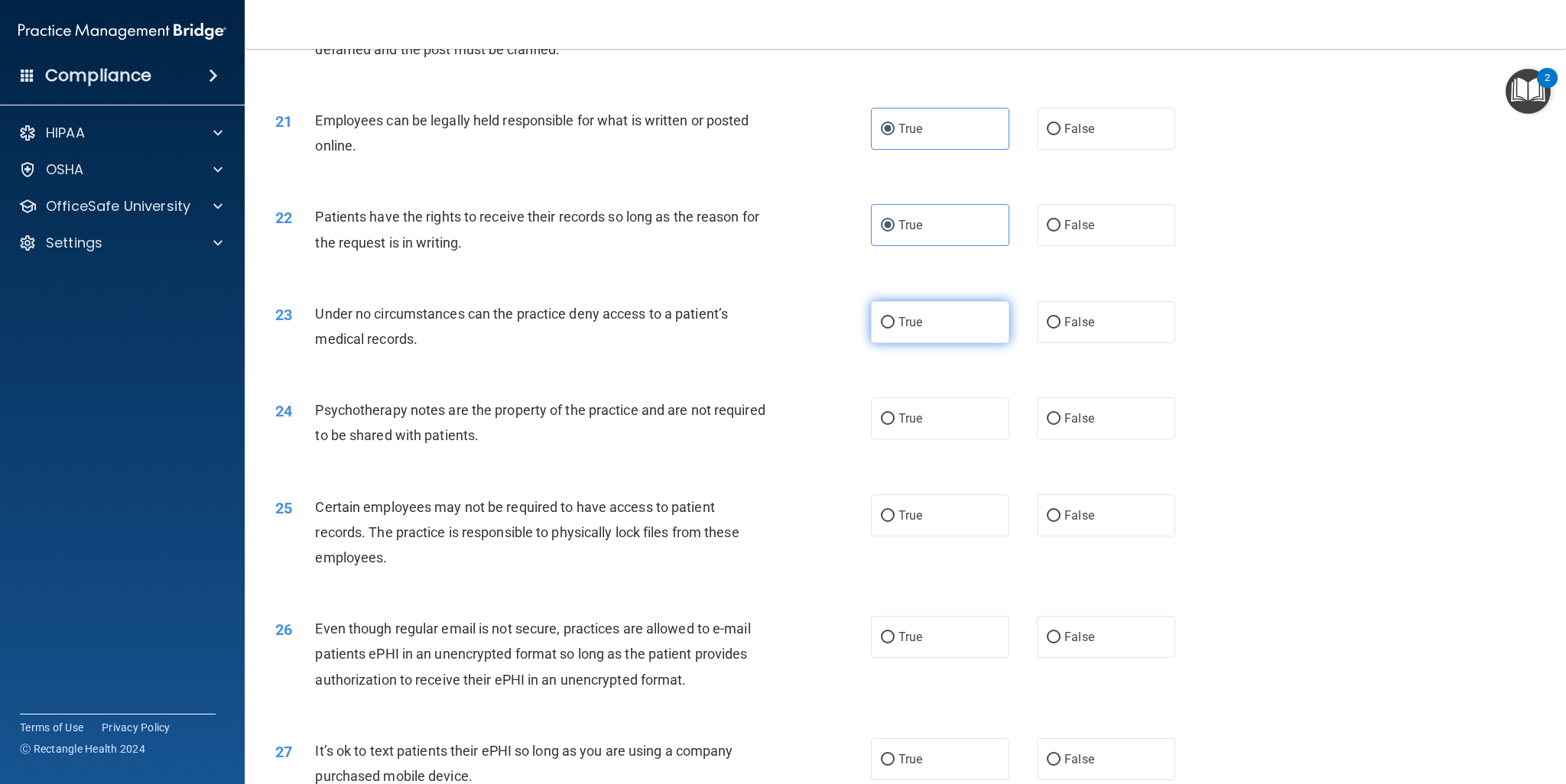
radio input "true"
click at [1092, 320] on label "False" at bounding box center [1106, 321] width 138 height 42
click at [1061, 320] on input "False" at bounding box center [1054, 323] width 14 height 12
radio input "true"
radio input "false"
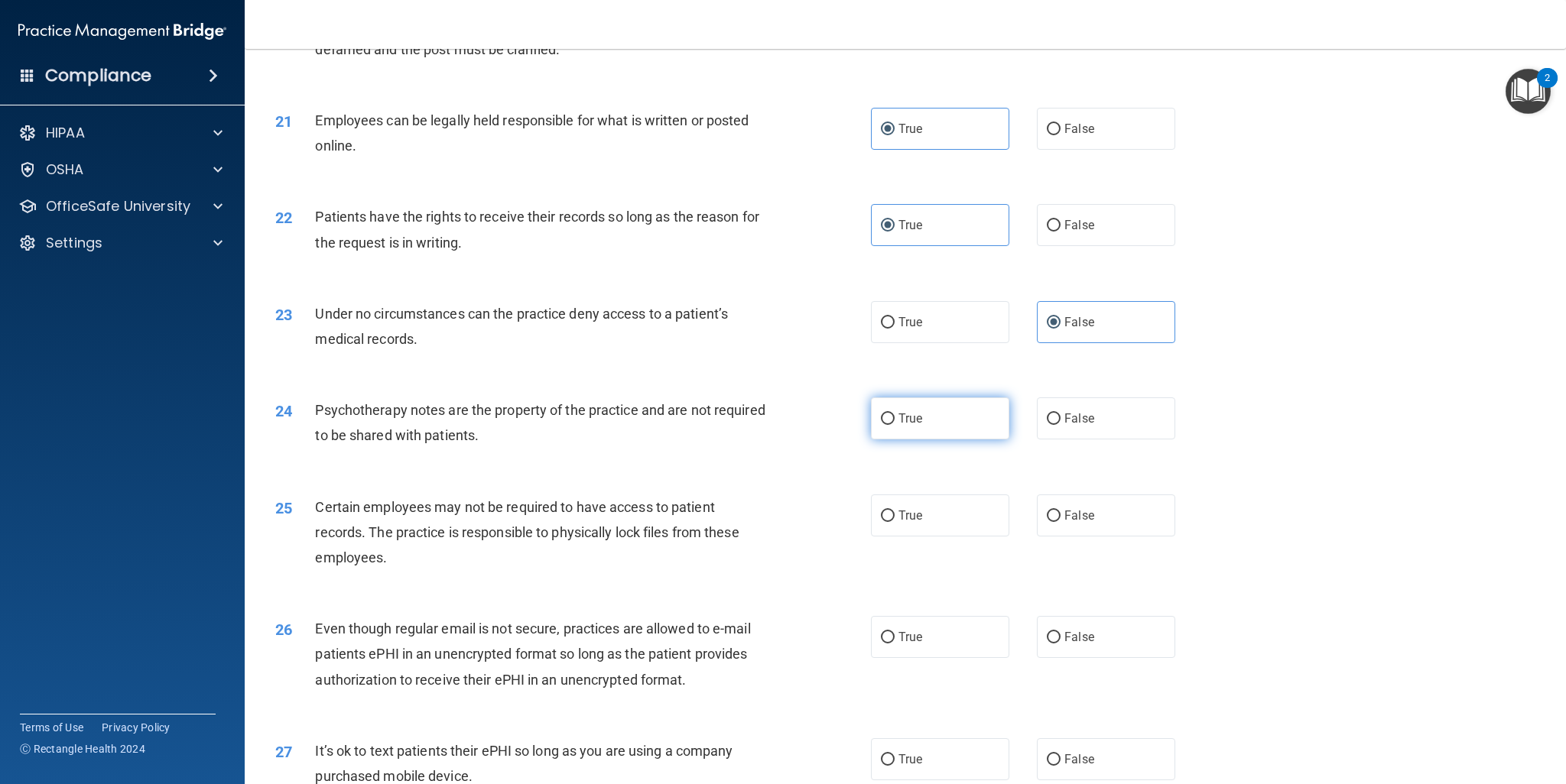
click at [936, 423] on label "True" at bounding box center [940, 418] width 138 height 42
click at [895, 423] on input "True" at bounding box center [888, 419] width 14 height 12
radio input "true"
click at [1077, 413] on span "False" at bounding box center [1080, 418] width 30 height 15
click at [1061, 413] on input "False" at bounding box center [1054, 419] width 14 height 12
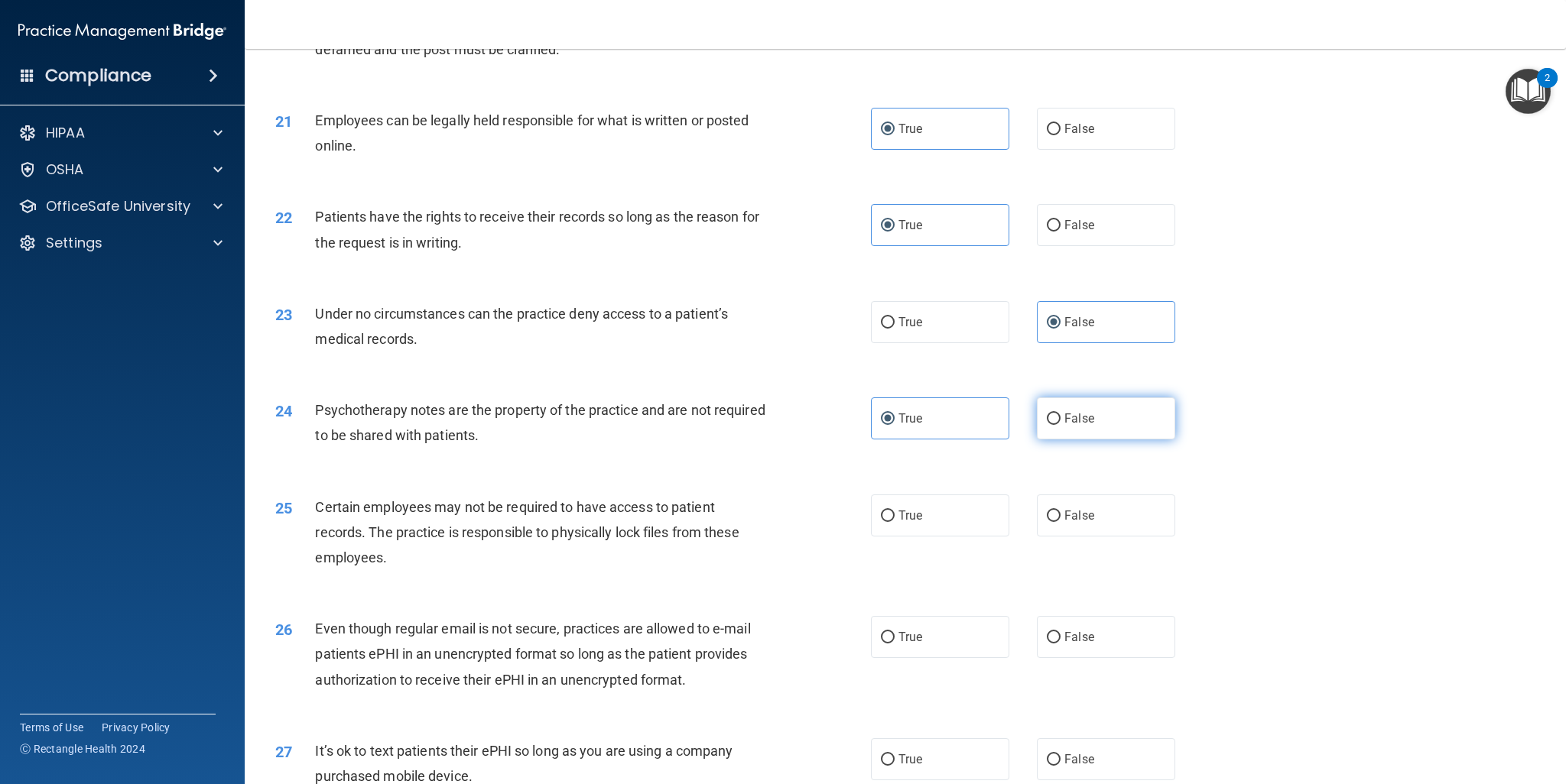
radio input "true"
radio input "false"
click at [936, 522] on label "True" at bounding box center [940, 515] width 138 height 42
click at [895, 522] on input "True" at bounding box center [888, 517] width 14 height 12
radio input "true"
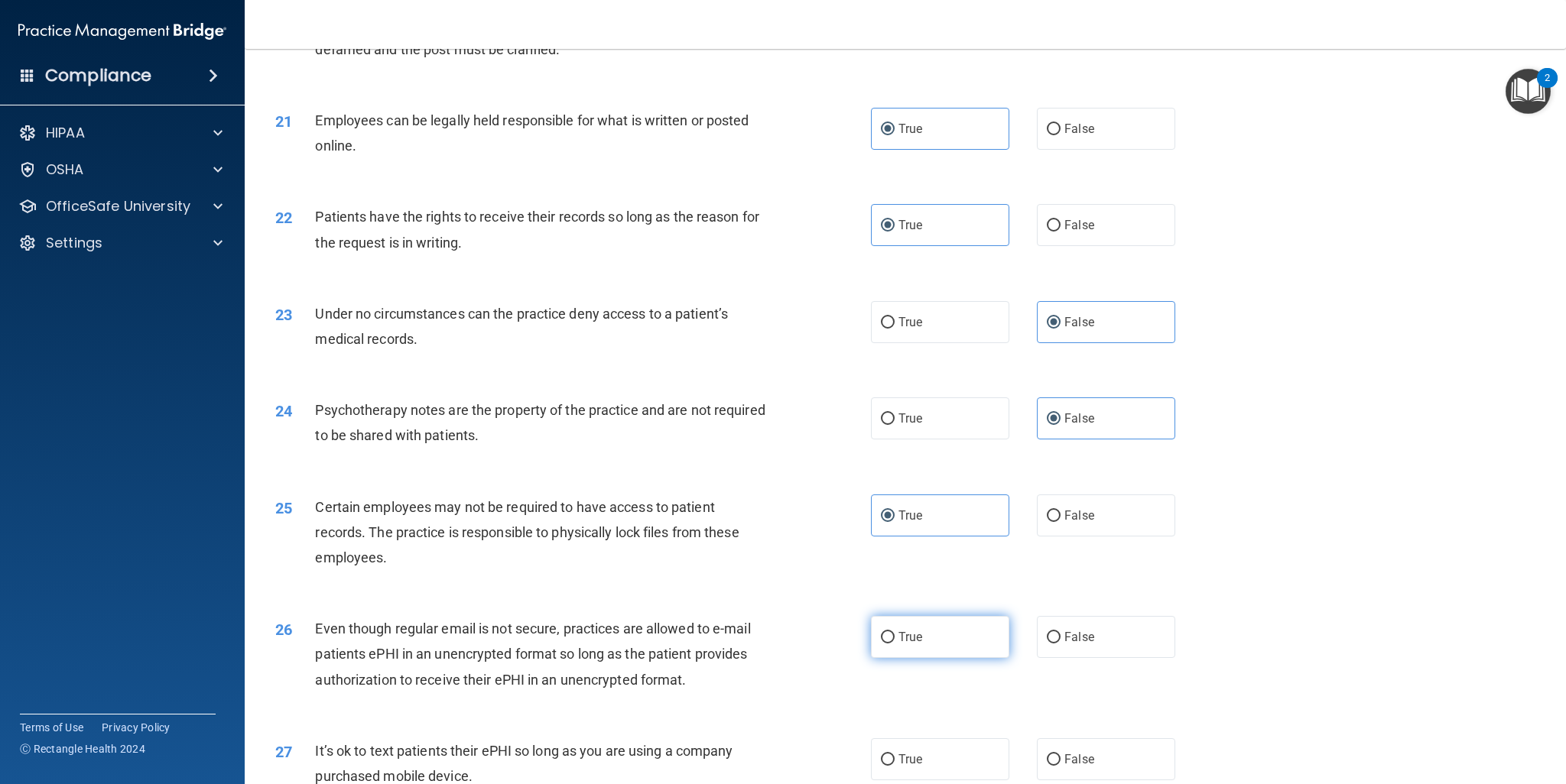
click at [930, 641] on label "True" at bounding box center [940, 637] width 138 height 42
click at [895, 641] on input "True" at bounding box center [888, 638] width 14 height 12
radio input "true"
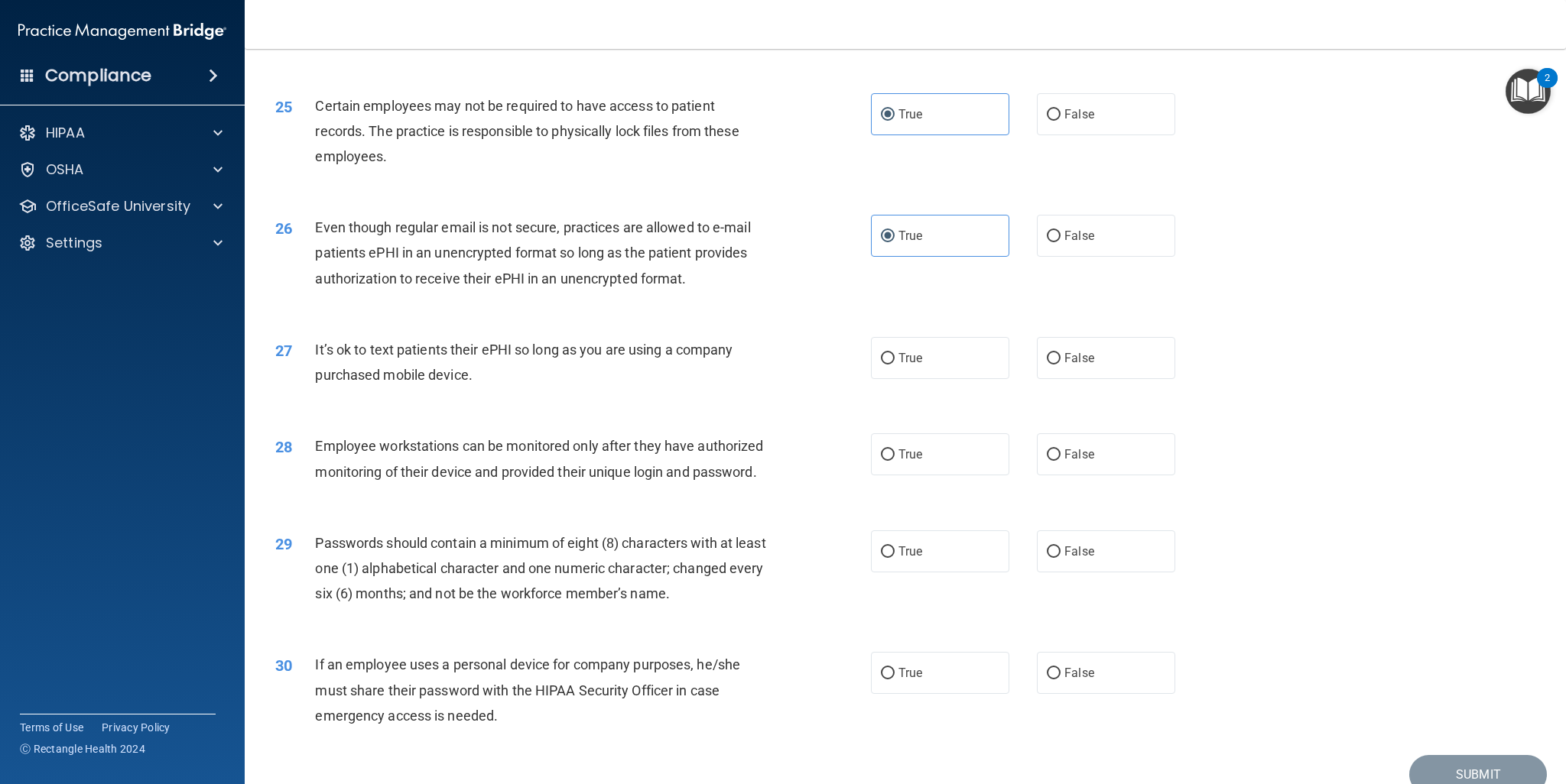
scroll to position [2875, 0]
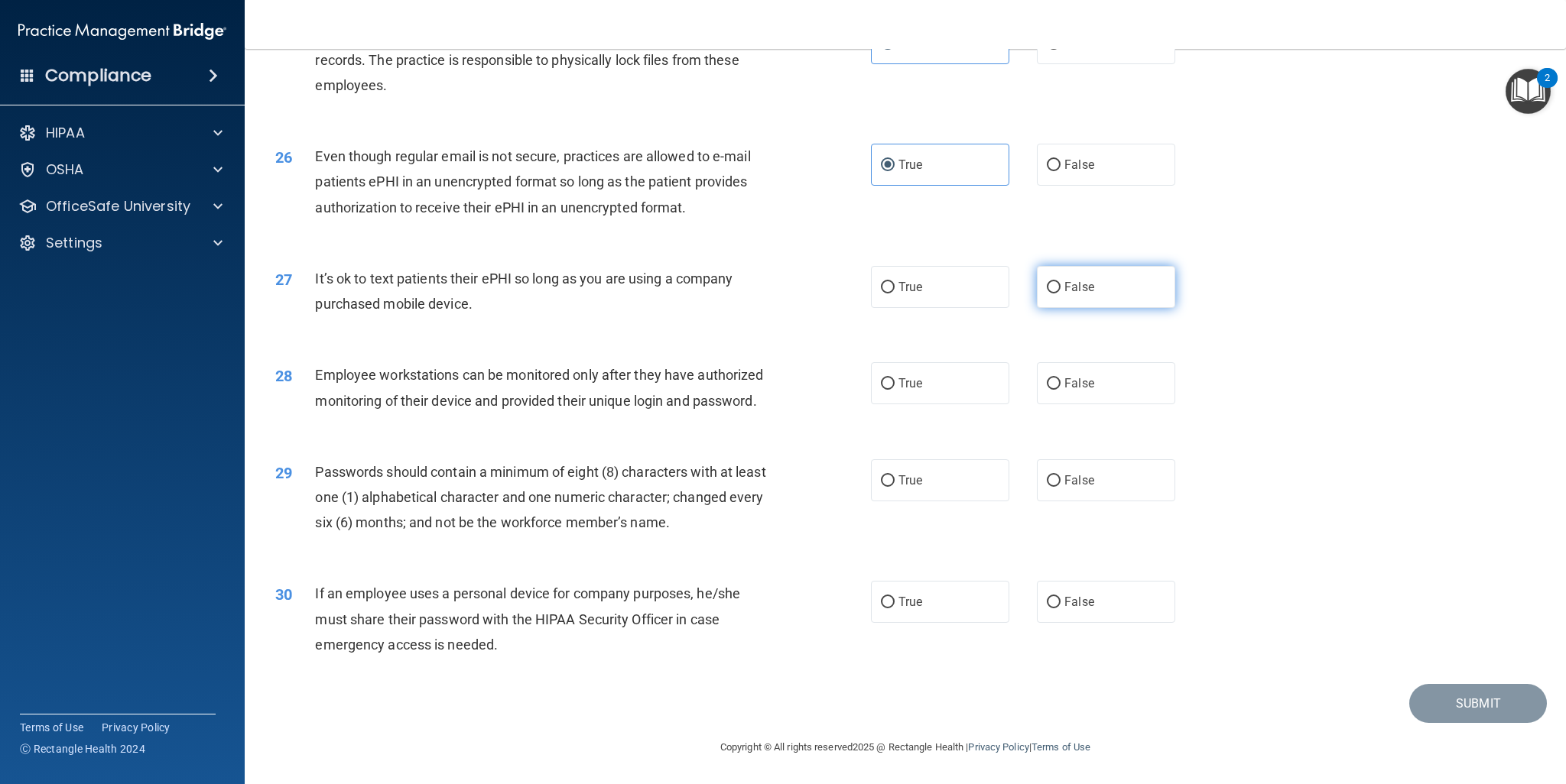
click at [1047, 282] on input "False" at bounding box center [1054, 288] width 14 height 12
radio input "true"
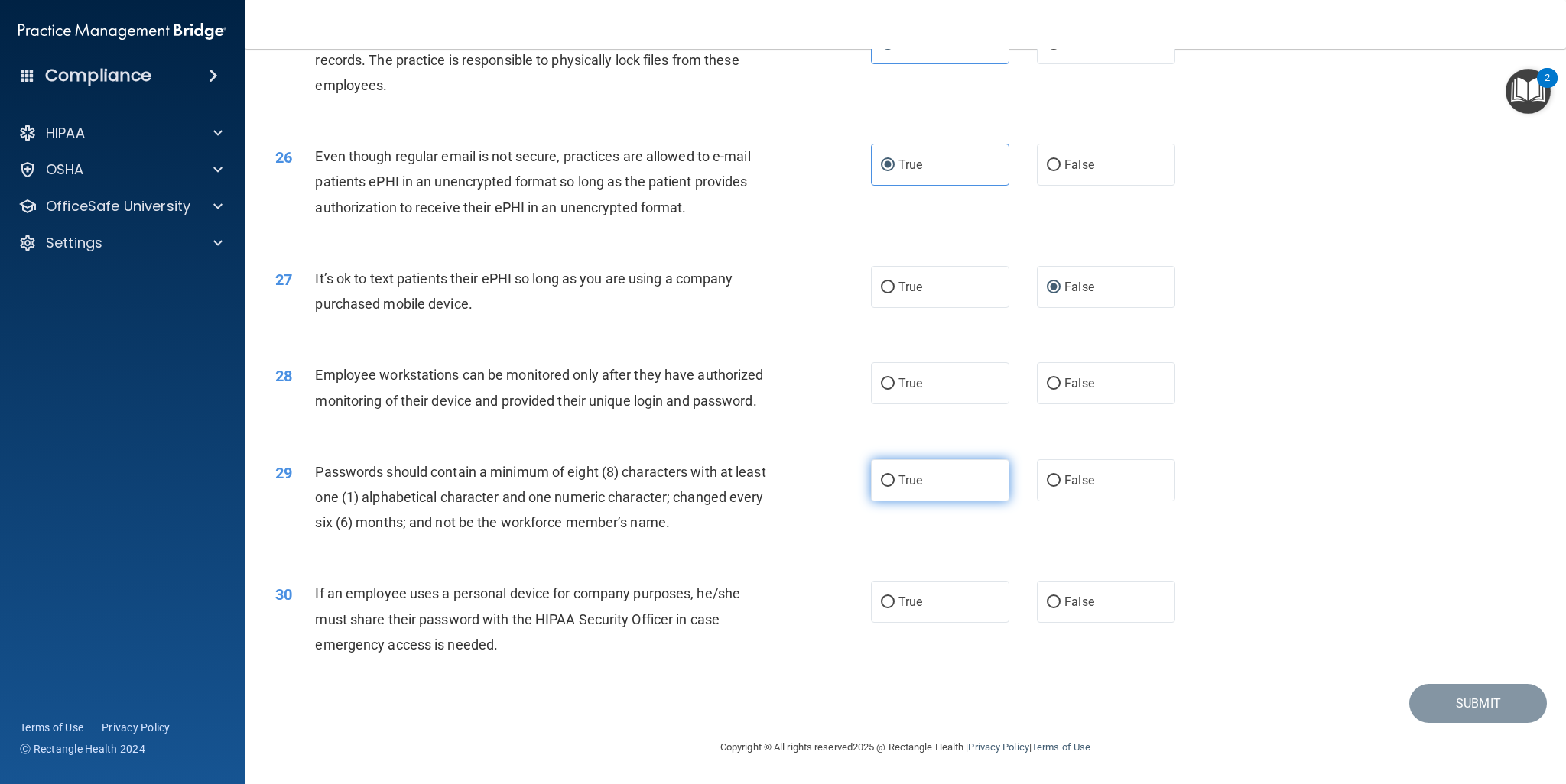
click at [931, 482] on label "True" at bounding box center [940, 480] width 138 height 42
click at [895, 482] on input "True" at bounding box center [888, 481] width 14 height 12
radio input "true"
click at [1065, 599] on span "False" at bounding box center [1080, 602] width 30 height 15
click at [1059, 599] on input "False" at bounding box center [1054, 603] width 14 height 12
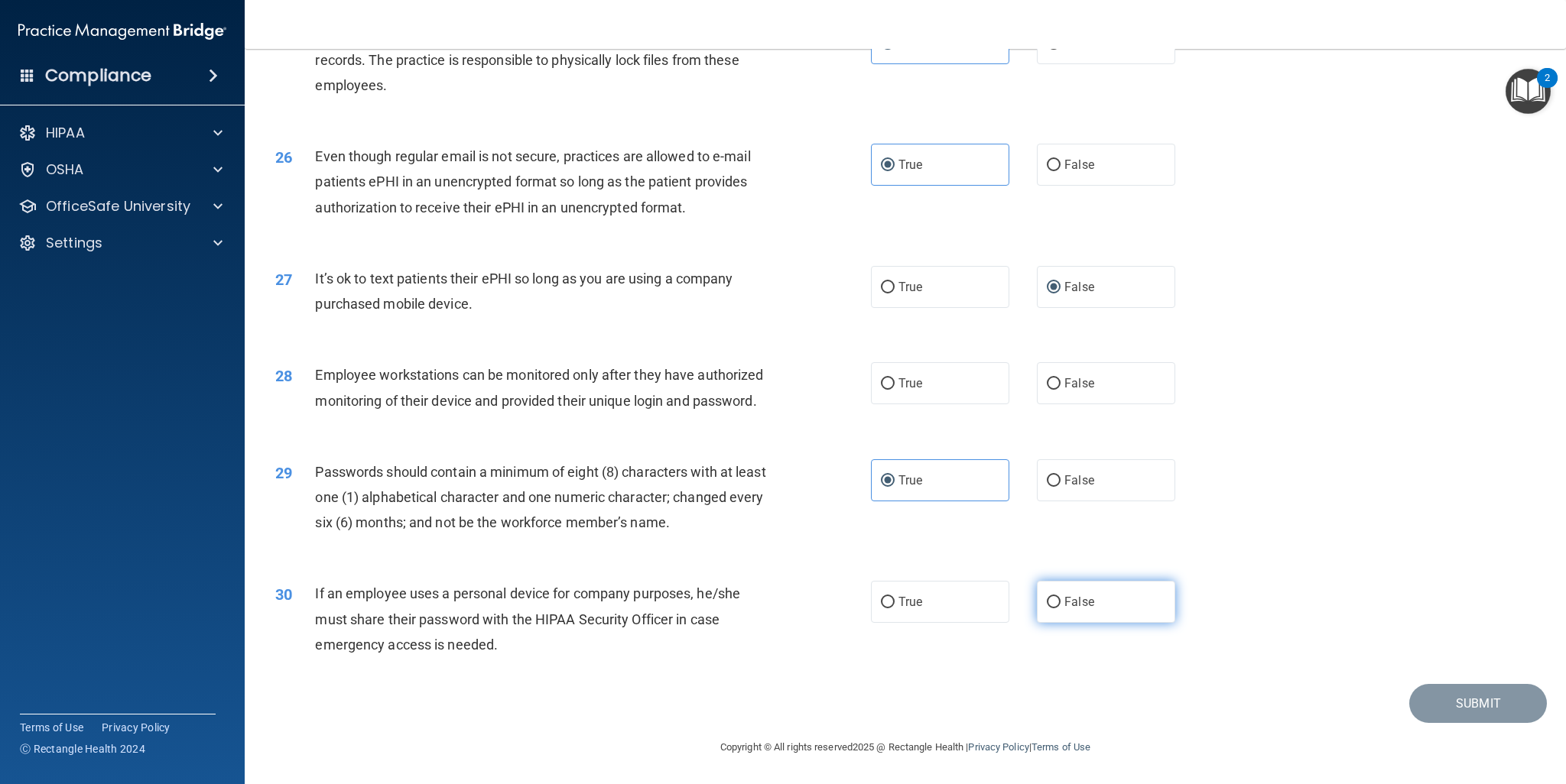
radio input "true"
click at [958, 362] on label "True" at bounding box center [940, 383] width 138 height 42
click at [895, 379] on input "True" at bounding box center [888, 385] width 14 height 12
radio input "true"
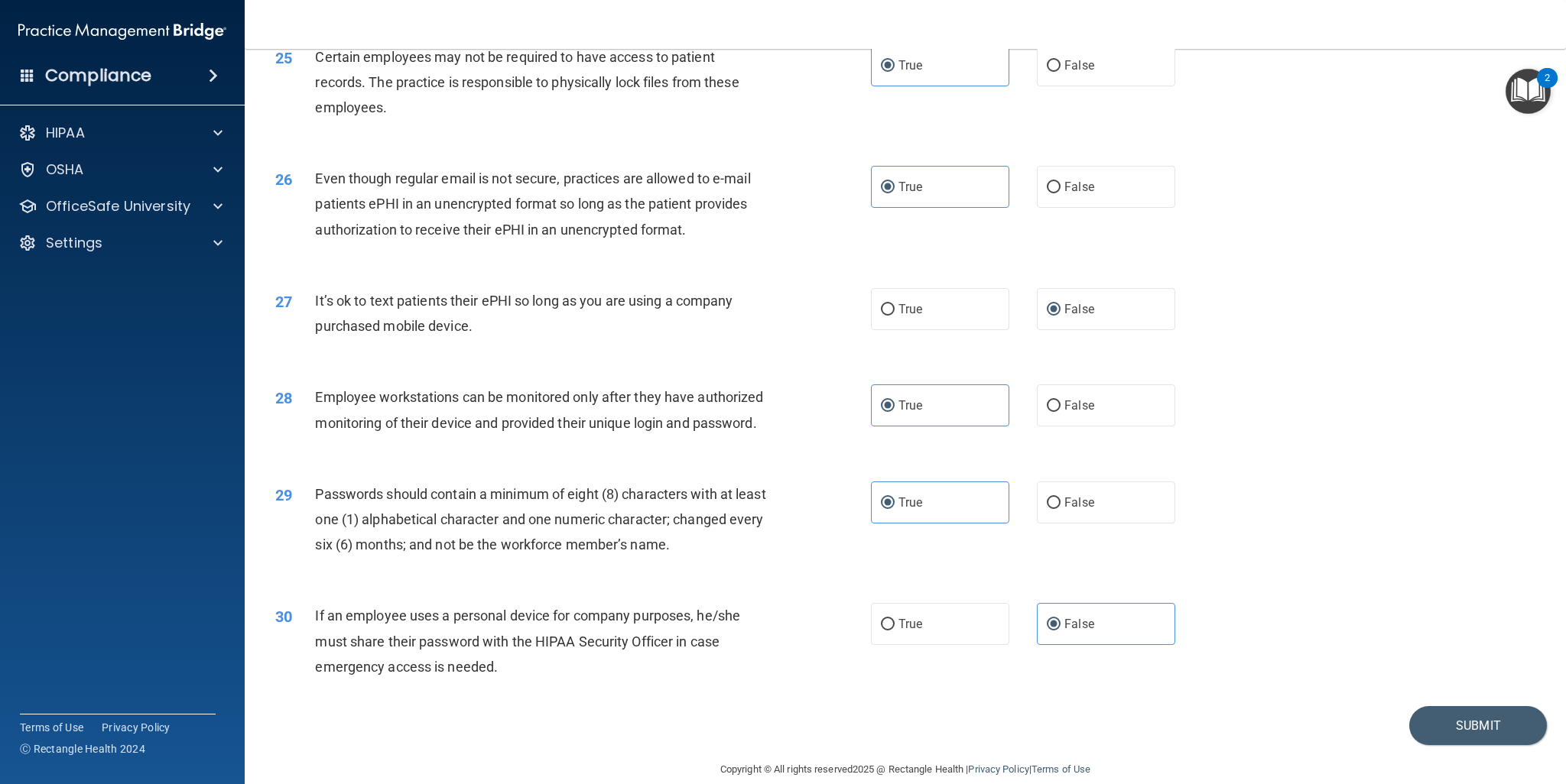
scroll to position [2818, 0]
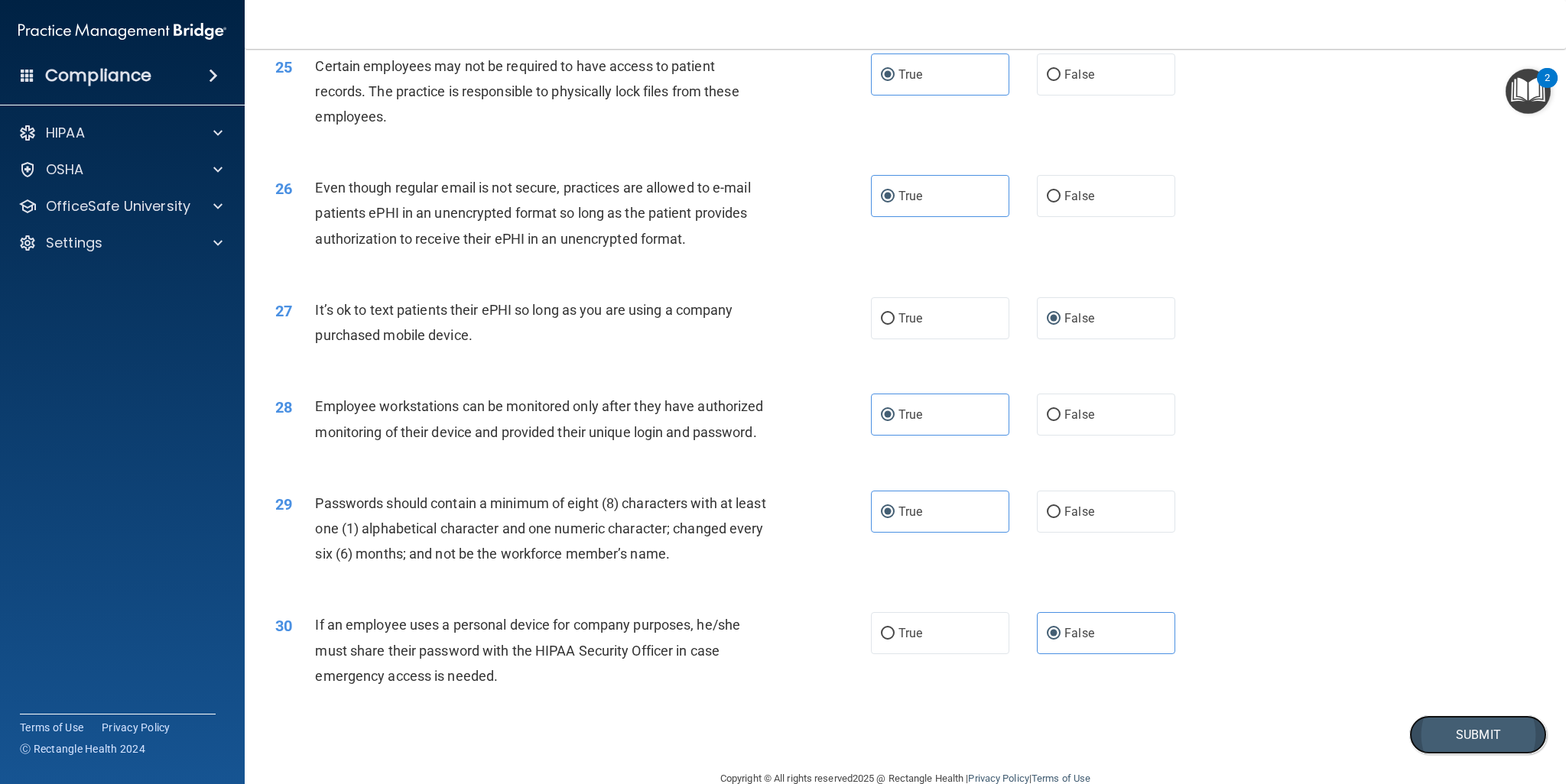
click at [1453, 754] on button "Submit" at bounding box center [1477, 735] width 137 height 39
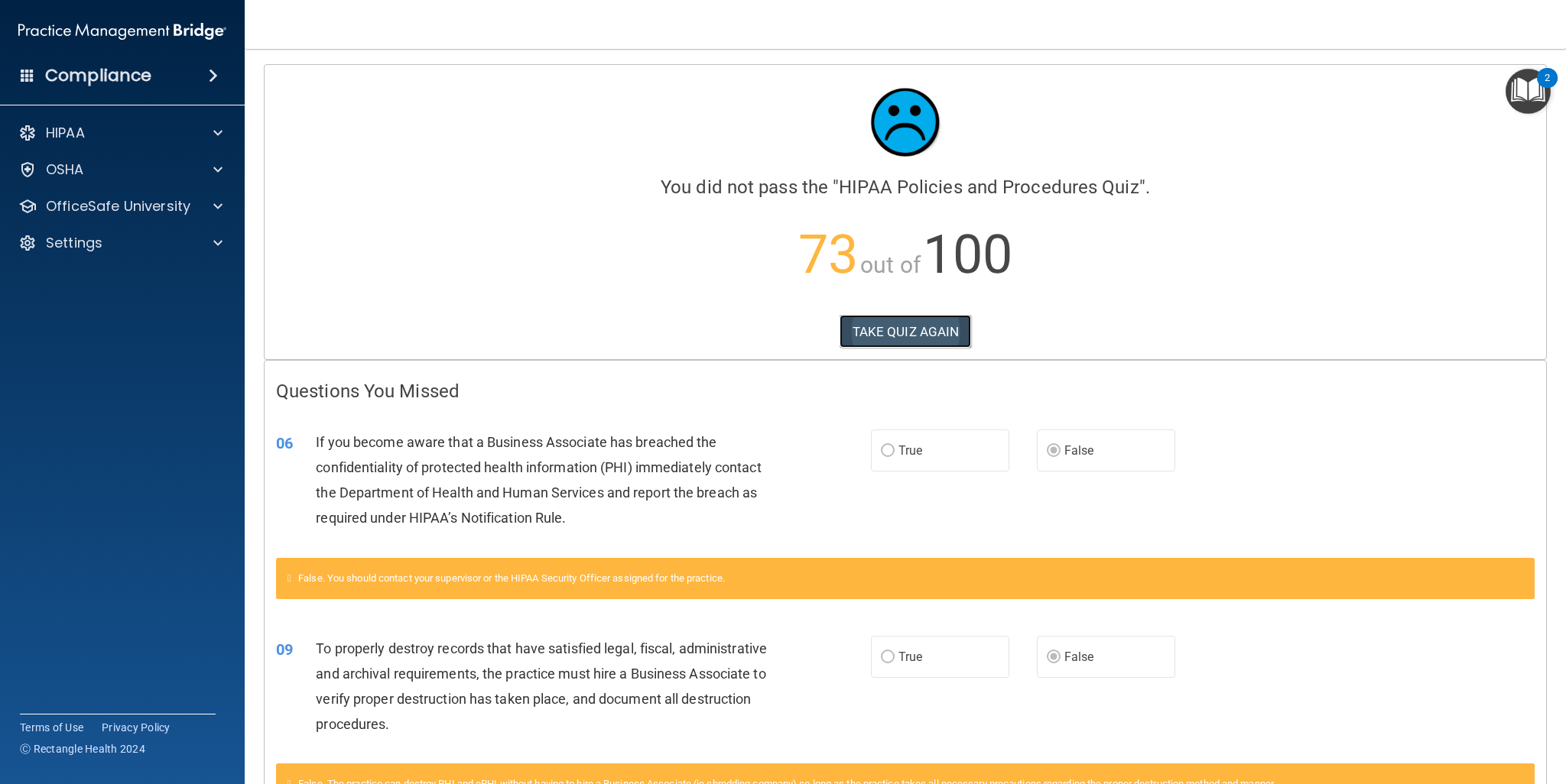
click at [856, 346] on button "TAKE QUIZ AGAIN" at bounding box center [906, 331] width 132 height 34
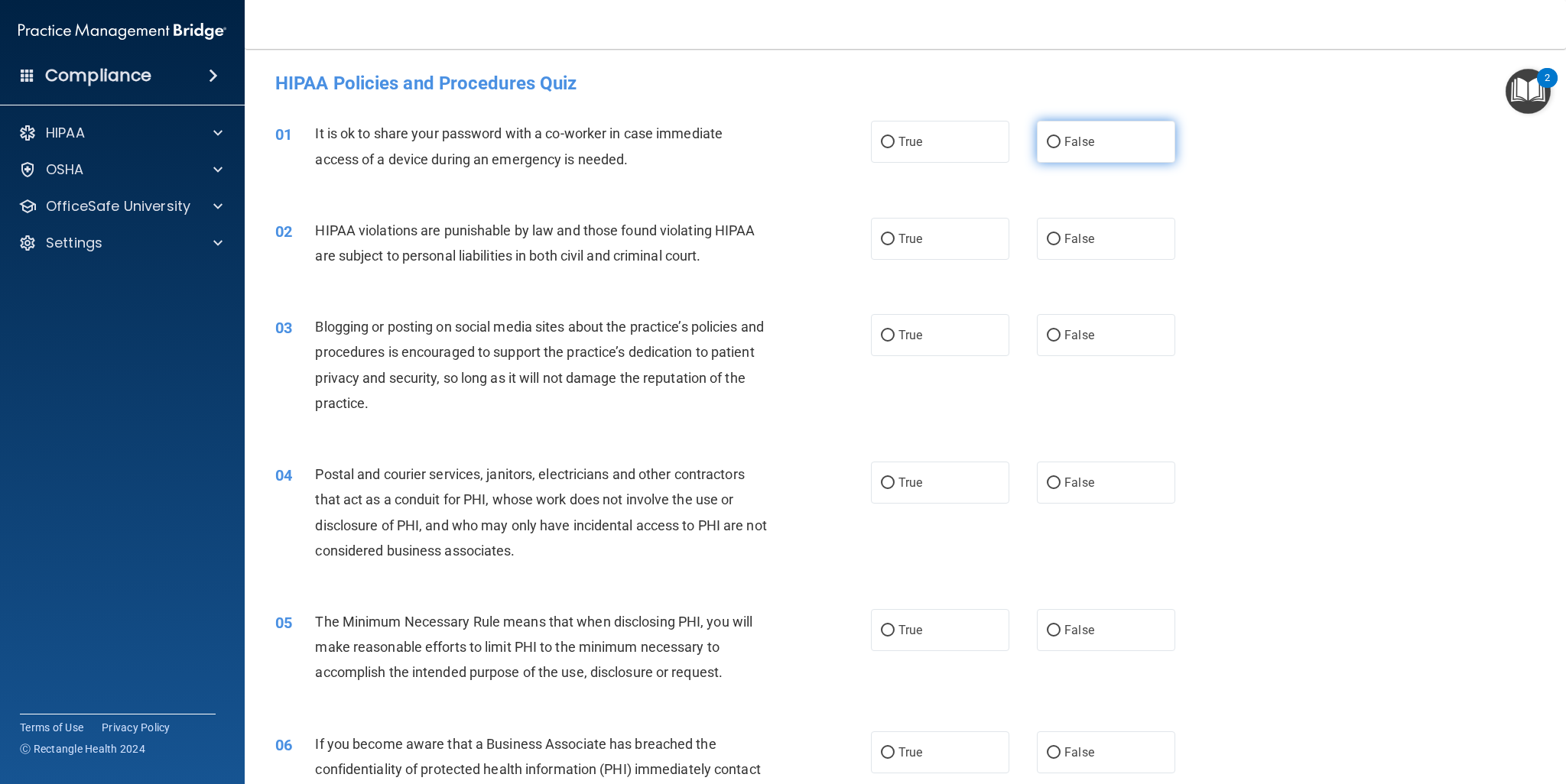
click at [1055, 148] on label "False" at bounding box center [1106, 141] width 138 height 42
click at [1055, 148] on input "False" at bounding box center [1054, 143] width 14 height 12
radio input "true"
click at [932, 237] on label "True" at bounding box center [940, 239] width 138 height 42
click at [895, 237] on input "True" at bounding box center [888, 240] width 14 height 12
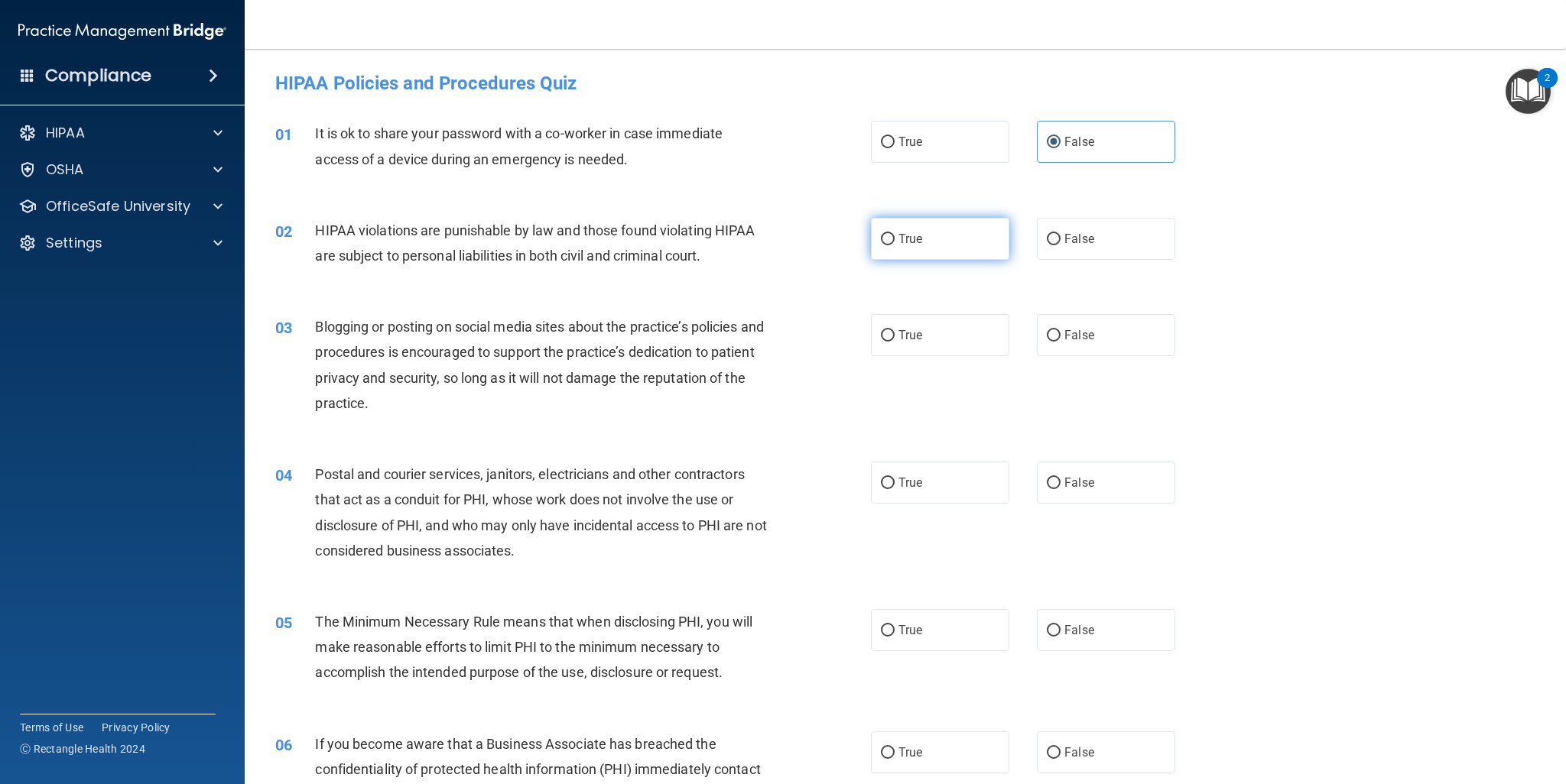
radio input "true"
click at [1052, 324] on label "False" at bounding box center [1106, 335] width 138 height 42
click at [1052, 330] on input "False" at bounding box center [1054, 336] width 14 height 12
radio input "true"
click at [911, 477] on span "True" at bounding box center [911, 482] width 24 height 15
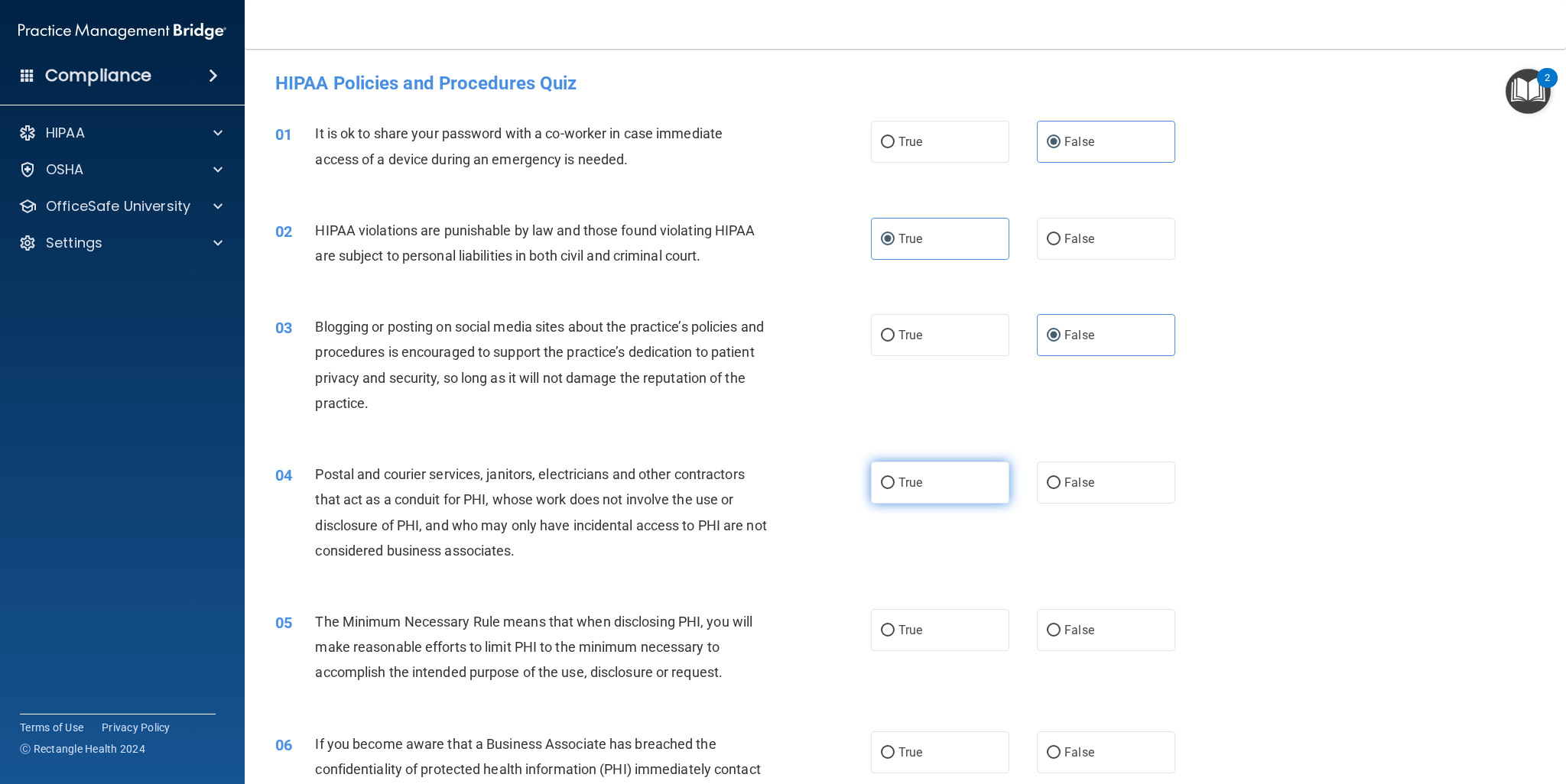
click at [895, 477] on input "True" at bounding box center [888, 483] width 14 height 12
radio input "true"
click at [911, 620] on label "True" at bounding box center [940, 630] width 138 height 42
click at [895, 625] on input "True" at bounding box center [888, 631] width 14 height 12
radio input "true"
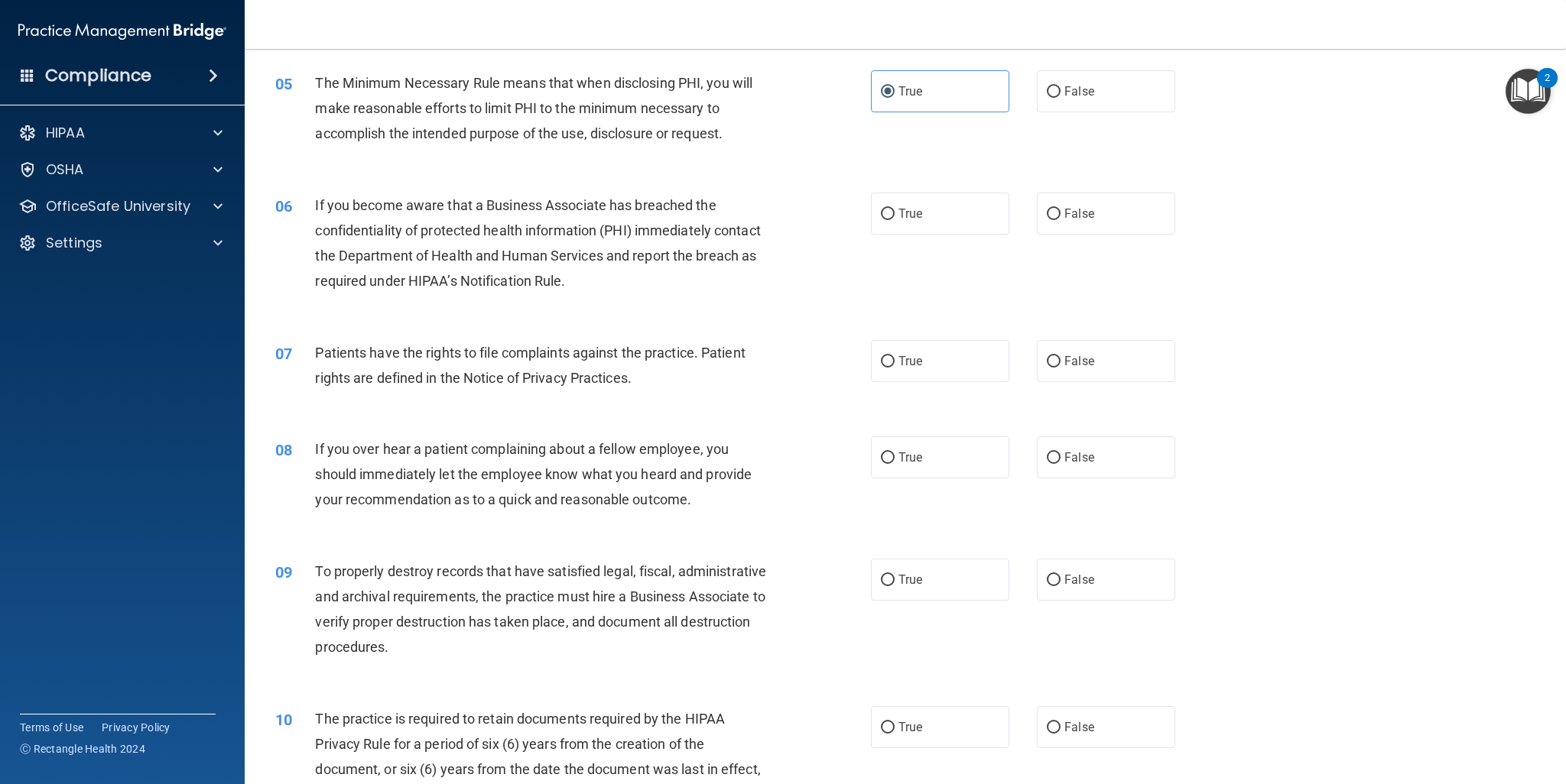
scroll to position [558, 0]
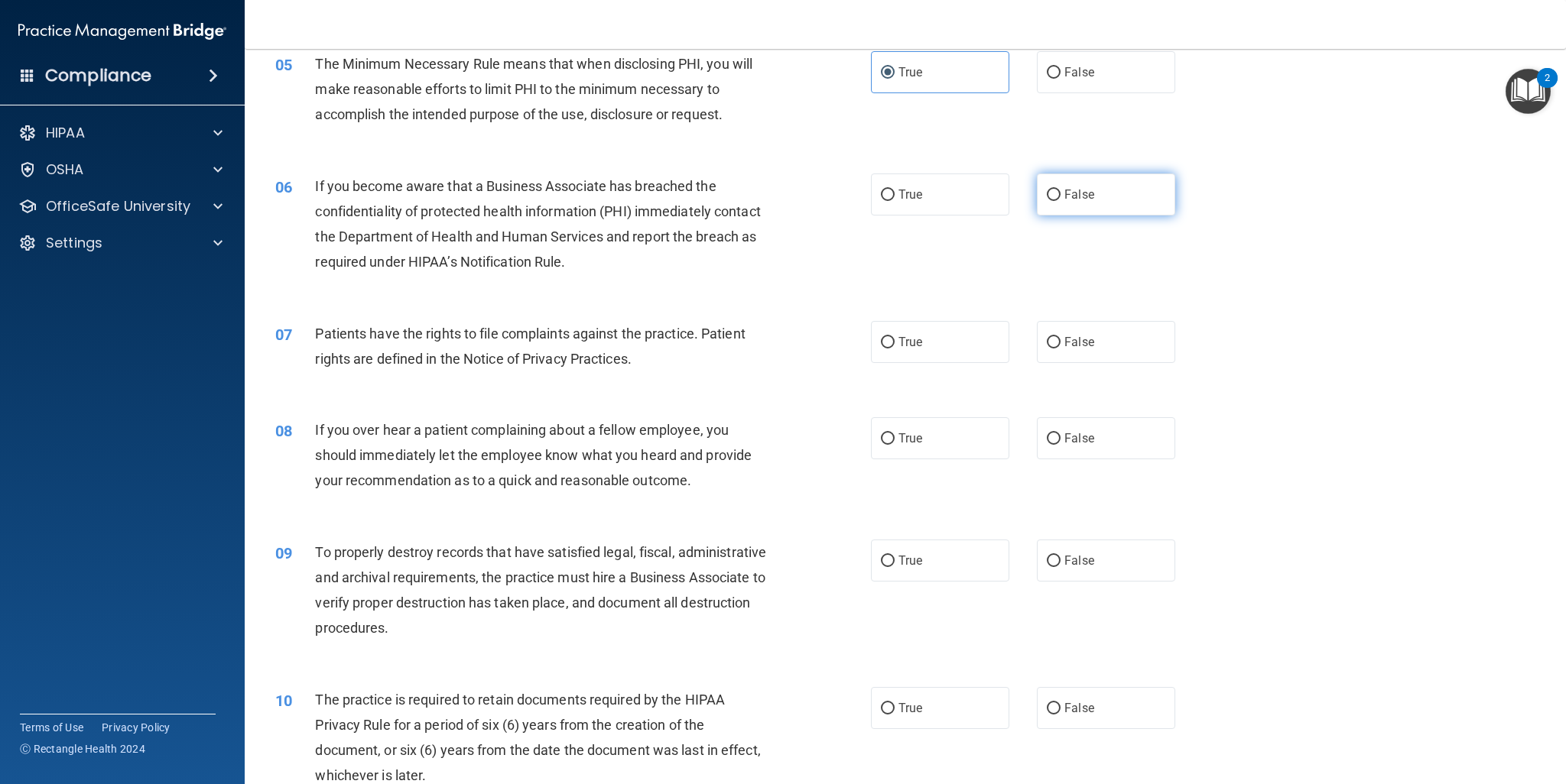
click at [1127, 202] on label "False" at bounding box center [1106, 194] width 138 height 42
click at [1061, 201] on input "False" at bounding box center [1054, 195] width 14 height 12
radio input "true"
click at [939, 341] on label "True" at bounding box center [940, 341] width 138 height 42
click at [895, 341] on input "True" at bounding box center [888, 343] width 14 height 12
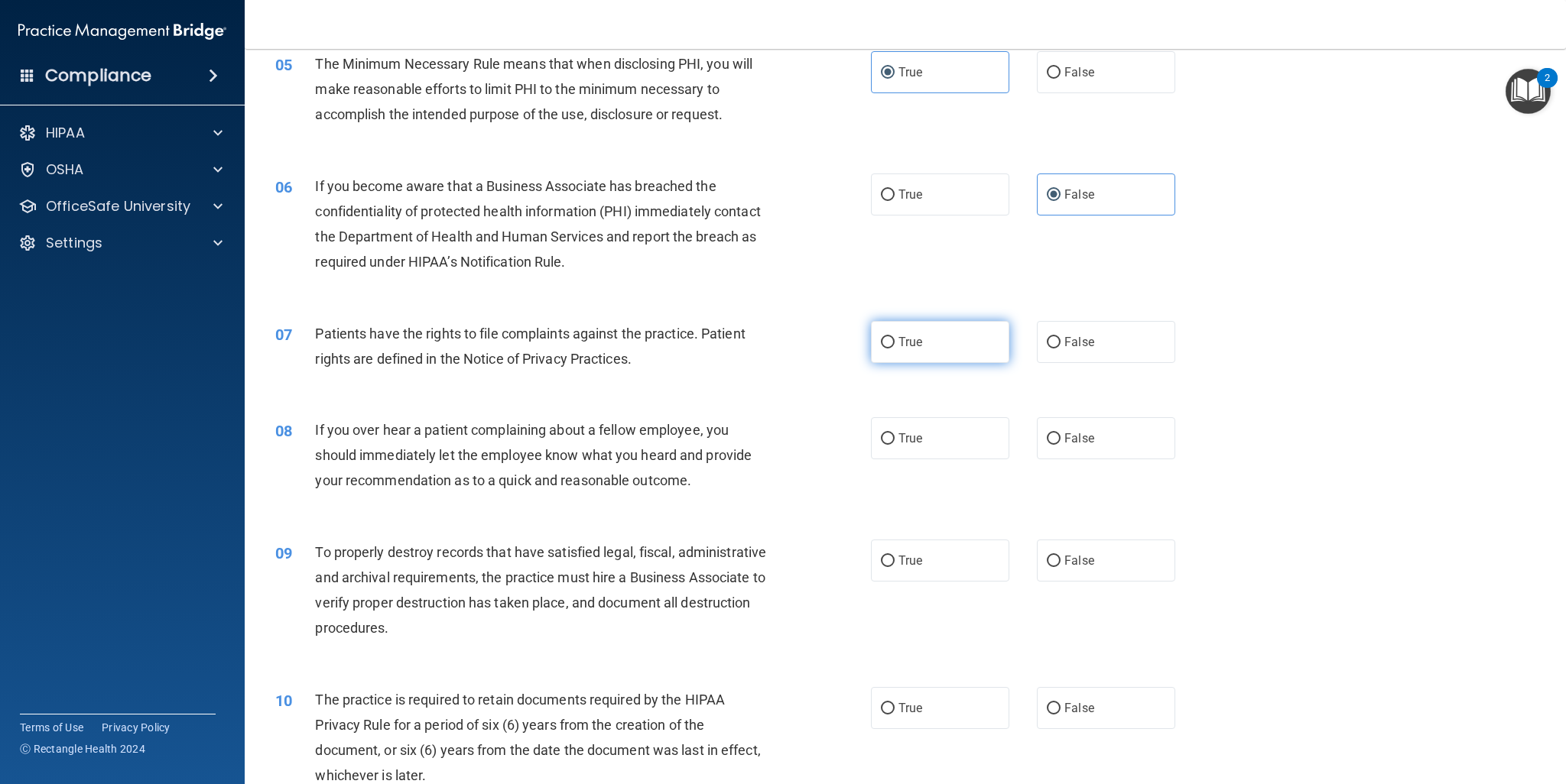
radio input "true"
click at [1055, 454] on label "False" at bounding box center [1106, 438] width 138 height 42
click at [1055, 445] on input "False" at bounding box center [1054, 439] width 14 height 12
radio input "true"
click at [1065, 553] on span "False" at bounding box center [1080, 560] width 30 height 15
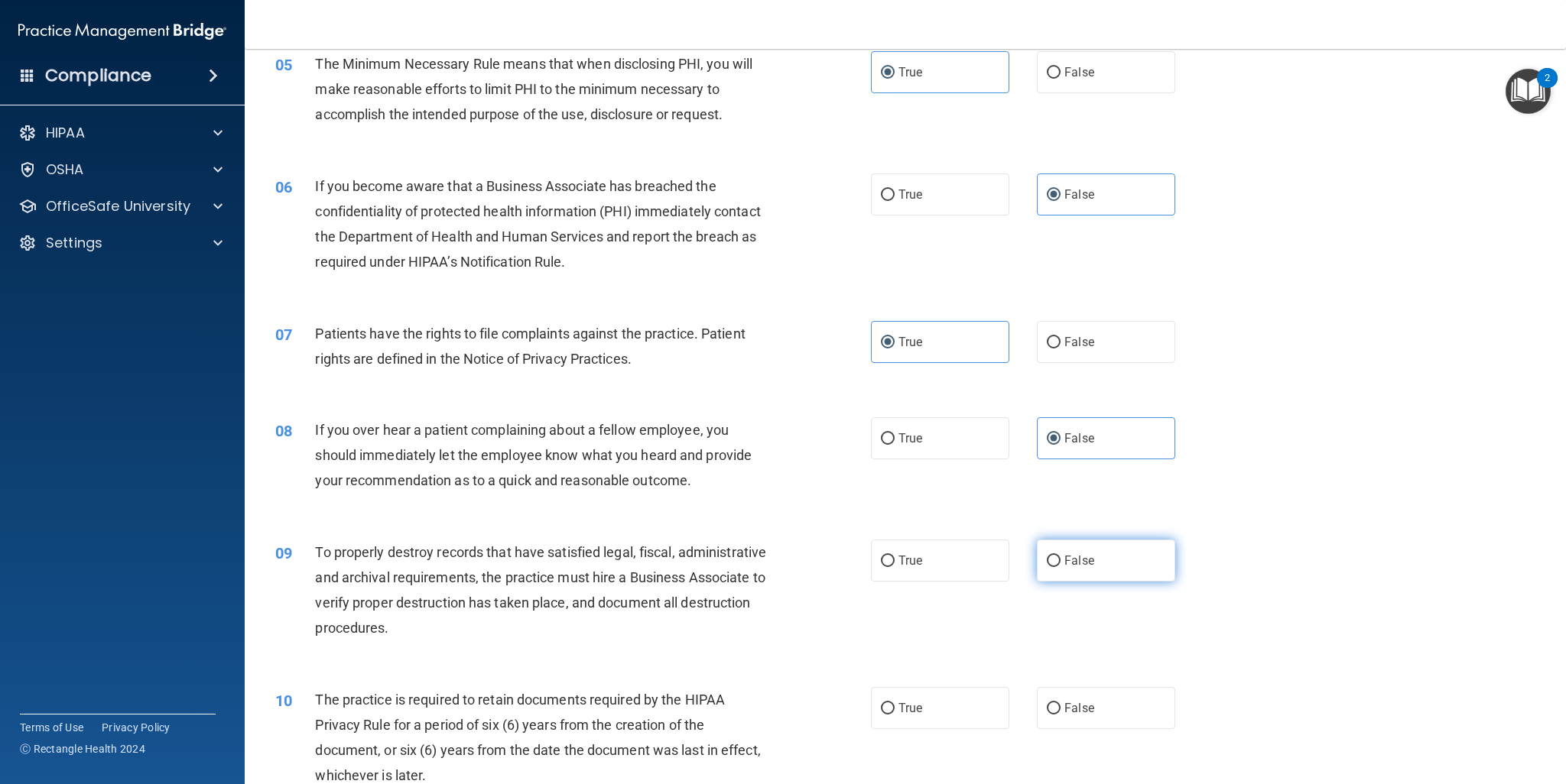
click at [1061, 555] on input "False" at bounding box center [1054, 561] width 14 height 12
radio input "true"
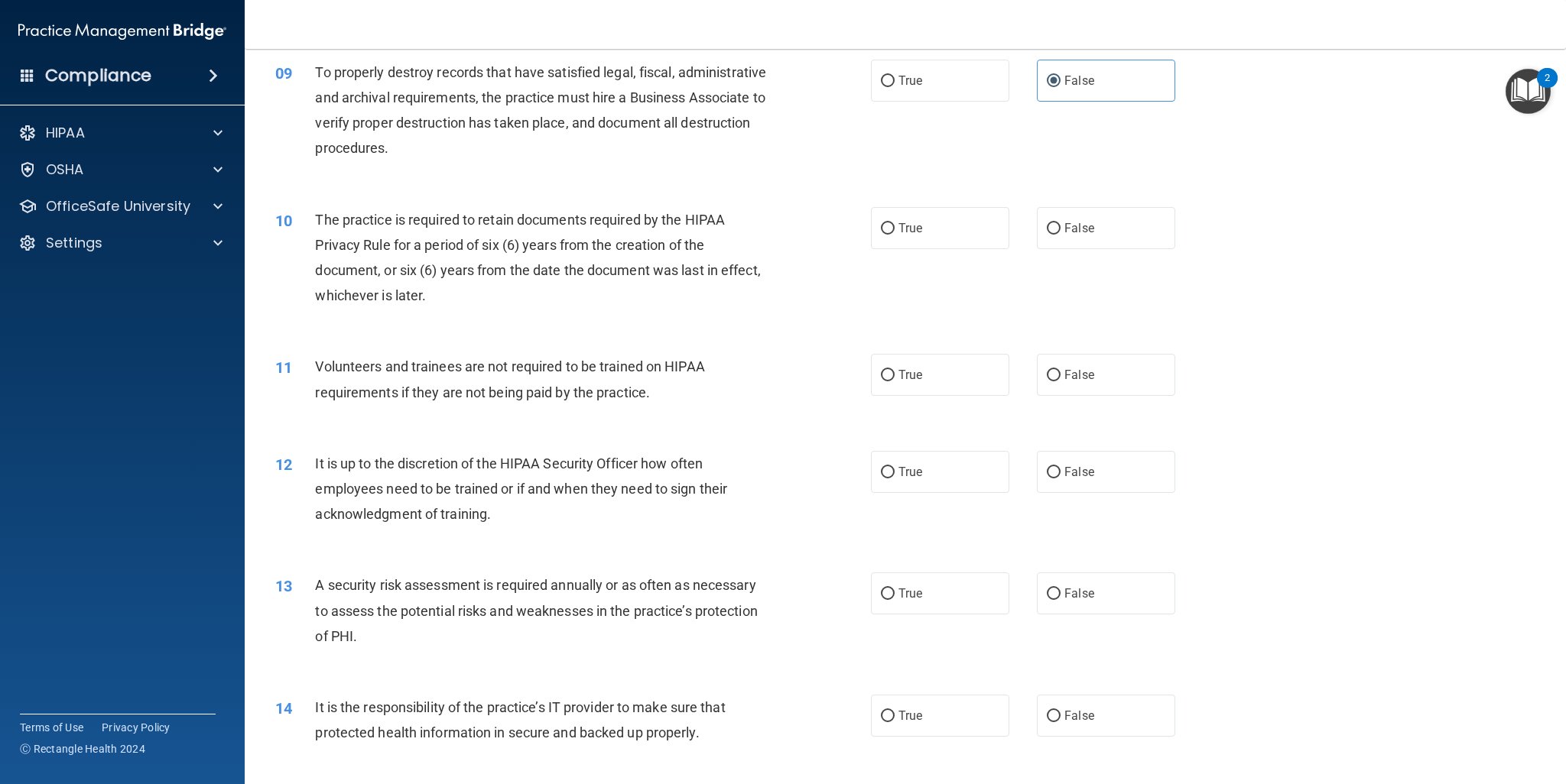
scroll to position [1092, 0]
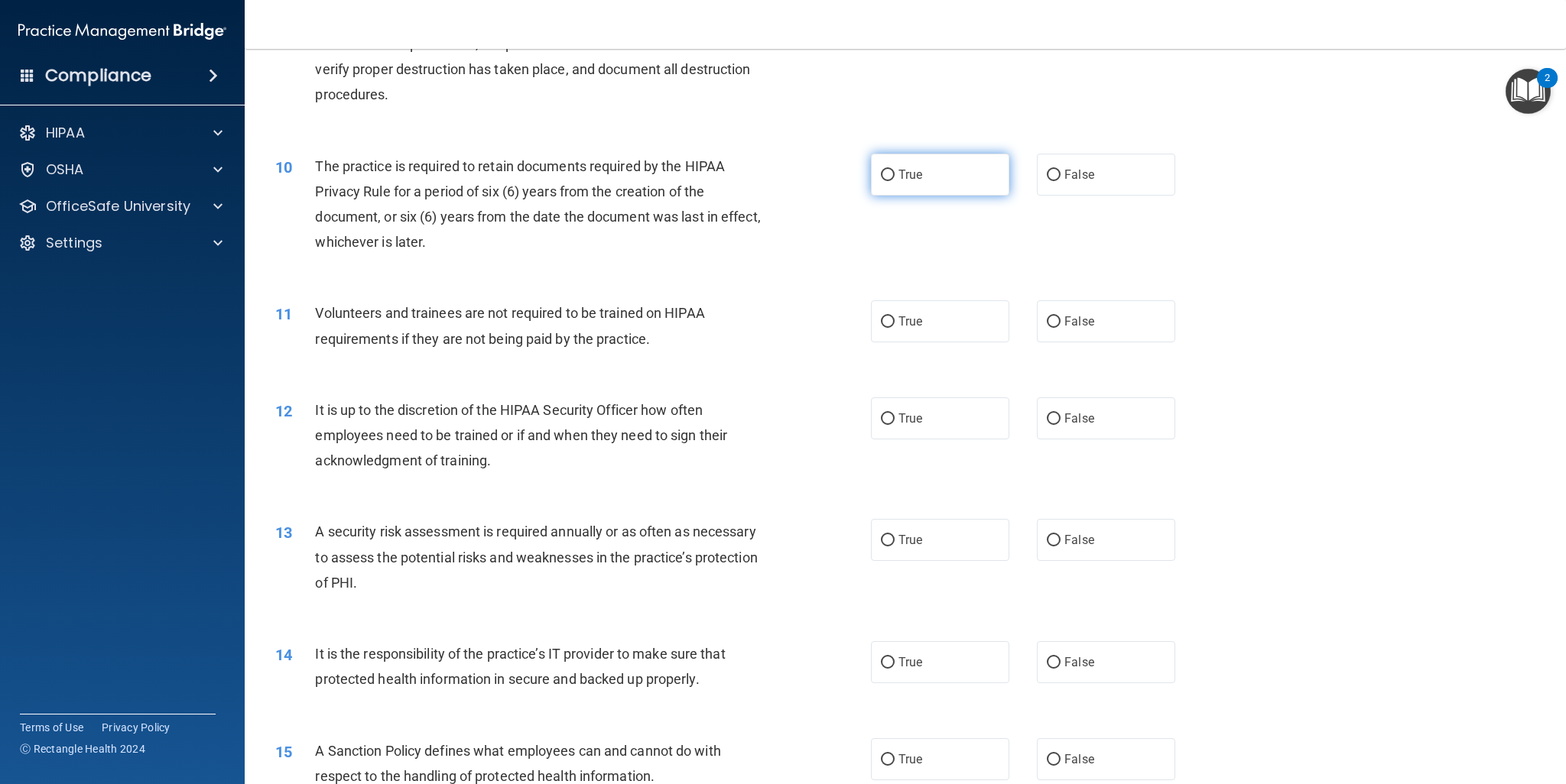
click at [908, 165] on label "True" at bounding box center [940, 175] width 138 height 42
click at [895, 170] on input "True" at bounding box center [888, 176] width 14 height 12
radio input "true"
click at [1065, 324] on span "False" at bounding box center [1080, 321] width 30 height 15
click at [1061, 324] on input "False" at bounding box center [1054, 322] width 14 height 12
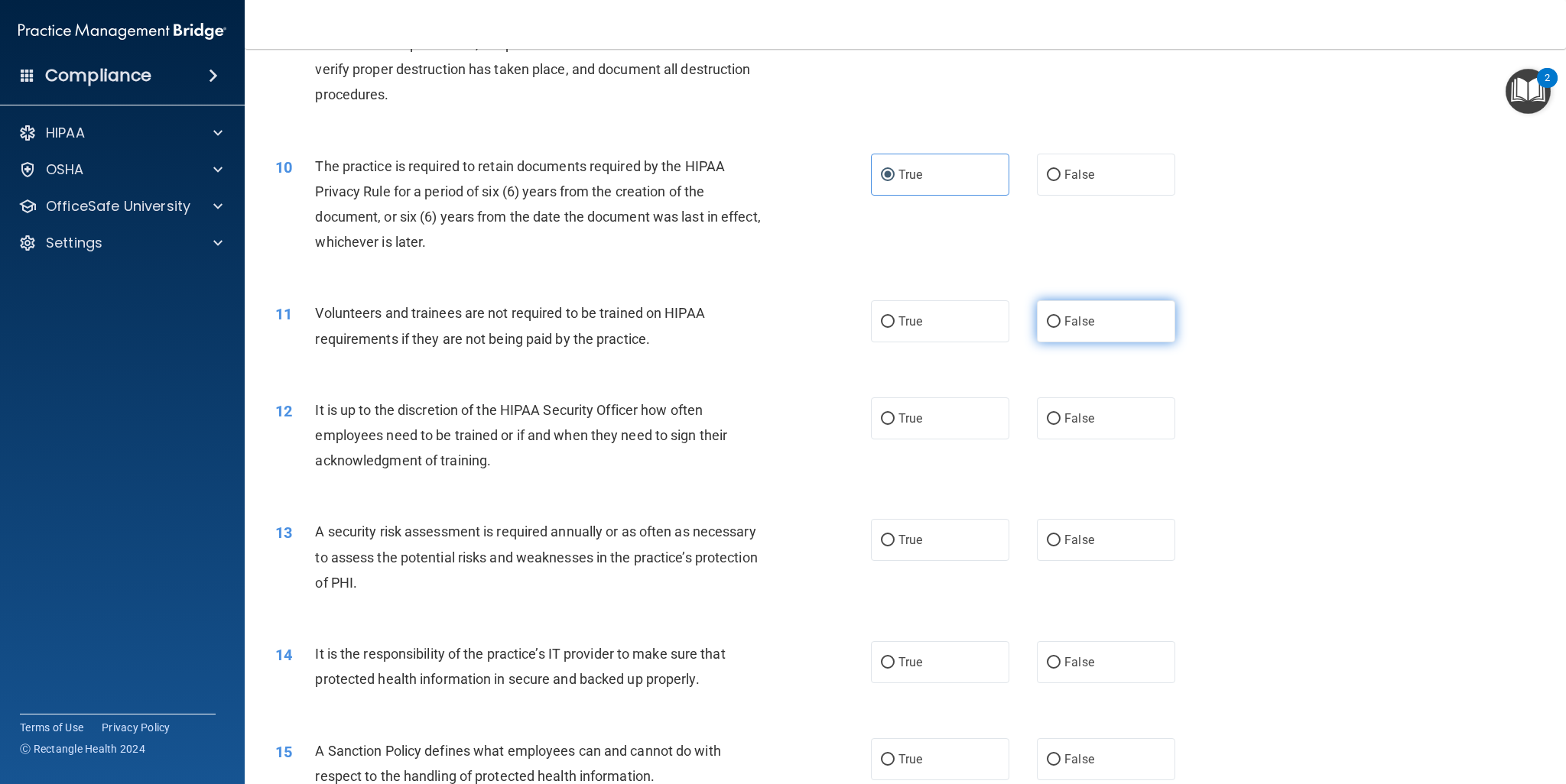
radio input "true"
click at [1077, 425] on span "False" at bounding box center [1080, 418] width 30 height 15
click at [1061, 425] on input "False" at bounding box center [1054, 419] width 14 height 12
radio input "true"
click at [936, 539] on label "True" at bounding box center [940, 539] width 138 height 42
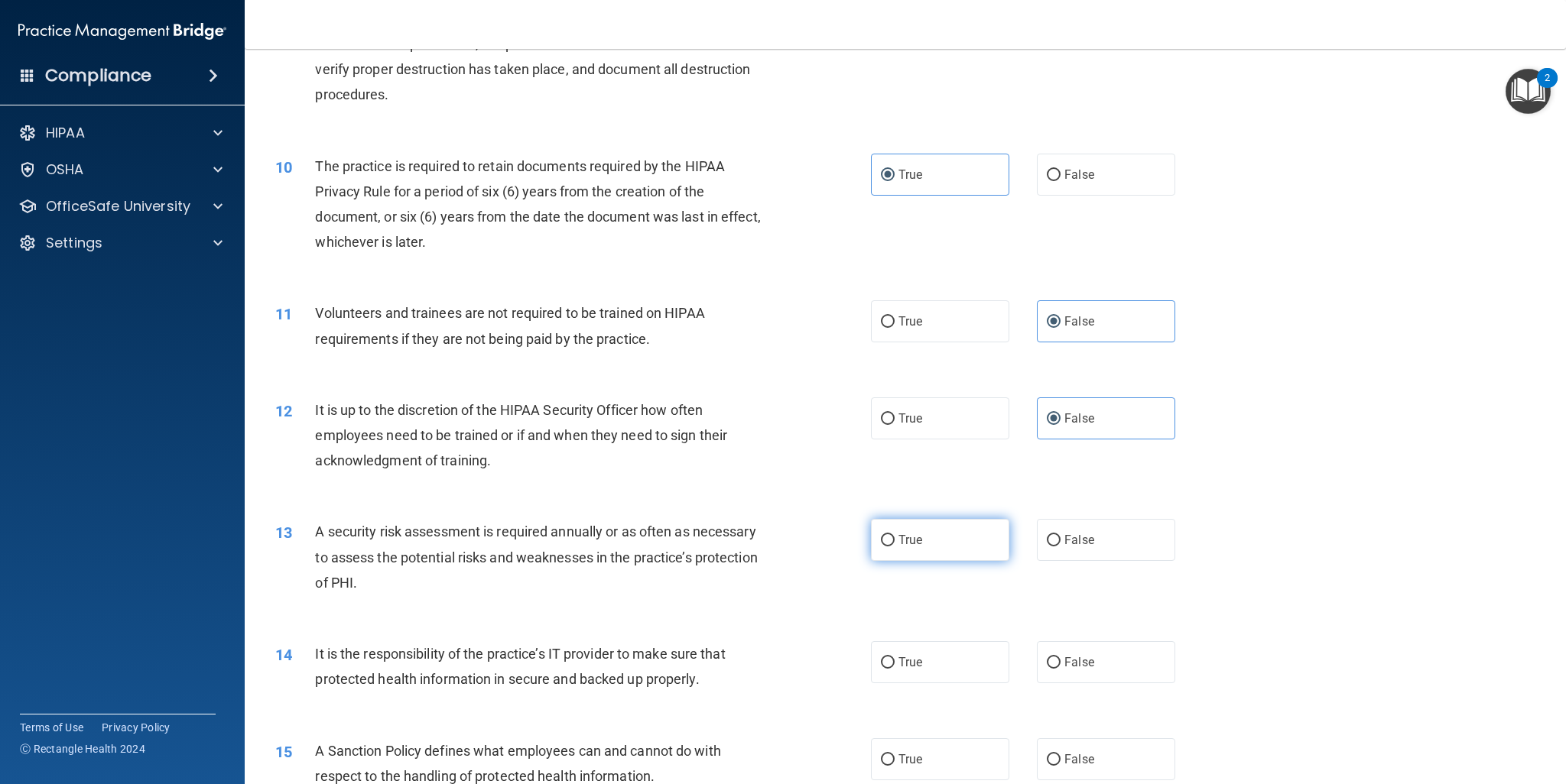
click at [895, 539] on input "True" at bounding box center [888, 540] width 14 height 12
radio input "true"
click at [1055, 675] on label "False" at bounding box center [1106, 662] width 138 height 42
click at [1055, 669] on input "False" at bounding box center [1054, 663] width 14 height 12
radio input "true"
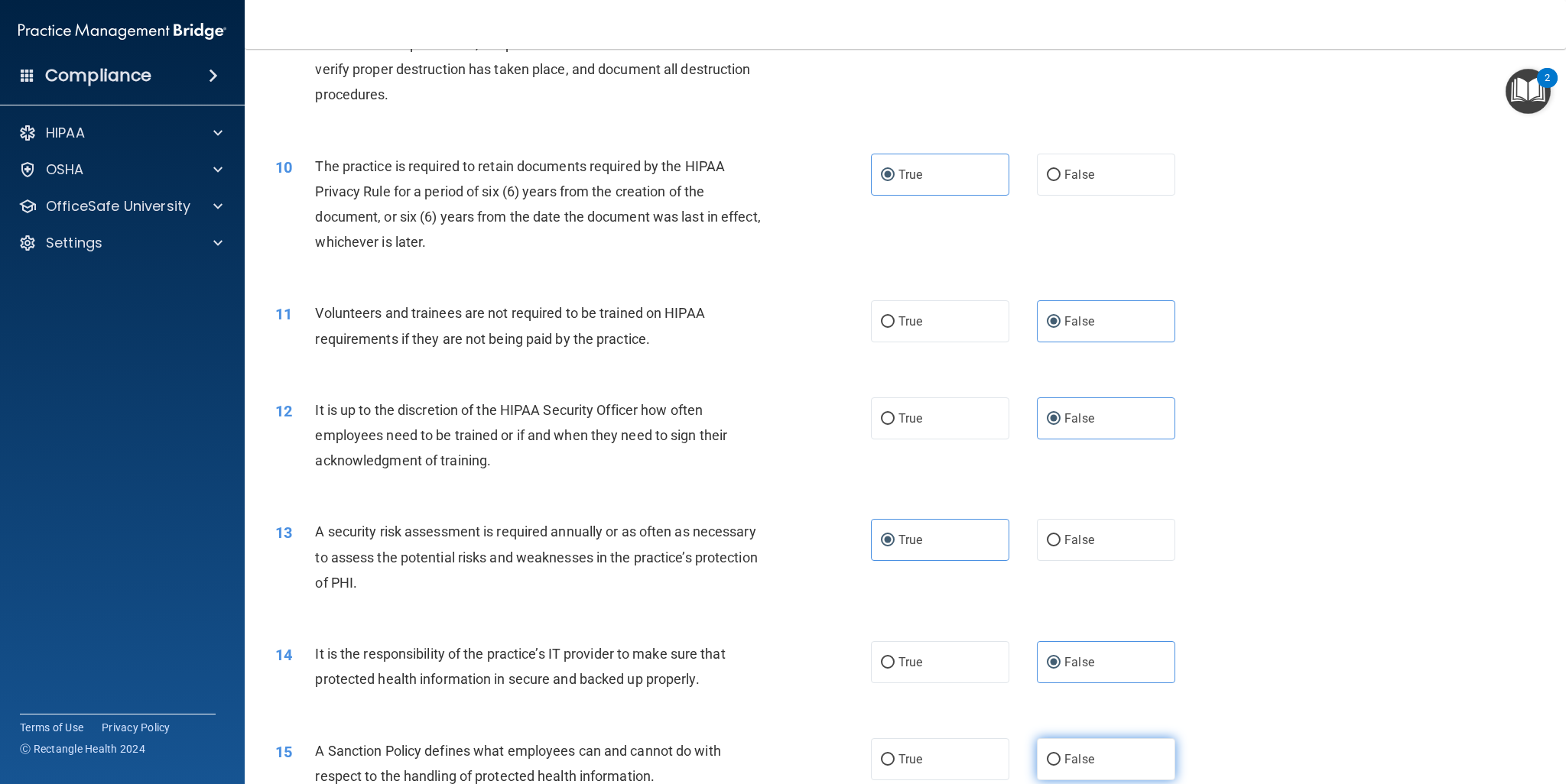
click at [1076, 772] on label "False" at bounding box center [1106, 759] width 138 height 42
click at [1061, 766] on input "False" at bounding box center [1054, 760] width 14 height 12
radio input "true"
click at [1076, 772] on label "False" at bounding box center [1106, 759] width 138 height 42
click at [1061, 766] on input "False" at bounding box center [1054, 760] width 14 height 12
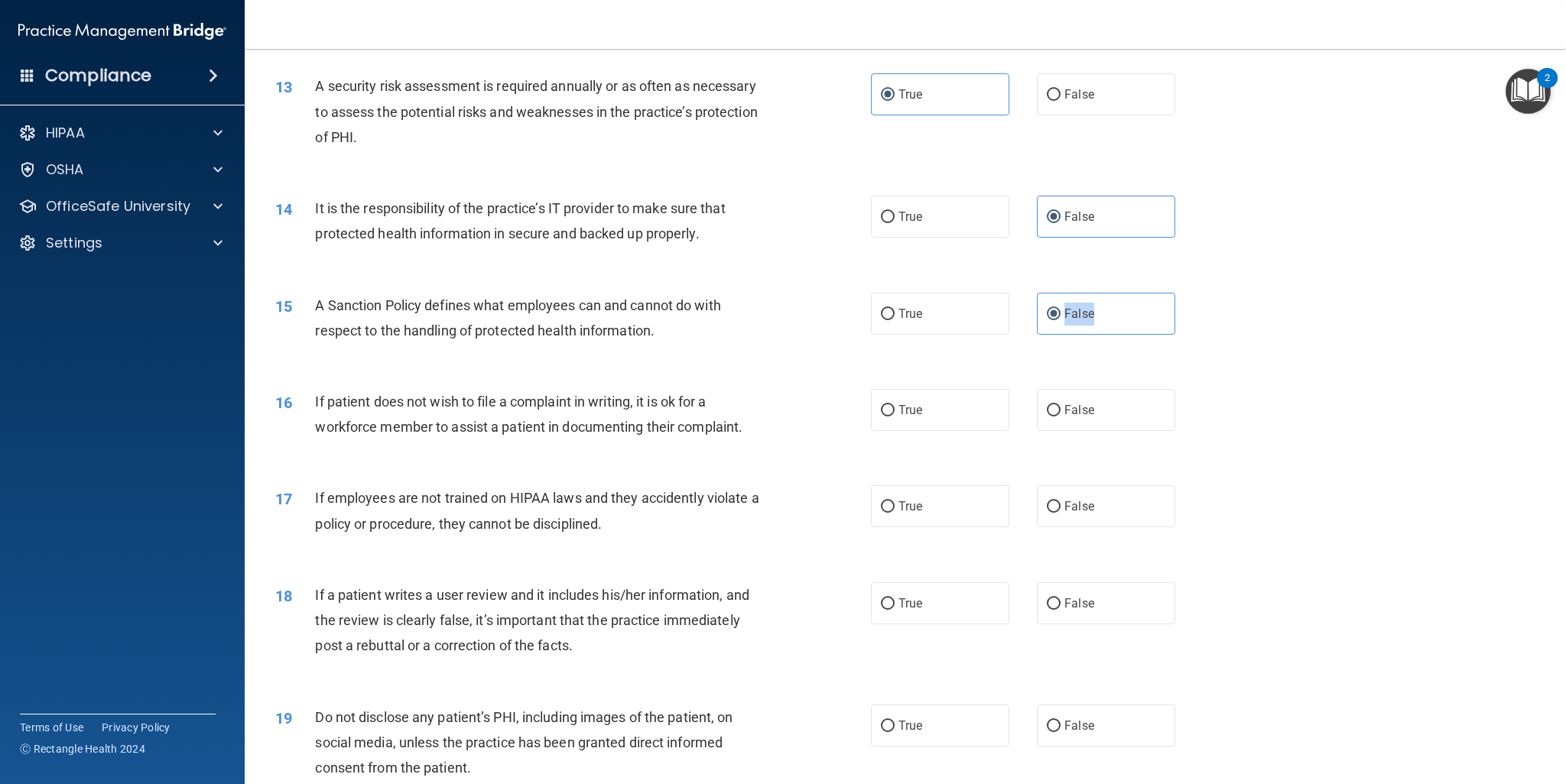
scroll to position [1571, 0]
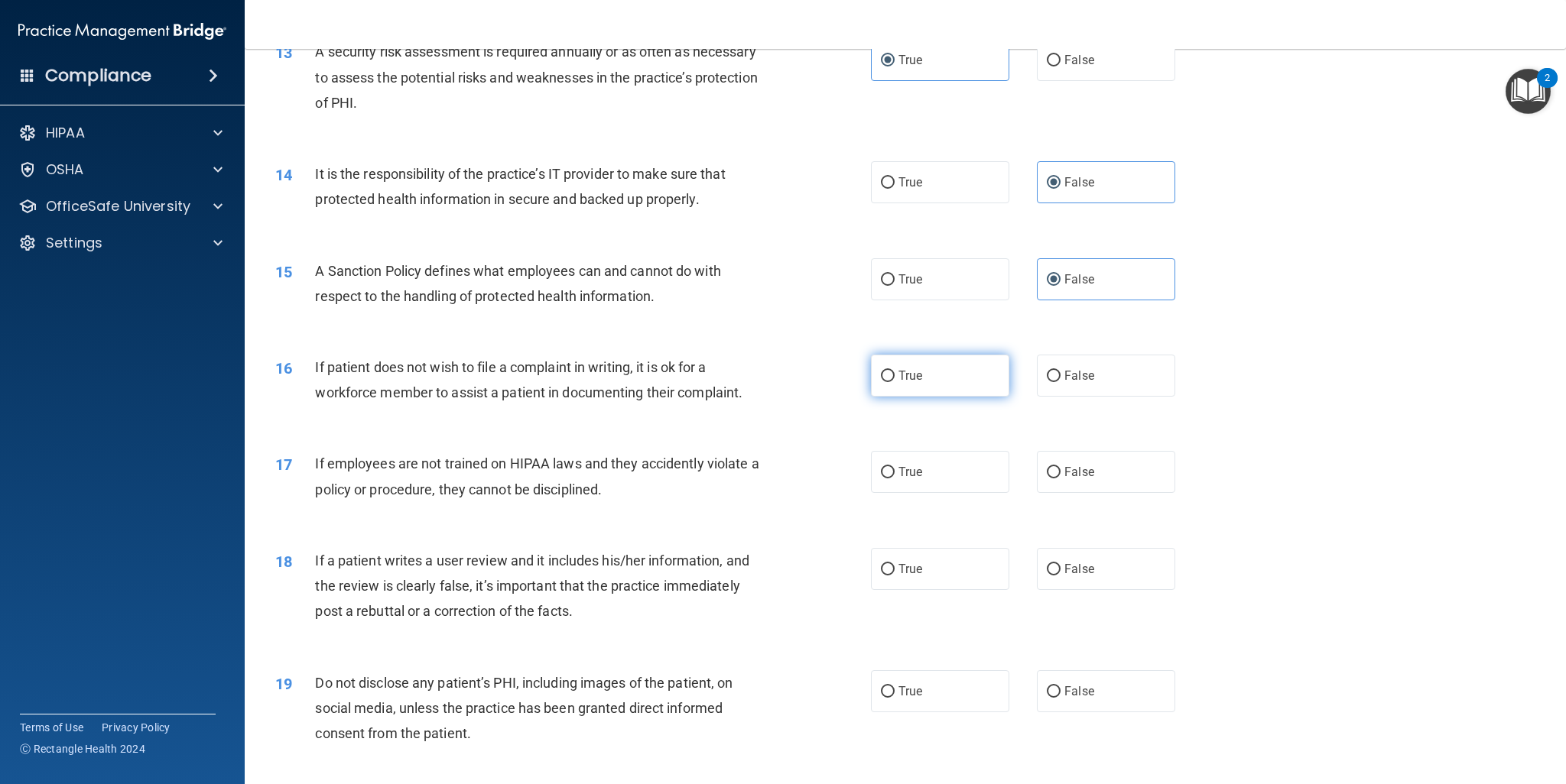
click at [907, 384] on label "True" at bounding box center [940, 376] width 138 height 42
click at [895, 382] on input "True" at bounding box center [888, 377] width 14 height 12
radio input "true"
click at [1074, 488] on label "False" at bounding box center [1106, 471] width 138 height 42
click at [1061, 478] on input "False" at bounding box center [1054, 473] width 14 height 12
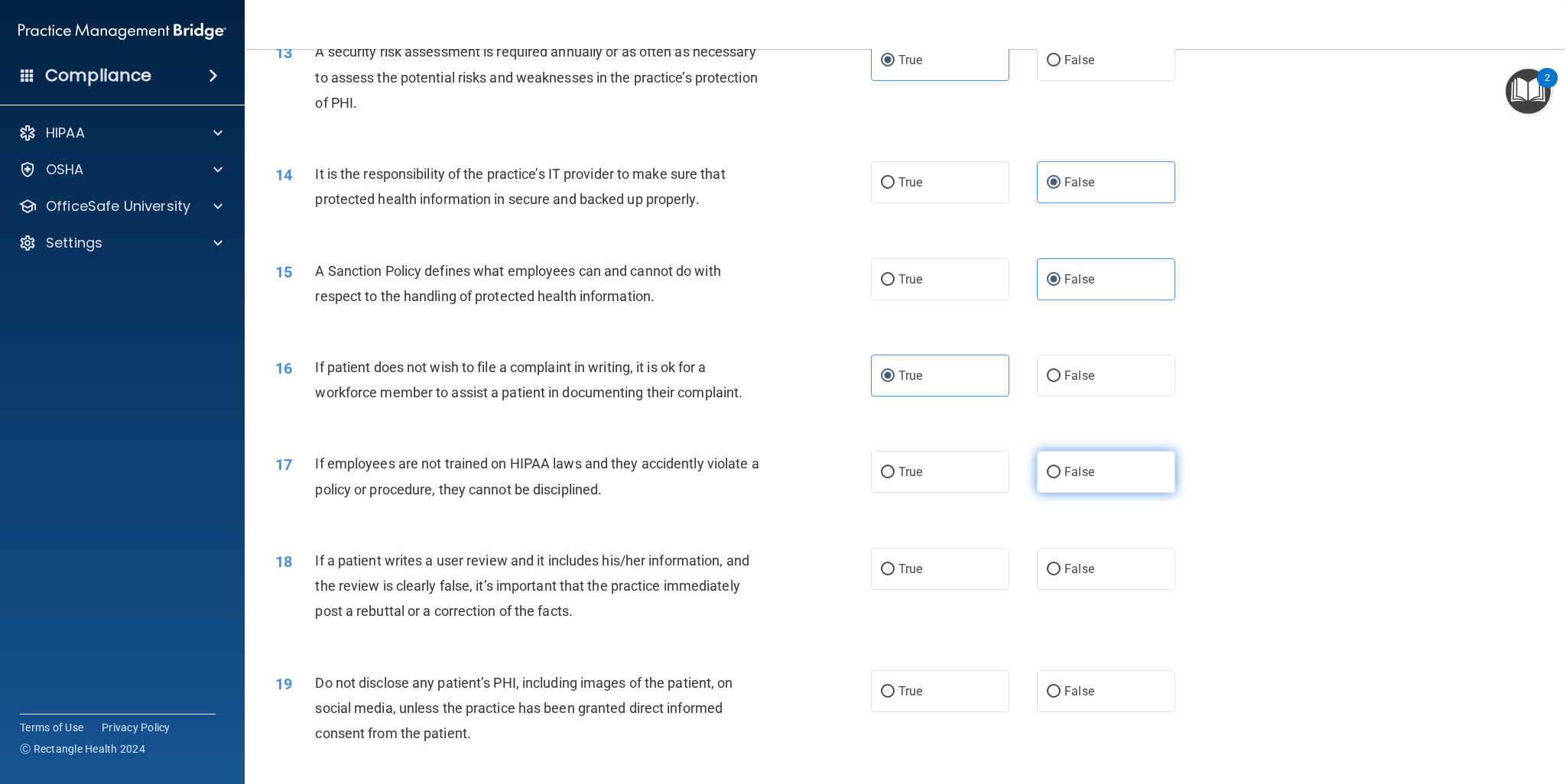
radio input "true"
click at [1071, 556] on label "False" at bounding box center [1106, 569] width 138 height 42
click at [1061, 564] on input "False" at bounding box center [1054, 570] width 14 height 12
radio input "true"
click at [890, 701] on label "True" at bounding box center [940, 691] width 138 height 42
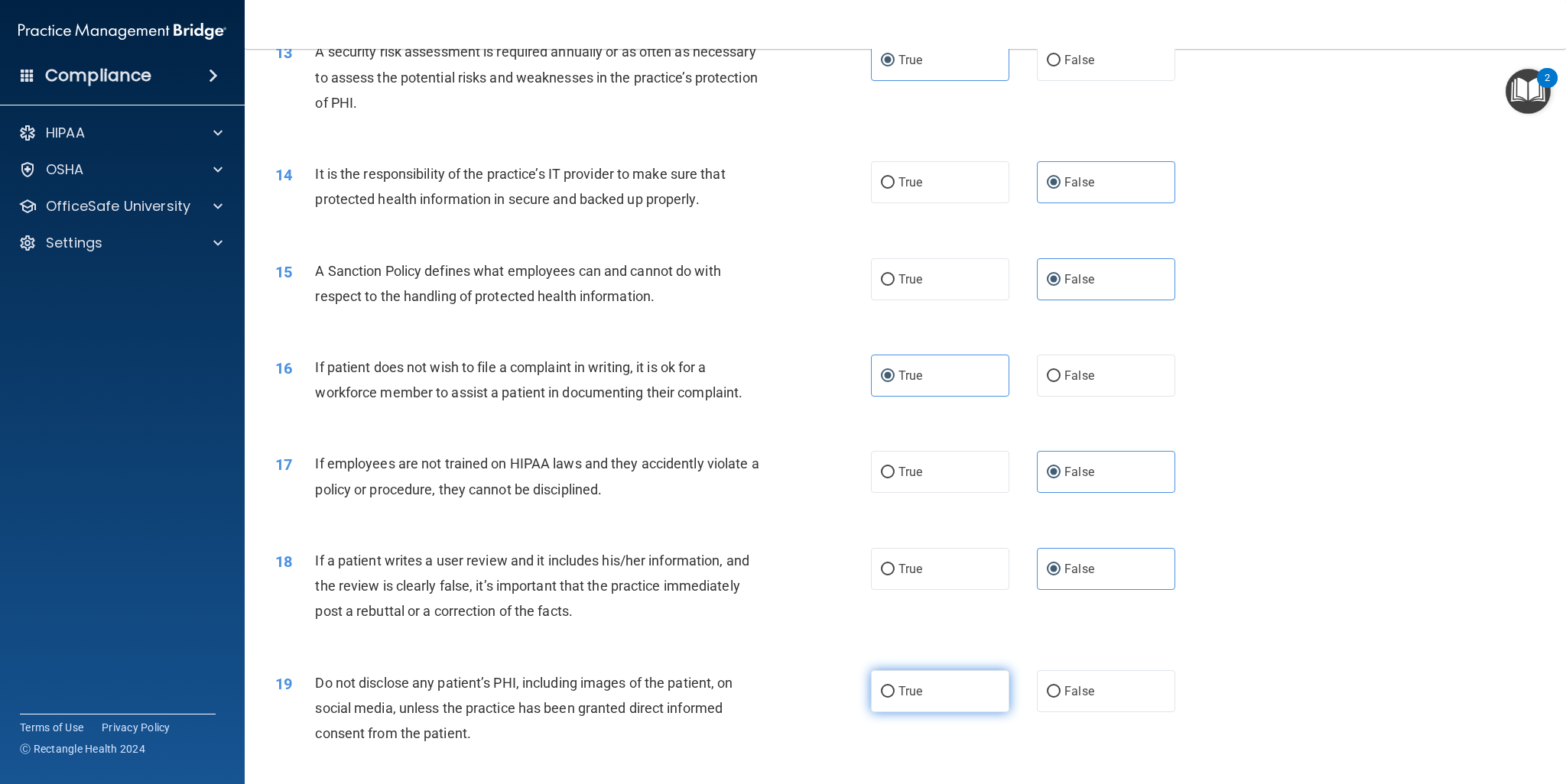
click at [890, 698] on input "True" at bounding box center [888, 692] width 14 height 12
radio input "true"
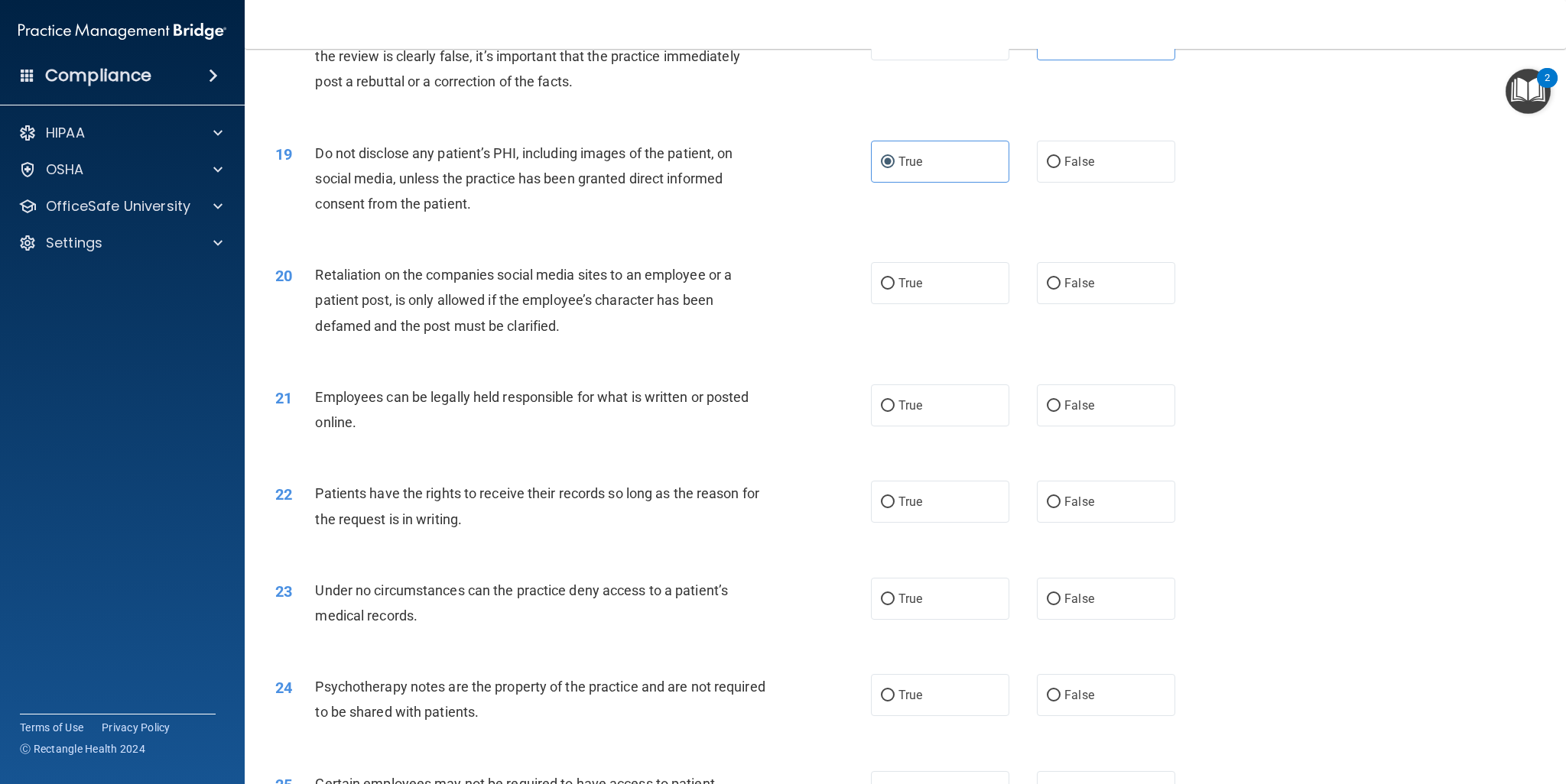
scroll to position [2110, 0]
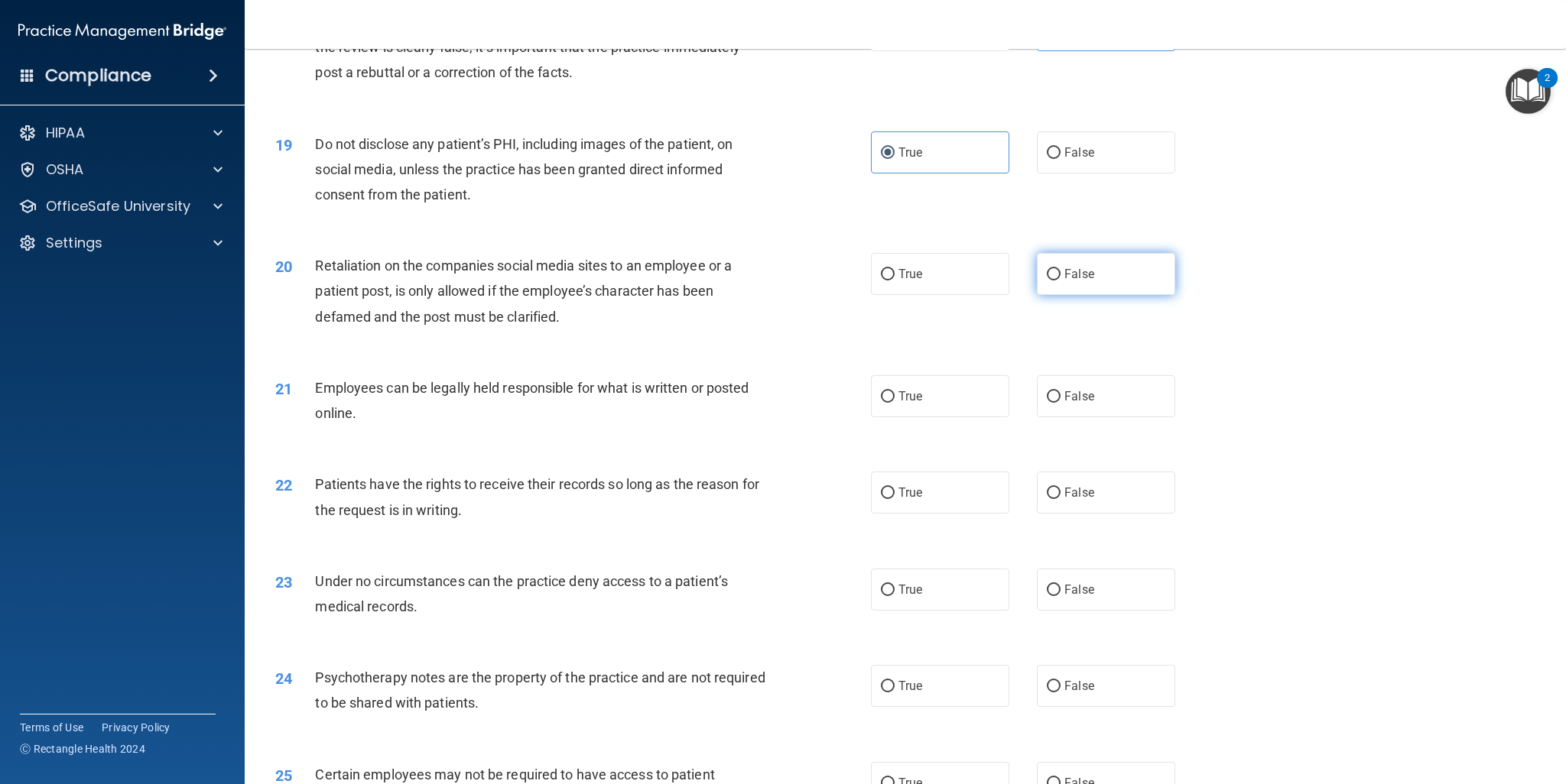
click at [1105, 278] on label "False" at bounding box center [1106, 274] width 138 height 42
click at [1061, 278] on input "False" at bounding box center [1054, 275] width 14 height 12
radio input "true"
click at [932, 398] on label "True" at bounding box center [940, 396] width 138 height 42
click at [895, 398] on input "True" at bounding box center [888, 397] width 14 height 12
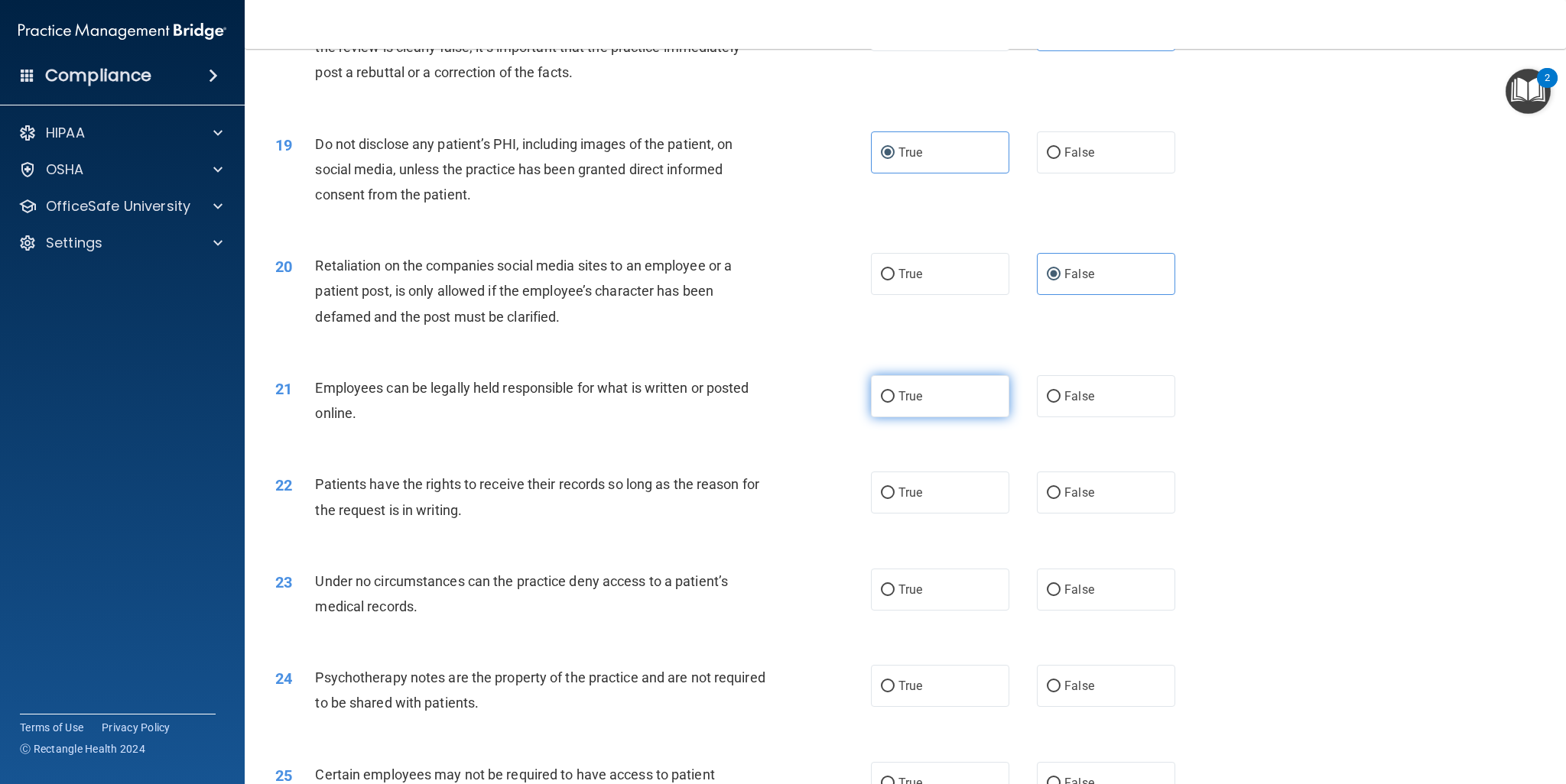
radio input "true"
click at [1048, 481] on label "False" at bounding box center [1106, 492] width 138 height 42
click at [1048, 487] on input "False" at bounding box center [1054, 493] width 14 height 12
radio input "true"
click at [1065, 583] on span "False" at bounding box center [1080, 590] width 30 height 15
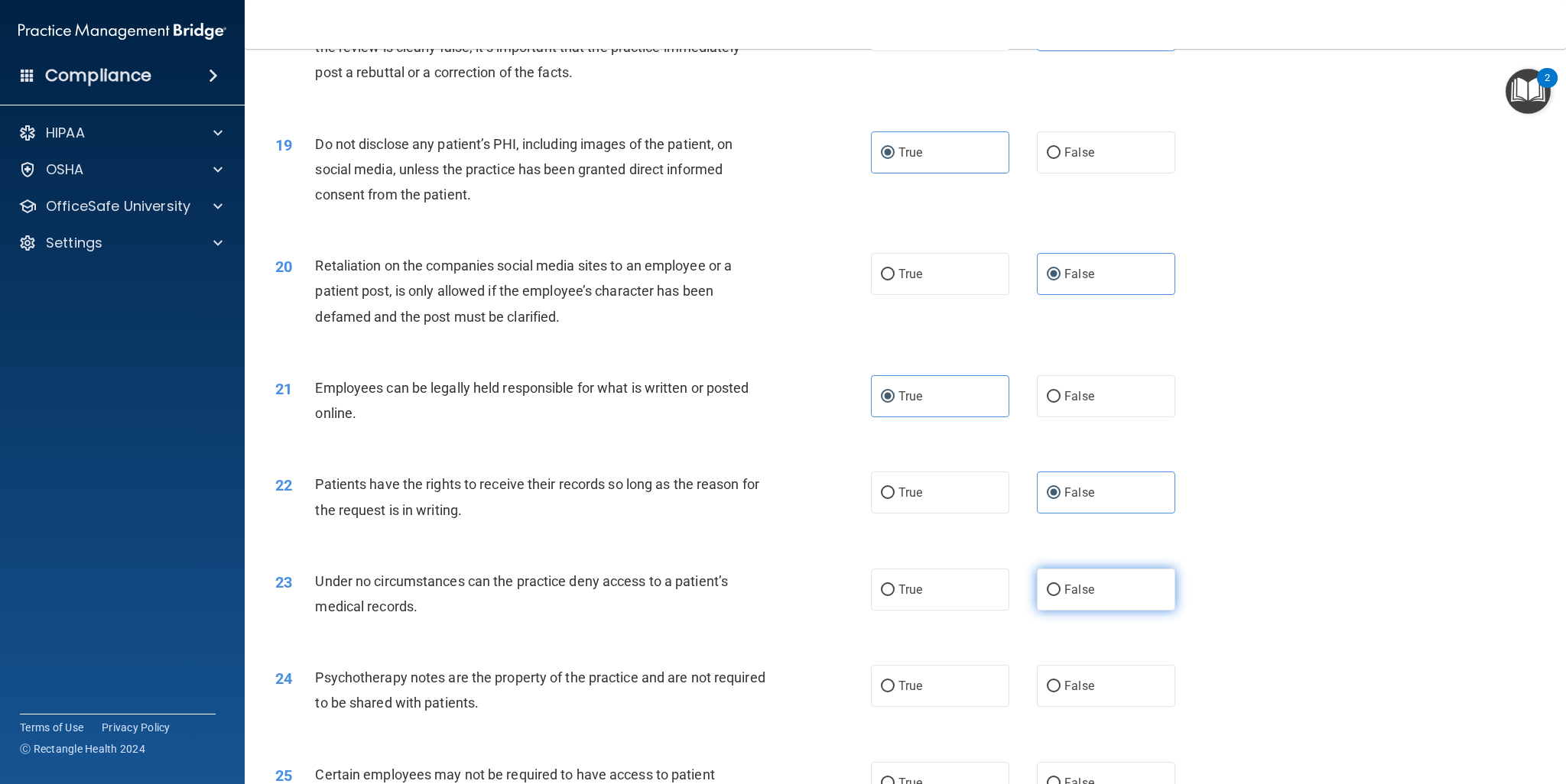
click at [1061, 585] on input "False" at bounding box center [1054, 591] width 14 height 12
radio input "true"
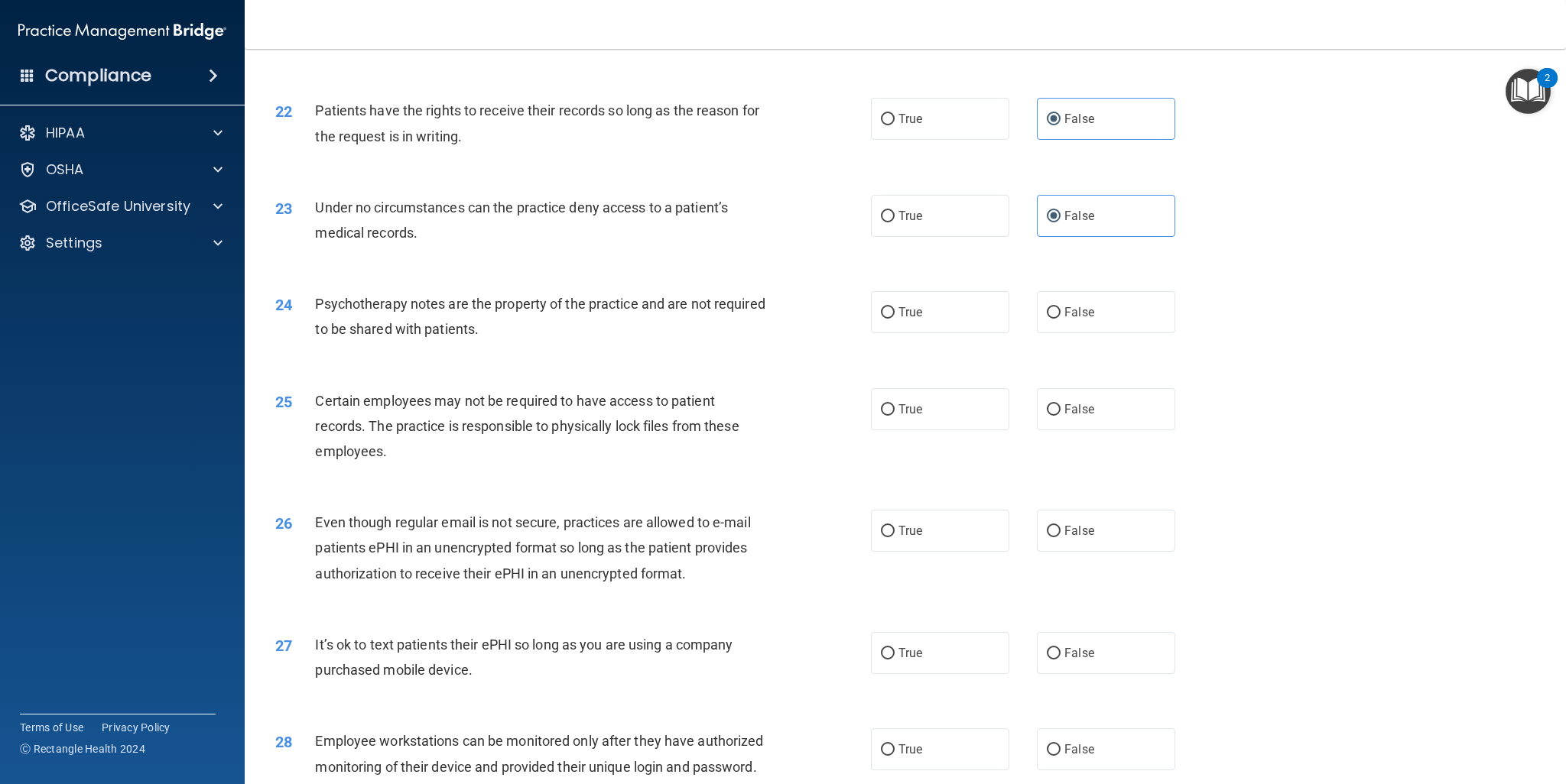
scroll to position [2491, 0]
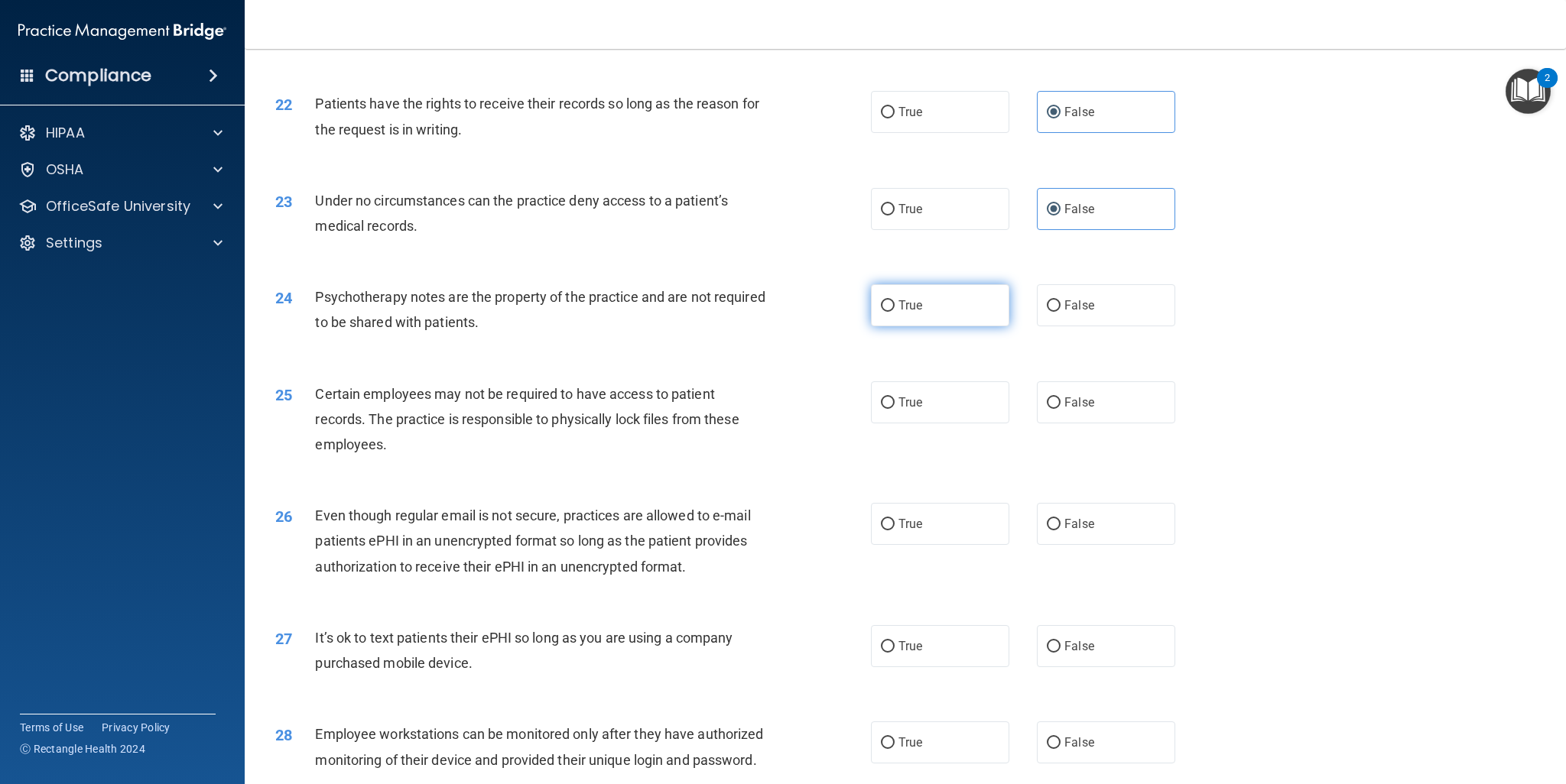
click at [936, 303] on label "True" at bounding box center [940, 305] width 138 height 42
click at [895, 303] on input "True" at bounding box center [888, 307] width 14 height 12
radio input "true"
click at [909, 389] on label "True" at bounding box center [940, 402] width 138 height 42
click at [895, 397] on input "True" at bounding box center [888, 403] width 14 height 12
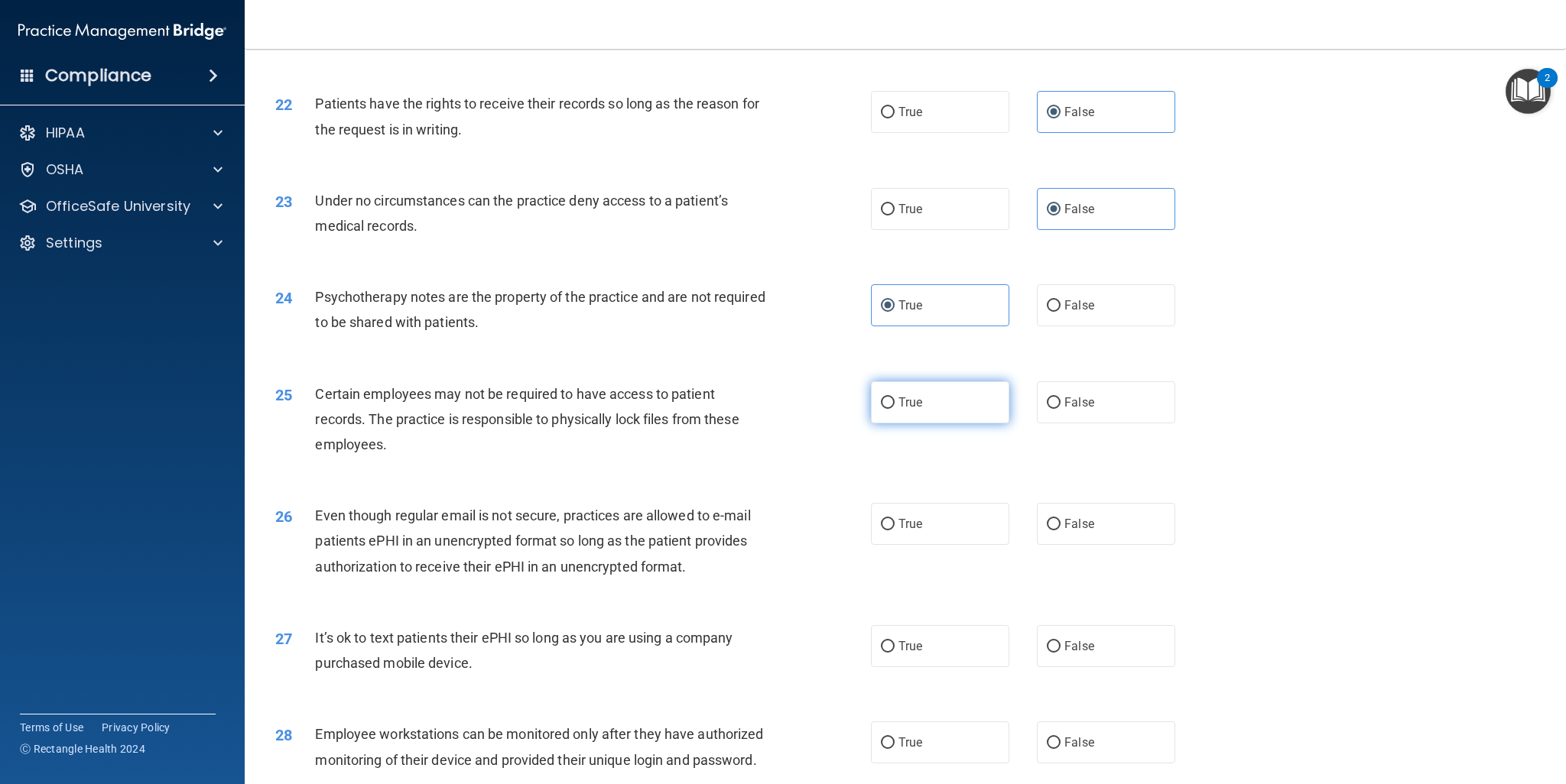
radio input "true"
click at [899, 520] on span "True" at bounding box center [911, 524] width 24 height 15
click at [895, 520] on input "True" at bounding box center [888, 525] width 14 height 12
radio input "true"
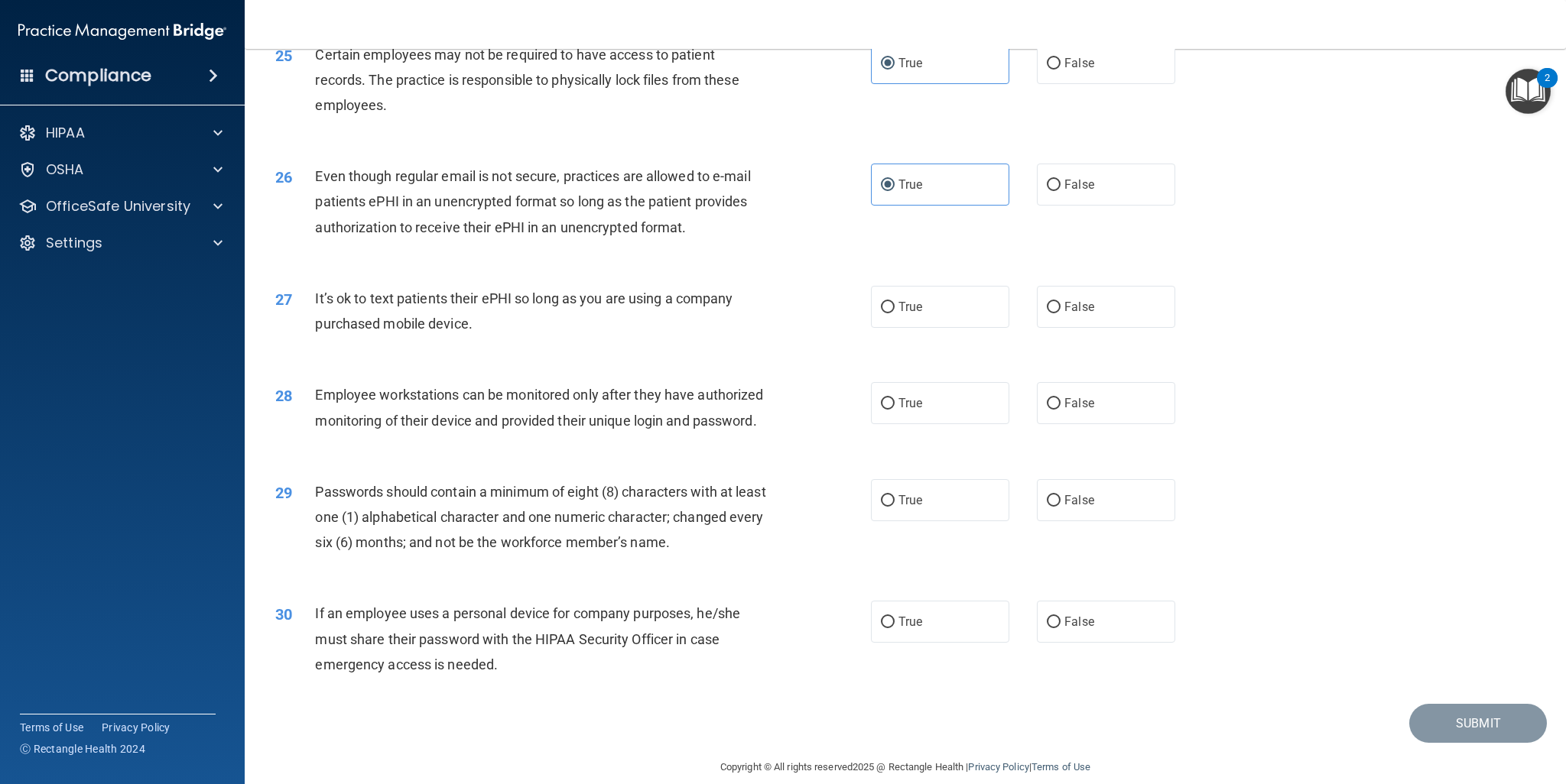
scroll to position [2875, 0]
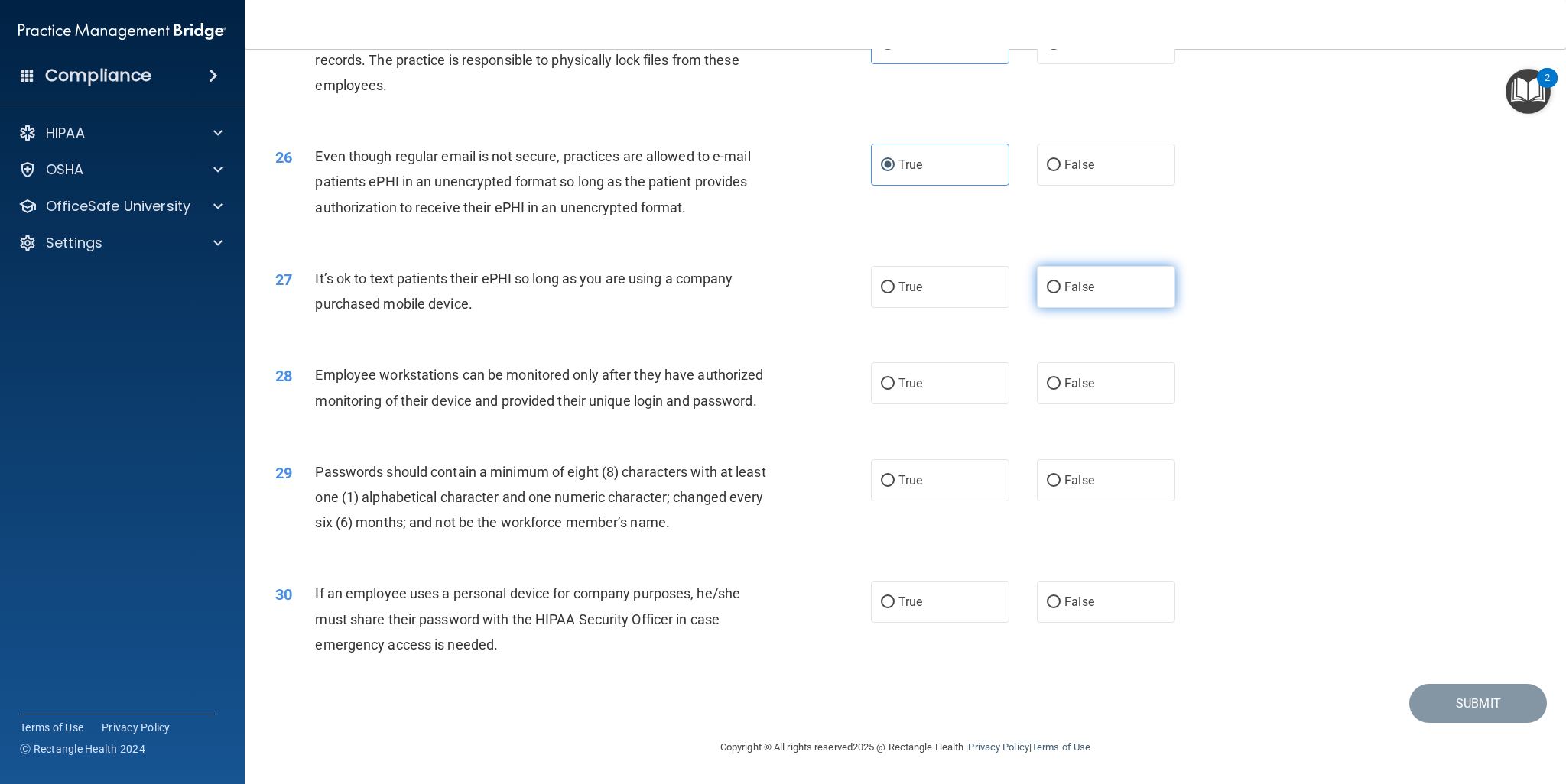
click at [1128, 266] on label "False" at bounding box center [1106, 287] width 138 height 42
click at [1061, 282] on input "False" at bounding box center [1054, 288] width 14 height 12
radio input "true"
click at [1070, 367] on label "False" at bounding box center [1106, 383] width 138 height 42
click at [1061, 379] on input "False" at bounding box center [1054, 385] width 14 height 12
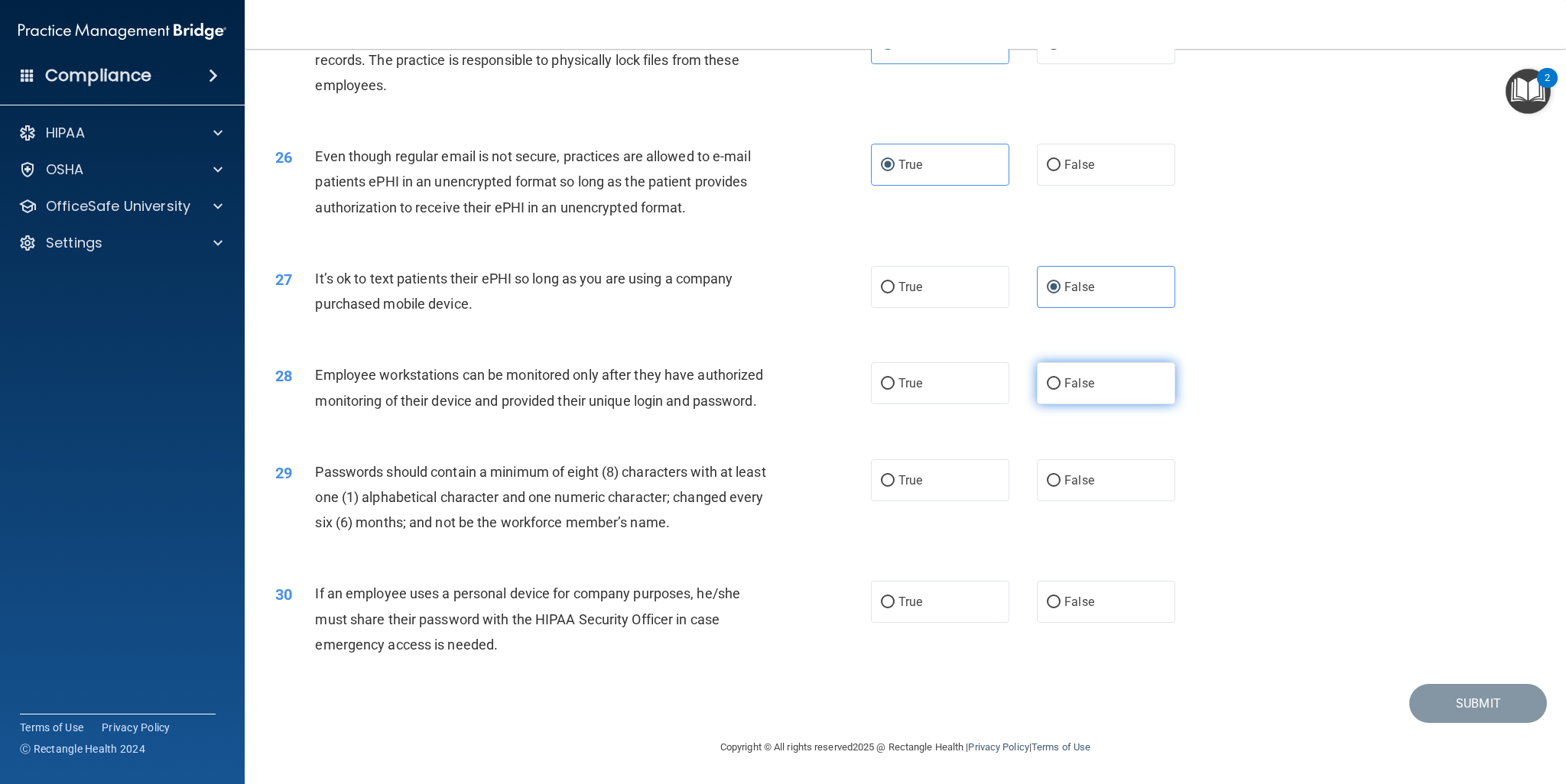
radio input "true"
click at [939, 465] on label "True" at bounding box center [940, 480] width 138 height 42
click at [895, 475] on input "True" at bounding box center [888, 481] width 14 height 12
radio input "true"
click at [1059, 586] on label "False" at bounding box center [1106, 602] width 138 height 42
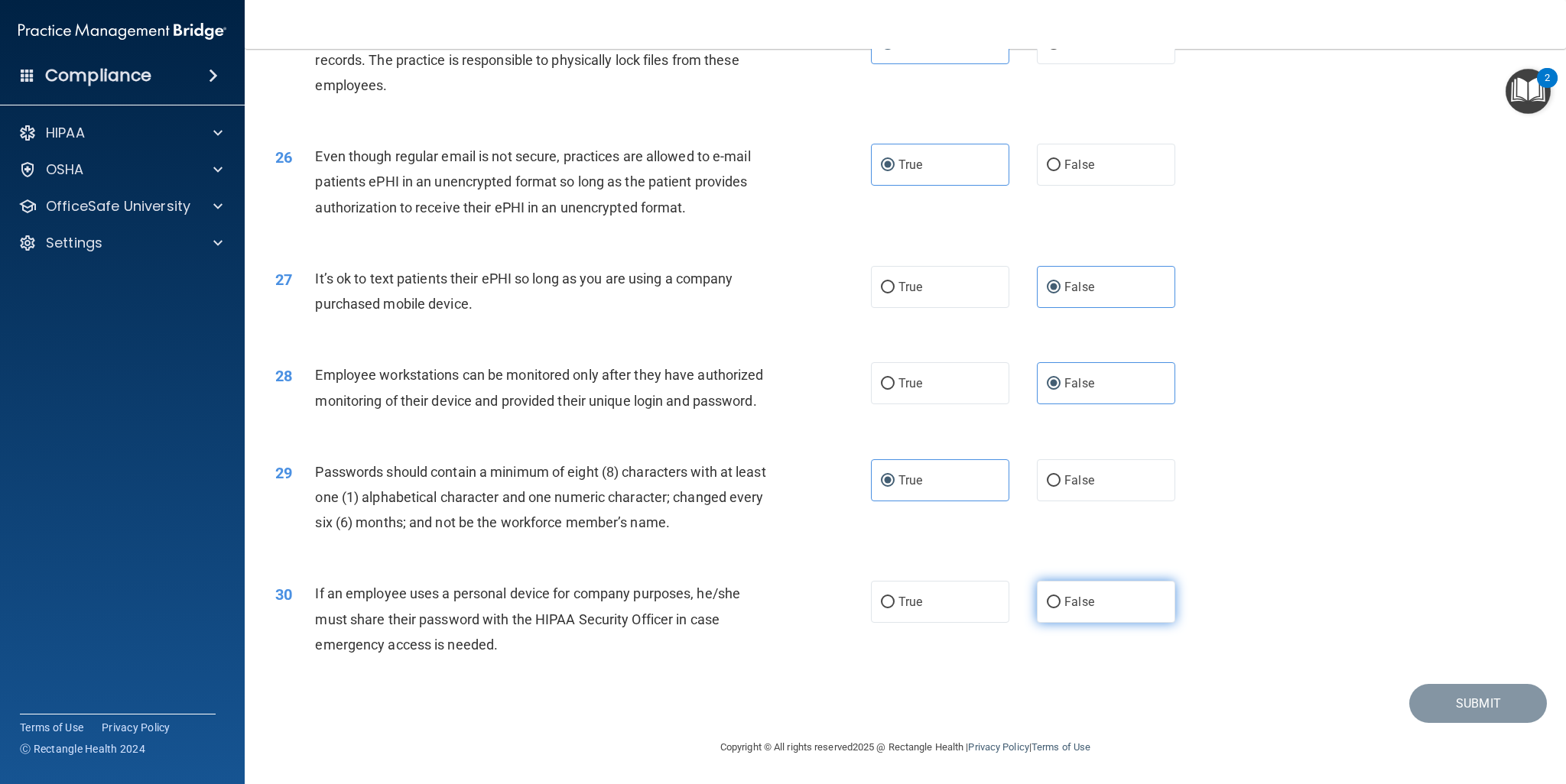
click at [1059, 597] on input "False" at bounding box center [1054, 603] width 14 height 12
radio input "true"
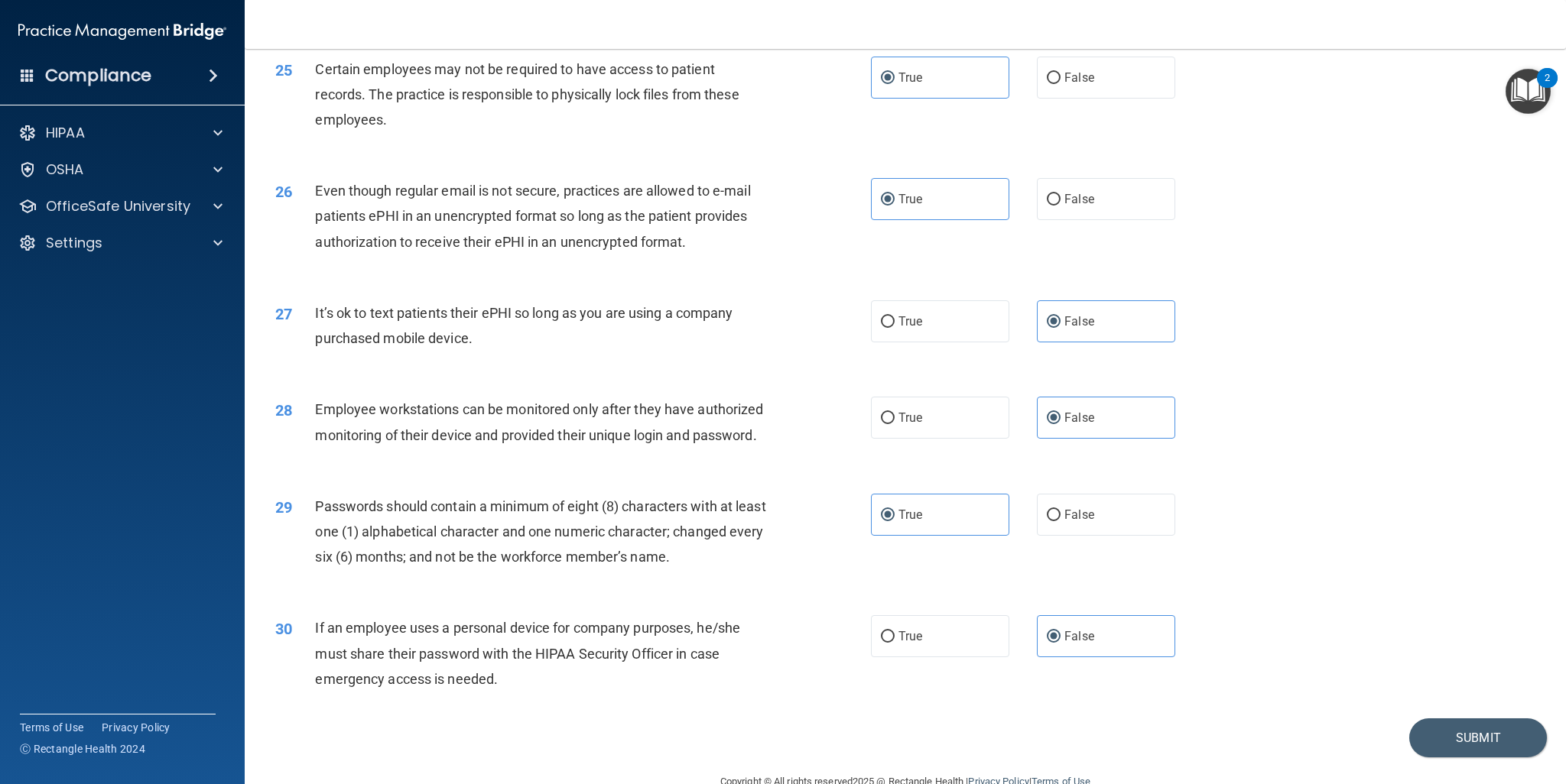
scroll to position [2809, 0]
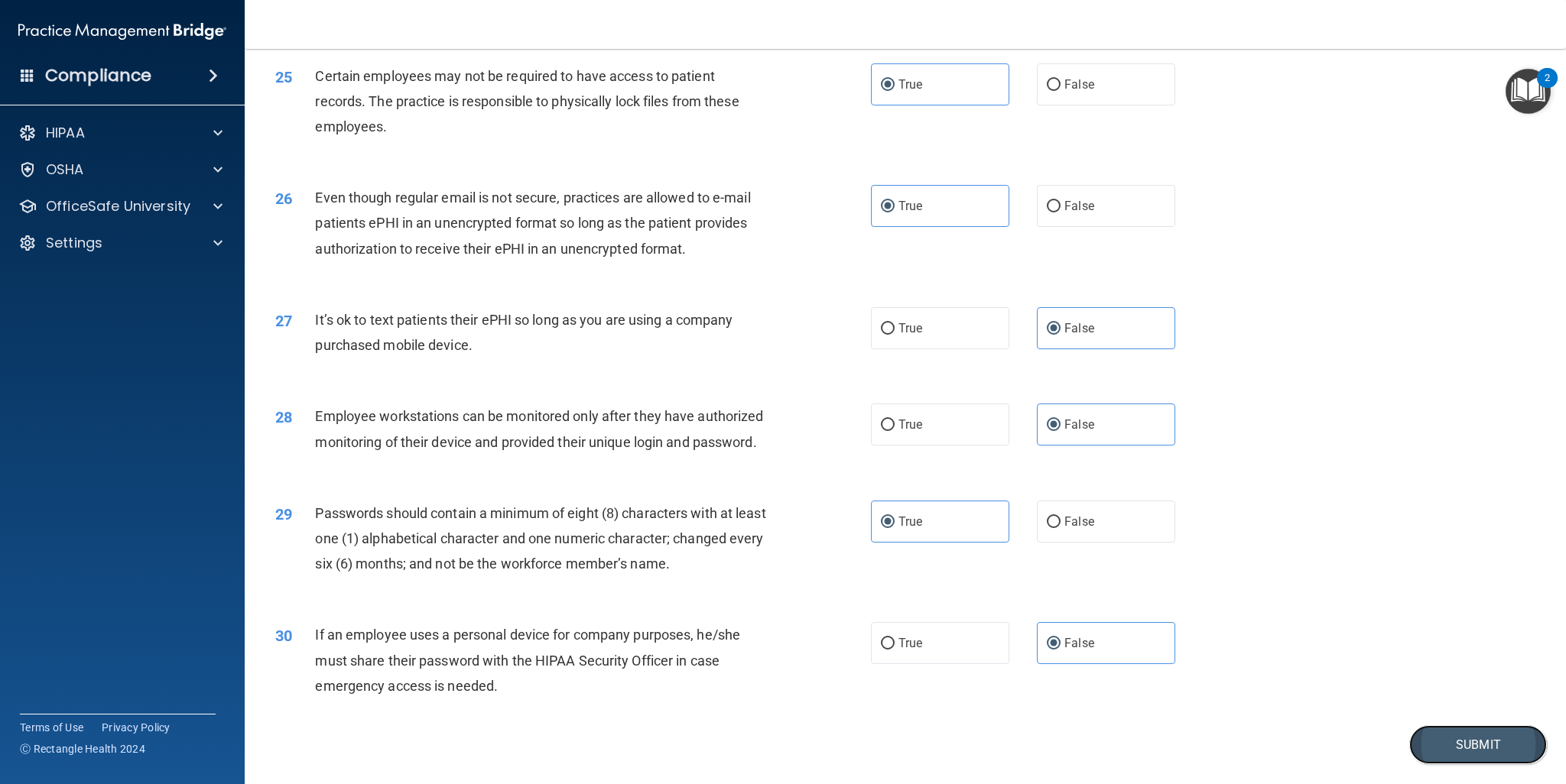
click at [1422, 764] on button "Submit" at bounding box center [1477, 745] width 137 height 39
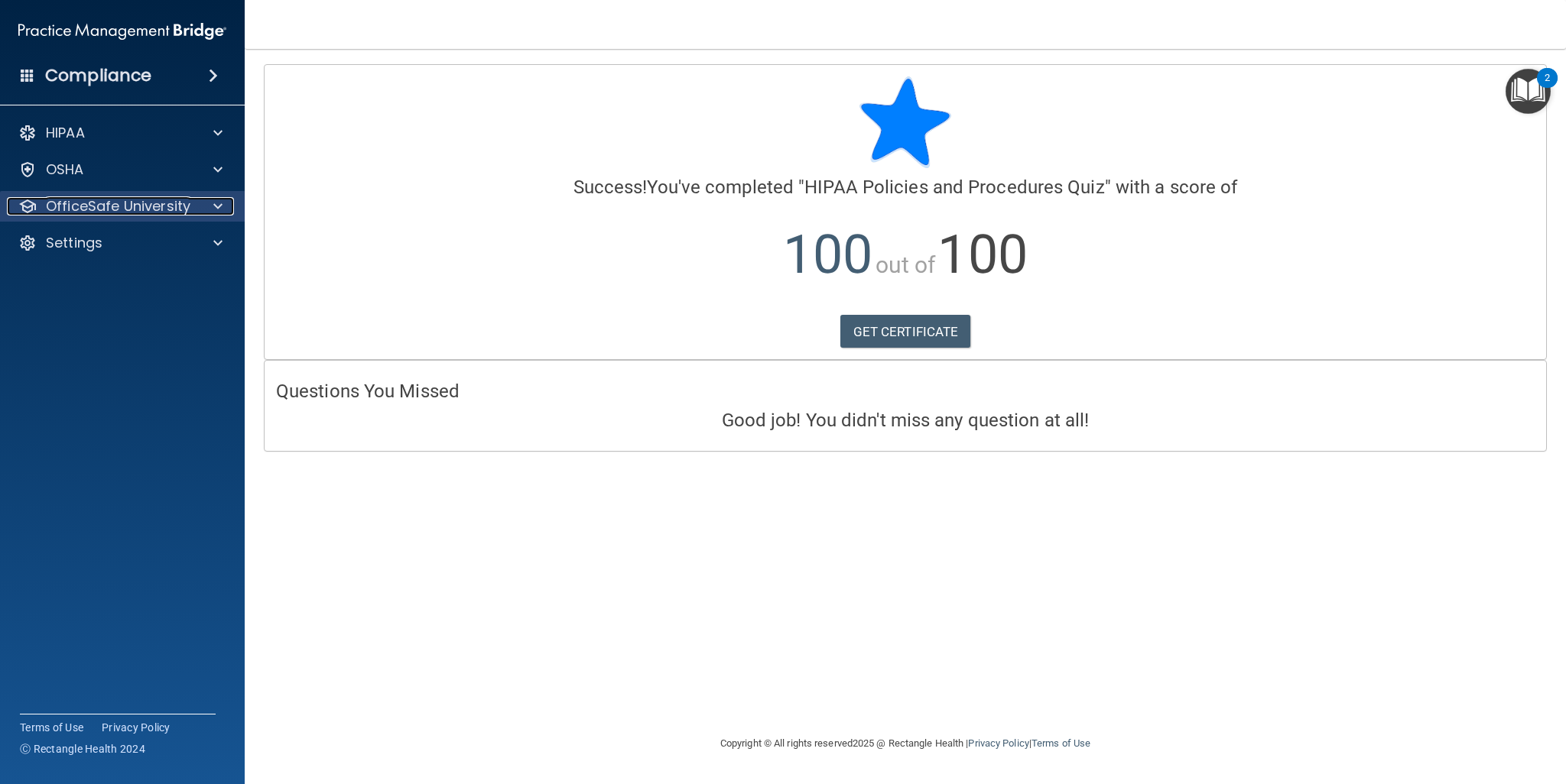
drag, startPoint x: 221, startPoint y: 220, endPoint x: 143, endPoint y: 202, distance: 80.0
click at [143, 202] on p "OfficeSafe University" at bounding box center [117, 206] width 144 height 19
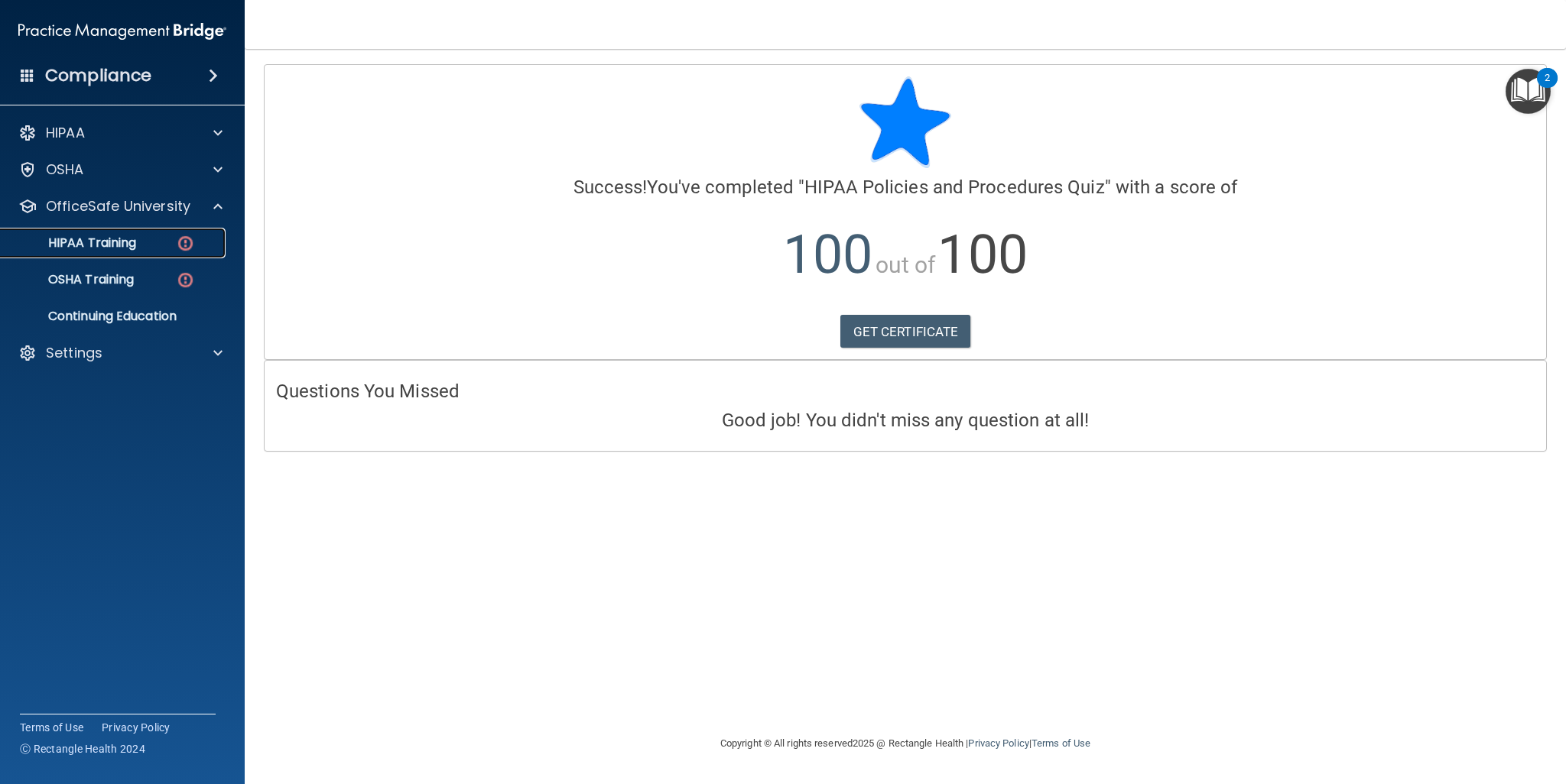
click at [125, 242] on p "HIPAA Training" at bounding box center [73, 243] width 126 height 15
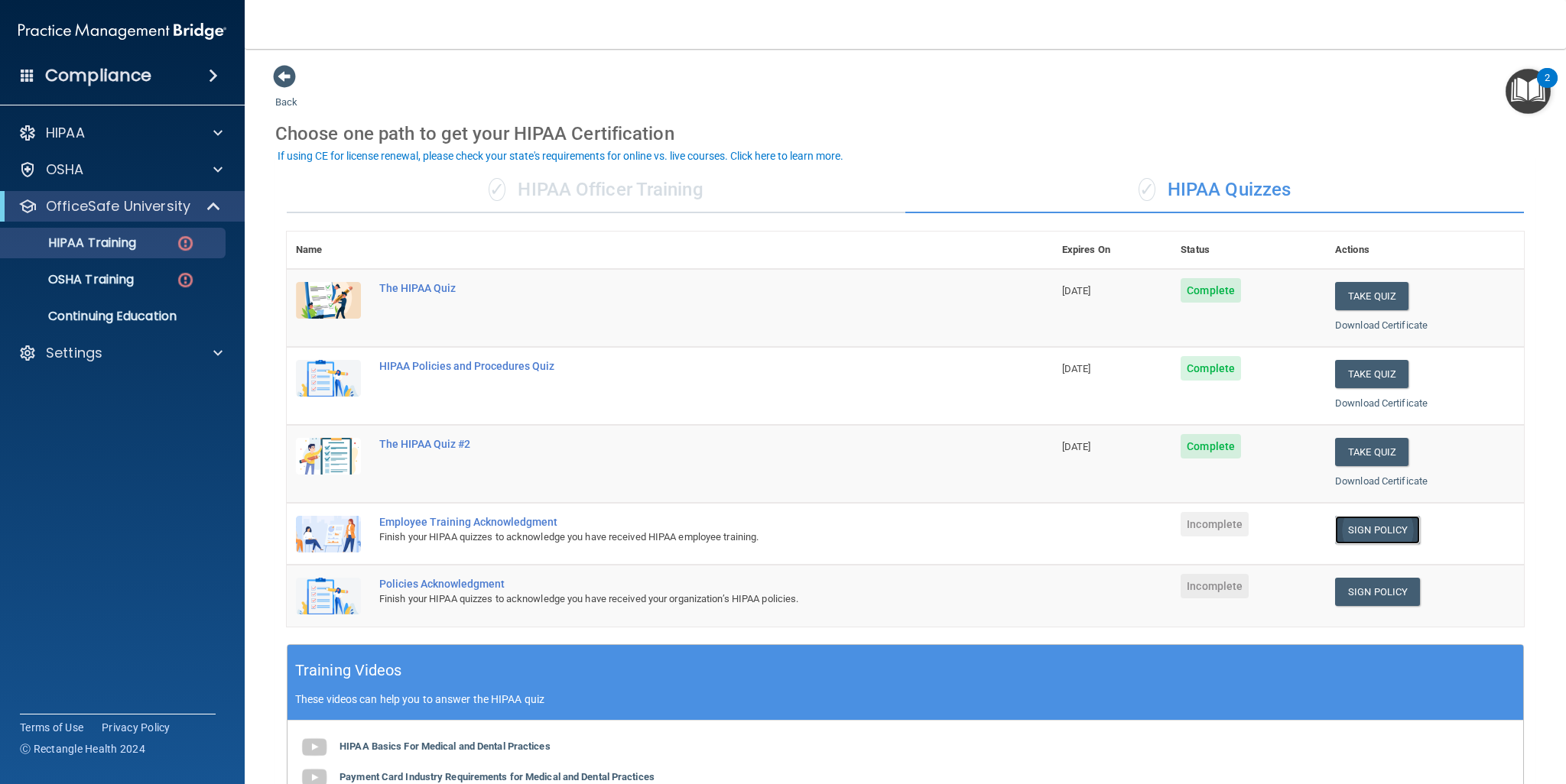
click at [1365, 533] on link "Sign Policy" at bounding box center [1378, 530] width 85 height 29
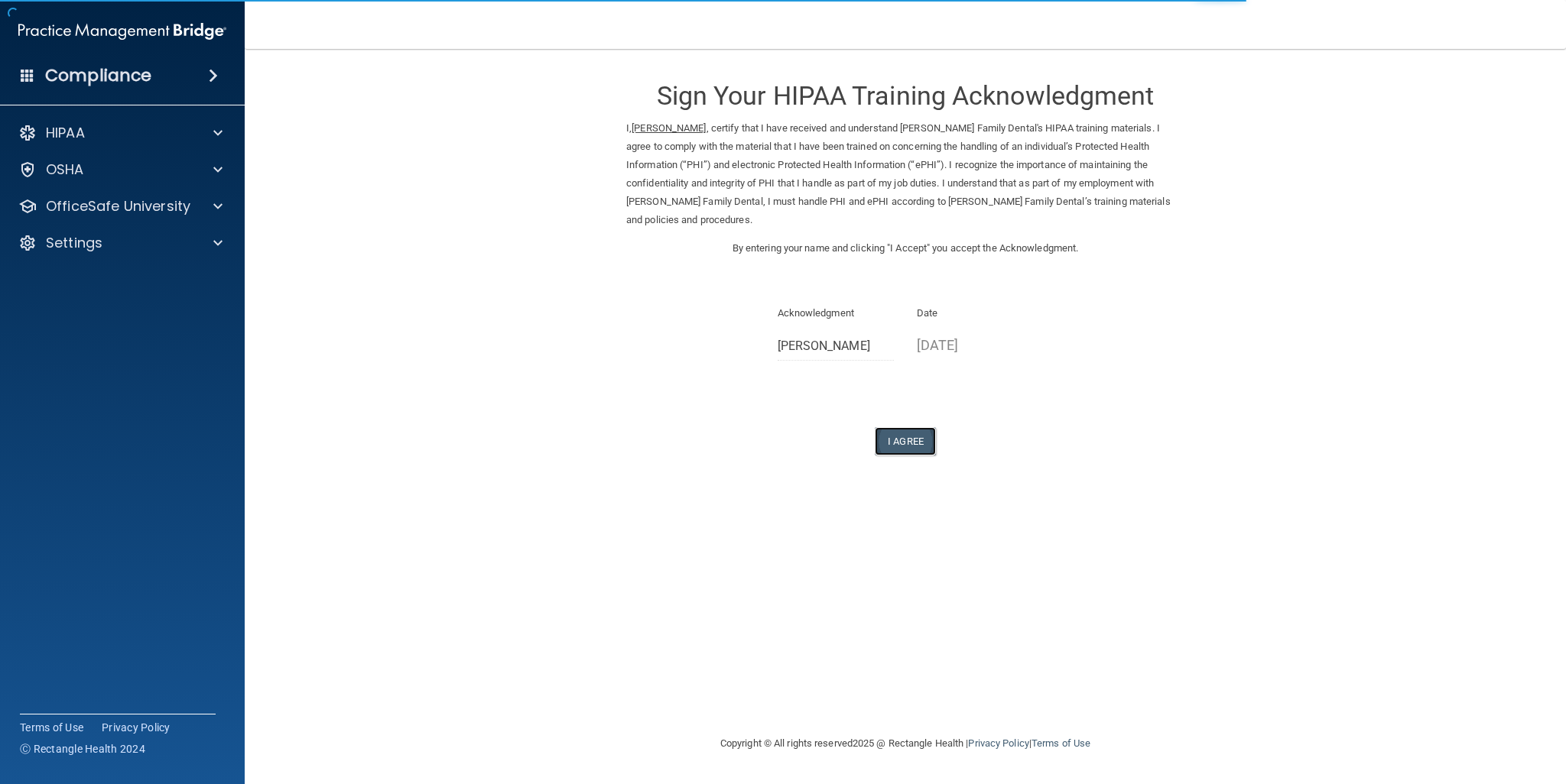
click at [896, 427] on button "I Agree" at bounding box center [906, 441] width 61 height 29
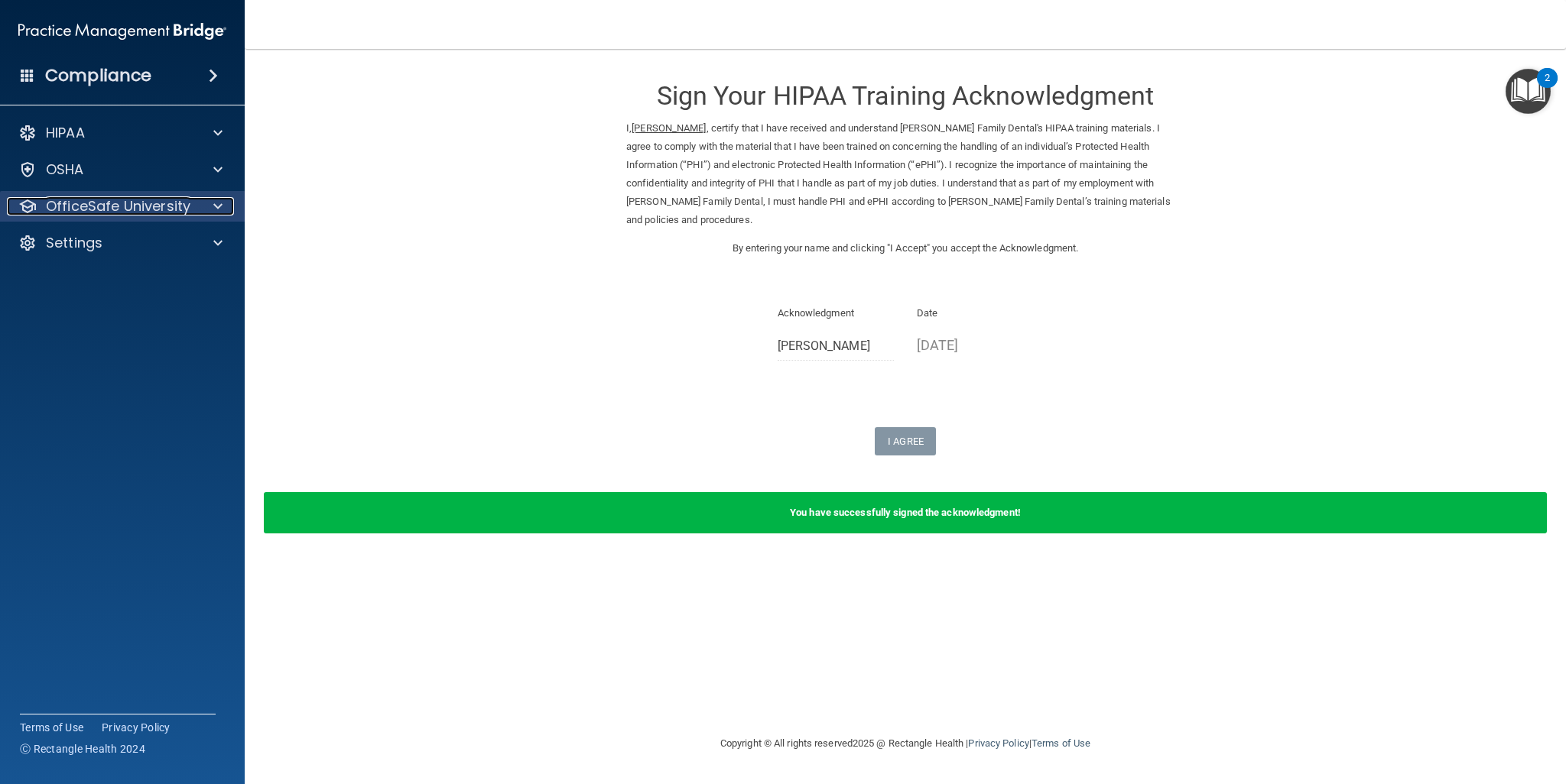
click at [164, 214] on p "OfficeSafe University" at bounding box center [117, 206] width 144 height 19
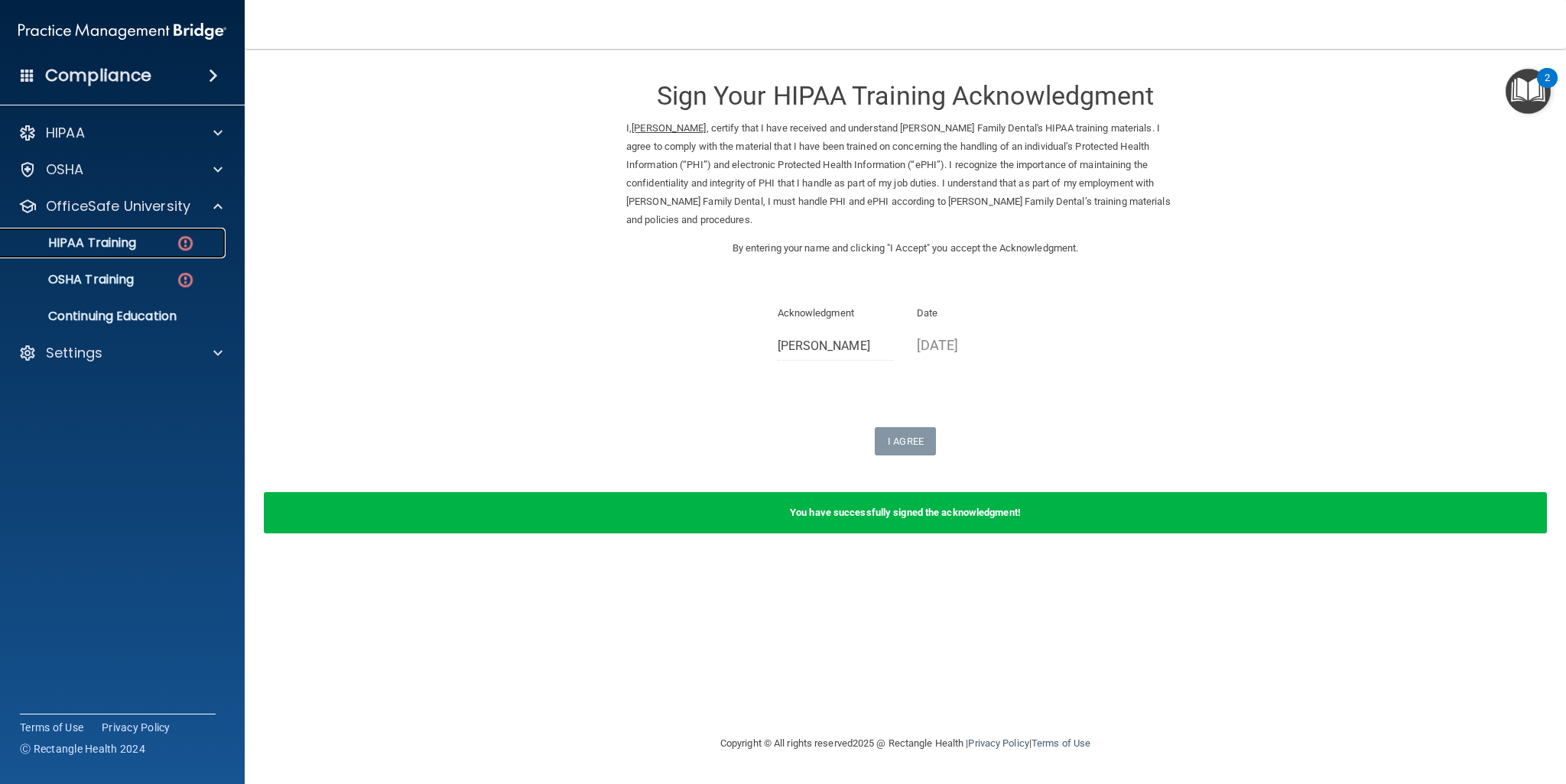
click at [134, 251] on link "HIPAA Training" at bounding box center [106, 243] width 241 height 31
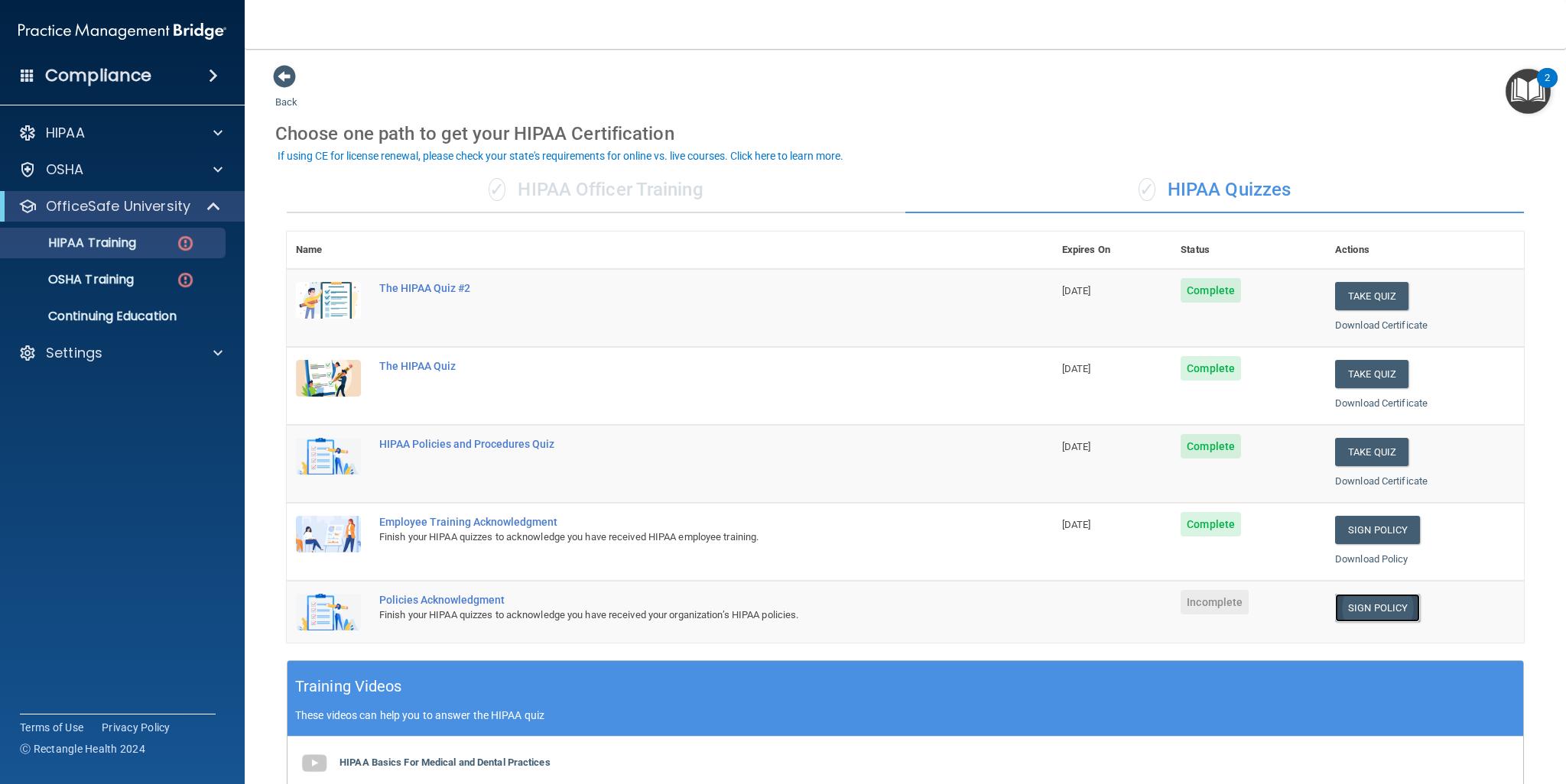
click at [1346, 606] on link "Sign Policy" at bounding box center [1378, 607] width 85 height 29
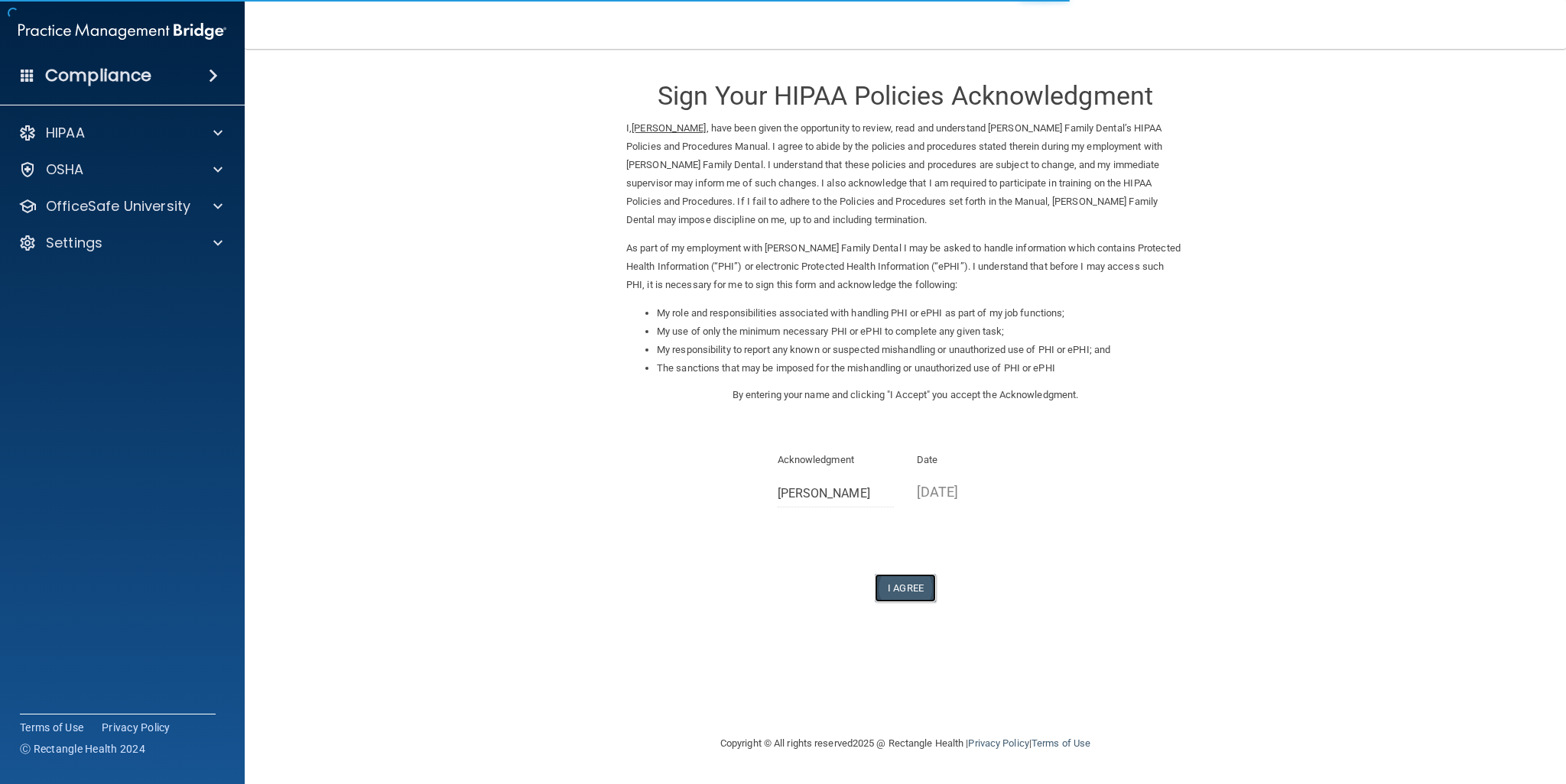
click at [917, 591] on button "I Agree" at bounding box center [906, 588] width 61 height 29
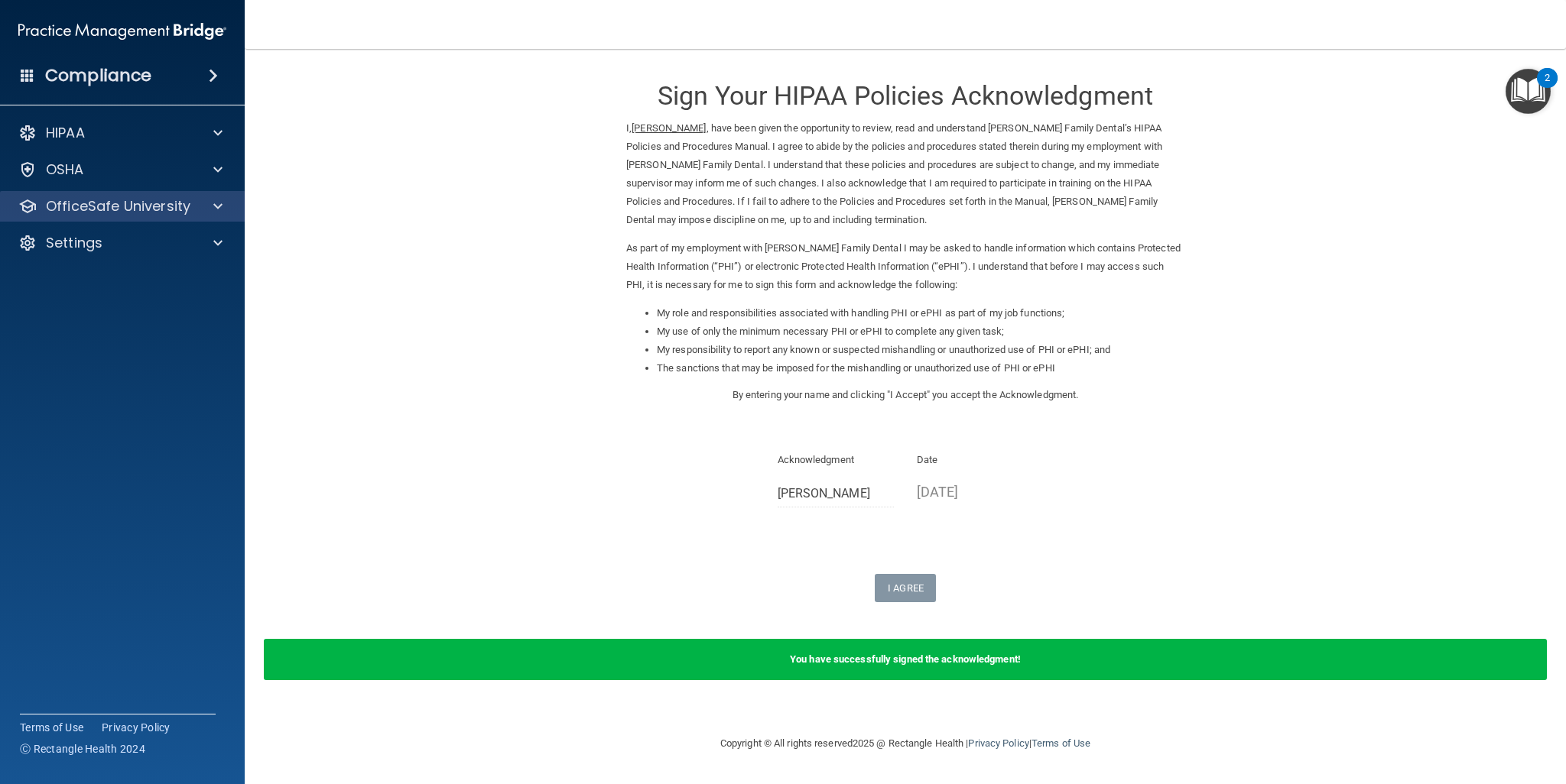
click at [151, 192] on div "OfficeSafe University" at bounding box center [122, 206] width 246 height 31
click at [153, 206] on p "OfficeSafe University" at bounding box center [117, 206] width 144 height 19
drag, startPoint x: 153, startPoint y: 206, endPoint x: 85, endPoint y: 53, distance: 167.4
click at [85, 53] on div "Compliance HIPAA Documents and Policies Report an Incident Business Associates …" at bounding box center [122, 392] width 245 height 784
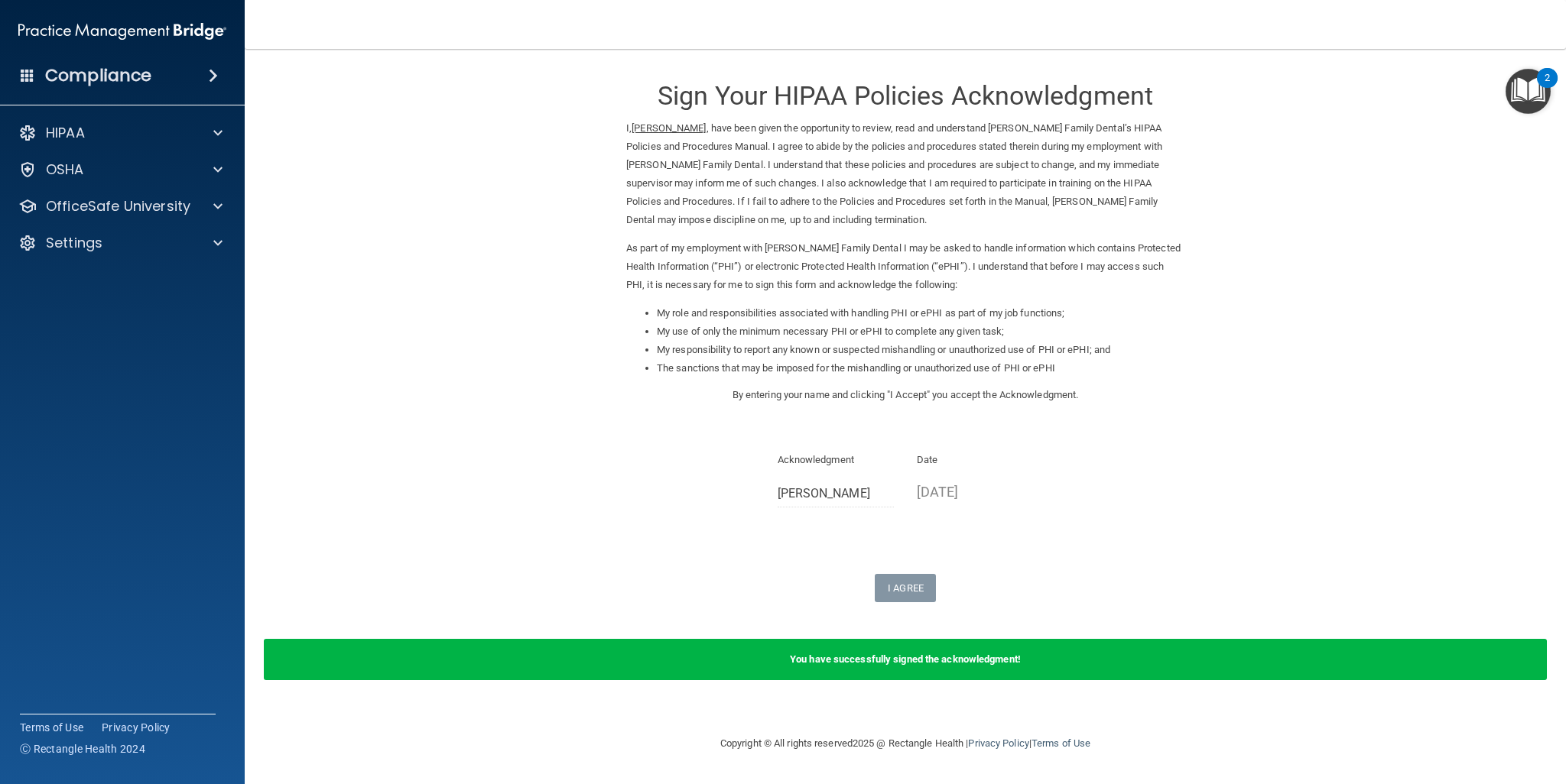
click at [484, 25] on nav "Toggle navigation [PERSON_NAME] [PERSON_NAME][EMAIL_ADDRESS][DOMAIN_NAME] Manag…" at bounding box center [905, 25] width 1321 height 49
drag, startPoint x: 484, startPoint y: 25, endPoint x: 547, endPoint y: 67, distance: 75.7
click at [544, 62] on div "Toggle navigation [PERSON_NAME] [PERSON_NAME][EMAIL_ADDRESS][DOMAIN_NAME] Manag…" at bounding box center [905, 392] width 1321 height 784
drag, startPoint x: 155, startPoint y: 71, endPoint x: 163, endPoint y: 22, distance: 49.6
click at [163, 22] on div "Compliance" at bounding box center [121, 46] width 214 height 93
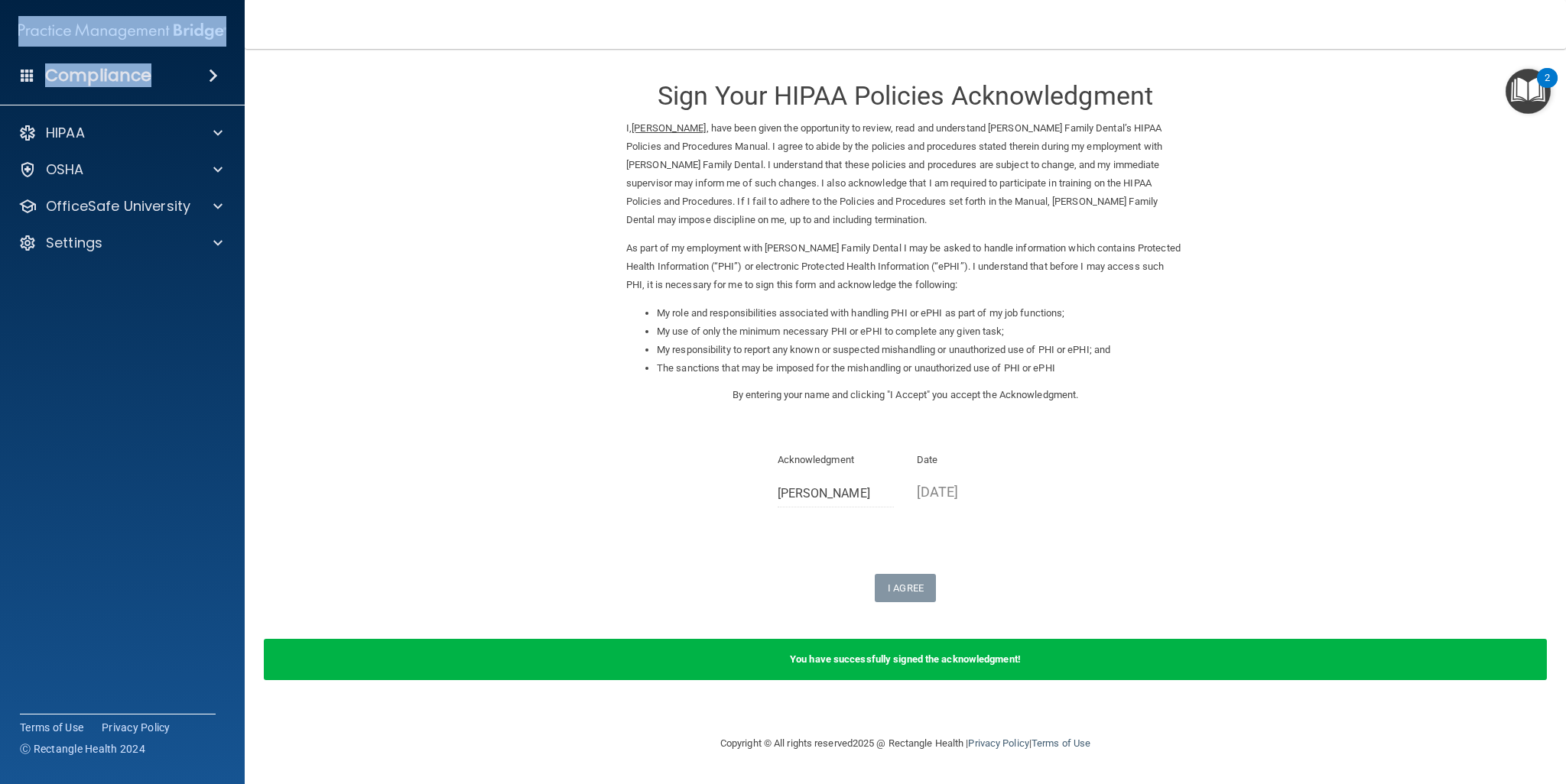
click at [163, 22] on img at bounding box center [122, 31] width 208 height 31
click at [84, 67] on h4 "Compliance" at bounding box center [99, 76] width 107 height 22
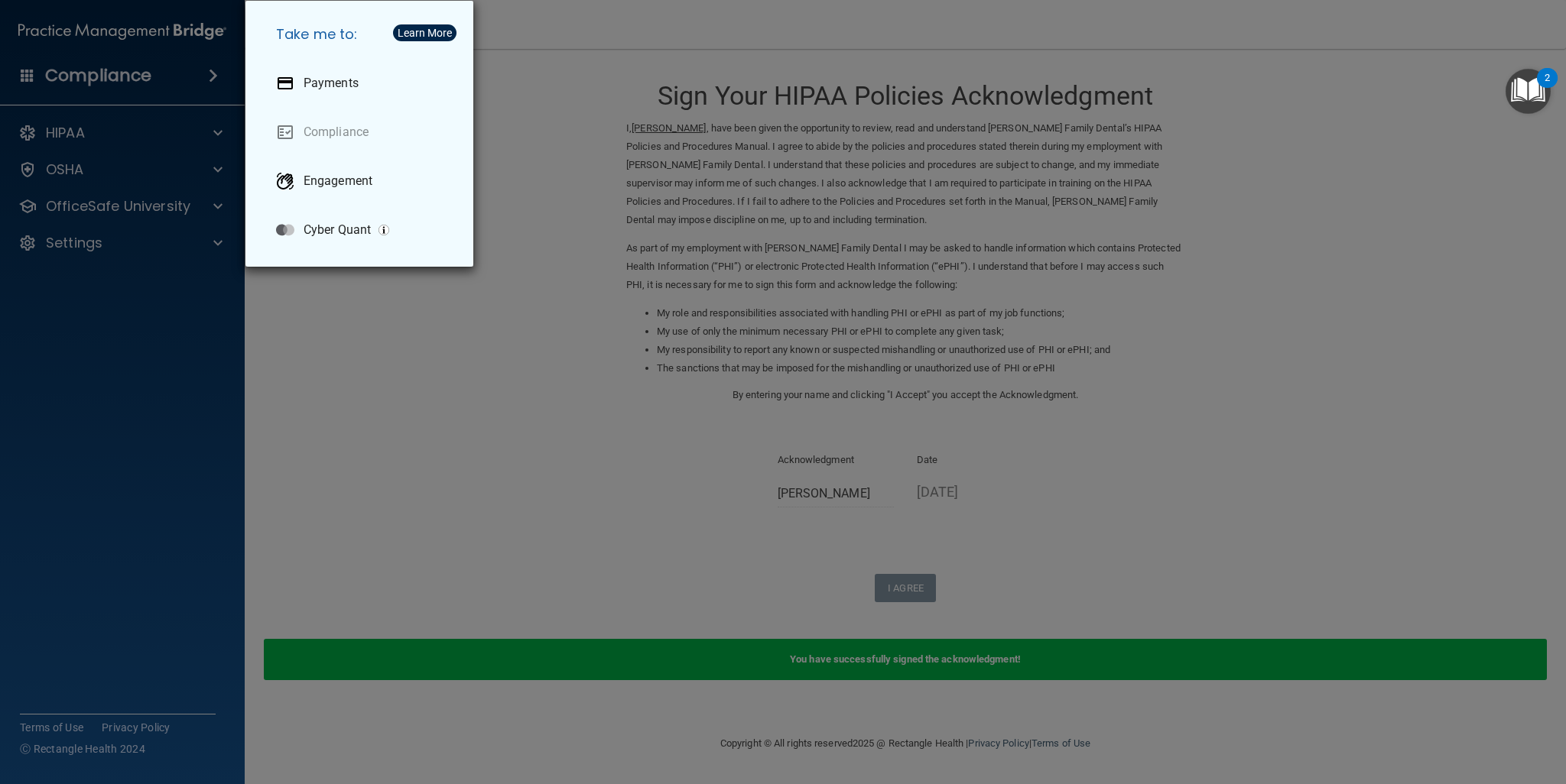
click at [97, 144] on div "Take me to: Payments Compliance Engagement Cyber Quant" at bounding box center [783, 392] width 1566 height 784
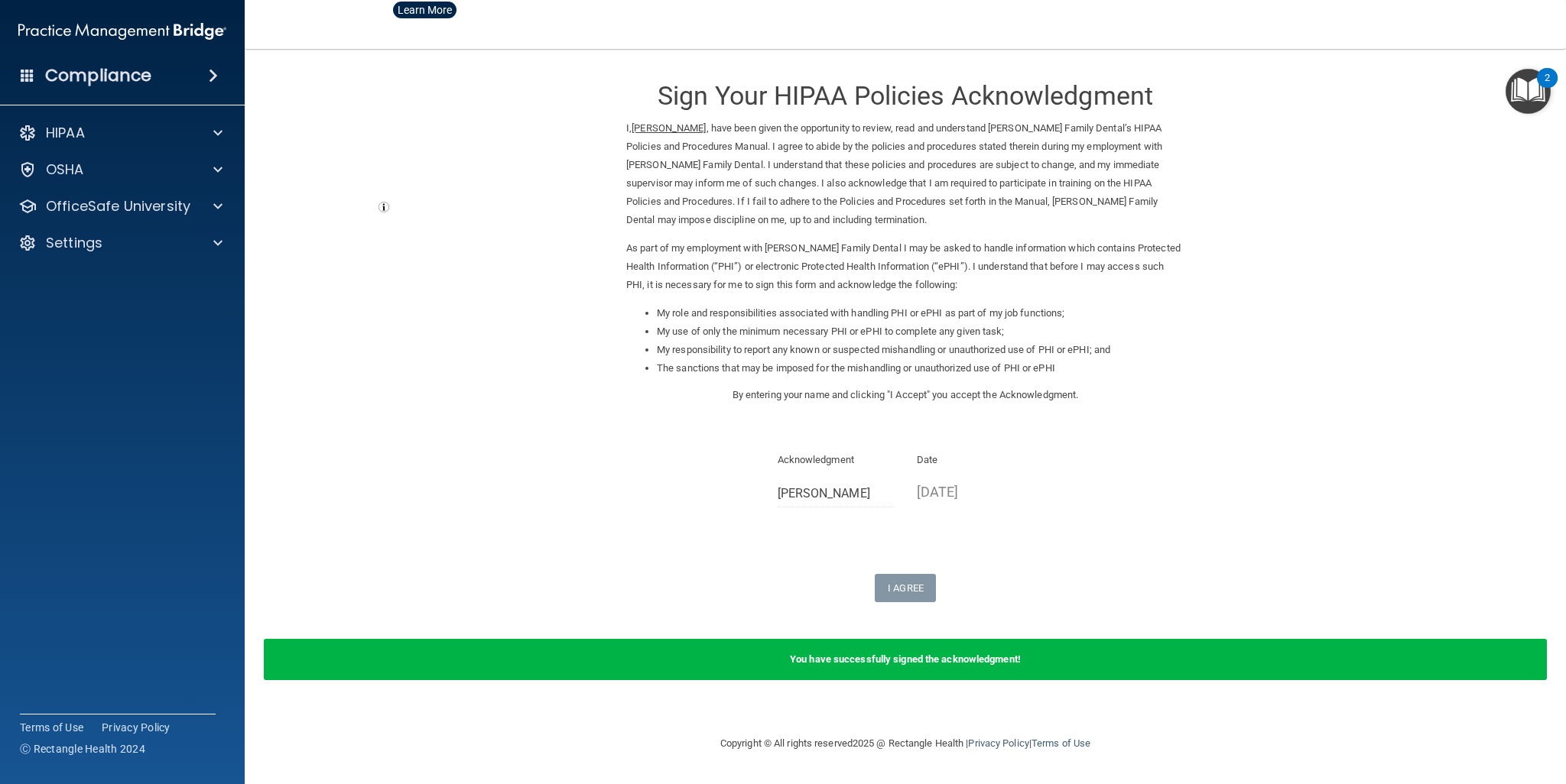
click at [97, 144] on div "HIPAA" at bounding box center [122, 132] width 246 height 31
click at [95, 15] on div "Compliance" at bounding box center [121, 46] width 214 height 93
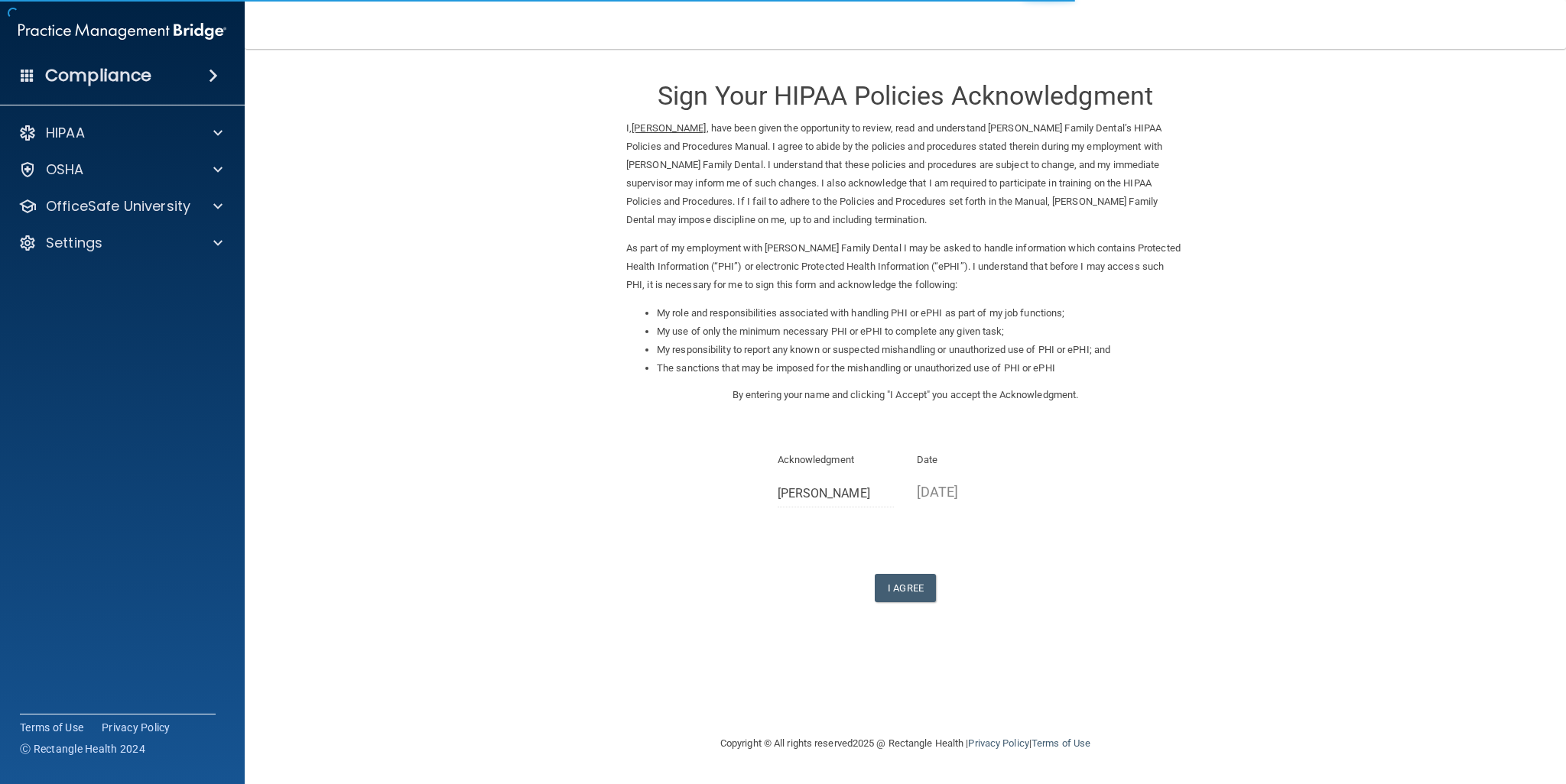
drag, startPoint x: 0, startPoint y: 207, endPoint x: 22, endPoint y: 190, distance: 27.8
click at [12, 207] on div "OfficeSafe University" at bounding box center [122, 206] width 246 height 31
click at [57, 142] on p "HIPAA" at bounding box center [65, 133] width 39 height 19
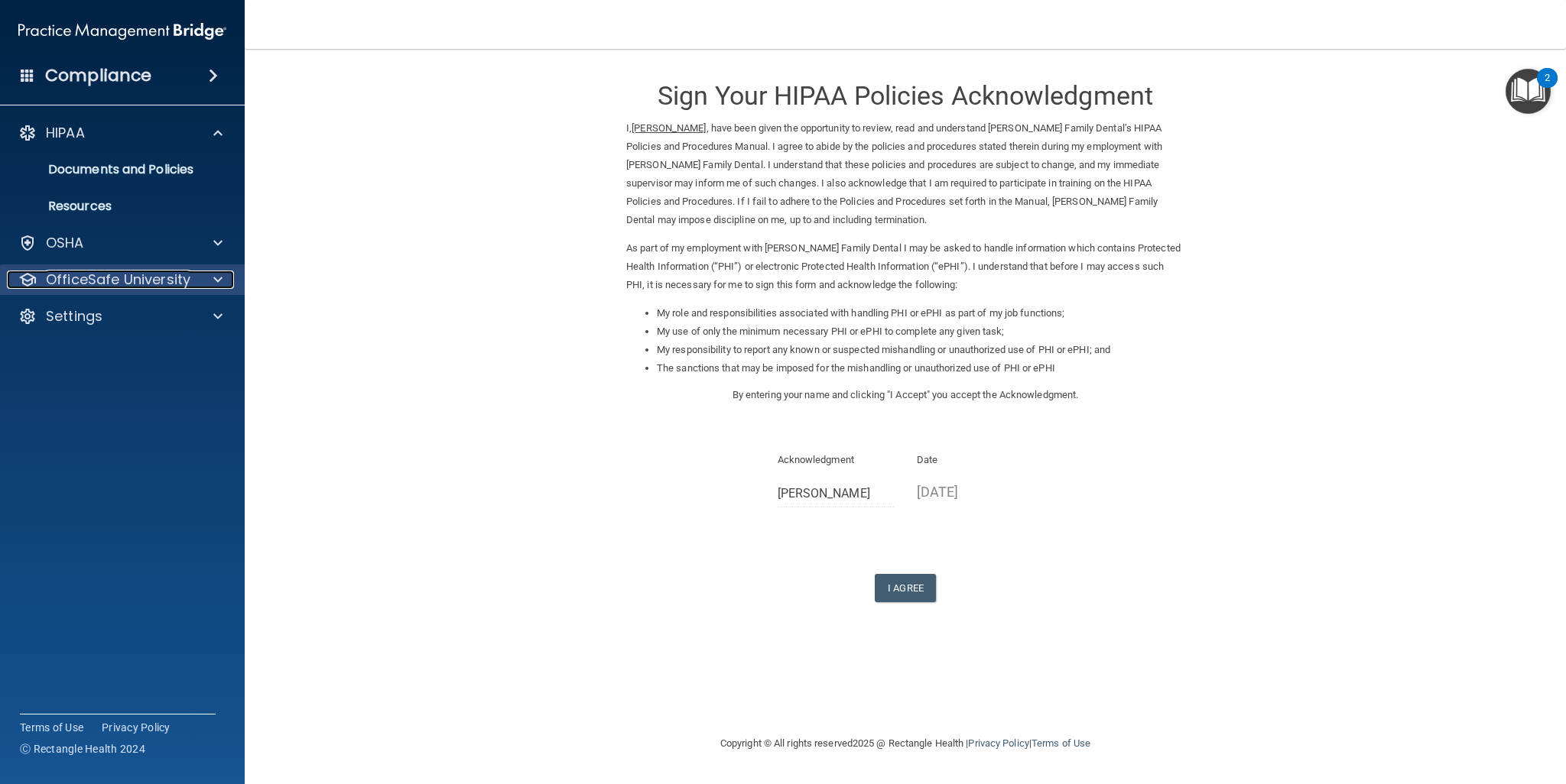
click at [111, 282] on p "OfficeSafe University" at bounding box center [117, 279] width 144 height 19
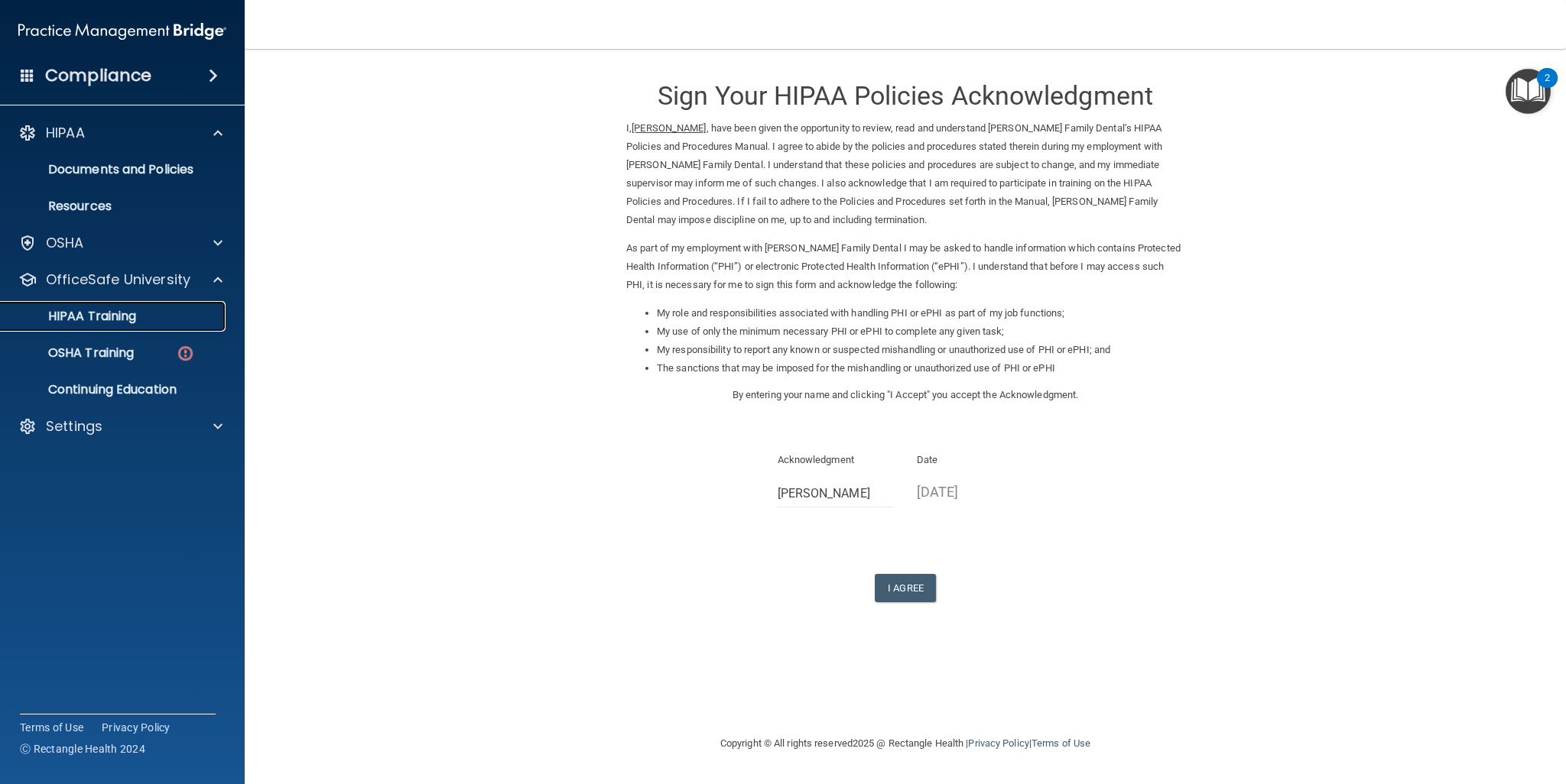
click at [95, 315] on p "HIPAA Training" at bounding box center [73, 316] width 126 height 15
